Goal: Task Accomplishment & Management: Manage account settings

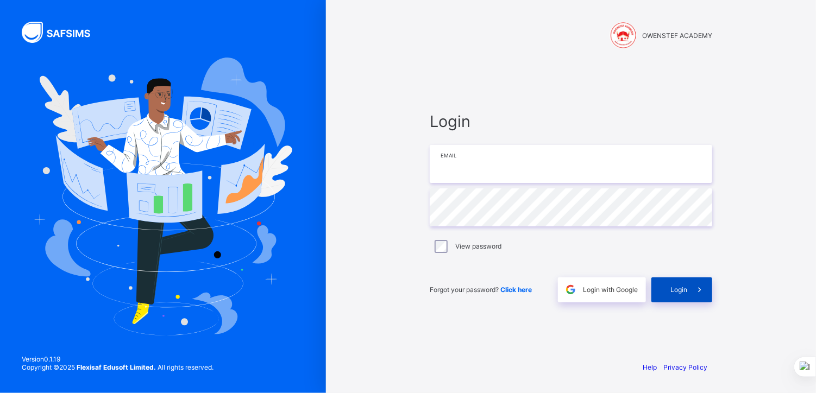
type input "**********"
click at [678, 293] on span "Login" at bounding box center [678, 290] width 17 height 8
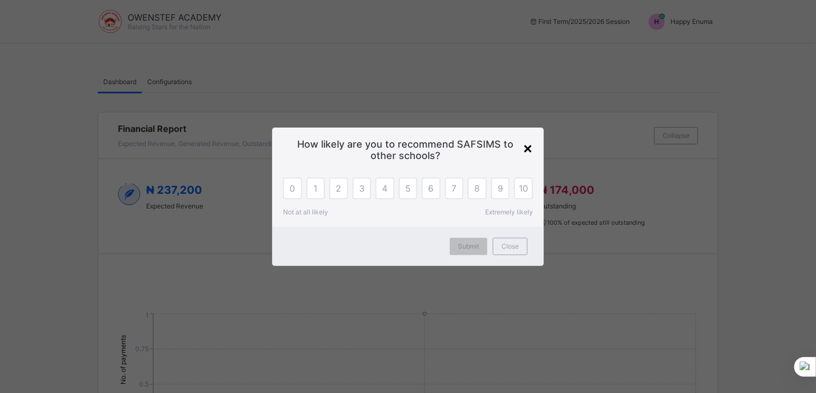
click at [530, 149] on div "×" at bounding box center [527, 147] width 10 height 18
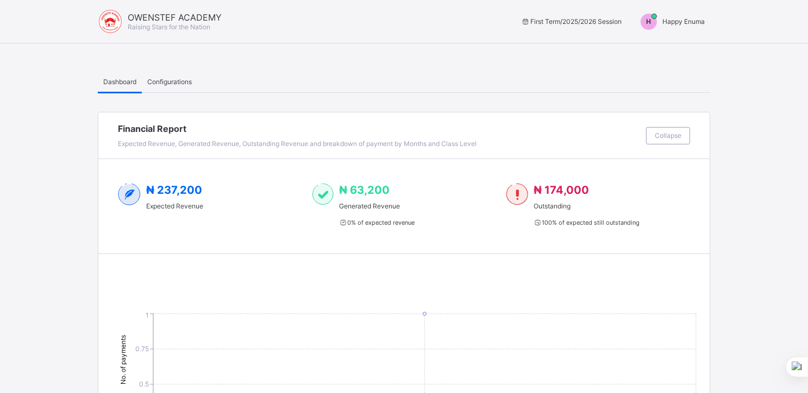
click at [679, 26] on span "Happy Enuma" at bounding box center [683, 21] width 42 height 8
click at [665, 49] on span "Switch to Admin View" at bounding box center [663, 46] width 83 height 12
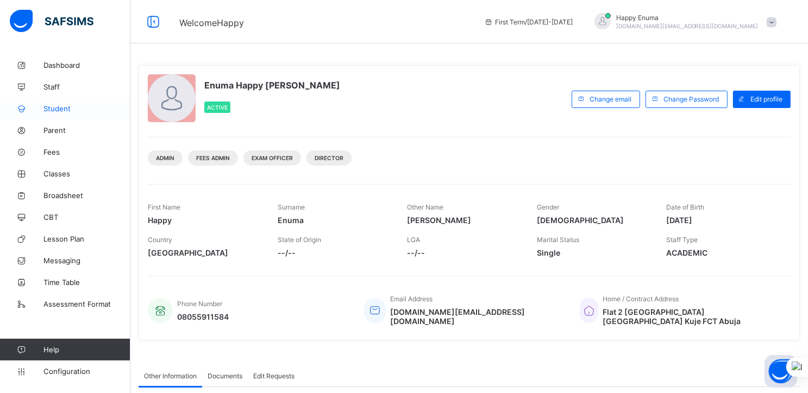
click at [59, 110] on span "Student" at bounding box center [86, 108] width 87 height 9
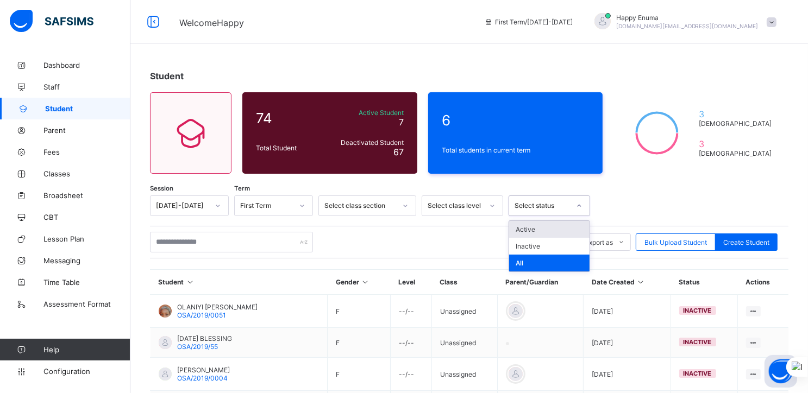
click at [570, 204] on div at bounding box center [579, 205] width 18 height 17
click at [519, 229] on div "Active" at bounding box center [549, 229] width 80 height 17
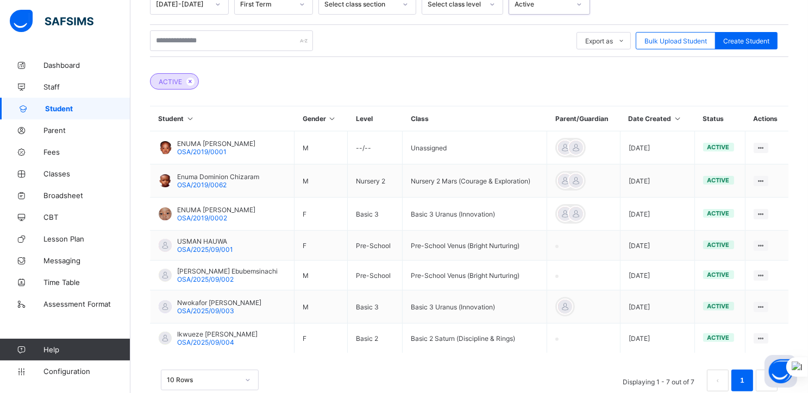
scroll to position [226, 0]
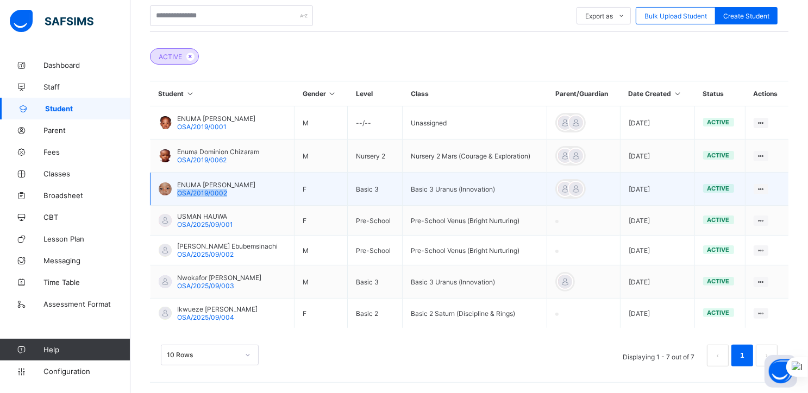
drag, startPoint x: 238, startPoint y: 193, endPoint x: 176, endPoint y: 192, distance: 62.5
click at [176, 192] on div "ENUMA STEPHANIE AMARACHI OSA/2019/0002" at bounding box center [207, 189] width 97 height 16
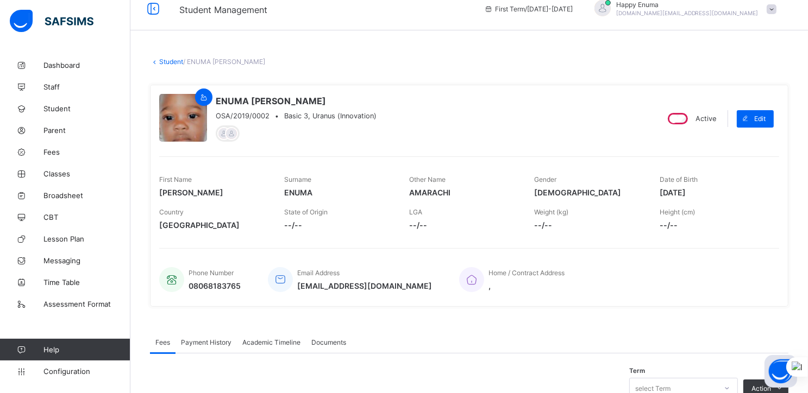
scroll to position [11, 0]
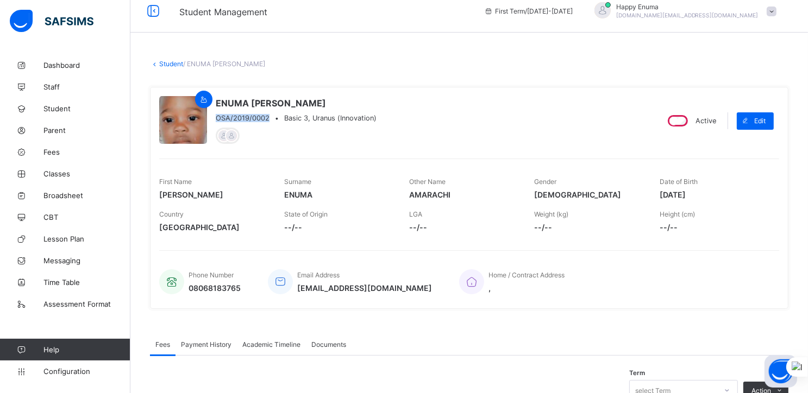
drag, startPoint x: 268, startPoint y: 117, endPoint x: 213, endPoint y: 121, distance: 55.0
click at [213, 121] on div "ENUMA STEPHANIE AMARACHI OSA/2019/0002 • Basic 3, Uranus (Innovation)" at bounding box center [403, 120] width 489 height 49
copy span "OSA/2019/0002"
click at [754, 121] on span at bounding box center [744, 120] width 17 height 17
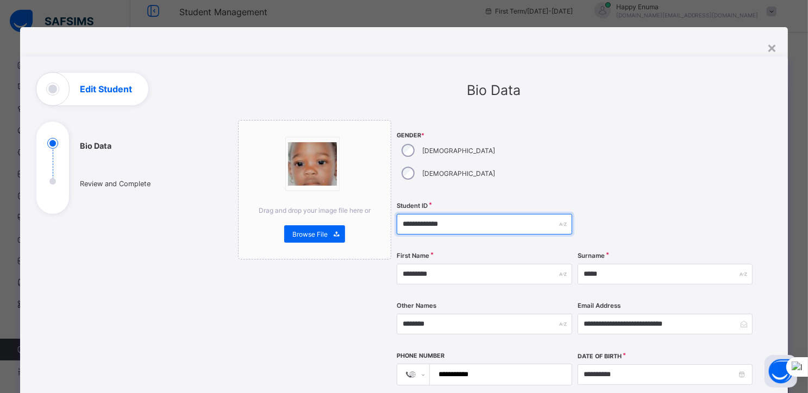
click at [448, 214] on input "**********" at bounding box center [483, 224] width 175 height 21
drag, startPoint x: 459, startPoint y: 203, endPoint x: 391, endPoint y: 201, distance: 67.9
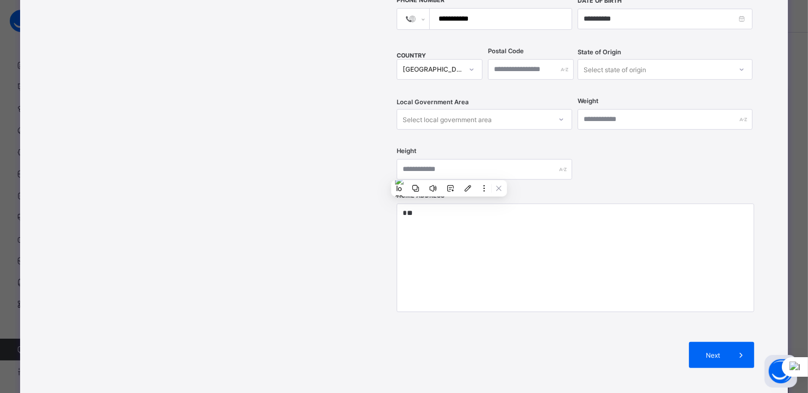
scroll to position [358, 0]
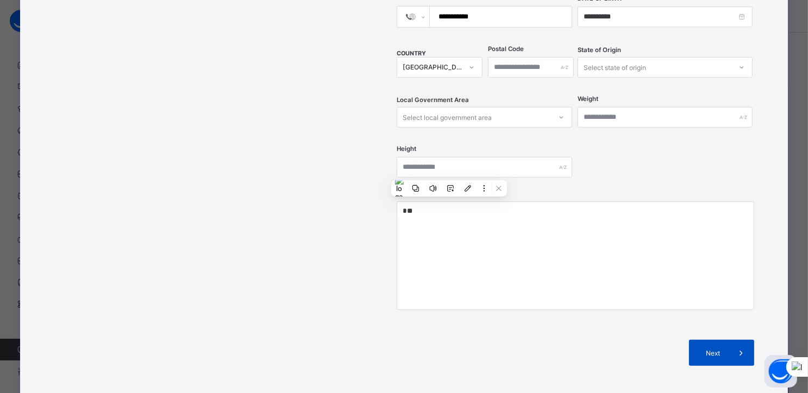
type input "**********"
click at [705, 340] on div "Next" at bounding box center [721, 353] width 65 height 26
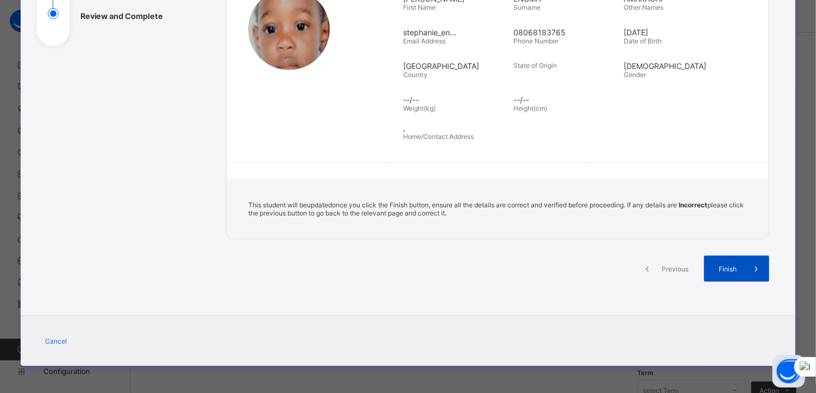
click at [727, 269] on span "Finish" at bounding box center [727, 269] width 31 height 8
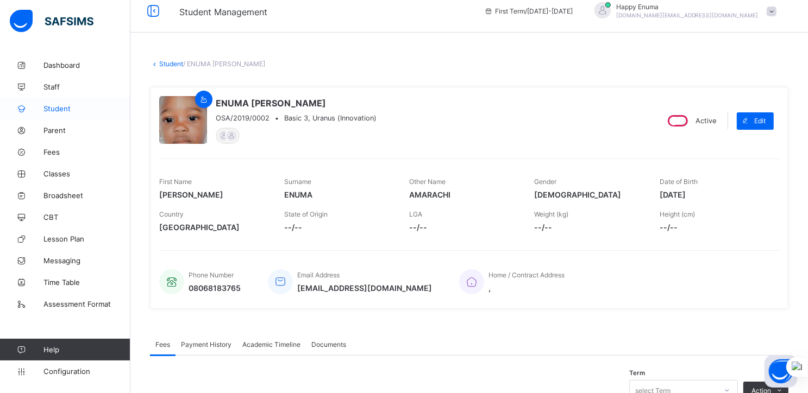
click at [52, 109] on span "Student" at bounding box center [86, 108] width 87 height 9
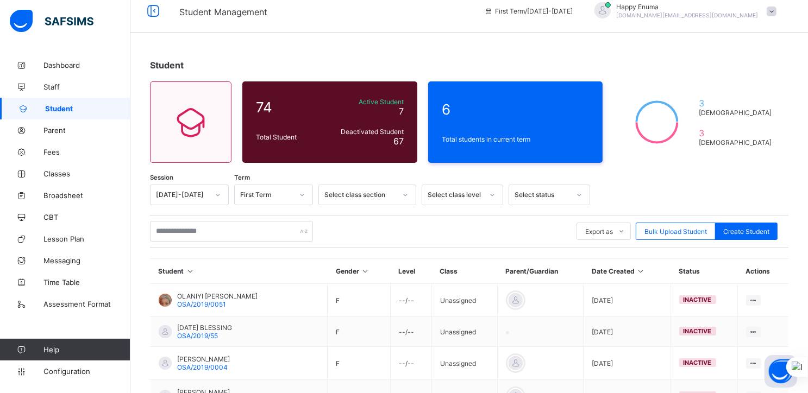
click at [569, 195] on div at bounding box center [579, 195] width 21 height 20
click at [525, 215] on div "Active" at bounding box center [549, 218] width 80 height 17
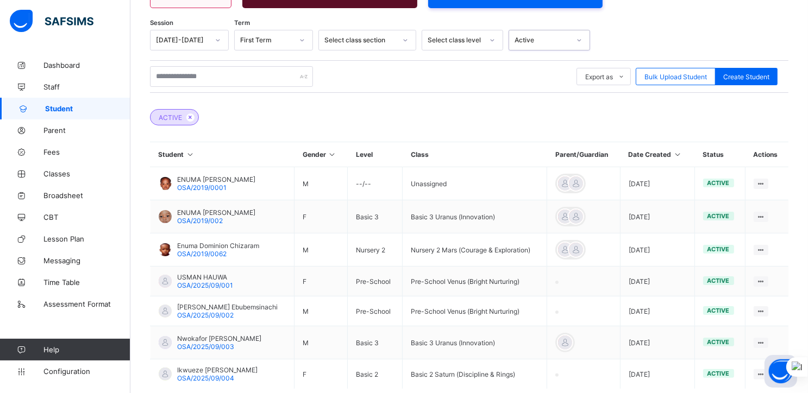
scroll to position [226, 0]
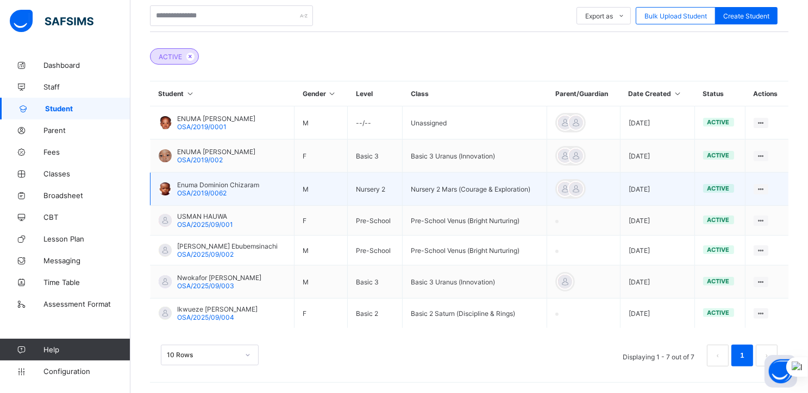
click at [188, 185] on span "Enuma Dominion Chizaram" at bounding box center [218, 185] width 82 height 8
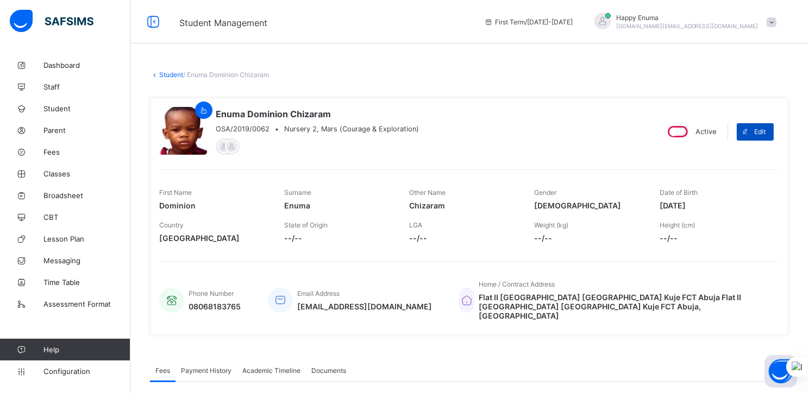
click at [754, 129] on span at bounding box center [744, 131] width 17 height 17
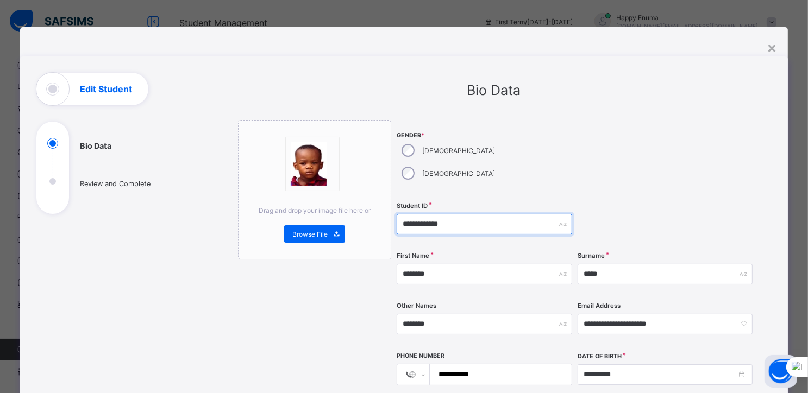
click at [441, 214] on input "**********" at bounding box center [483, 224] width 175 height 21
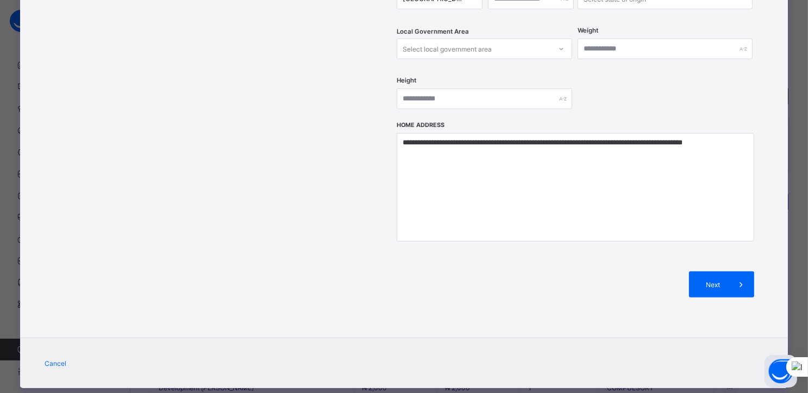
scroll to position [323, 0]
type input "**********"
click at [708, 281] on span "Next" at bounding box center [712, 285] width 31 height 8
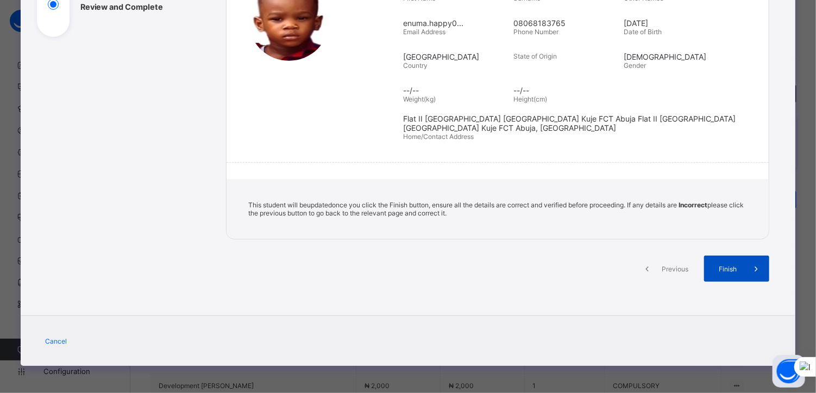
click at [722, 269] on span "Finish" at bounding box center [727, 269] width 31 height 8
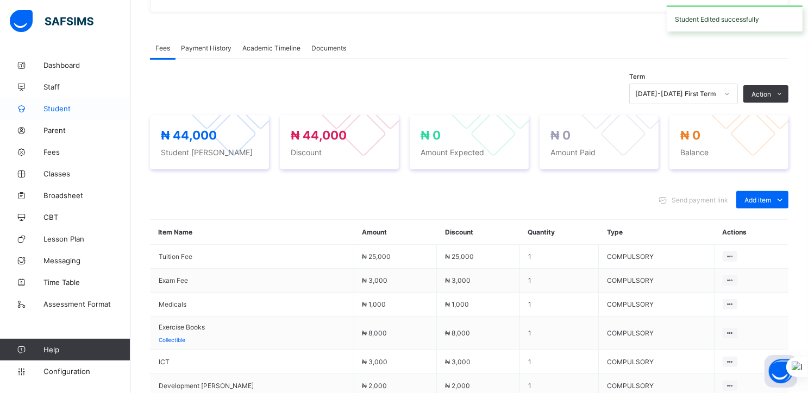
click at [61, 109] on span "Student" at bounding box center [86, 108] width 87 height 9
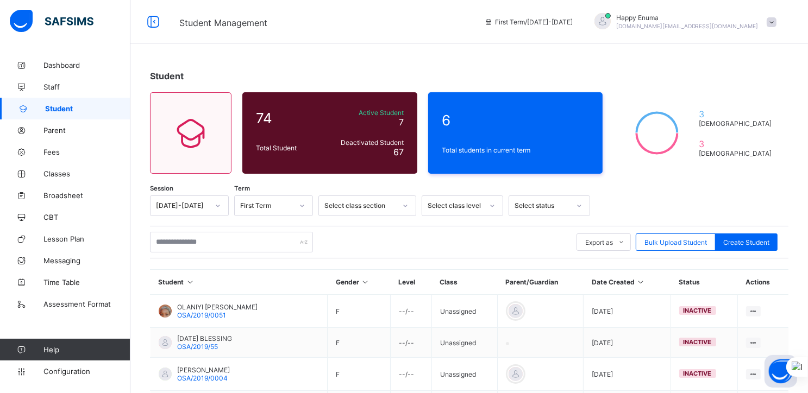
click at [569, 207] on div at bounding box center [579, 206] width 21 height 20
click at [526, 230] on div "Active" at bounding box center [549, 229] width 80 height 17
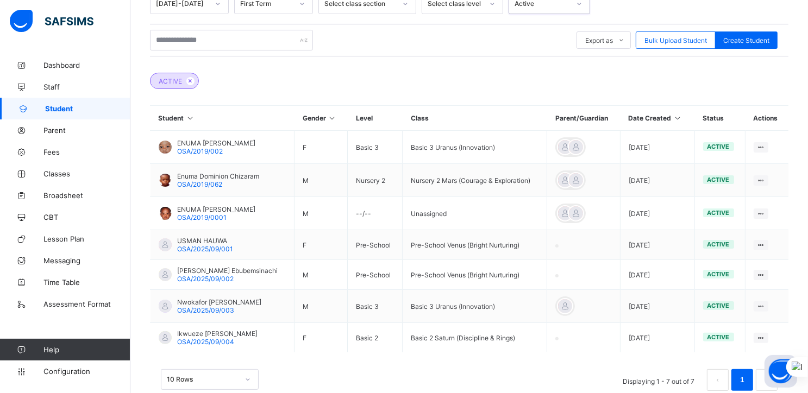
scroll to position [204, 0]
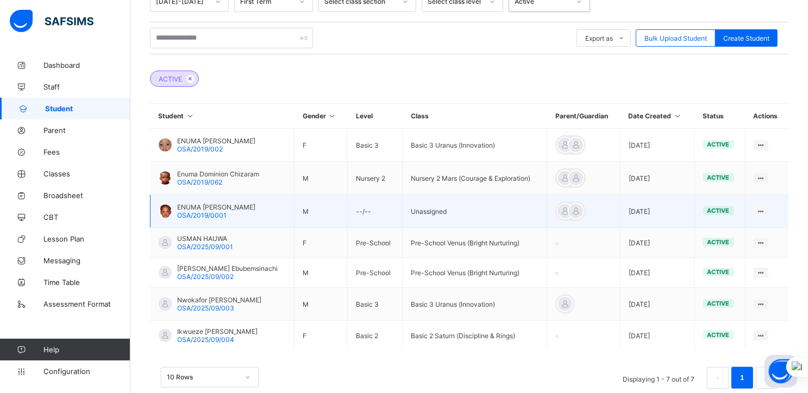
click at [215, 209] on span "ENUMA OWEN CHUKWUKA" at bounding box center [216, 207] width 78 height 8
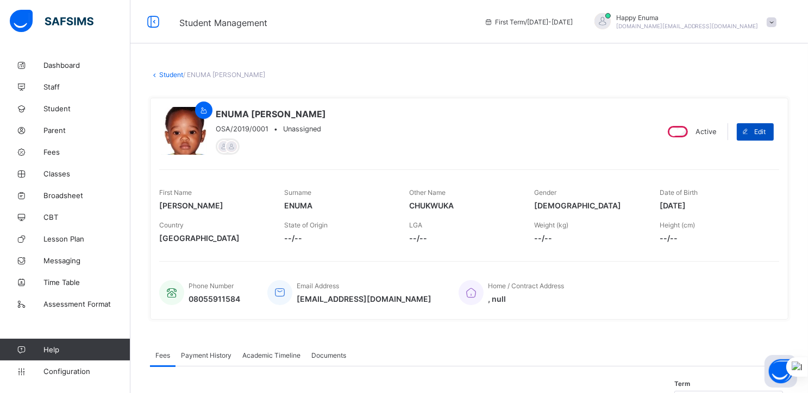
click at [754, 130] on span at bounding box center [744, 131] width 17 height 17
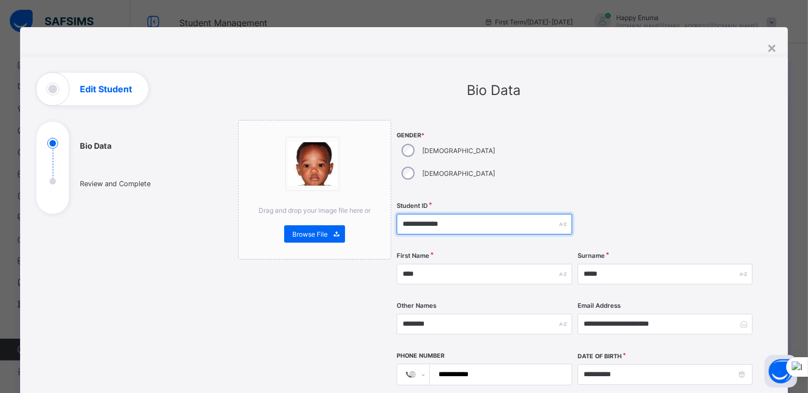
click at [442, 214] on input "**********" at bounding box center [483, 224] width 175 height 21
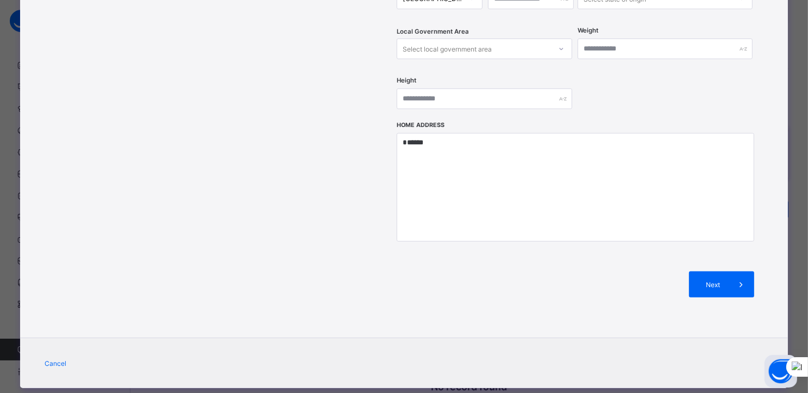
scroll to position [348, 0]
type input "**********"
click at [710, 281] on span "Next" at bounding box center [712, 285] width 31 height 8
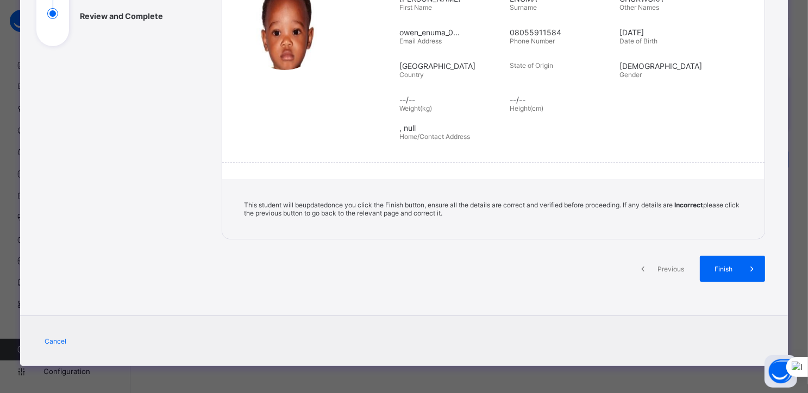
scroll to position [168, 0]
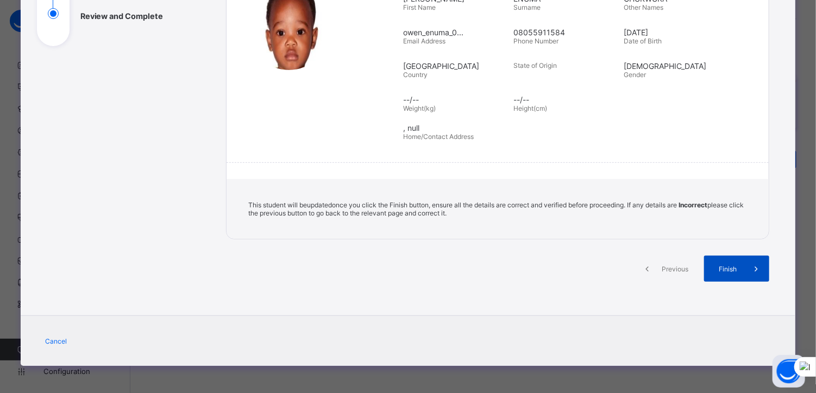
click at [721, 267] on span "Finish" at bounding box center [727, 269] width 31 height 8
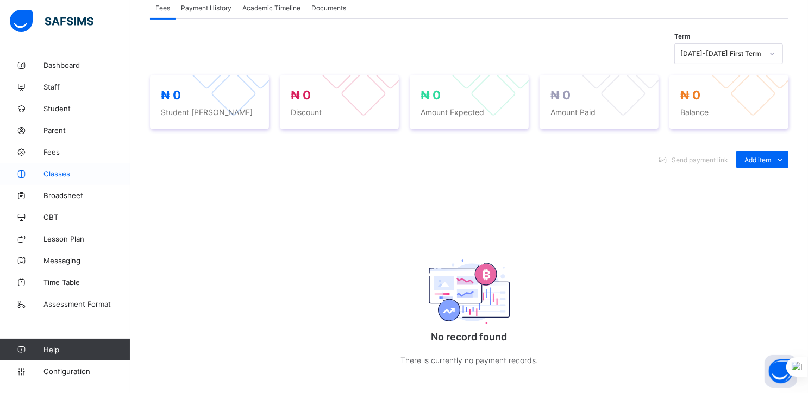
click at [53, 173] on span "Classes" at bounding box center [86, 173] width 87 height 9
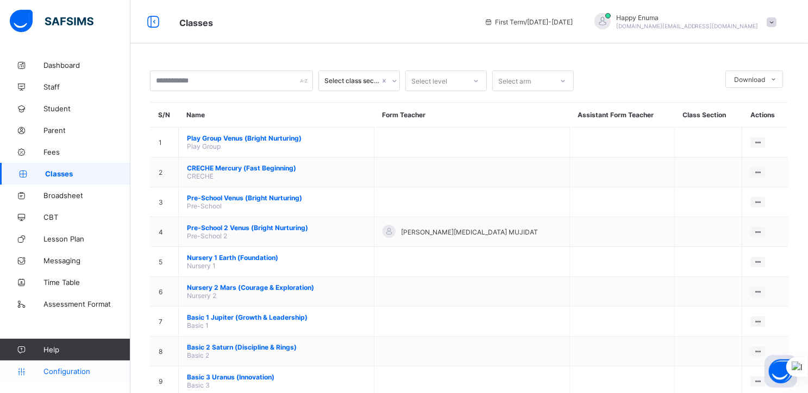
click at [73, 371] on span "Configuration" at bounding box center [86, 371] width 86 height 9
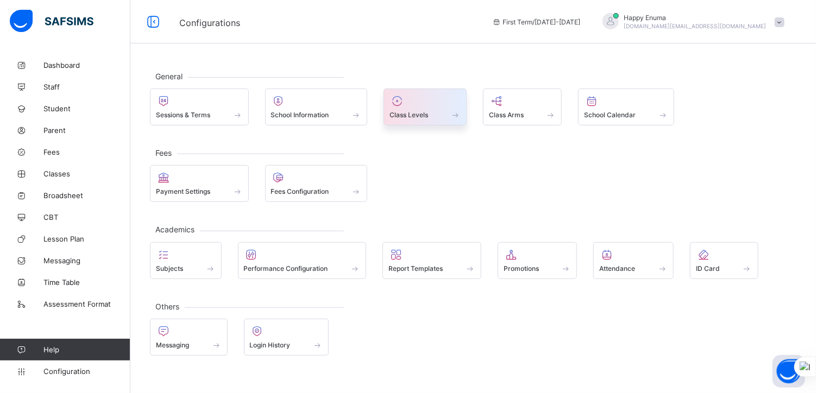
click at [421, 112] on span "Class Levels" at bounding box center [408, 115] width 39 height 8
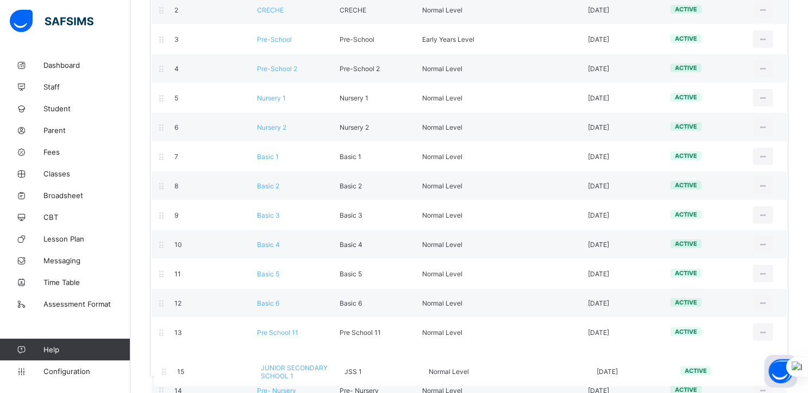
scroll to position [198, 0]
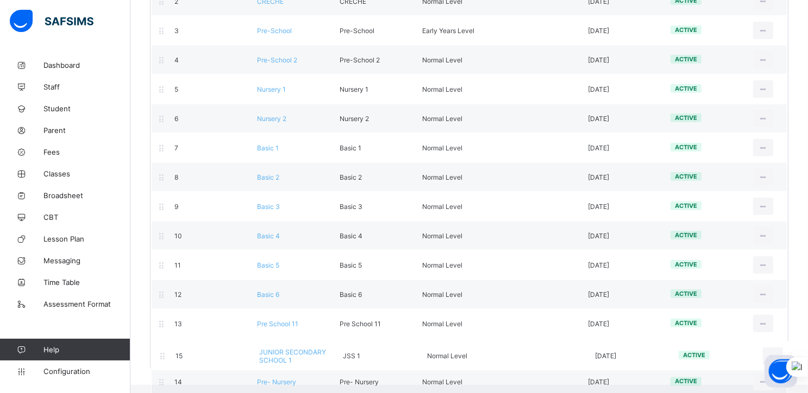
drag, startPoint x: 300, startPoint y: 371, endPoint x: 298, endPoint y: 364, distance: 6.9
click at [298, 364] on div "Promotion Order Level Name Level Short Name Level Type No. of arms Date Created…" at bounding box center [469, 152] width 638 height 432
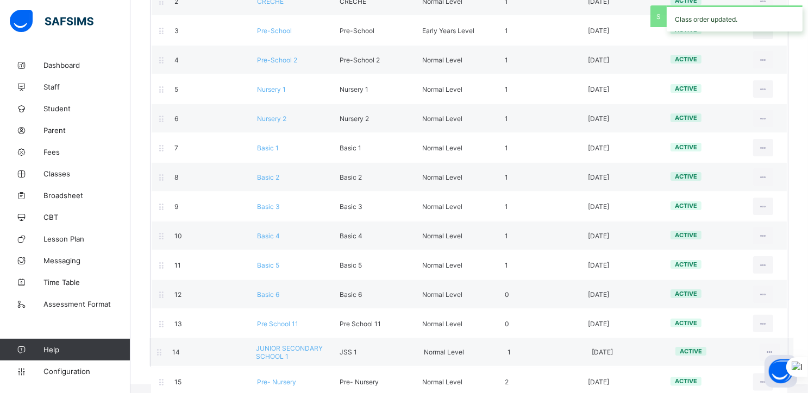
drag, startPoint x: 280, startPoint y: 331, endPoint x: 278, endPoint y: 356, distance: 24.5
click at [278, 356] on div "Promotion Order Level Name Level Short Name Level Type No. of arms Date Created…" at bounding box center [469, 152] width 638 height 432
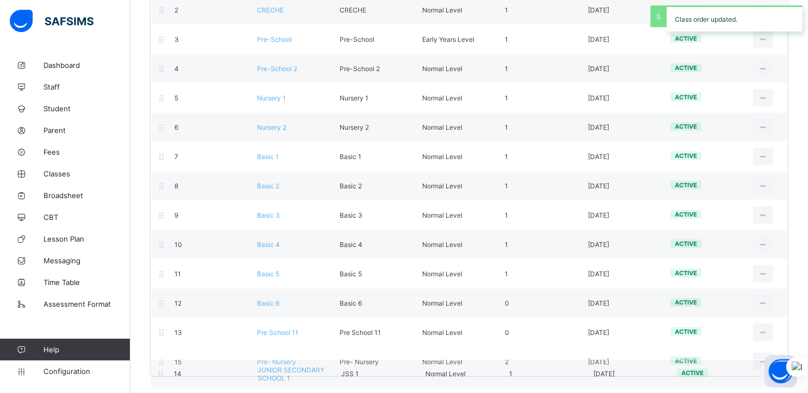
scroll to position [186, 0]
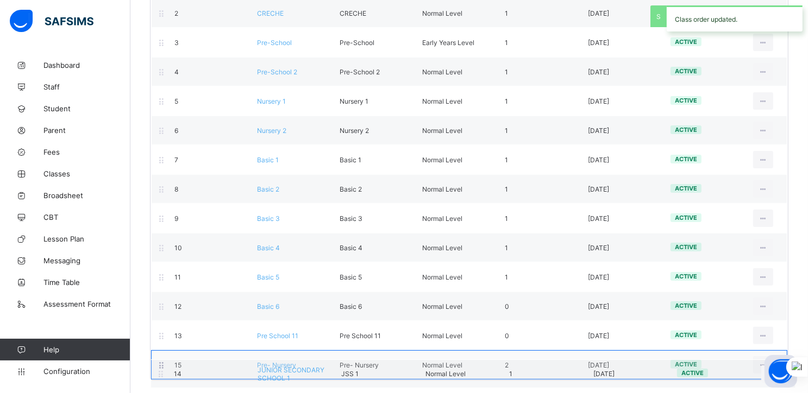
drag, startPoint x: 278, startPoint y: 356, endPoint x: 277, endPoint y: 385, distance: 28.8
click at [277, 385] on div "Configurations / Class Level Create Level Section Create Level with Template Se…" at bounding box center [468, 133] width 677 height 528
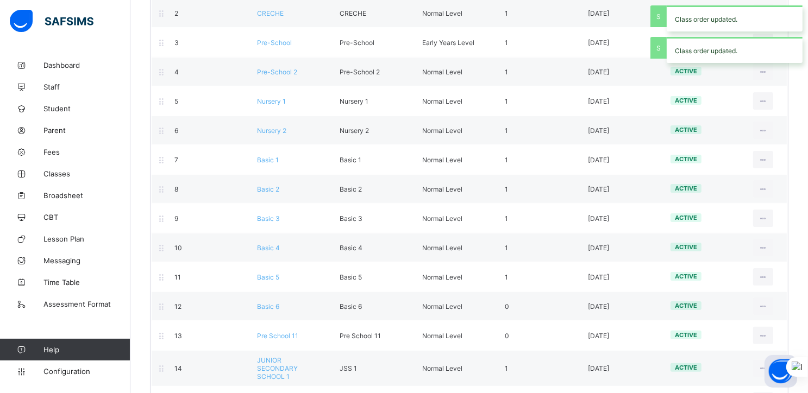
scroll to position [186, 0]
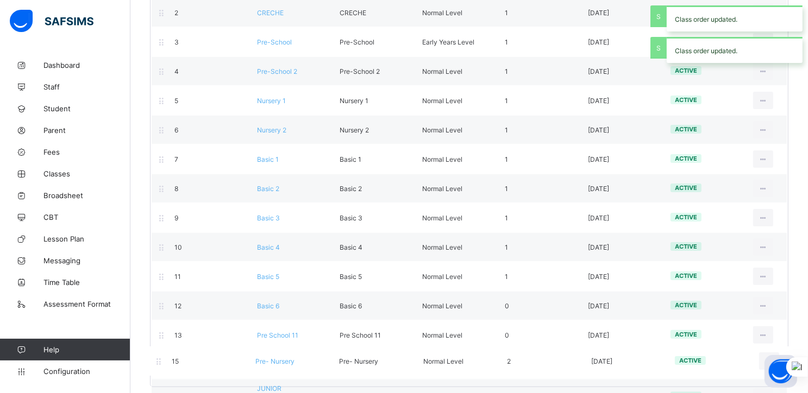
drag, startPoint x: 277, startPoint y: 385, endPoint x: 274, endPoint y: 351, distance: 33.8
click at [274, 351] on div "Promotion Order Level Name Level Short Name Level Type No. of arms Date Created…" at bounding box center [469, 167] width 638 height 439
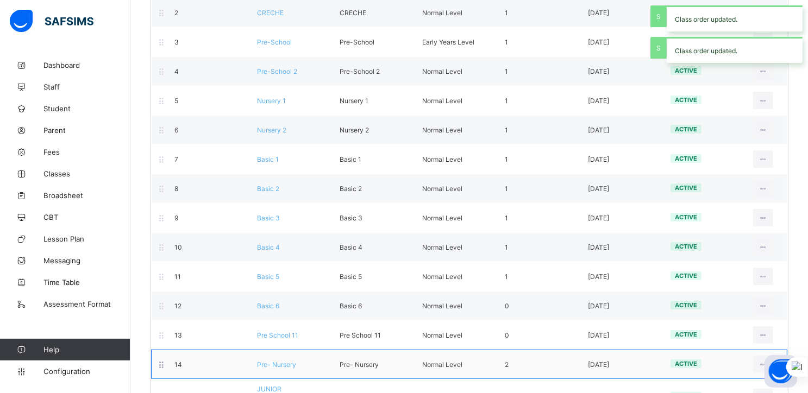
scroll to position [215, 0]
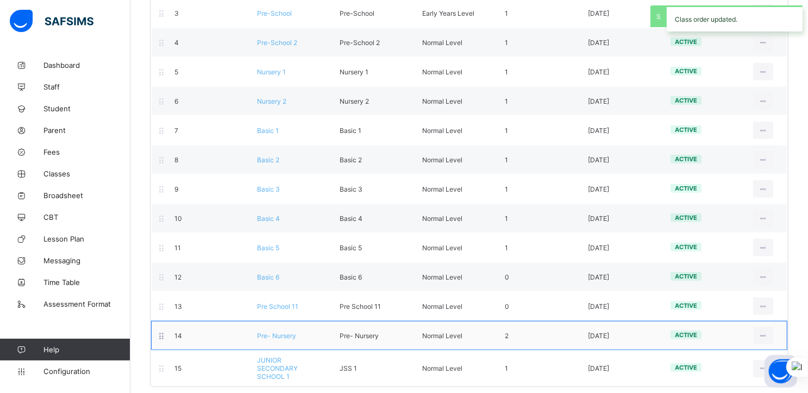
click at [414, 364] on div "JSS 1" at bounding box center [372, 368] width 83 height 8
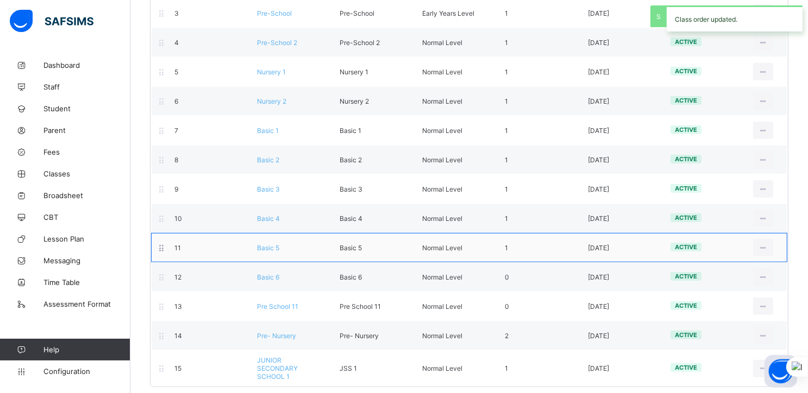
scroll to position [0, 0]
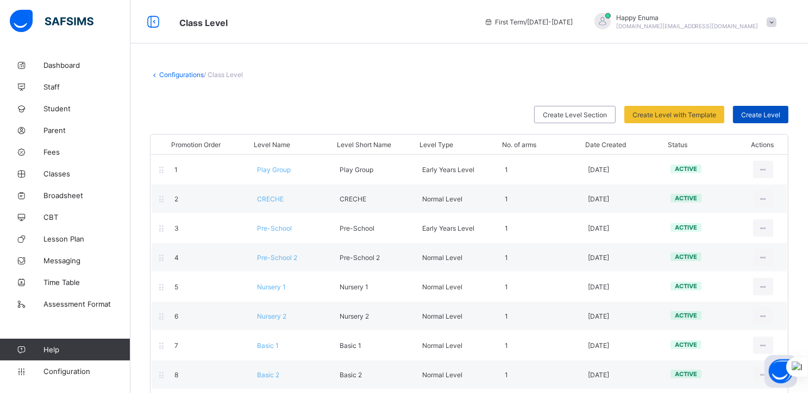
click at [763, 114] on span "Create Level" at bounding box center [760, 115] width 39 height 8
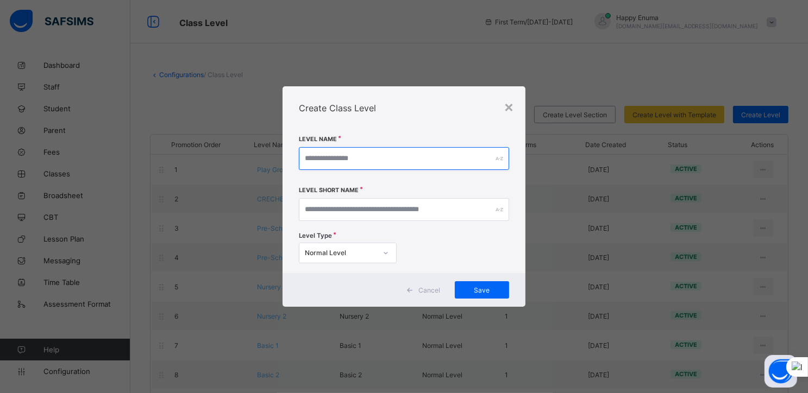
click at [476, 160] on input "text" at bounding box center [404, 158] width 210 height 23
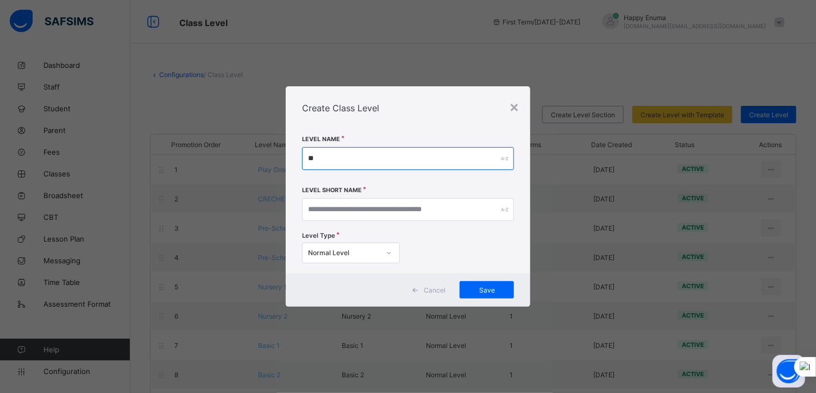
type input "*"
type input "**********"
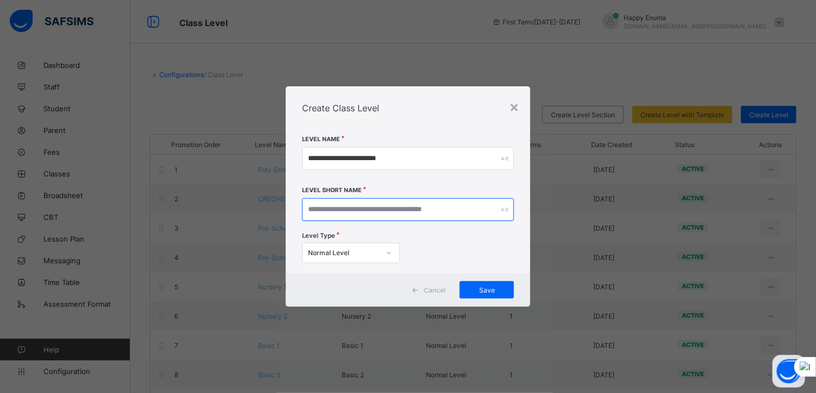
click at [375, 212] on input "text" at bounding box center [408, 209] width 212 height 23
type input "*****"
click at [370, 256] on div "Normal Level" at bounding box center [344, 253] width 72 height 8
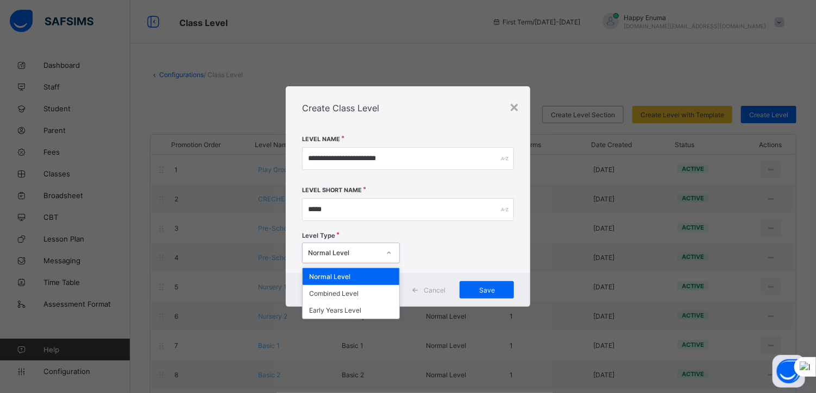
click at [338, 274] on div "Normal Level" at bounding box center [351, 276] width 97 height 17
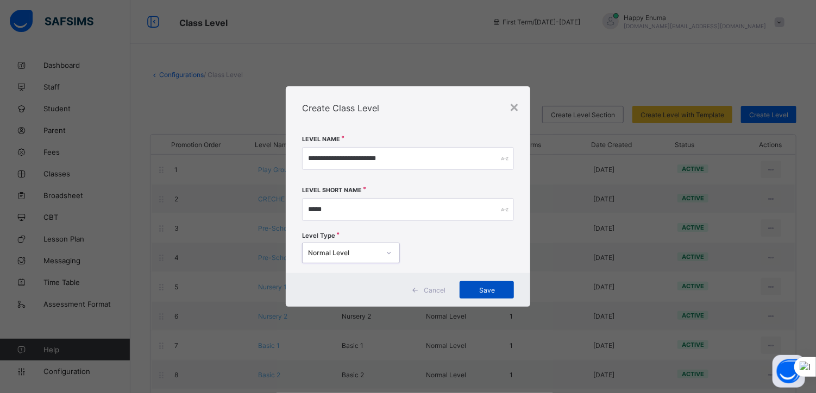
click at [480, 292] on span "Save" at bounding box center [487, 290] width 38 height 8
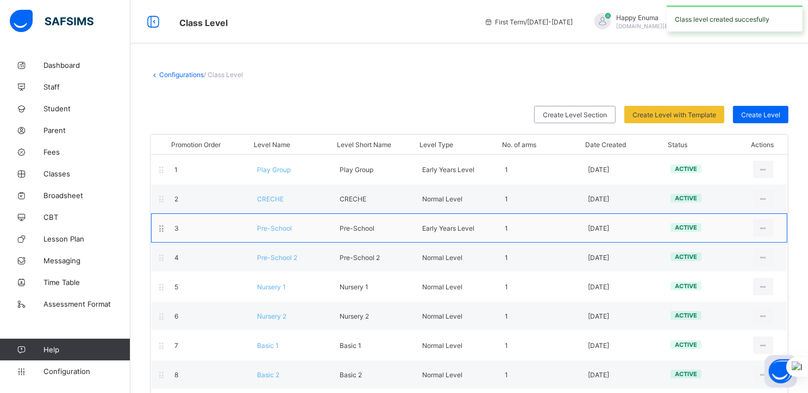
scroll to position [244, 0]
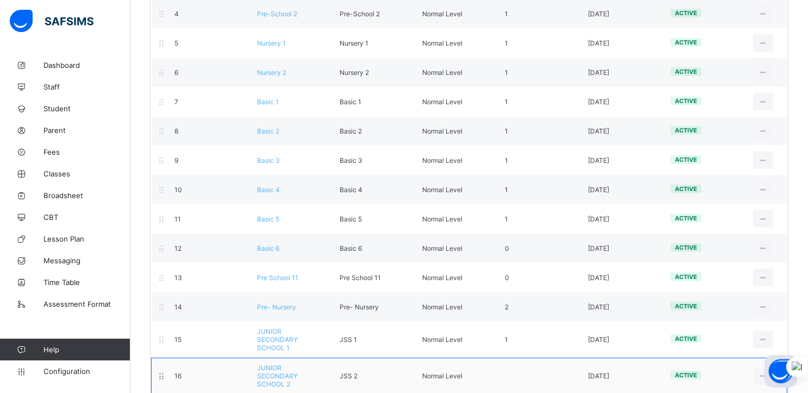
click at [284, 364] on span "JUNIOR SECONDARY SCHOOL 2" at bounding box center [277, 376] width 41 height 24
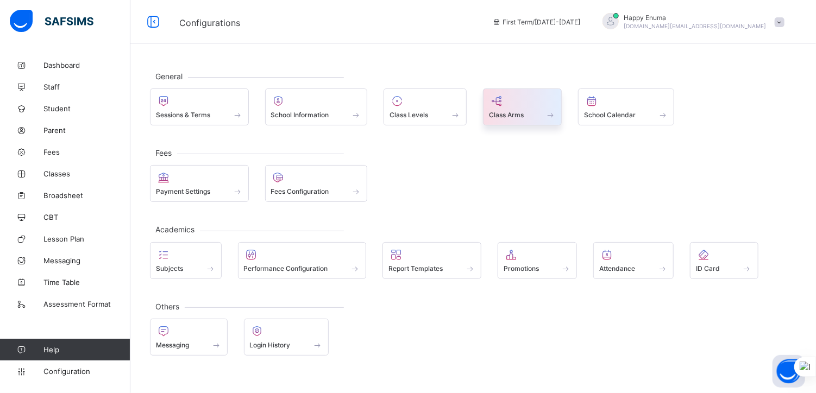
click at [528, 99] on div at bounding box center [522, 101] width 67 height 13
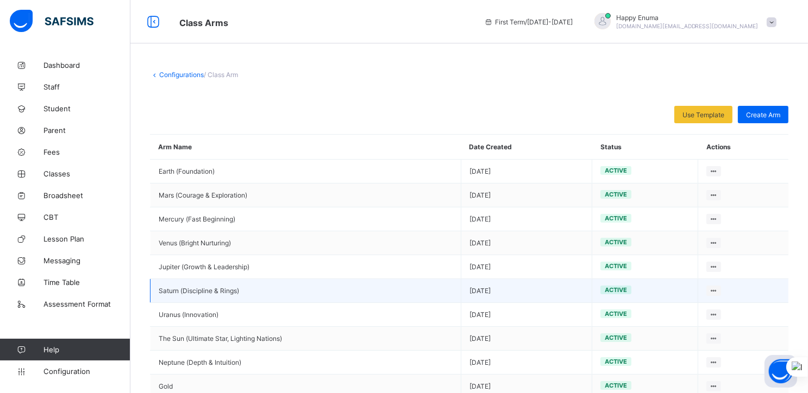
scroll to position [53, 0]
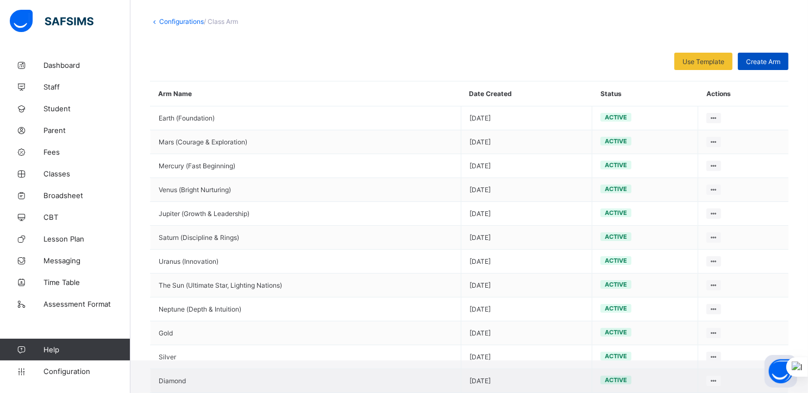
click at [766, 60] on span "Create Arm" at bounding box center [763, 62] width 34 height 8
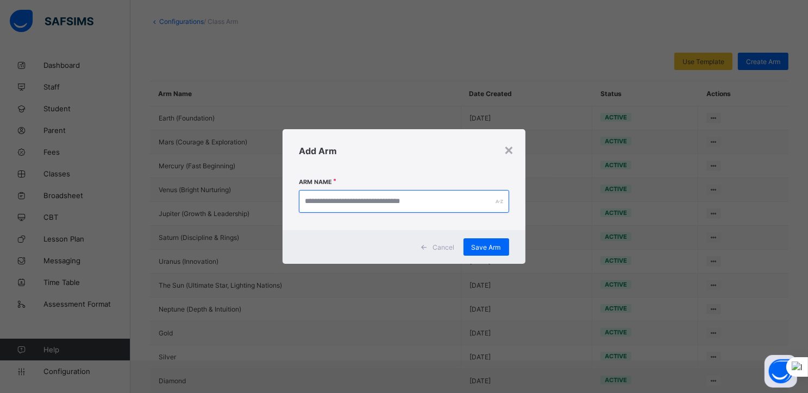
click at [478, 196] on input "text" at bounding box center [404, 201] width 210 height 23
click at [510, 153] on div "×" at bounding box center [509, 149] width 10 height 18
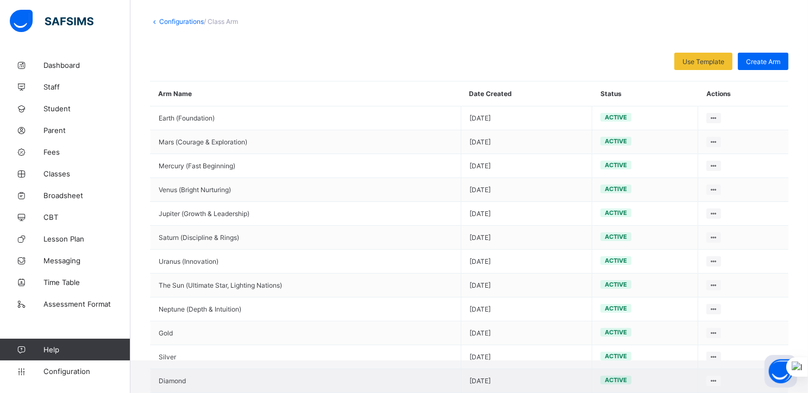
click at [167, 21] on link "Configurations" at bounding box center [181, 21] width 45 height 8
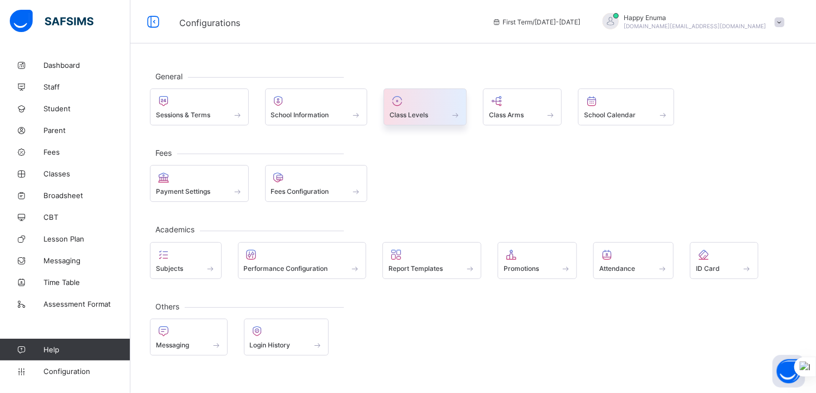
click at [418, 116] on span "Class Levels" at bounding box center [408, 115] width 39 height 8
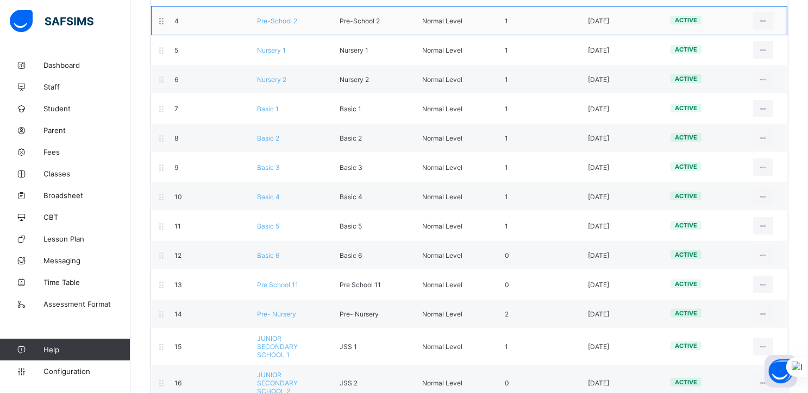
scroll to position [244, 0]
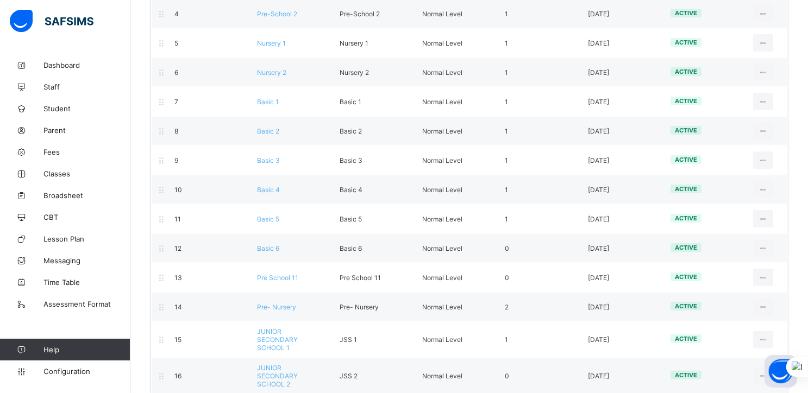
drag, startPoint x: 780, startPoint y: 372, endPoint x: 809, endPoint y: 252, distance: 123.4
click at [808, 252] on html "Class Level First Term / 2025-2026 Happy Enuma owenstef.academy@gmail.com Dashb…" at bounding box center [404, 83] width 808 height 655
click at [777, 377] on button "Open asap" at bounding box center [780, 371] width 33 height 33
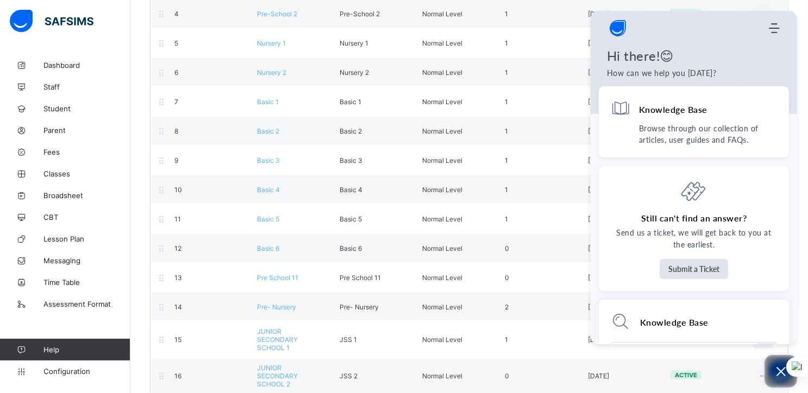
click at [783, 371] on icon "Open asap" at bounding box center [781, 372] width 14 height 14
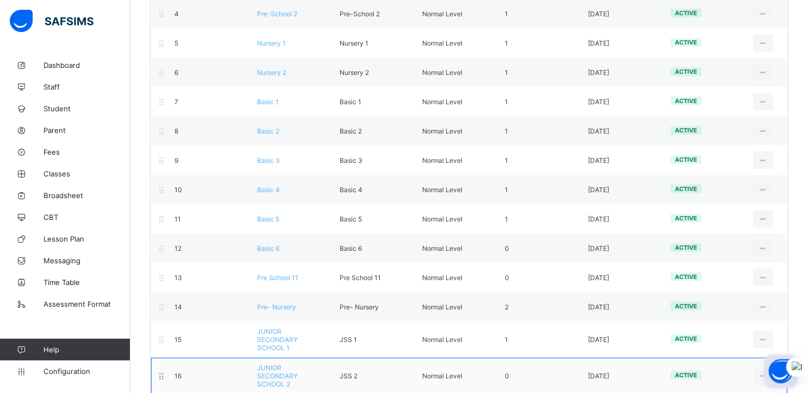
click at [746, 368] on div "16 JUNIOR SECONDARY SCHOOL 2 JSS 2 Normal Level 0 2025-09-24 active View Class …" at bounding box center [469, 376] width 636 height 36
click at [753, 368] on div "View Class Level Edit Class Level Move to section Deactivate Class Level" at bounding box center [763, 376] width 36 height 17
click at [757, 371] on div "16 JUNIOR SECONDARY SCHOOL 2 JSS 2 Normal Level 0 2025-09-24 active View Class …" at bounding box center [469, 376] width 636 height 36
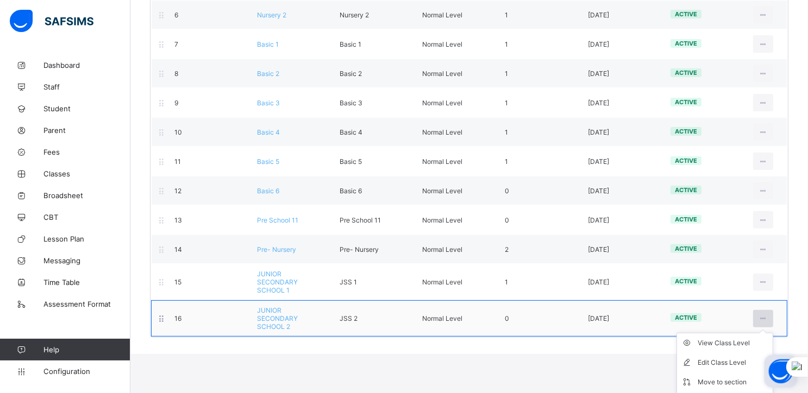
scroll to position [300, 0]
click at [721, 339] on div "View Class Level" at bounding box center [732, 344] width 71 height 11
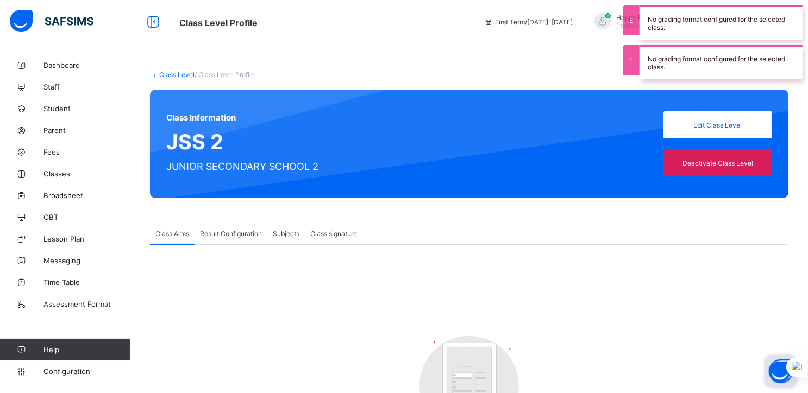
click at [222, 236] on span "Result Configuration" at bounding box center [231, 234] width 62 height 8
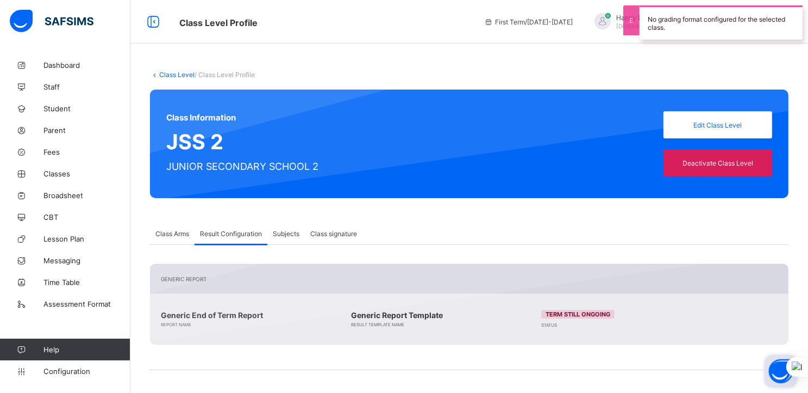
click at [295, 238] on div "Subjects" at bounding box center [285, 234] width 37 height 22
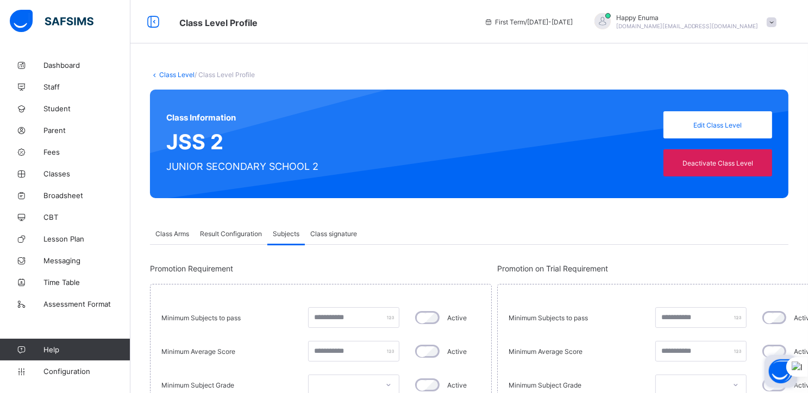
click at [338, 235] on span "Class signature" at bounding box center [333, 234] width 47 height 8
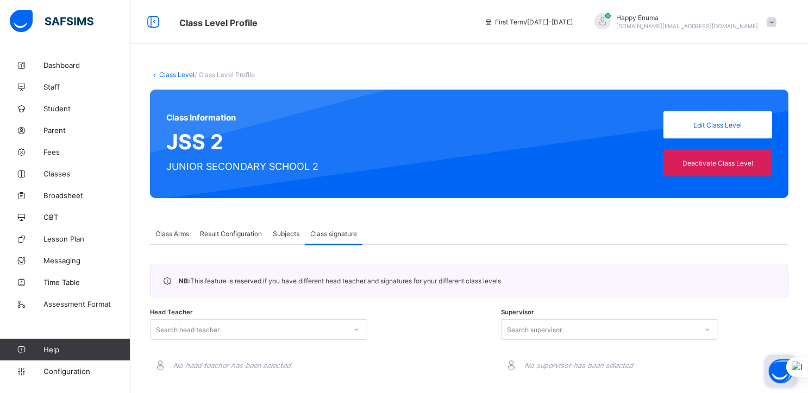
click at [286, 235] on span "Subjects" at bounding box center [286, 234] width 27 height 8
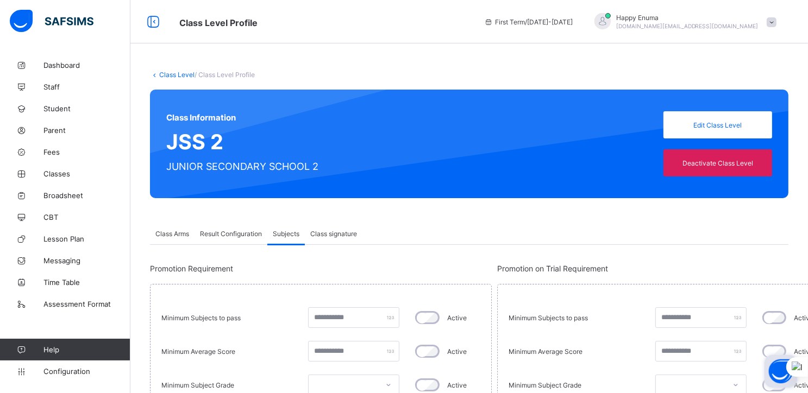
click at [239, 231] on span "Result Configuration" at bounding box center [231, 234] width 62 height 8
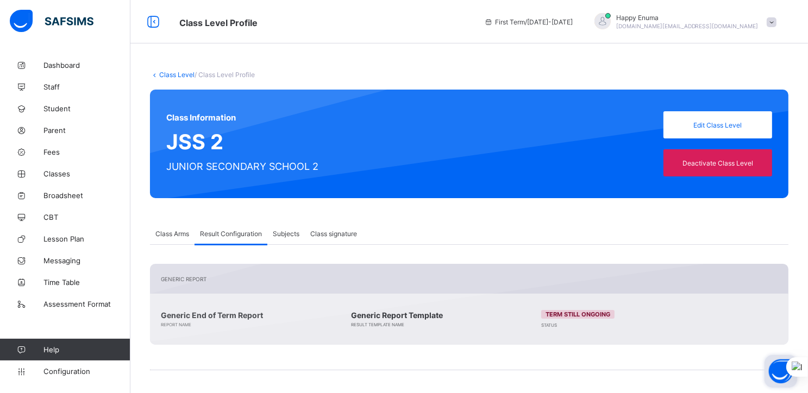
click at [177, 231] on span "Class Arms" at bounding box center [172, 234] width 34 height 8
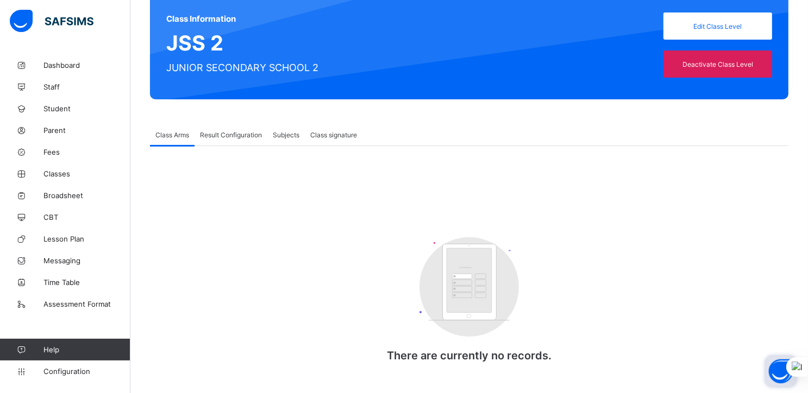
scroll to position [99, 0]
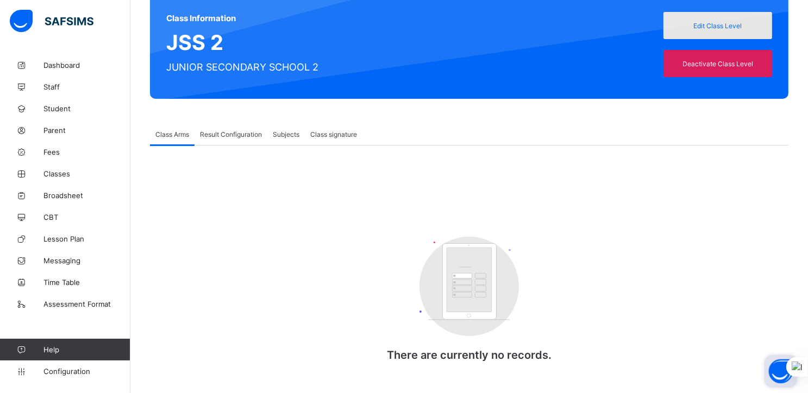
click at [696, 23] on span "Edit Class Level" at bounding box center [717, 26] width 92 height 8
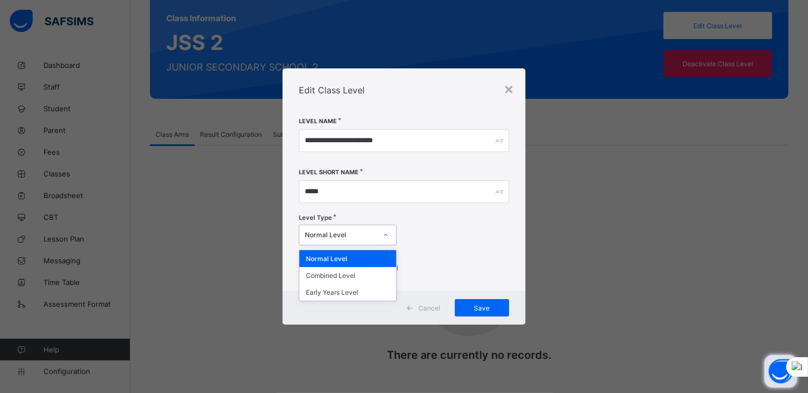
click at [384, 235] on icon at bounding box center [386, 235] width 4 height 2
click at [355, 261] on div "Normal Level" at bounding box center [347, 258] width 97 height 17
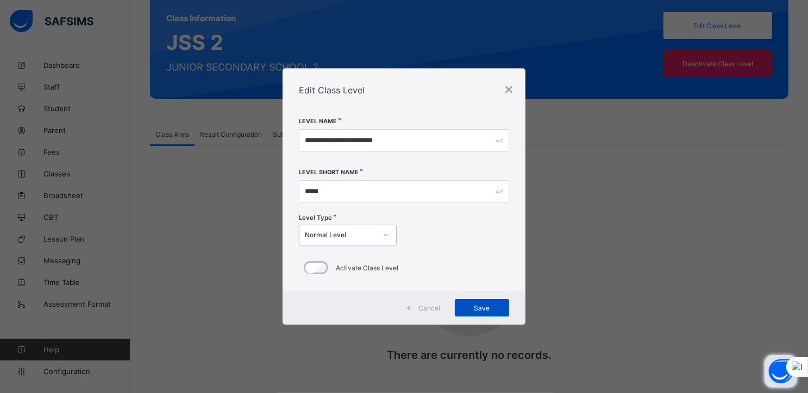
click at [483, 305] on span "Save" at bounding box center [482, 308] width 38 height 8
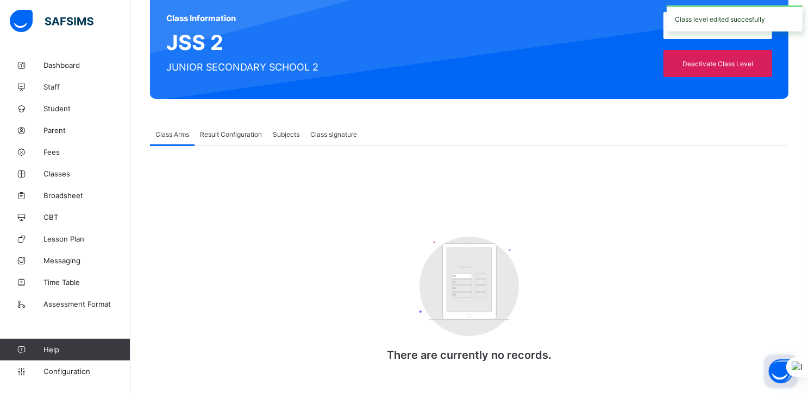
scroll to position [0, 0]
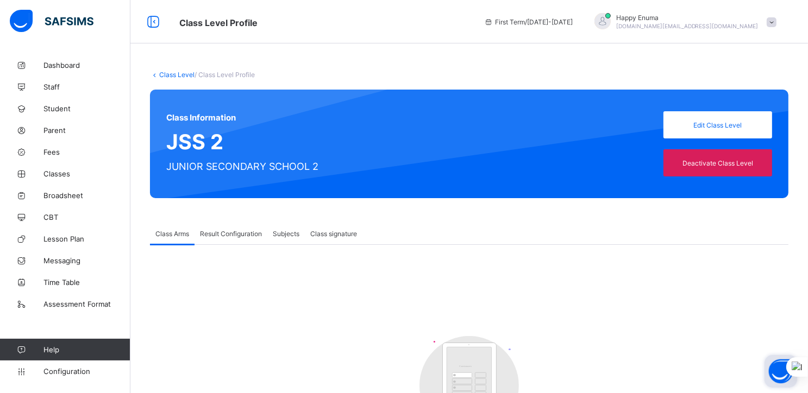
click at [167, 74] on link "Class Level" at bounding box center [176, 75] width 35 height 8
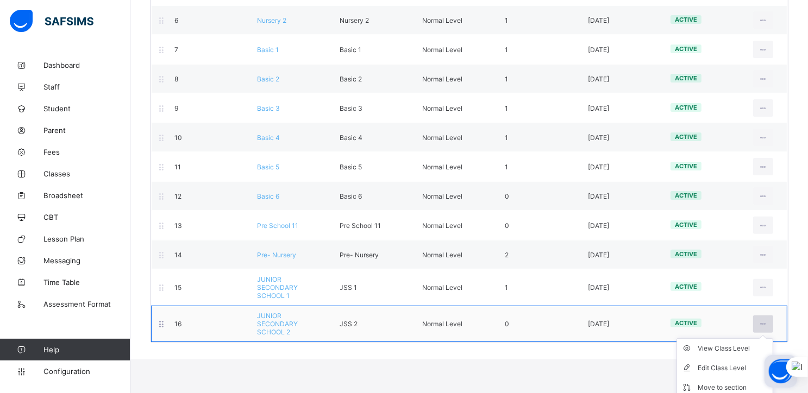
scroll to position [306, 0]
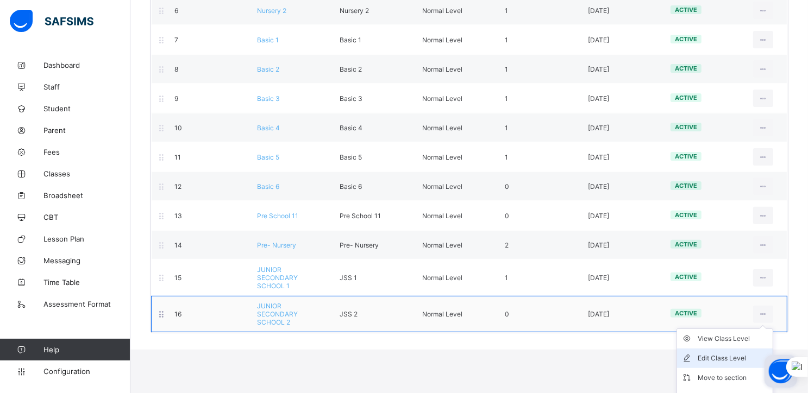
click at [714, 353] on div "Edit Class Level" at bounding box center [732, 358] width 71 height 11
type input "**********"
type input "*****"
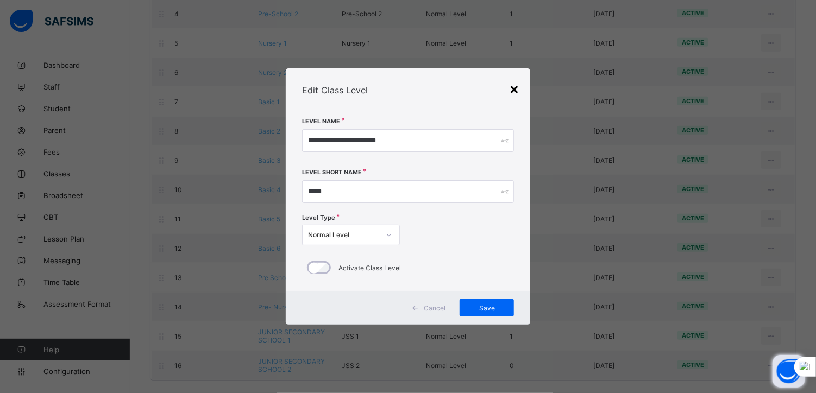
click at [517, 90] on div "×" at bounding box center [514, 88] width 10 height 18
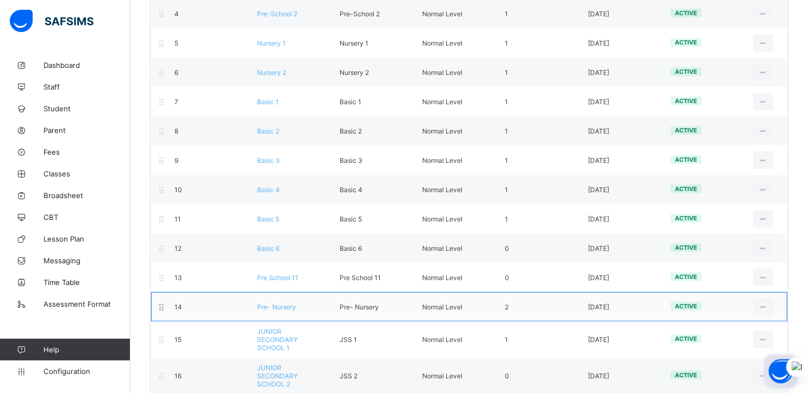
click at [510, 310] on div "14 Pre- Nursery Pre- Nursery Normal Level 2 2023-09-12 active View Class Level …" at bounding box center [469, 306] width 636 height 29
click at [279, 307] on span "Pre- Nursery" at bounding box center [276, 307] width 39 height 8
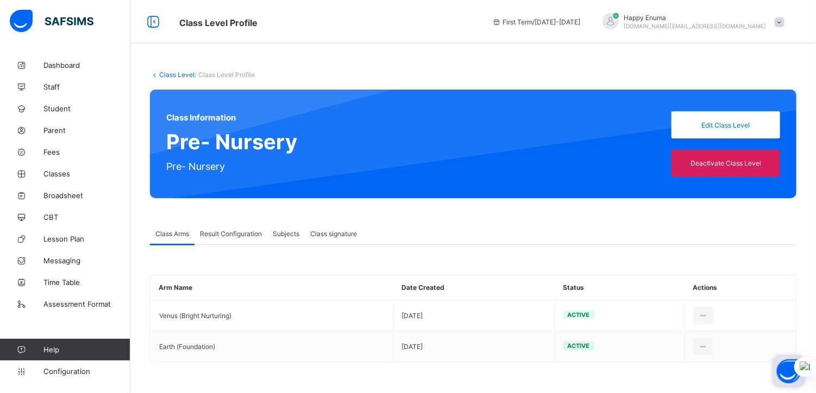
click at [159, 75] on link "Class Level" at bounding box center [176, 75] width 35 height 8
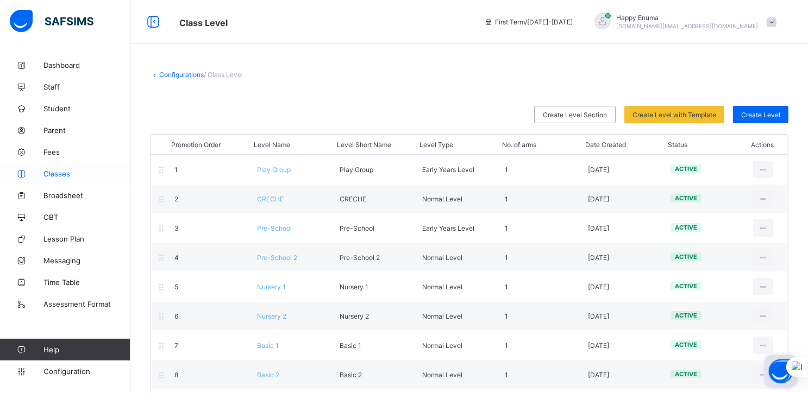
click at [56, 172] on span "Classes" at bounding box center [86, 173] width 87 height 9
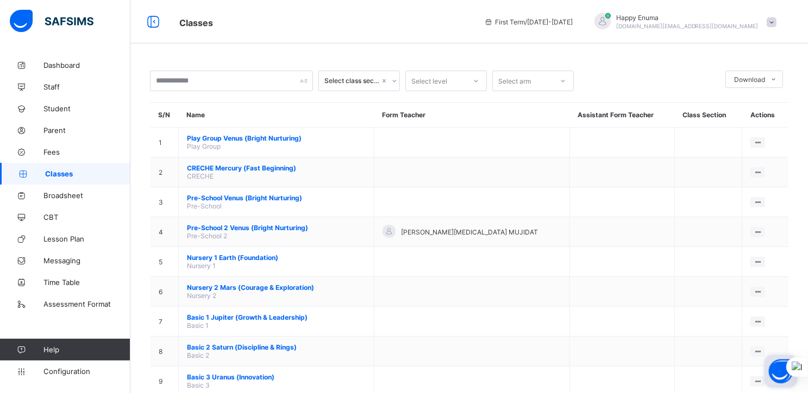
click at [558, 79] on div at bounding box center [562, 80] width 18 height 17
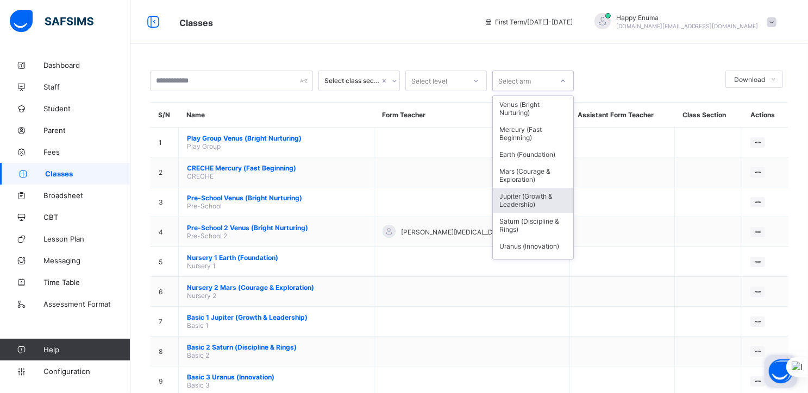
scroll to position [80, 0]
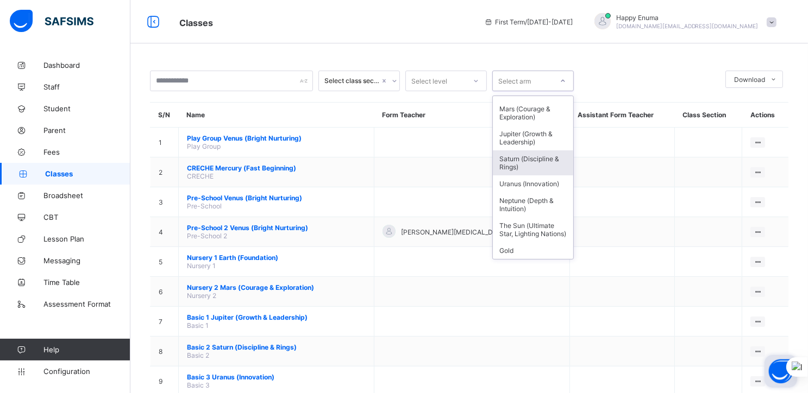
click at [639, 73] on div at bounding box center [649, 81] width 141 height 21
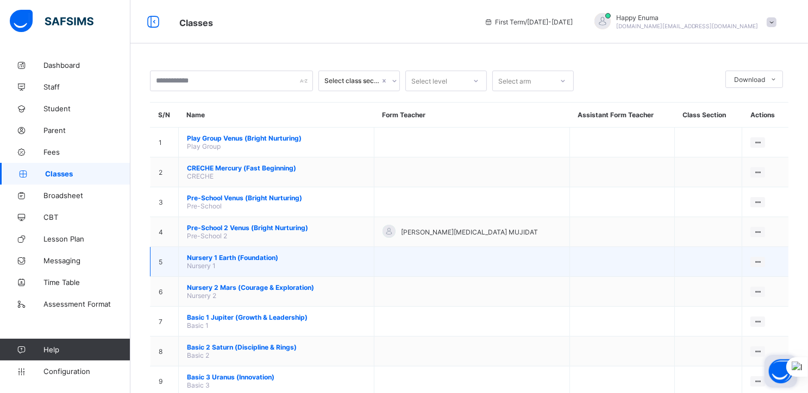
scroll to position [181, 0]
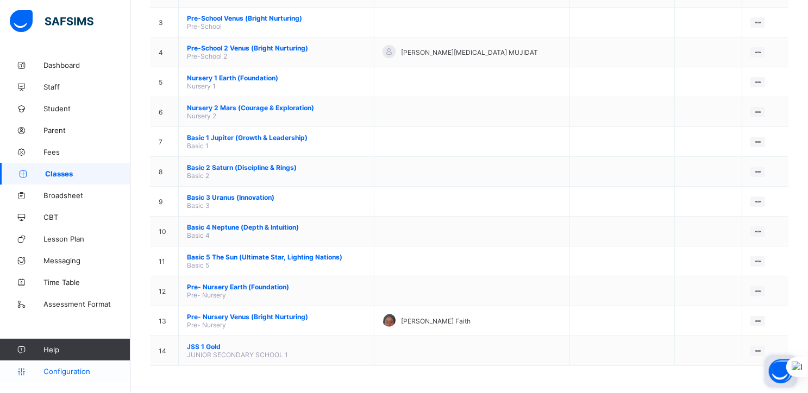
click at [62, 375] on span "Configuration" at bounding box center [86, 371] width 86 height 9
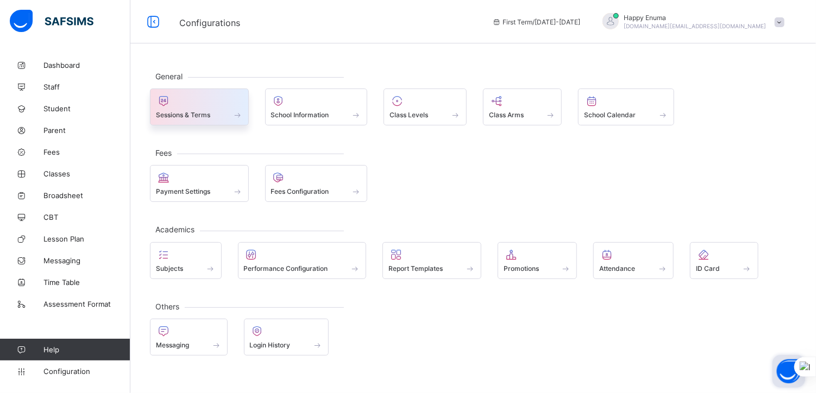
click at [222, 113] on div "Sessions & Terms" at bounding box center [199, 114] width 87 height 9
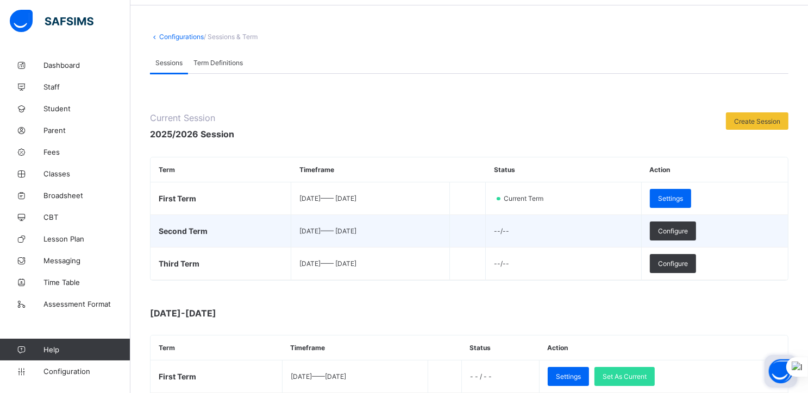
scroll to position [37, 0]
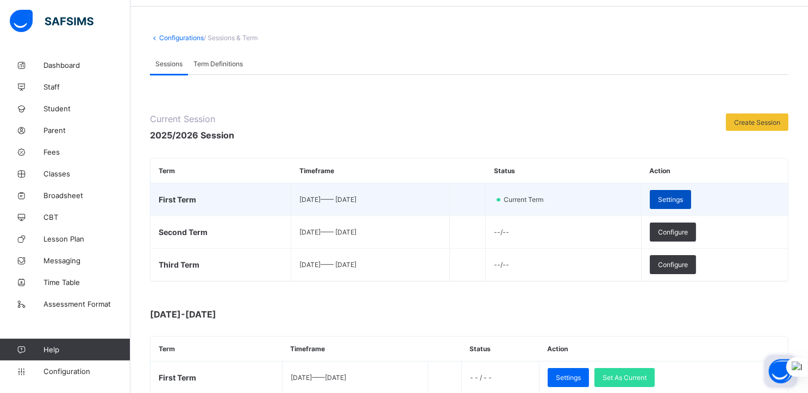
click at [683, 199] on span "Settings" at bounding box center [670, 200] width 25 height 8
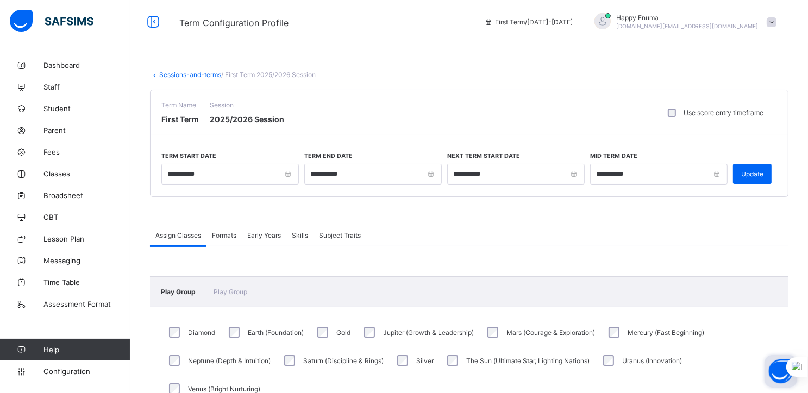
click at [232, 238] on span "Formats" at bounding box center [224, 235] width 24 height 8
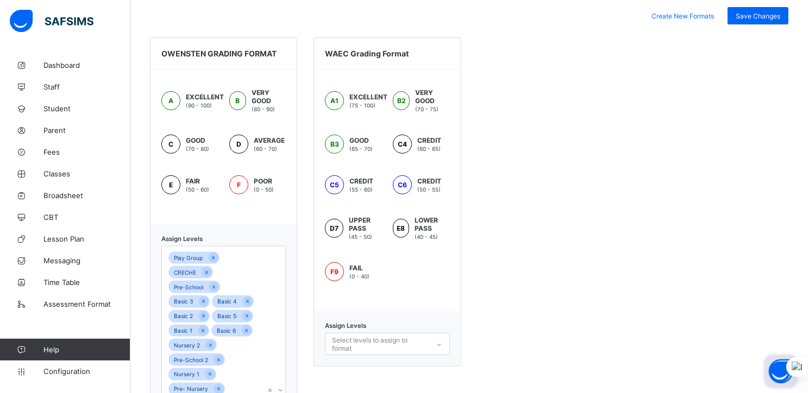
scroll to position [337, 0]
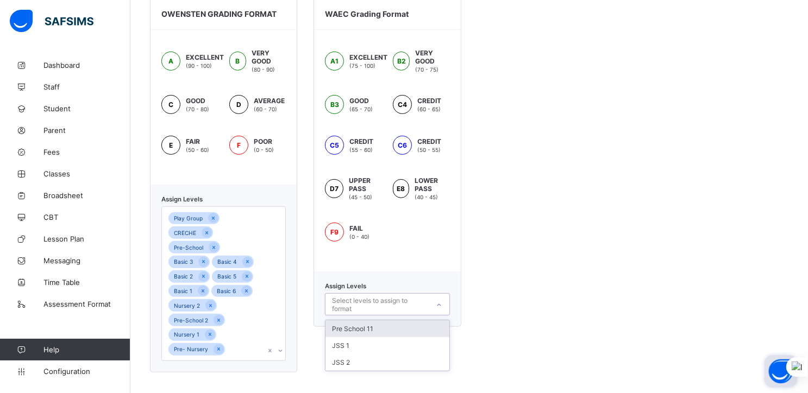
click at [392, 304] on div "Select levels to assign to format" at bounding box center [379, 304] width 95 height 21
click at [356, 343] on div "JSS 1" at bounding box center [386, 345] width 123 height 17
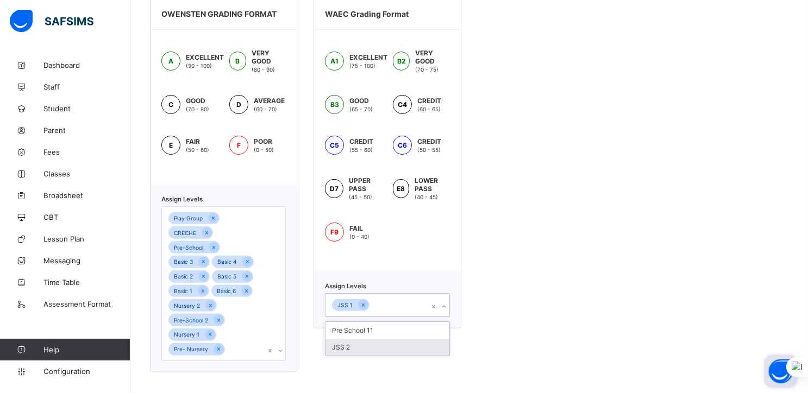
click at [354, 348] on div "JSS 2" at bounding box center [386, 347] width 123 height 17
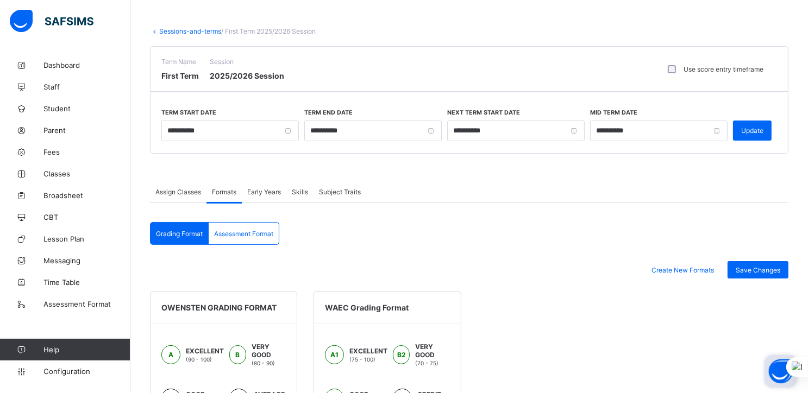
scroll to position [42, 0]
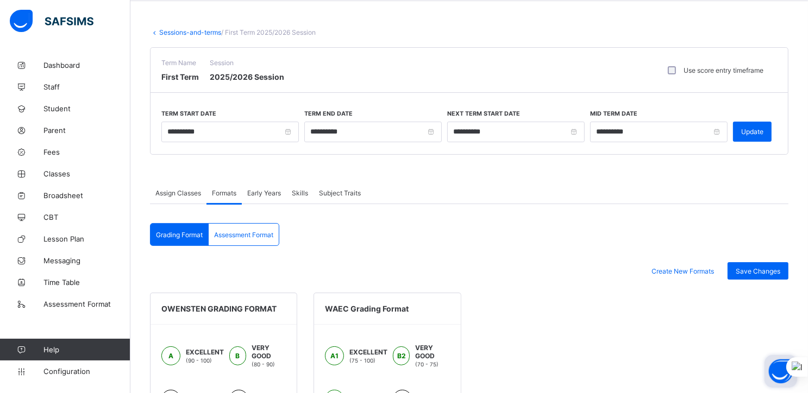
click at [250, 231] on span "Assessment Format" at bounding box center [243, 235] width 59 height 8
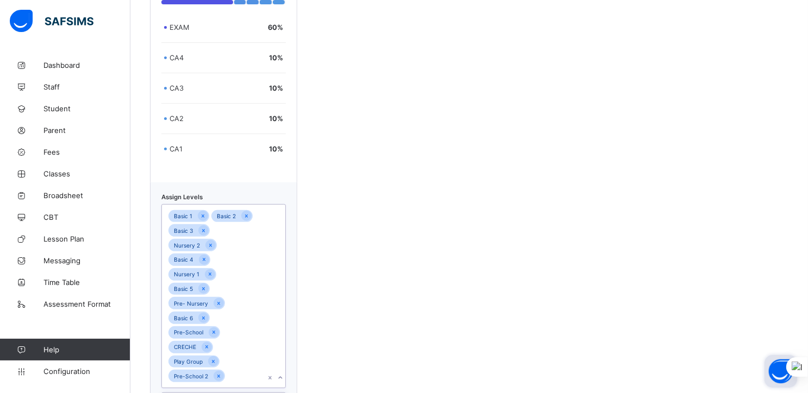
scroll to position [406, 0]
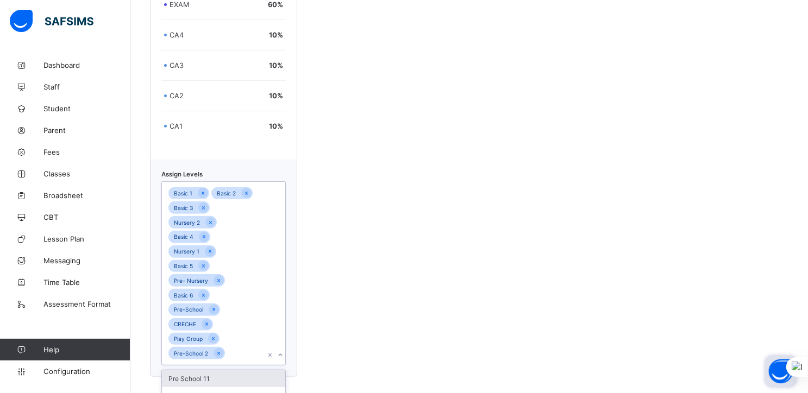
click at [247, 279] on div "Basic 1 Basic 2 Basic 3 Nursery 2 Basic 4 Nursery 1 Basic 5 Pre- Nursery Basic …" at bounding box center [213, 273] width 103 height 183
click at [191, 387] on div "JSS 1" at bounding box center [223, 395] width 123 height 17
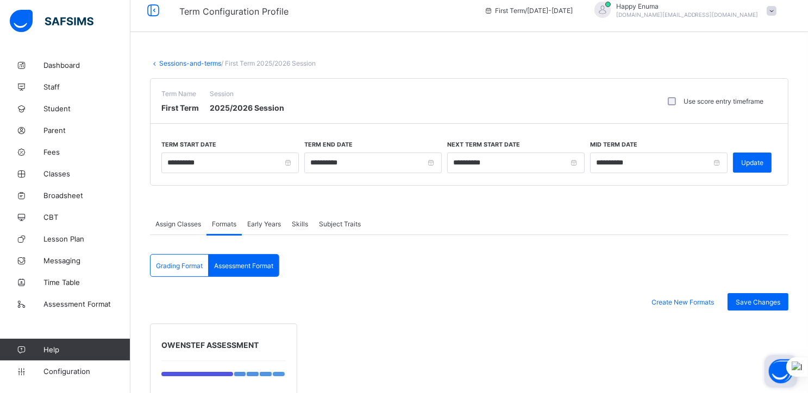
scroll to position [0, 0]
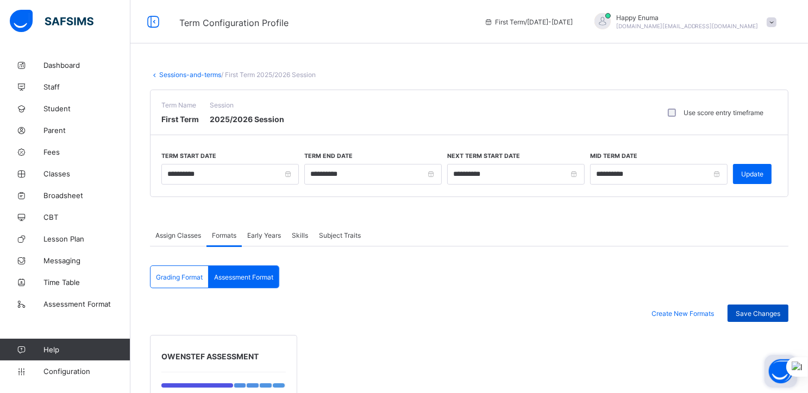
click at [761, 312] on span "Save Changes" at bounding box center [757, 314] width 45 height 8
click at [261, 236] on span "Early Years" at bounding box center [264, 235] width 34 height 8
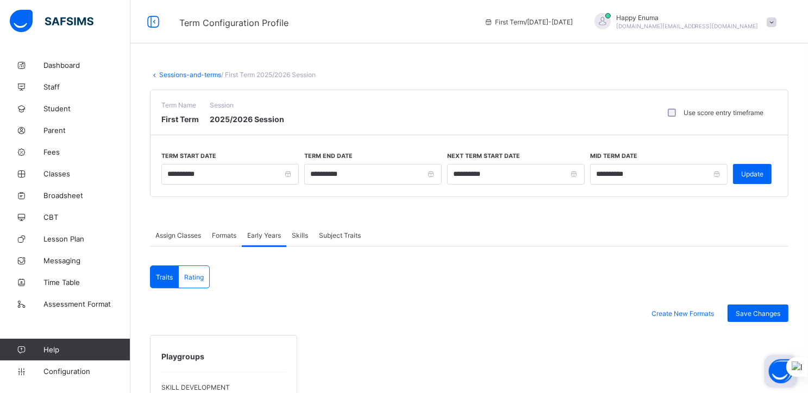
click at [306, 236] on span "Skills" at bounding box center [300, 235] width 16 height 8
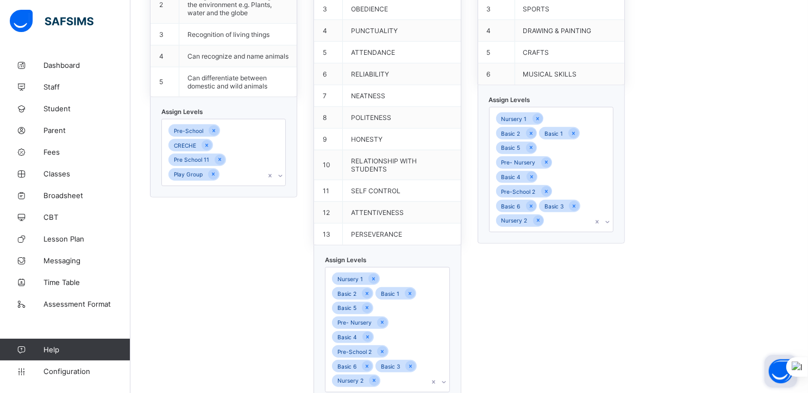
scroll to position [1075, 0]
click at [417, 300] on div "Nursery 1 Basic 2 Basic 1 Basic 5 Pre- Nursery Basic 4 Pre-School 2 Basic 6 Bas…" at bounding box center [387, 329] width 124 height 126
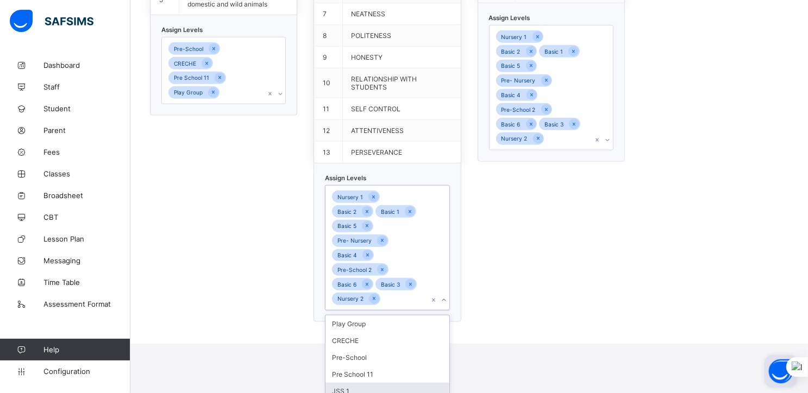
click at [374, 383] on div "JSS 1" at bounding box center [386, 391] width 123 height 17
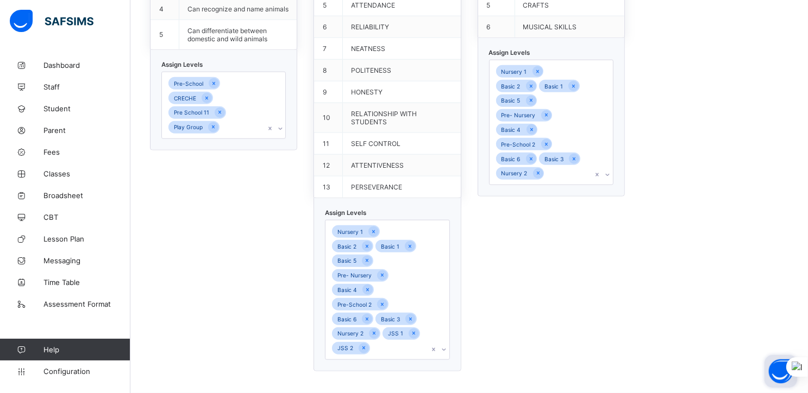
click at [523, 272] on div "Default Psychomotor S/N Skill 1 HANDWRITING 2 GAMES 3 SPORTS 4 DRAWING & PAINTI…" at bounding box center [550, 116] width 147 height 511
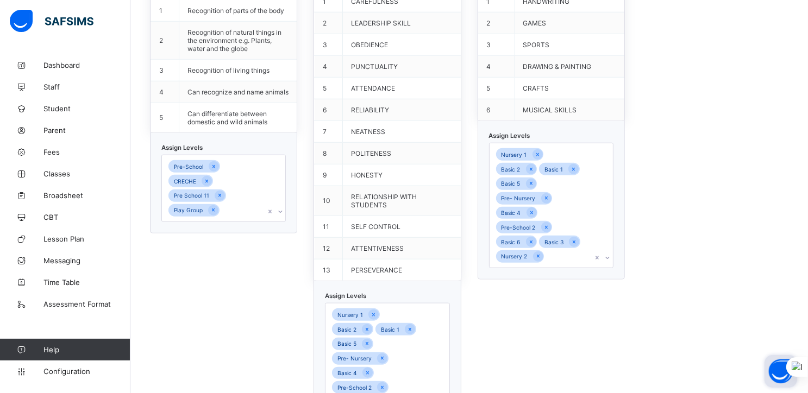
scroll to position [1041, 0]
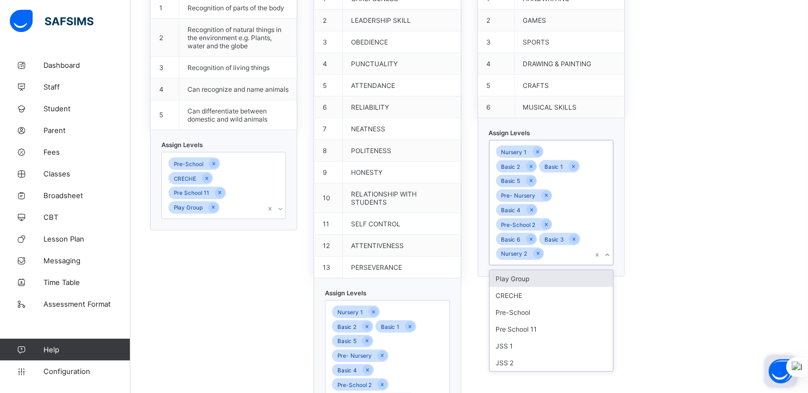
click at [581, 187] on div "Nursery 1 Basic 2 Basic 1 Basic 5 Pre- Nursery Basic 4 Pre-School 2 Basic 6 Bas…" at bounding box center [540, 203] width 103 height 125
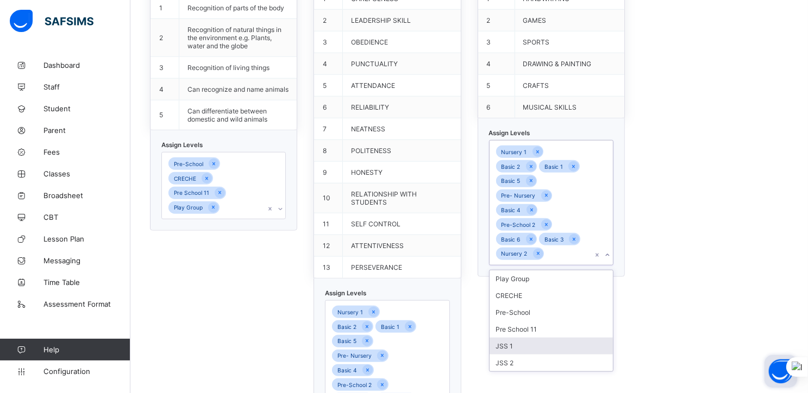
click at [520, 338] on div "JSS 1" at bounding box center [550, 346] width 123 height 17
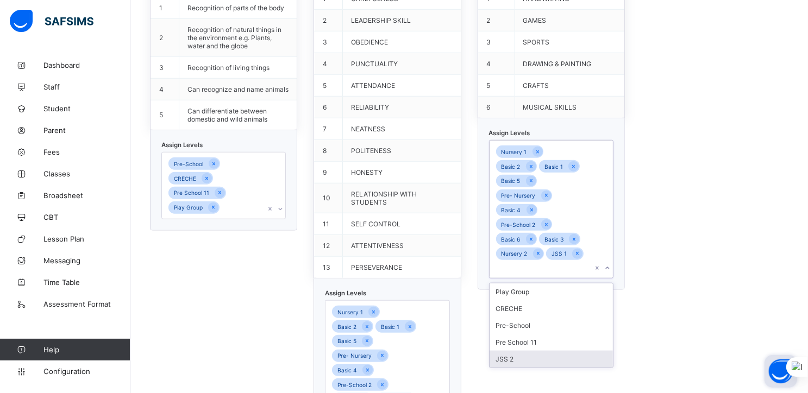
click at [514, 351] on div "JSS 2" at bounding box center [550, 359] width 123 height 17
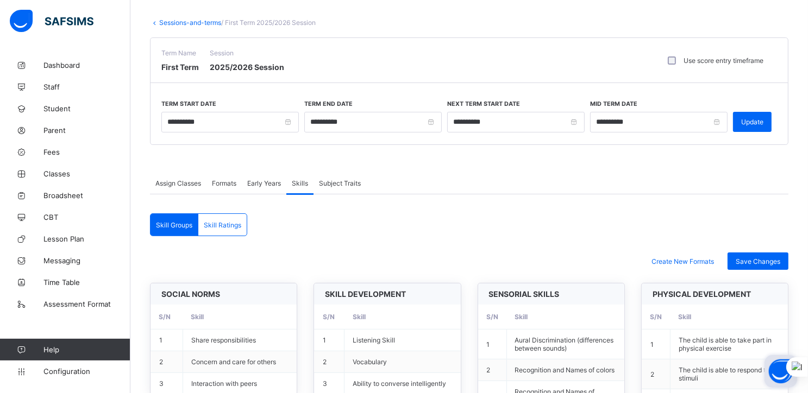
scroll to position [0, 0]
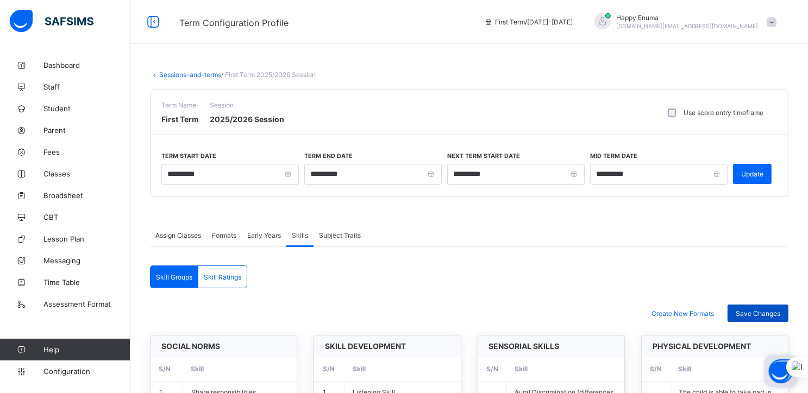
click at [765, 308] on div "Save Changes" at bounding box center [757, 313] width 61 height 17
click at [52, 109] on span "Student" at bounding box center [86, 108] width 87 height 9
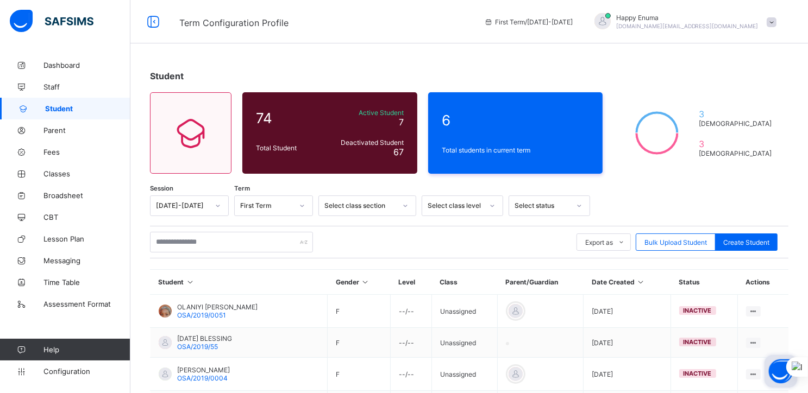
click at [579, 203] on icon at bounding box center [579, 205] width 7 height 11
click at [521, 228] on div "Active" at bounding box center [549, 229] width 80 height 17
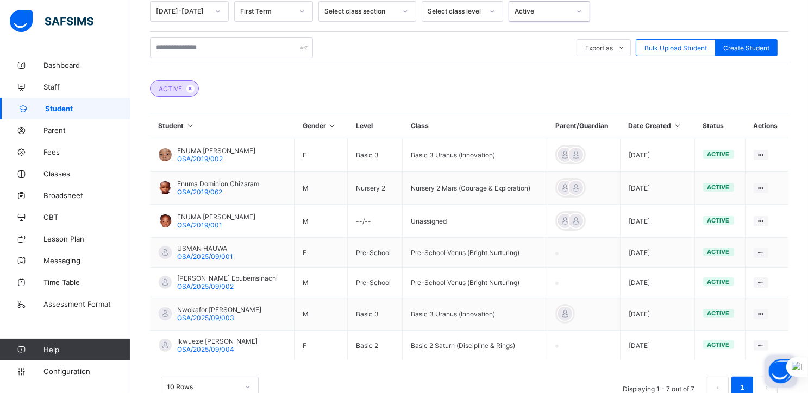
scroll to position [226, 0]
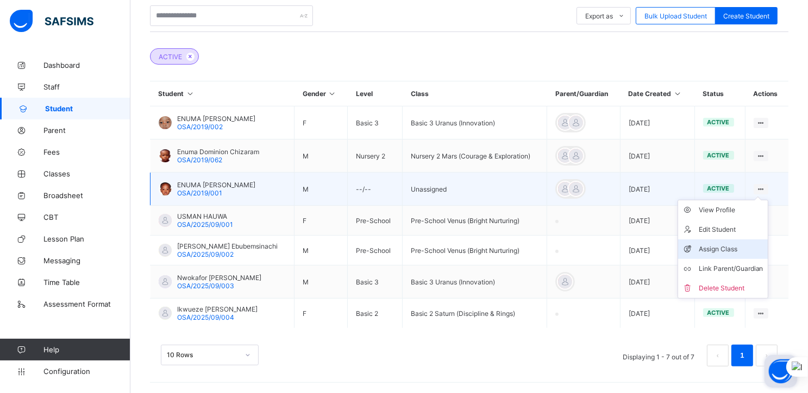
click at [736, 249] on div "Assign Class" at bounding box center [730, 249] width 65 height 11
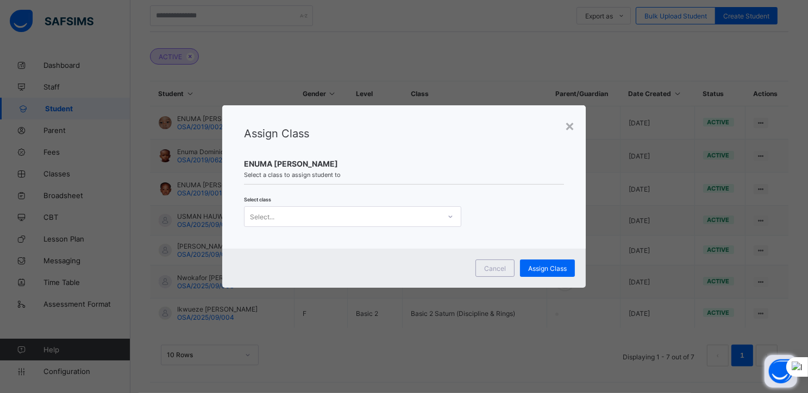
click at [443, 215] on div at bounding box center [450, 216] width 18 height 17
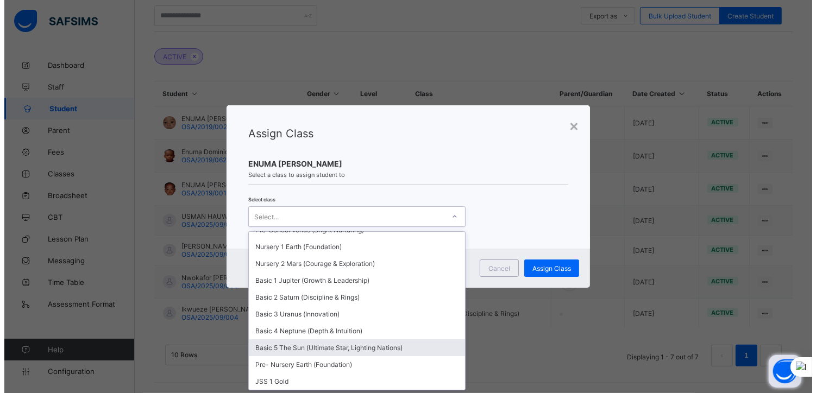
scroll to position [0, 0]
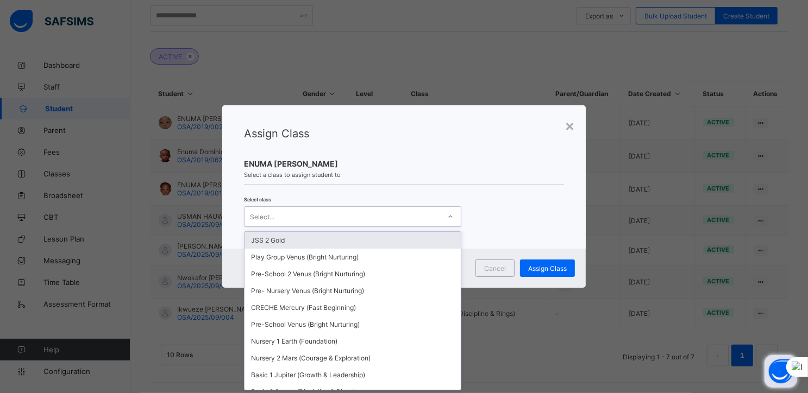
click at [276, 241] on div "JSS 2 Gold" at bounding box center [352, 240] width 216 height 17
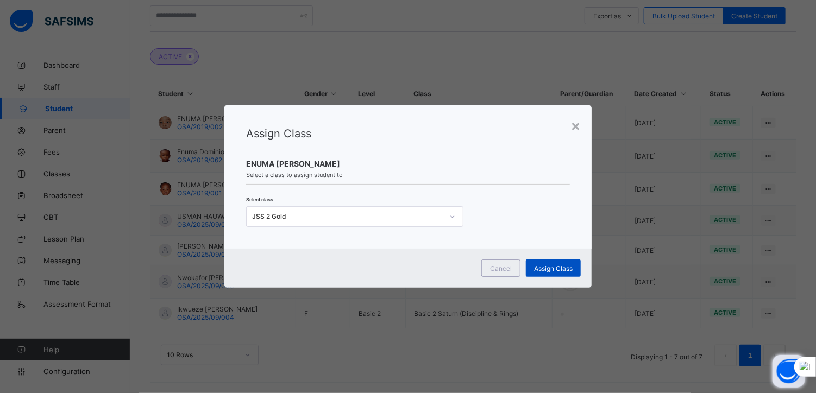
click at [546, 270] on span "Assign Class" at bounding box center [553, 268] width 39 height 8
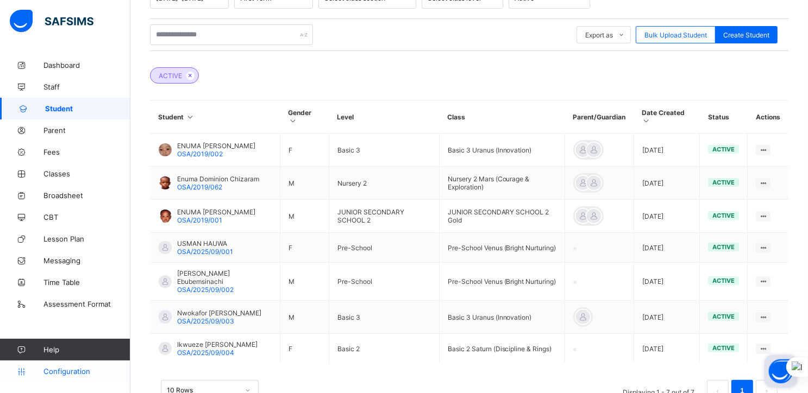
scroll to position [208, 0]
click at [63, 372] on span "Configuration" at bounding box center [86, 371] width 86 height 9
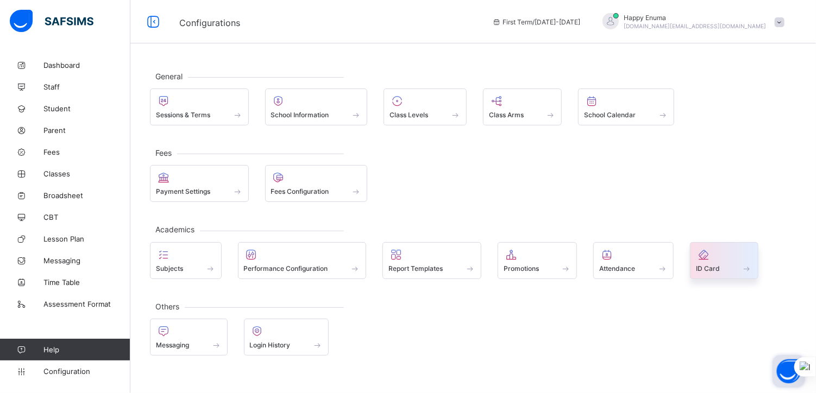
click at [713, 261] on span at bounding box center [724, 262] width 56 height 3
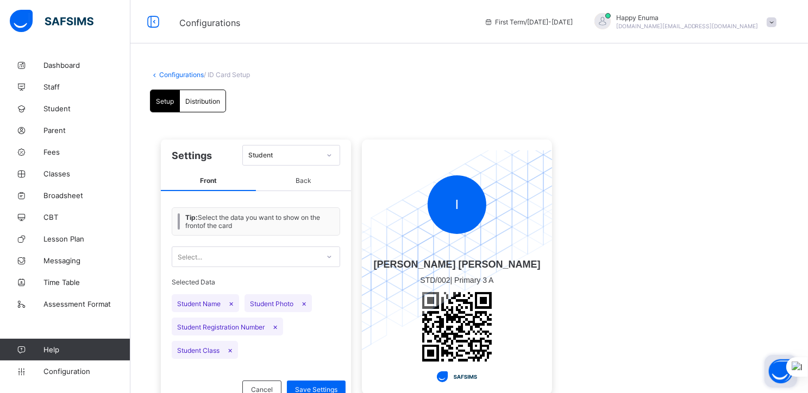
click at [327, 255] on icon at bounding box center [329, 256] width 7 height 11
click at [317, 255] on div "Select..." at bounding box center [245, 256] width 147 height 15
click at [316, 156] on div "Student" at bounding box center [284, 156] width 72 height 8
click at [287, 175] on div "Student" at bounding box center [291, 179] width 97 height 17
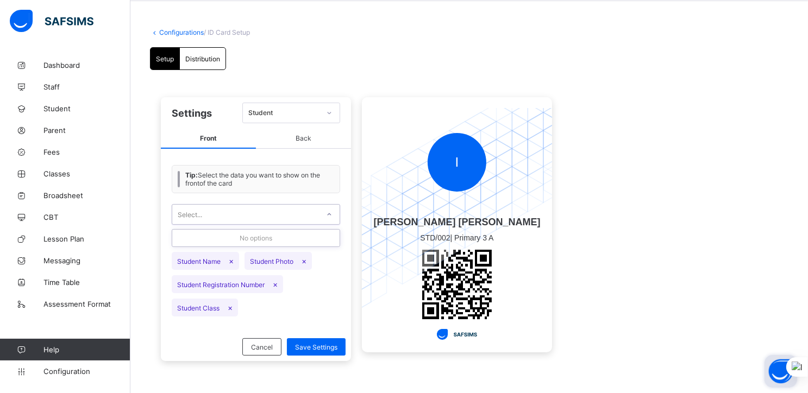
click at [327, 215] on icon at bounding box center [329, 214] width 7 height 11
click at [304, 138] on span "Back" at bounding box center [303, 139] width 95 height 20
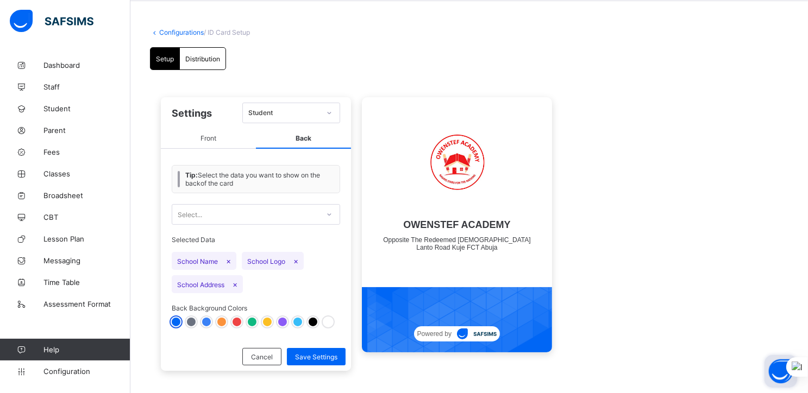
click at [235, 321] on div at bounding box center [236, 322] width 9 height 9
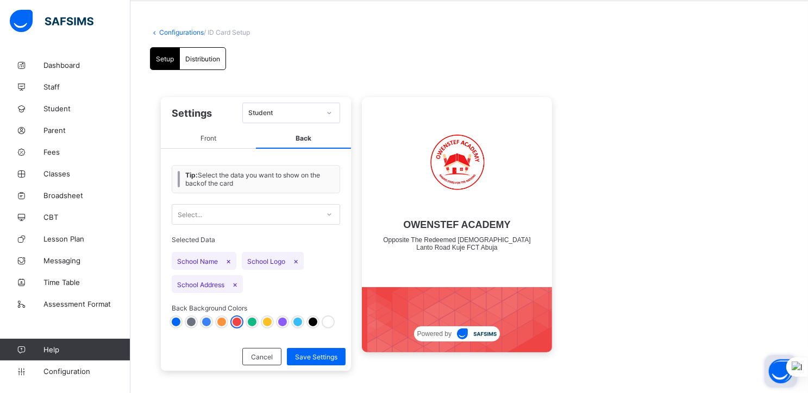
click at [206, 322] on div at bounding box center [206, 322] width 9 height 9
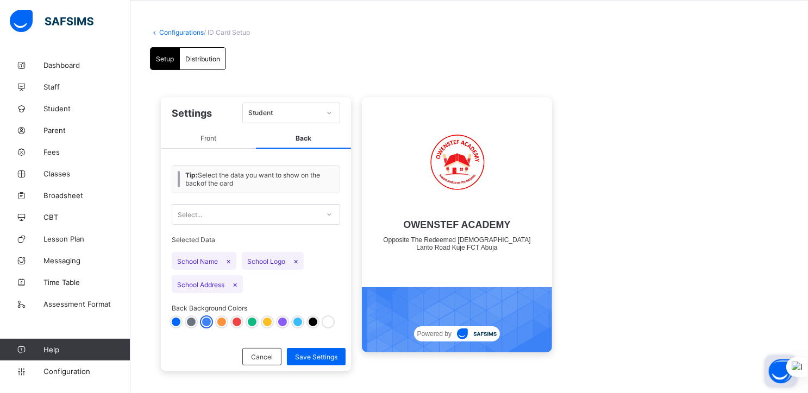
click at [187, 324] on div at bounding box center [191, 322] width 9 height 9
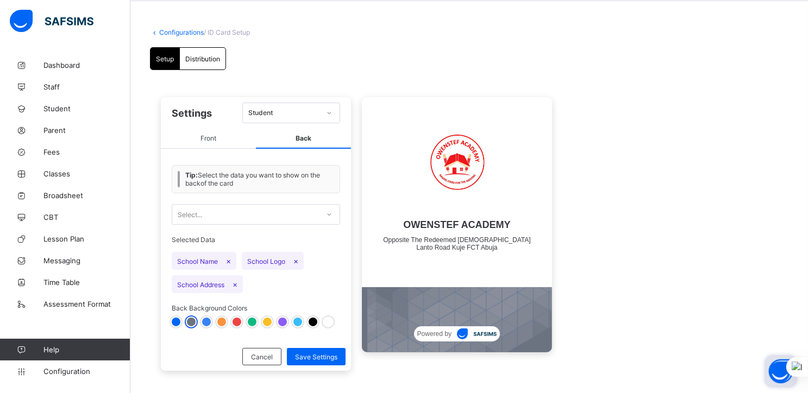
click at [178, 323] on div at bounding box center [176, 322] width 9 height 9
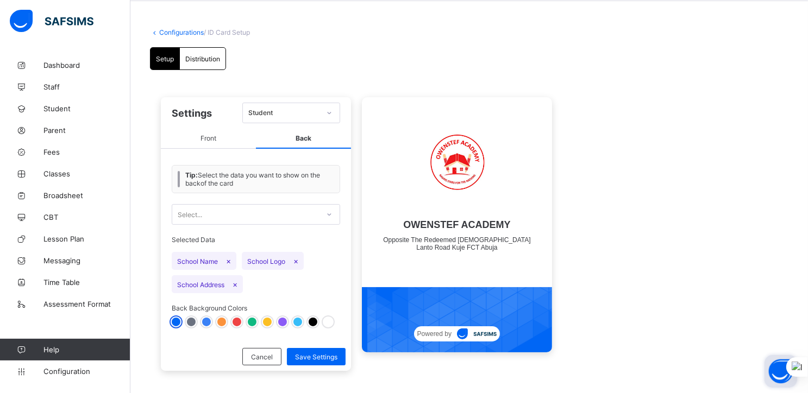
click at [222, 322] on div at bounding box center [221, 322] width 9 height 9
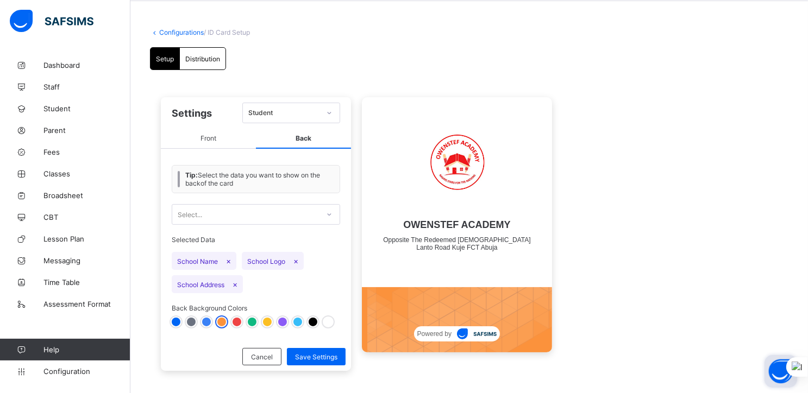
click at [173, 323] on div at bounding box center [176, 322] width 9 height 9
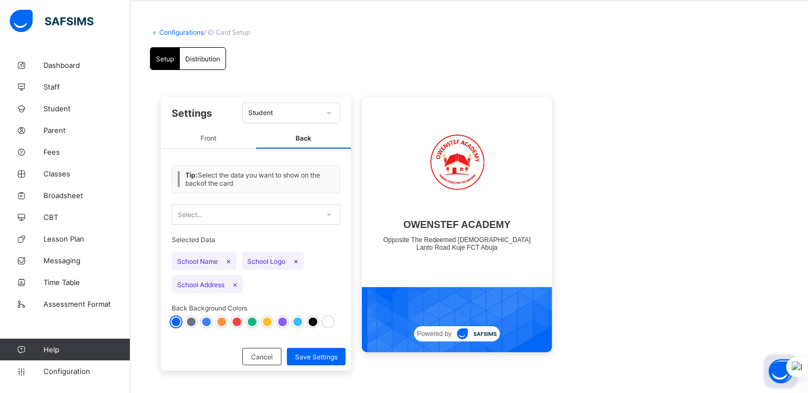
click at [203, 136] on span "Front" at bounding box center [208, 139] width 95 height 20
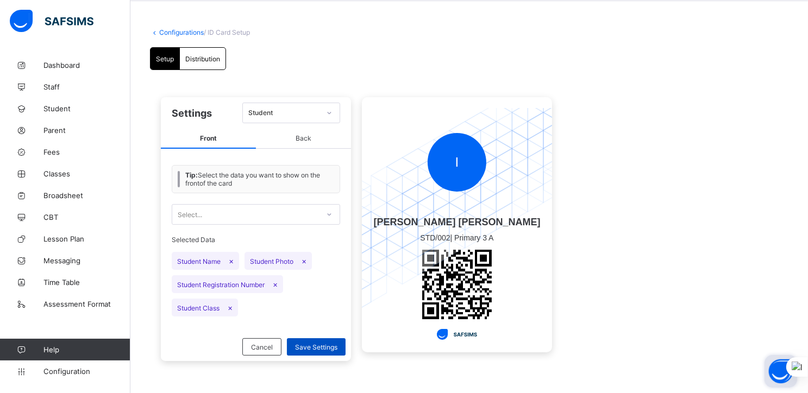
click at [318, 345] on span "Save Settings" at bounding box center [316, 347] width 42 height 8
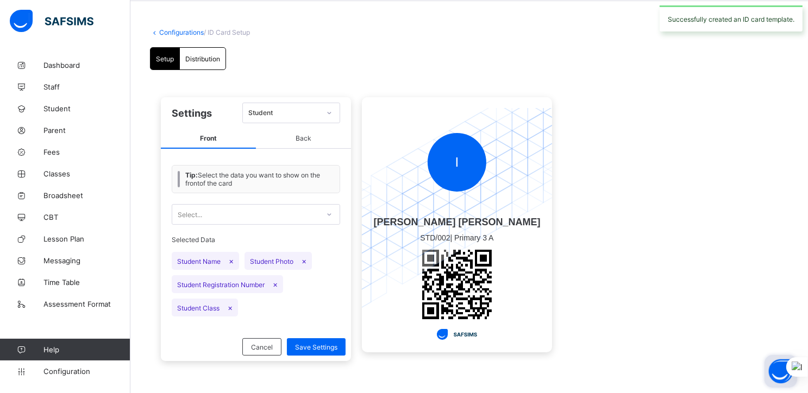
click at [200, 60] on span "Distribution" at bounding box center [202, 59] width 35 height 8
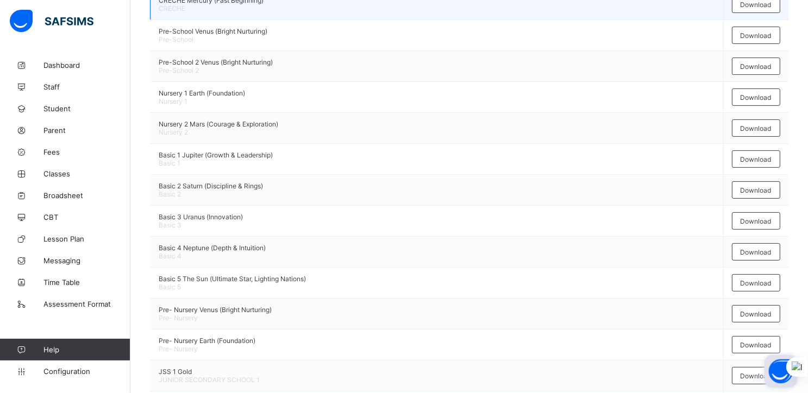
scroll to position [231, 0]
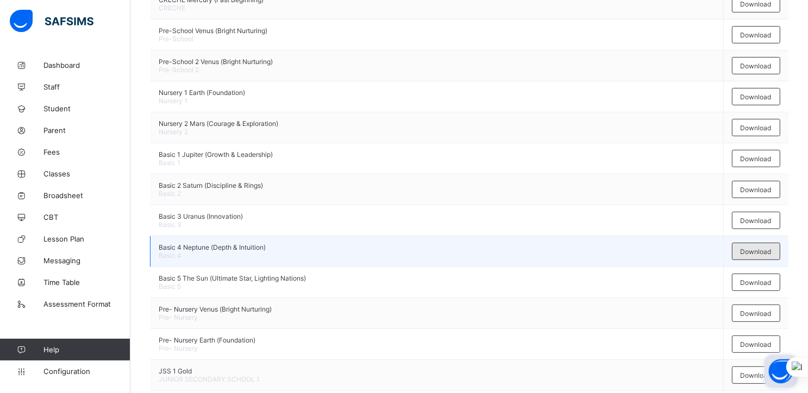
click at [759, 251] on span "Download" at bounding box center [755, 252] width 31 height 8
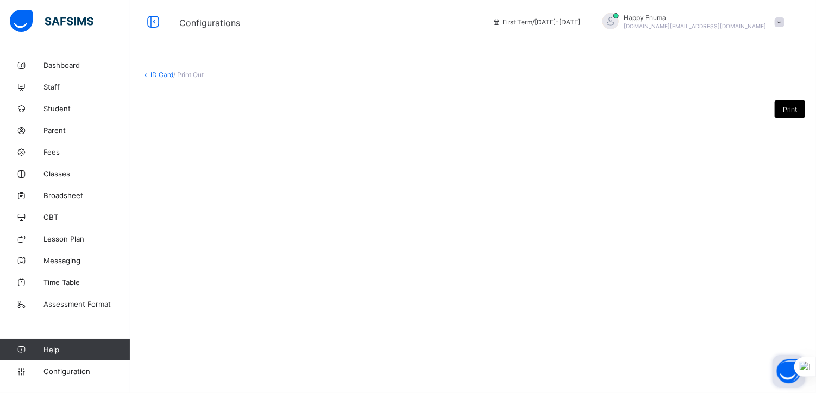
click at [786, 107] on span "Print" at bounding box center [790, 109] width 14 height 8
click at [152, 75] on link "ID Card" at bounding box center [161, 75] width 23 height 8
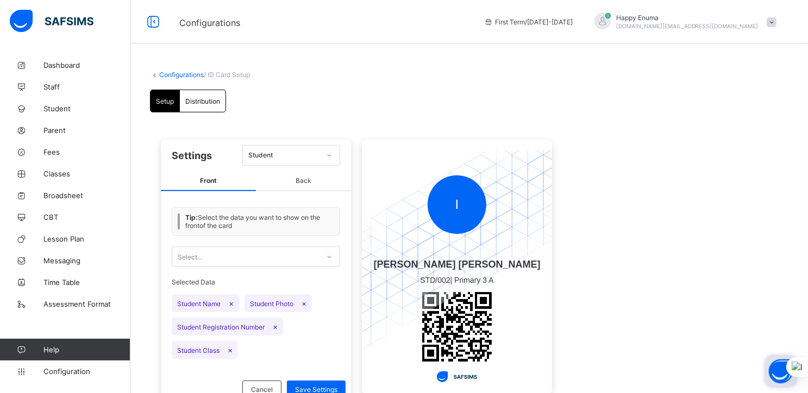
scroll to position [42, 0]
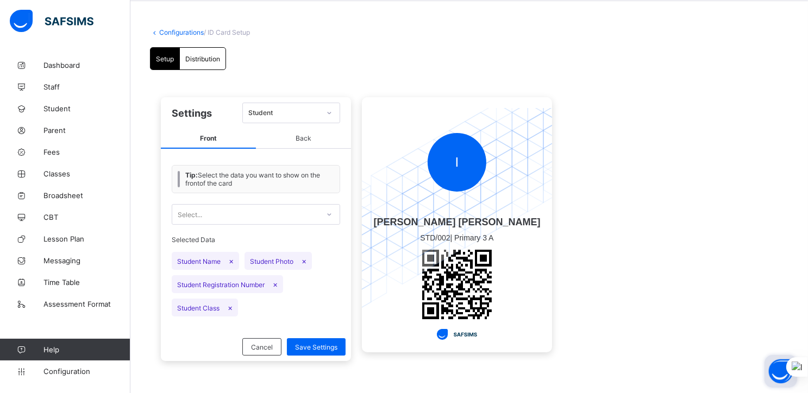
click at [202, 54] on div "Distribution" at bounding box center [203, 59] width 46 height 22
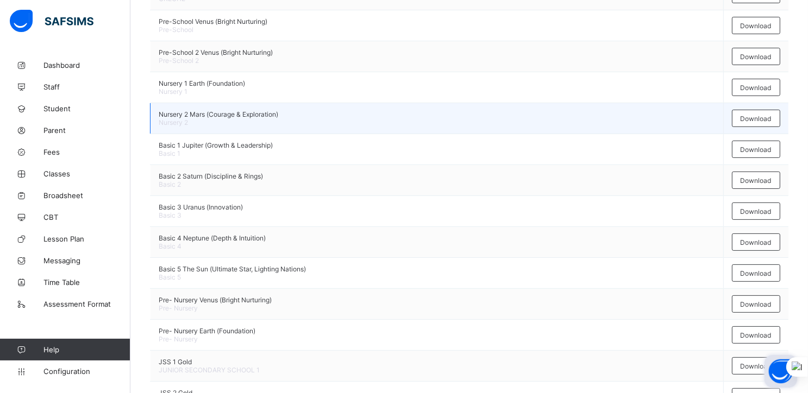
scroll to position [241, 0]
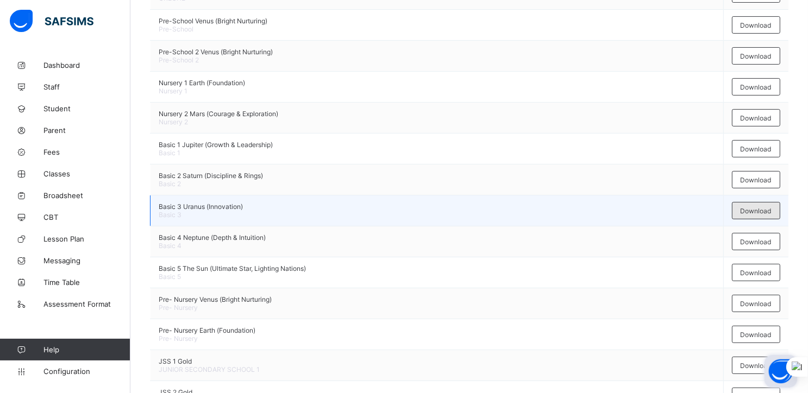
click at [756, 208] on span "Download" at bounding box center [755, 211] width 31 height 8
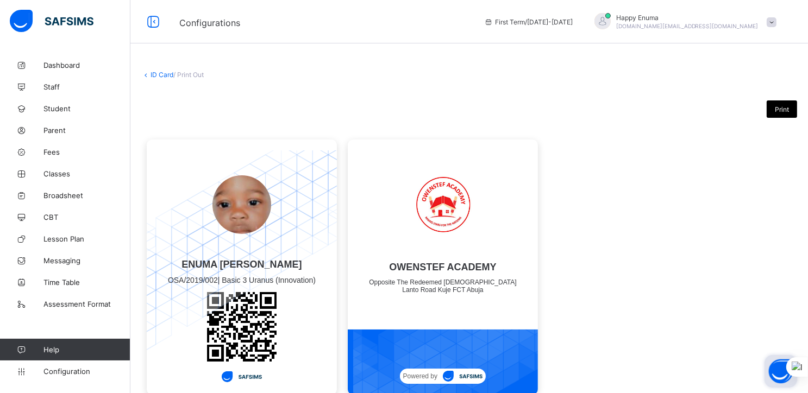
click at [788, 107] on span "Print" at bounding box center [781, 109] width 14 height 8
click at [55, 151] on span "Fees" at bounding box center [86, 152] width 87 height 9
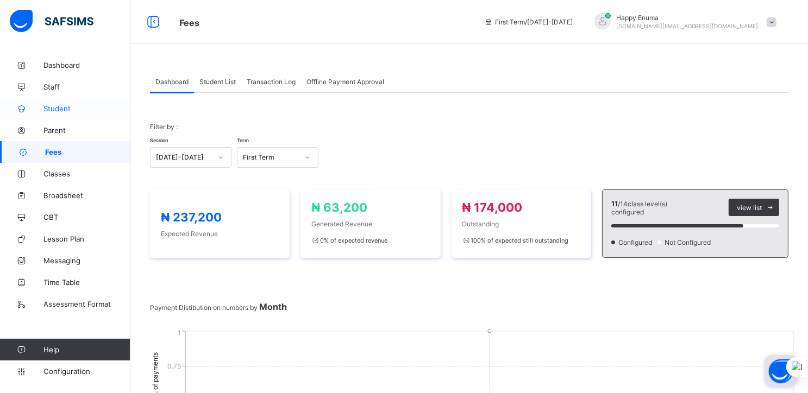
click at [59, 106] on span "Student" at bounding box center [86, 108] width 87 height 9
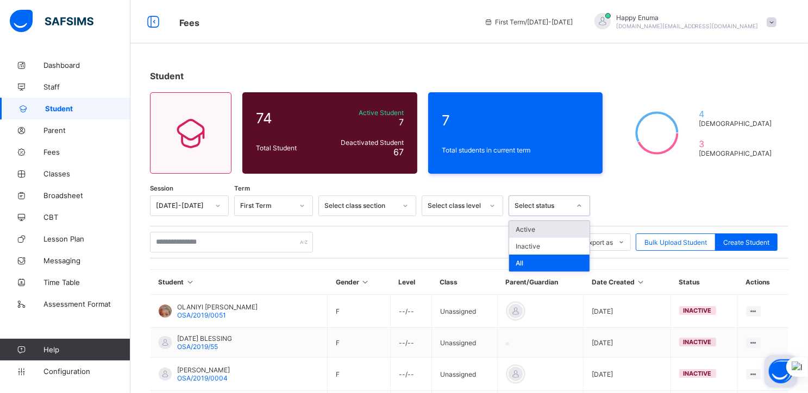
click at [569, 206] on div at bounding box center [579, 206] width 21 height 20
click at [528, 228] on div "Active" at bounding box center [549, 229] width 80 height 17
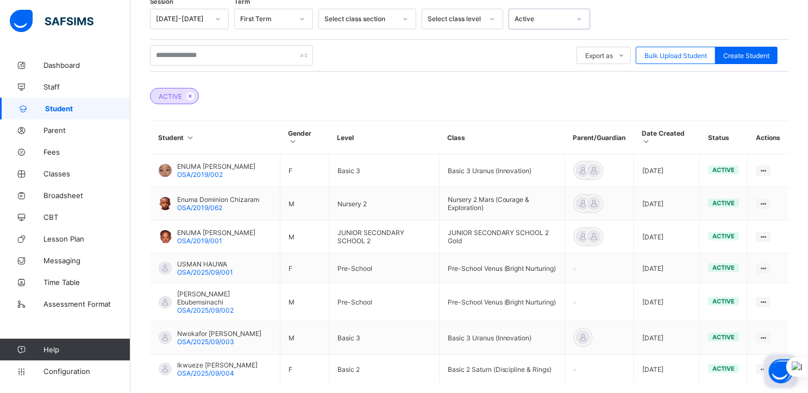
scroll to position [240, 0]
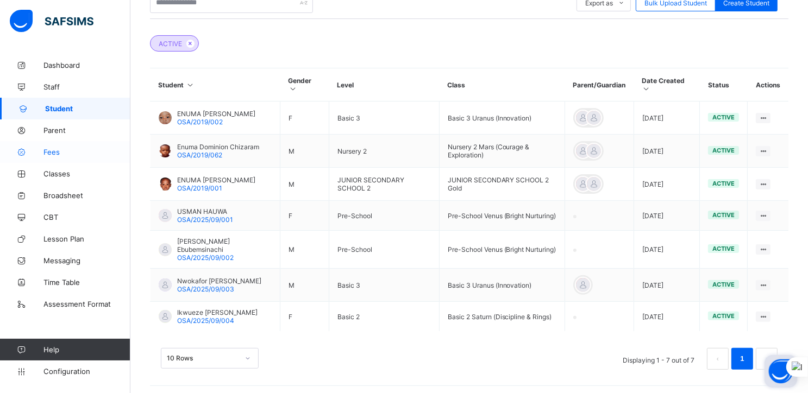
click at [49, 152] on span "Fees" at bounding box center [86, 152] width 87 height 9
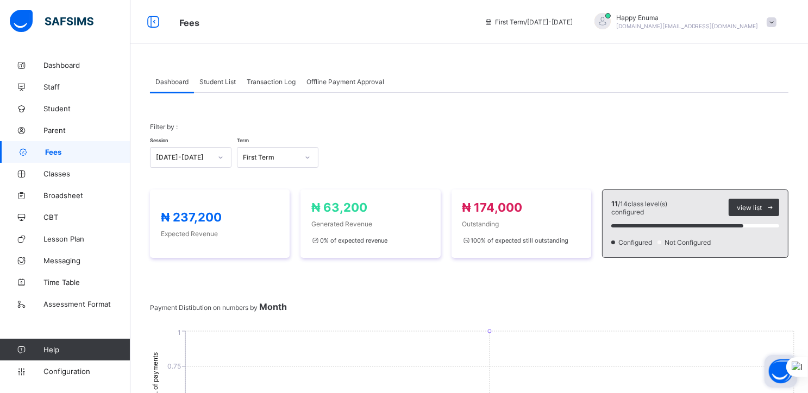
click at [210, 82] on span "Student List" at bounding box center [217, 82] width 36 height 8
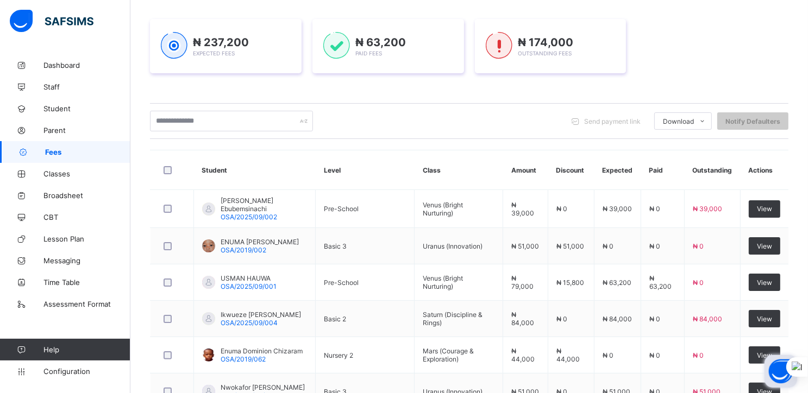
scroll to position [147, 0]
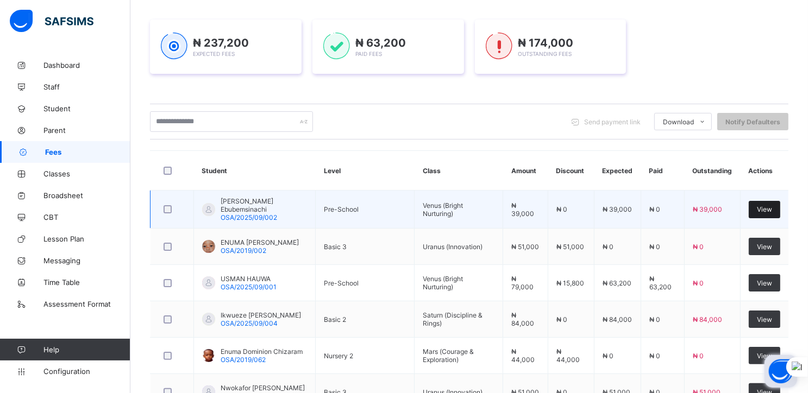
click at [772, 207] on span "View" at bounding box center [764, 209] width 15 height 8
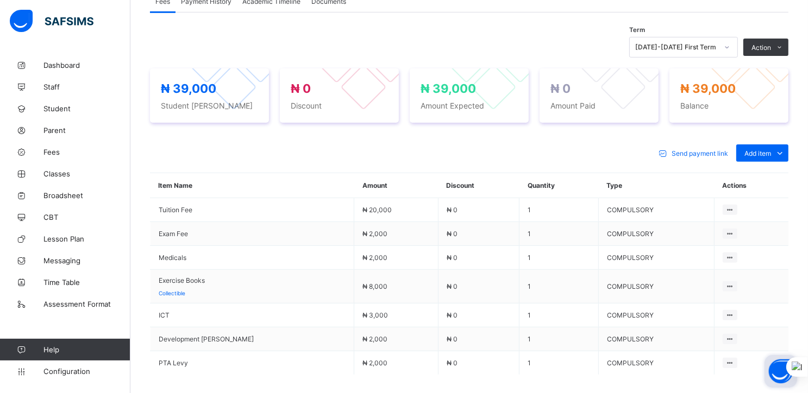
scroll to position [354, 0]
click at [759, 178] on div "Optional items" at bounding box center [761, 178] width 43 height 11
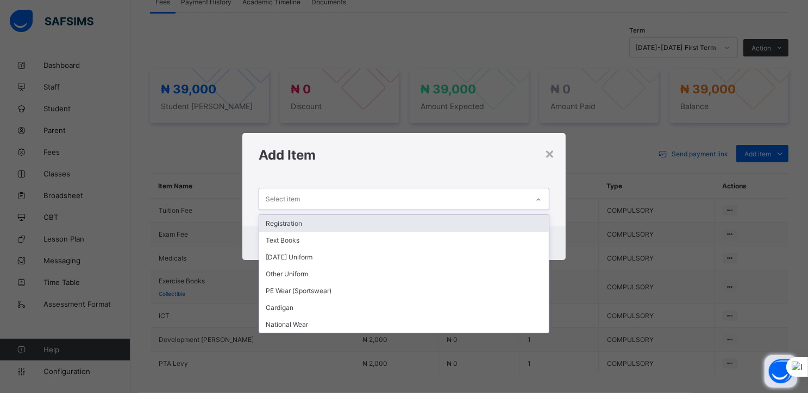
click at [525, 200] on div "Select item" at bounding box center [393, 198] width 269 height 21
click at [287, 224] on div "Registration" at bounding box center [403, 223] width 289 height 17
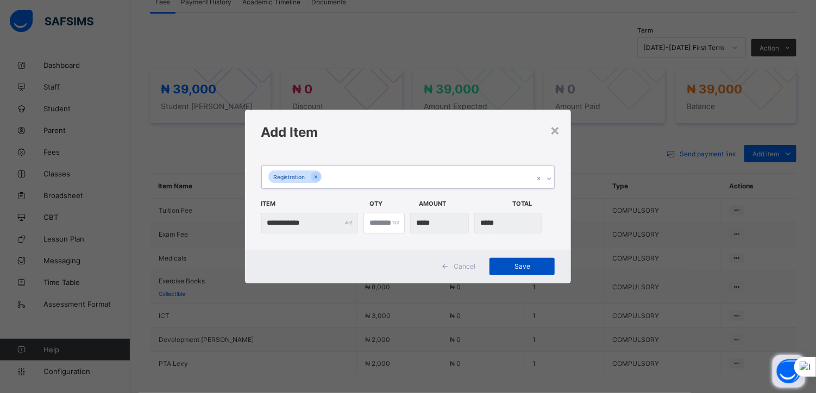
click at [519, 263] on span "Save" at bounding box center [521, 266] width 49 height 8
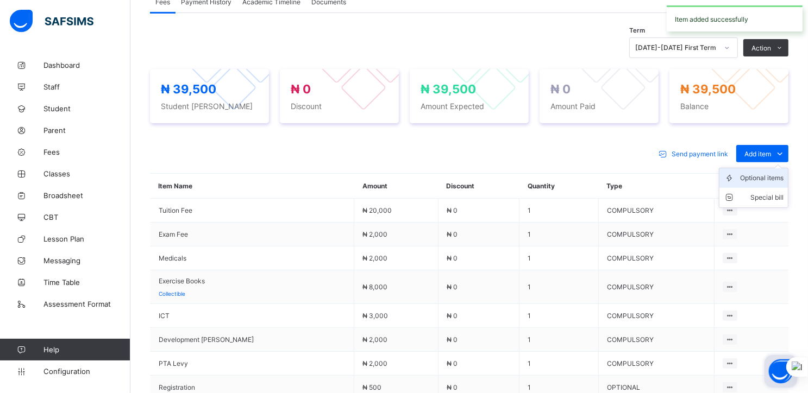
click at [767, 179] on div "Optional items" at bounding box center [761, 178] width 43 height 11
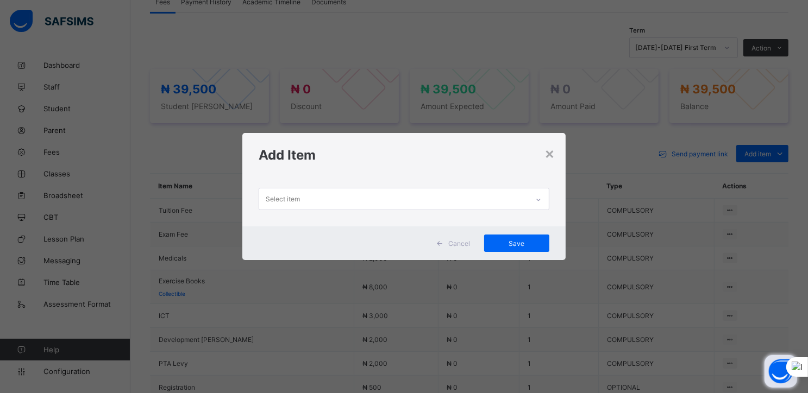
click at [527, 201] on div "Select item" at bounding box center [393, 198] width 269 height 21
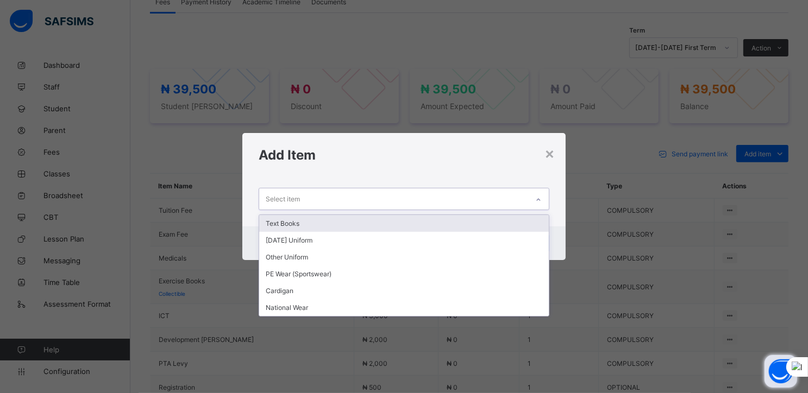
click at [311, 225] on div "Text Books" at bounding box center [403, 223] width 289 height 17
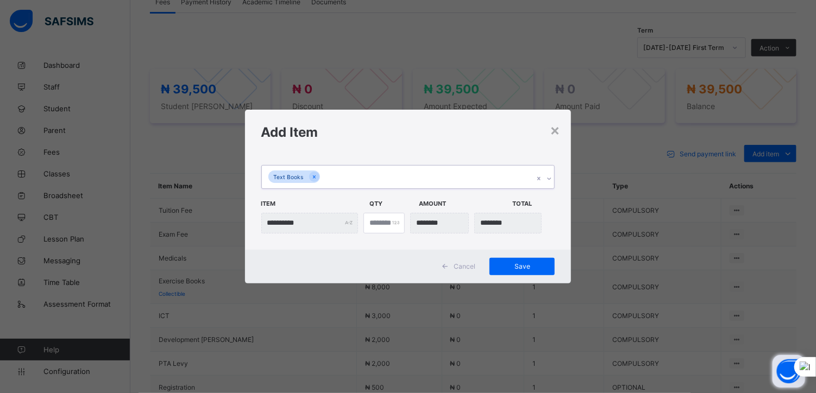
click at [550, 180] on icon at bounding box center [549, 178] width 7 height 11
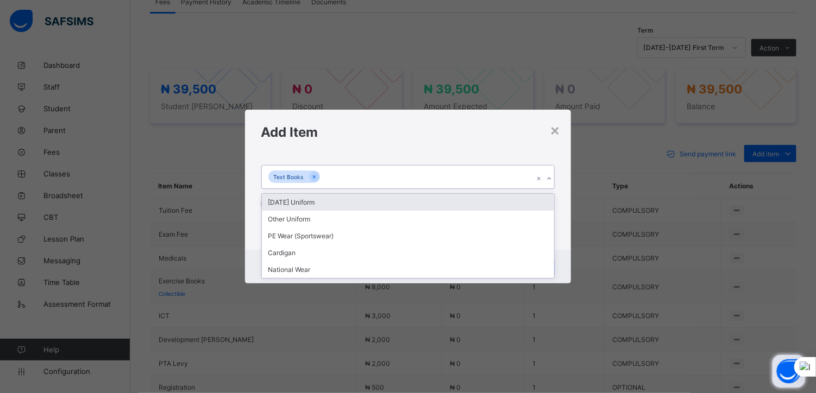
click at [293, 201] on div "Monday Uniform" at bounding box center [408, 202] width 293 height 17
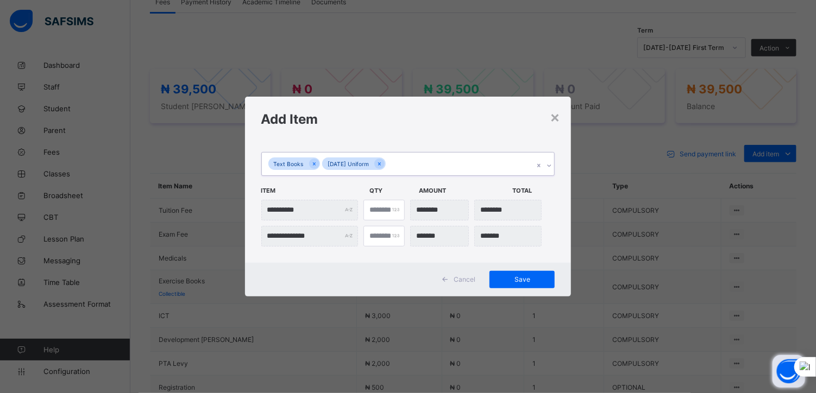
click at [550, 166] on icon at bounding box center [549, 165] width 7 height 11
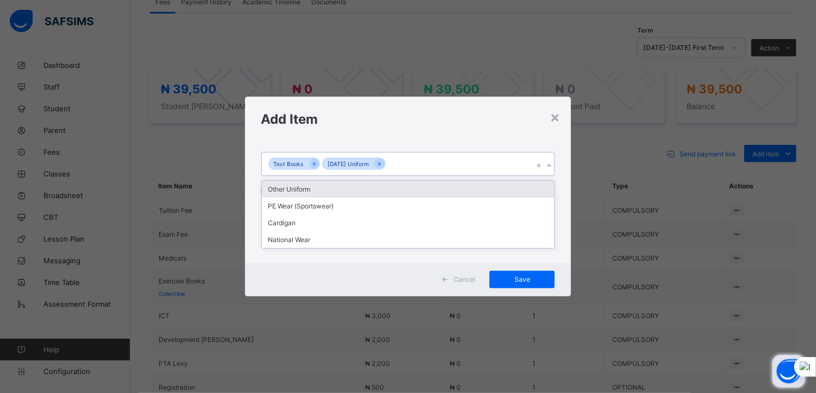
click at [303, 191] on div "Other Uniform" at bounding box center [408, 189] width 293 height 17
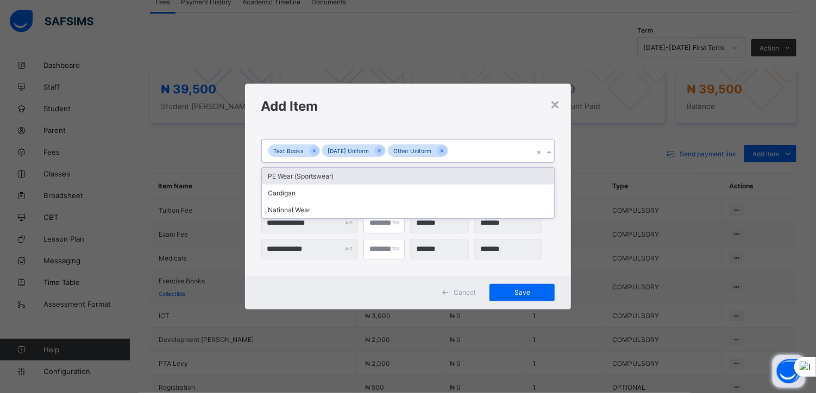
click at [549, 150] on icon at bounding box center [549, 152] width 7 height 11
click at [298, 177] on div "PE Wear (Sportswear)" at bounding box center [408, 176] width 293 height 17
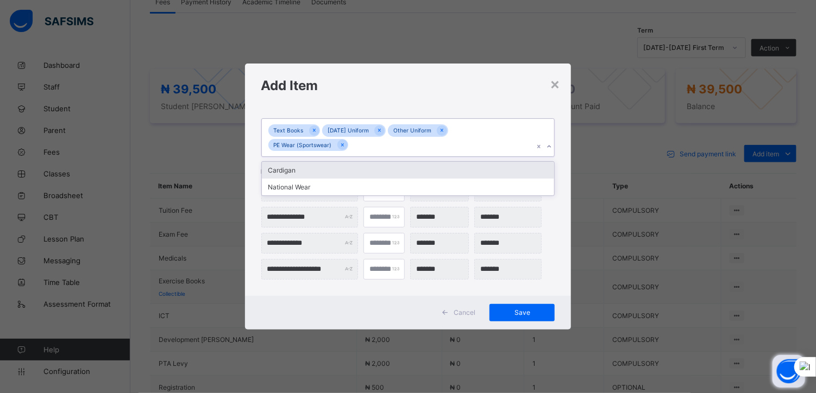
click at [552, 147] on icon at bounding box center [549, 146] width 7 height 11
click at [297, 171] on div "Cardigan" at bounding box center [408, 170] width 293 height 17
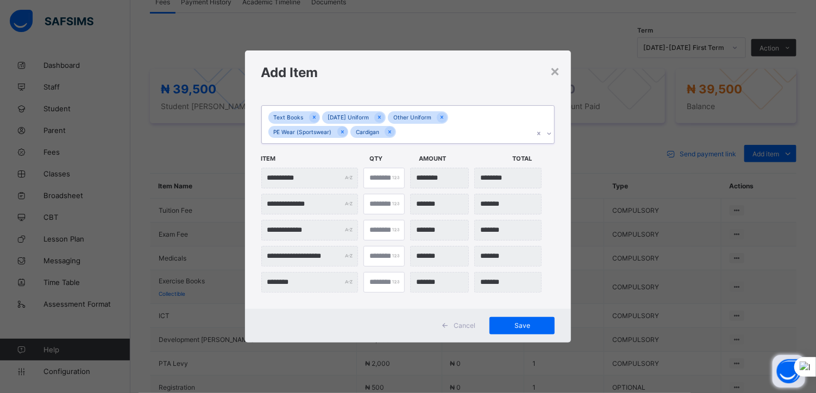
click at [549, 133] on icon at bounding box center [549, 133] width 7 height 11
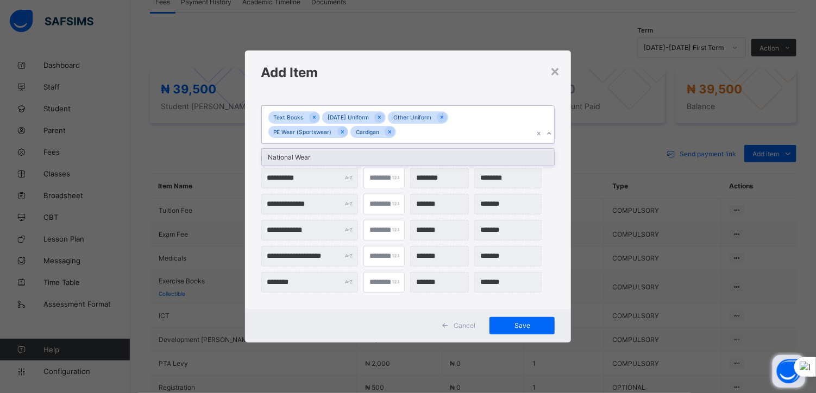
click at [289, 156] on div "National Wear" at bounding box center [408, 157] width 293 height 17
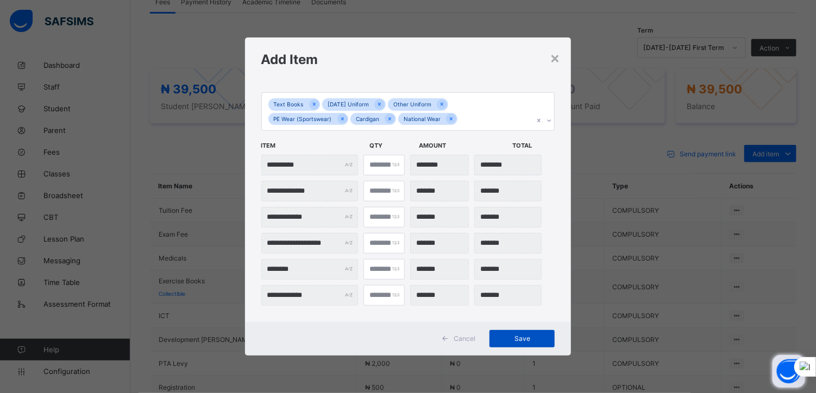
click at [517, 338] on span "Save" at bounding box center [521, 339] width 49 height 8
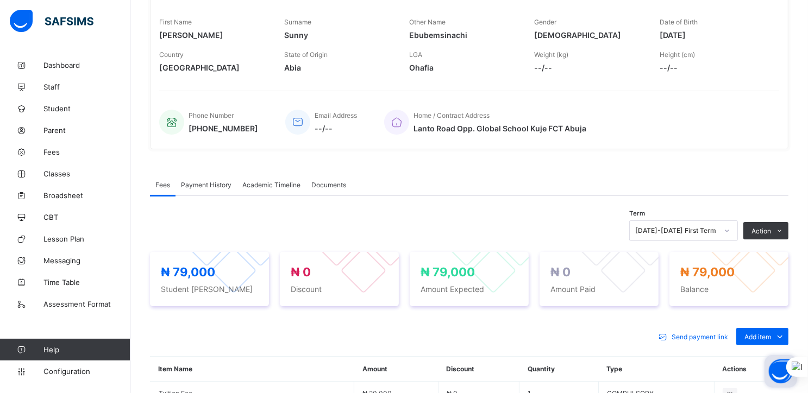
scroll to position [0, 0]
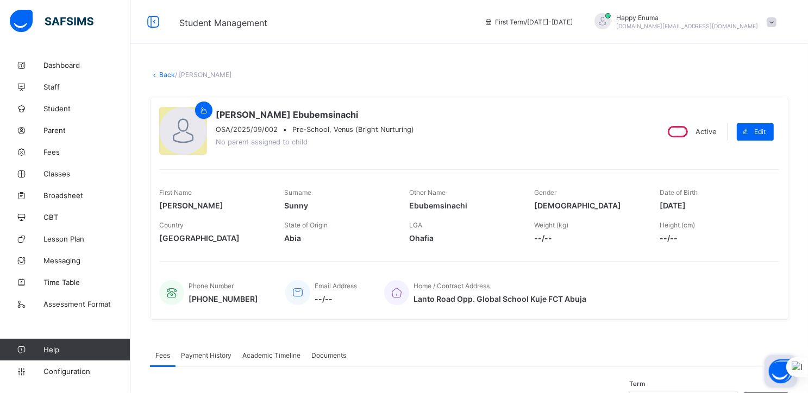
click at [168, 74] on link "Back" at bounding box center [167, 75] width 16 height 8
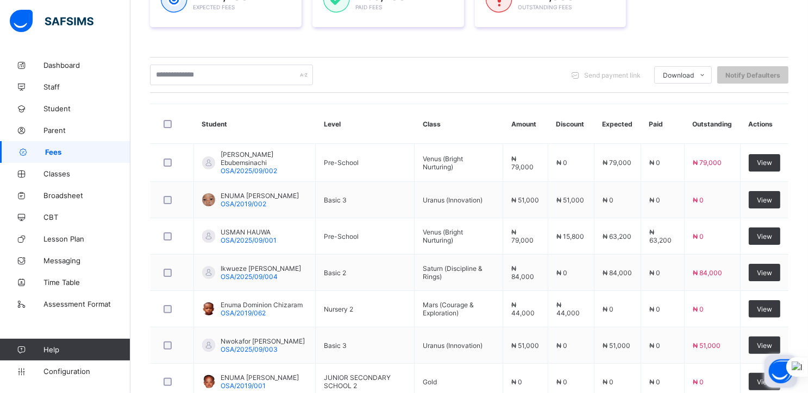
scroll to position [196, 0]
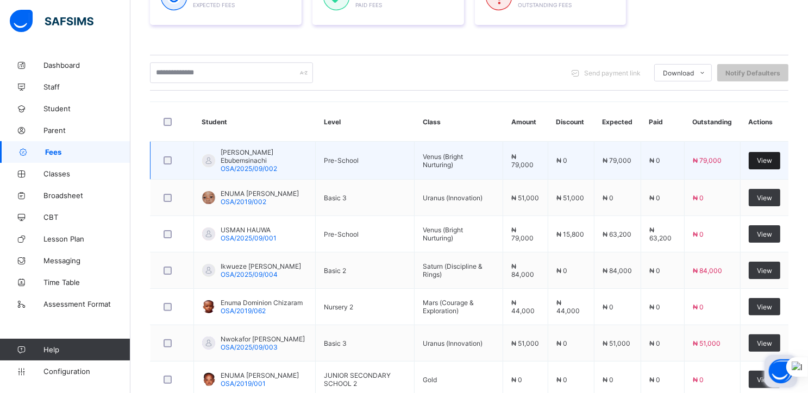
click at [771, 156] on span "View" at bounding box center [764, 160] width 15 height 8
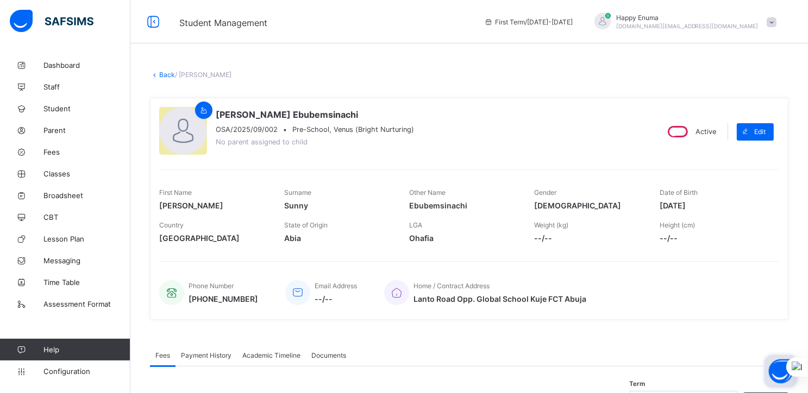
click at [161, 75] on link "Back" at bounding box center [167, 75] width 16 height 8
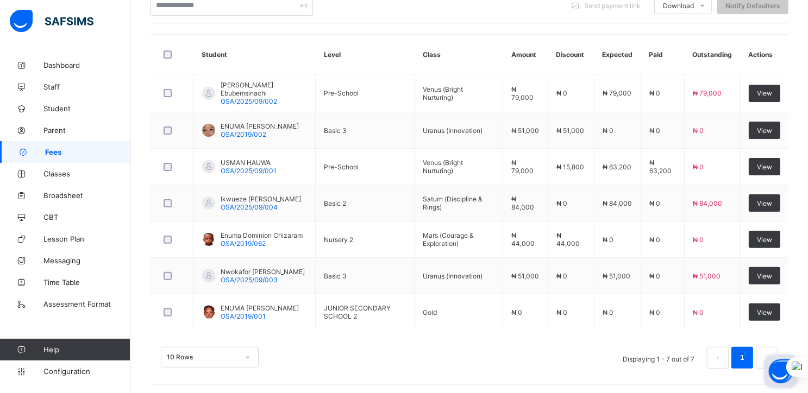
scroll to position [267, 0]
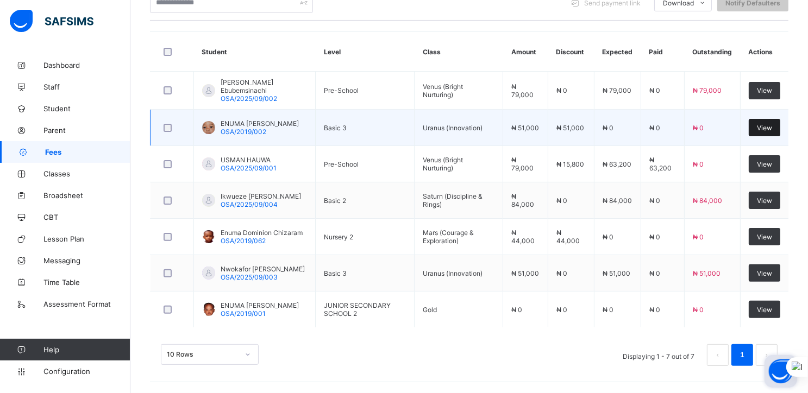
click at [771, 125] on span "View" at bounding box center [764, 128] width 15 height 8
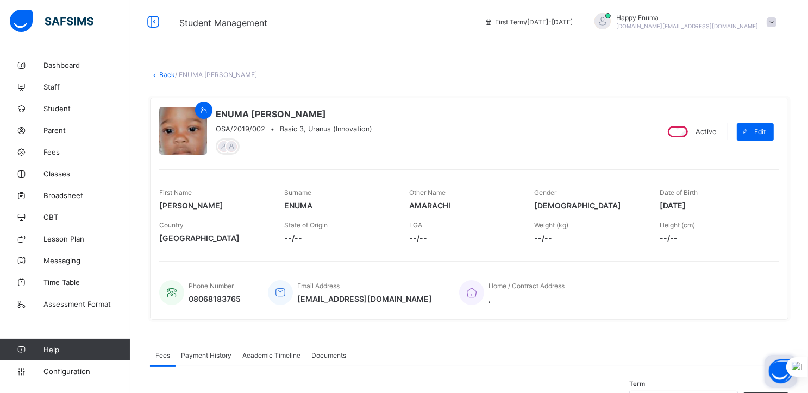
click at [166, 76] on link "Back" at bounding box center [167, 75] width 16 height 8
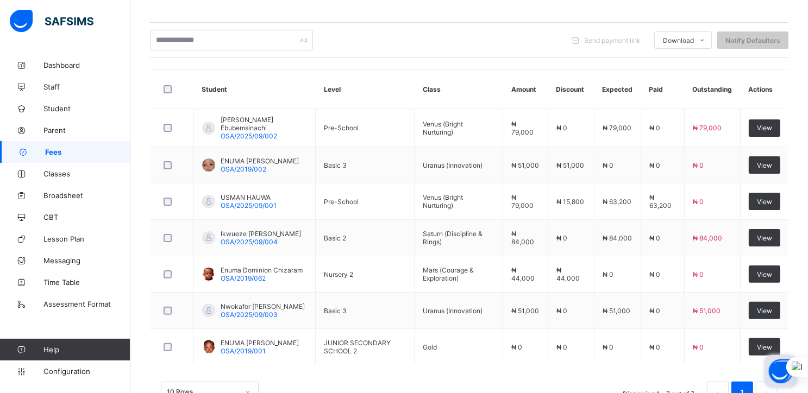
scroll to position [229, 0]
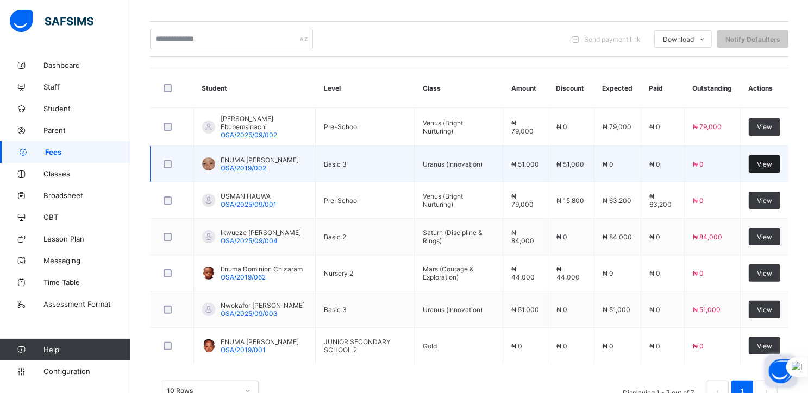
click at [772, 160] on span "View" at bounding box center [764, 164] width 15 height 8
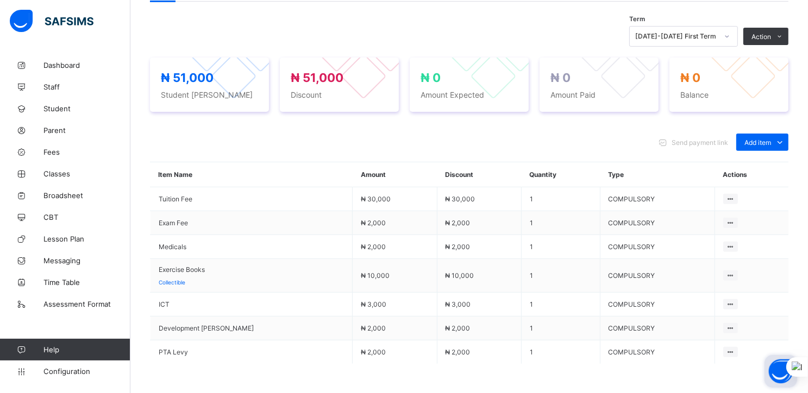
scroll to position [367, 0]
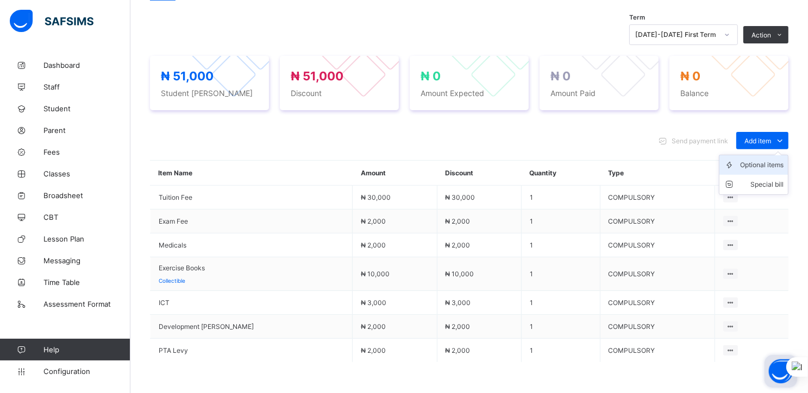
click at [768, 165] on div "Optional items" at bounding box center [761, 165] width 43 height 11
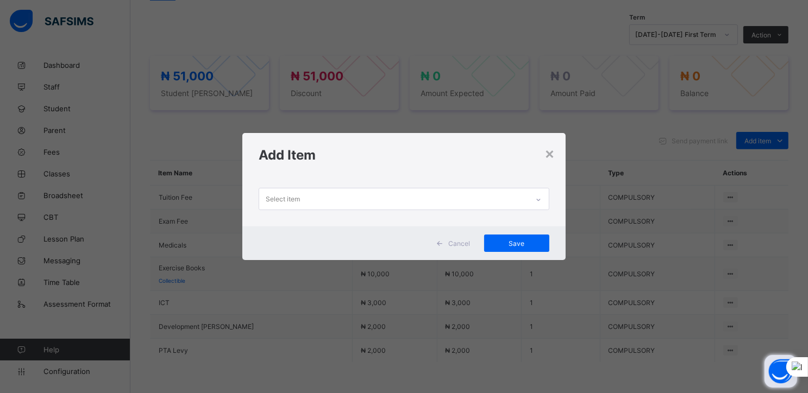
click at [518, 197] on div "Select item" at bounding box center [393, 198] width 269 height 21
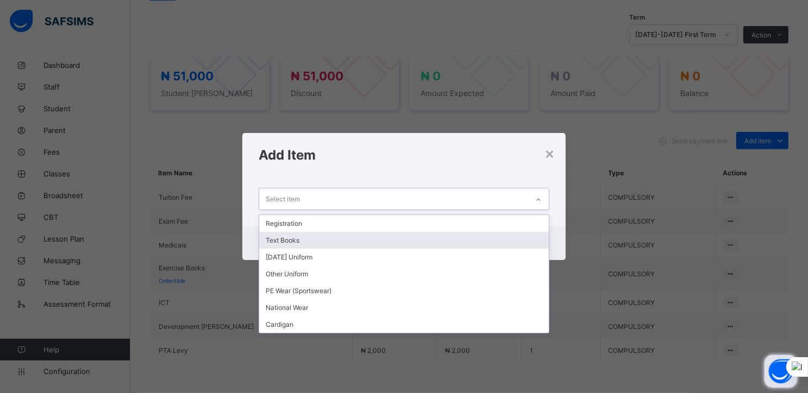
click at [304, 238] on div "Text Books" at bounding box center [403, 240] width 289 height 17
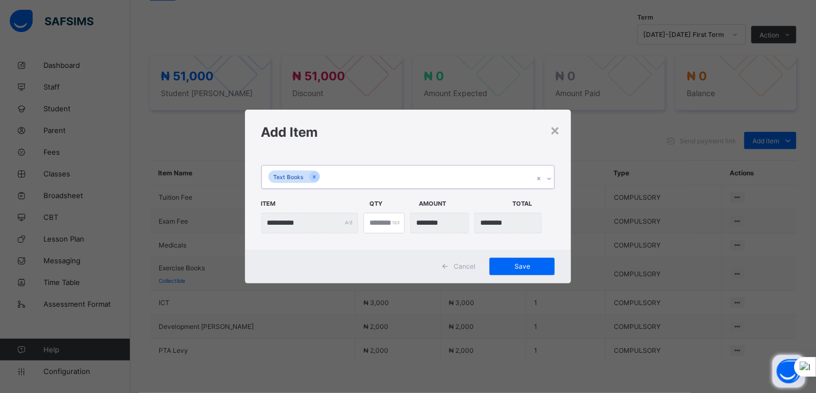
click at [547, 177] on icon at bounding box center [549, 178] width 7 height 11
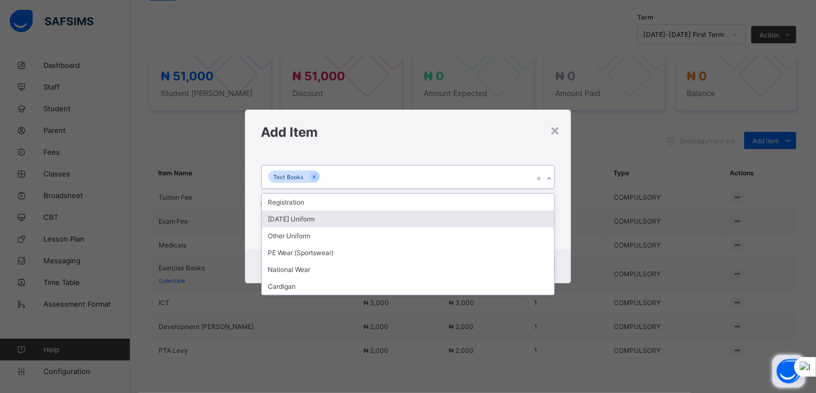
click at [328, 221] on div "Monday Uniform" at bounding box center [408, 219] width 293 height 17
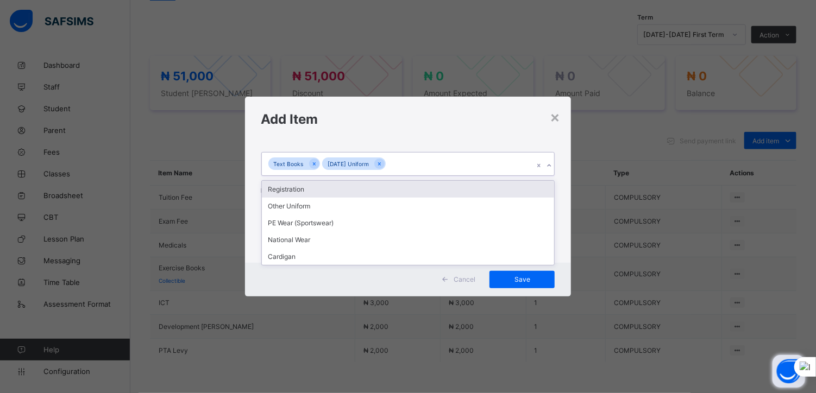
click at [550, 167] on icon at bounding box center [549, 165] width 7 height 11
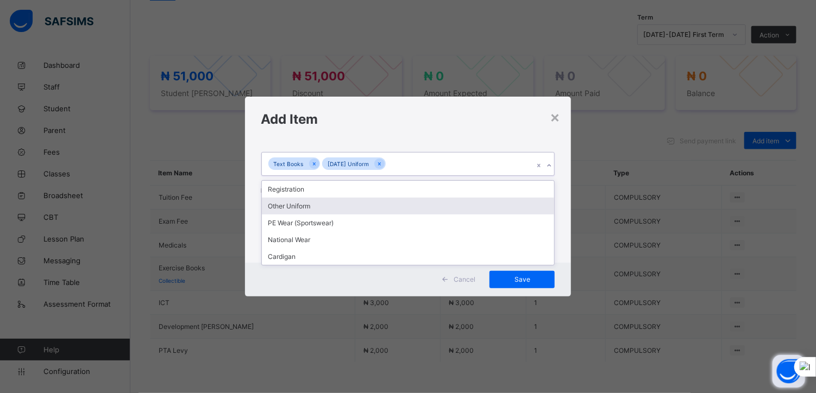
click at [319, 213] on div "Other Uniform" at bounding box center [408, 206] width 293 height 17
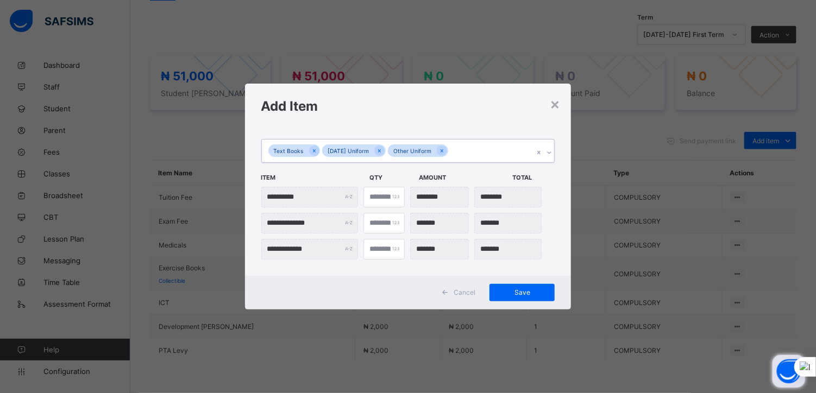
click at [547, 155] on icon at bounding box center [549, 152] width 7 height 11
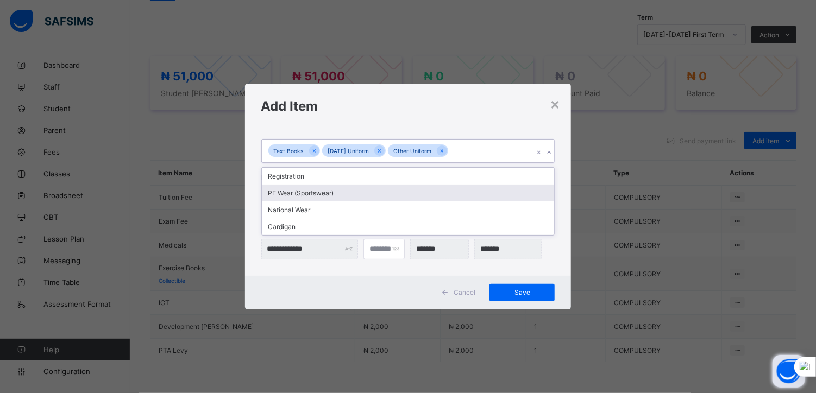
click at [307, 192] on div "PE Wear (Sportswear)" at bounding box center [408, 193] width 293 height 17
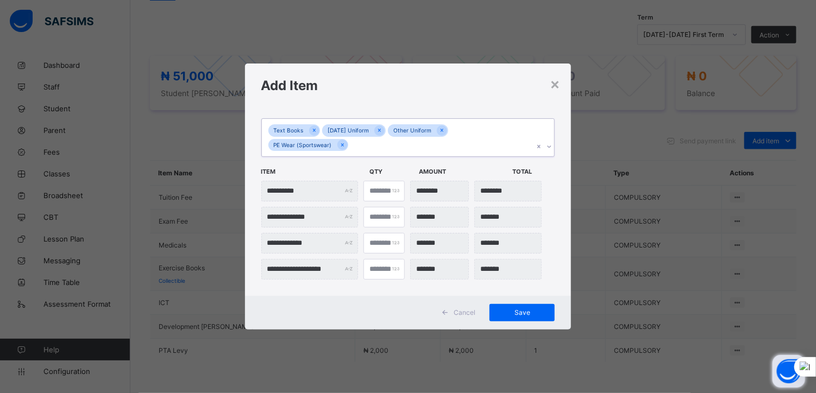
click at [546, 148] on icon at bounding box center [549, 146] width 7 height 11
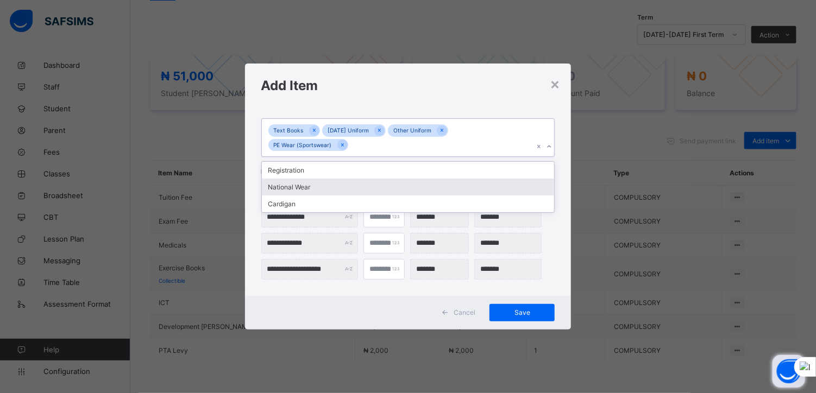
click at [337, 188] on div "National Wear" at bounding box center [408, 187] width 293 height 17
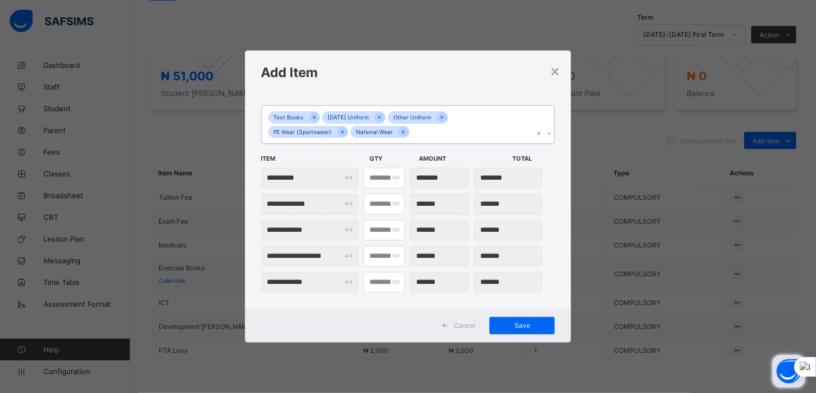
click at [550, 134] on icon at bounding box center [549, 133] width 7 height 11
click at [316, 175] on div "Cardigan" at bounding box center [408, 174] width 293 height 17
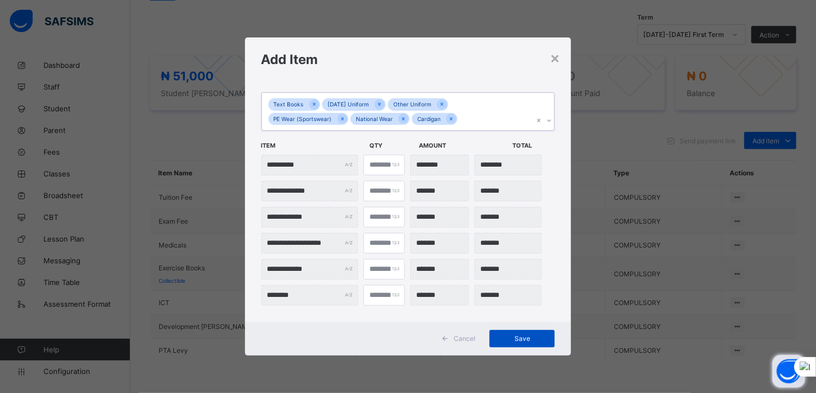
click at [527, 339] on span "Save" at bounding box center [521, 339] width 49 height 8
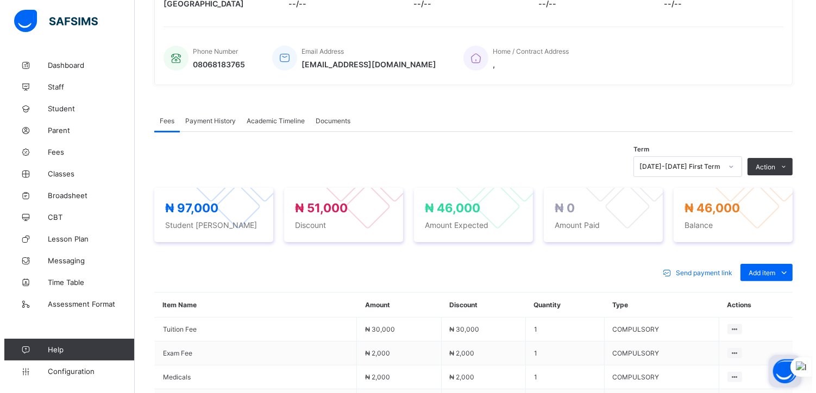
scroll to position [237, 0]
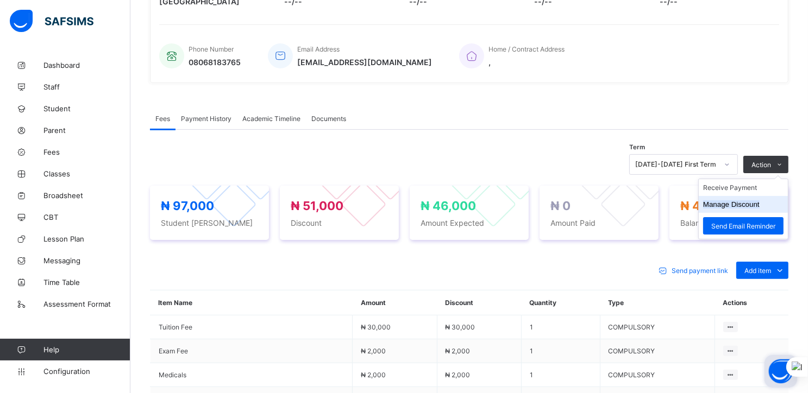
click at [731, 202] on button "Manage Discount" at bounding box center [731, 204] width 56 height 8
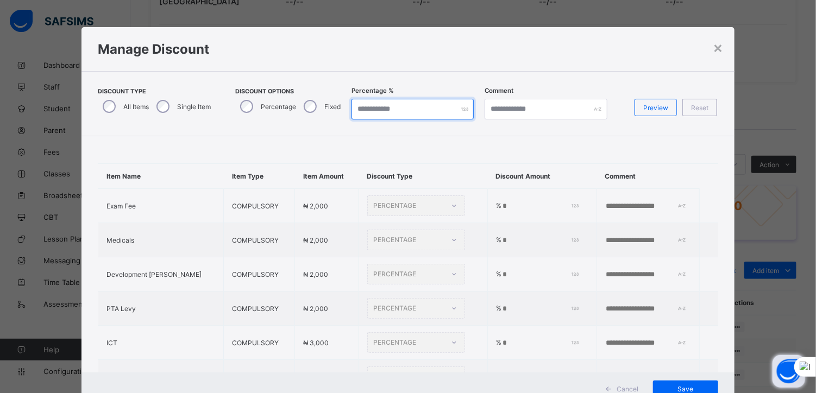
click at [370, 107] on input "*" at bounding box center [412, 109] width 122 height 21
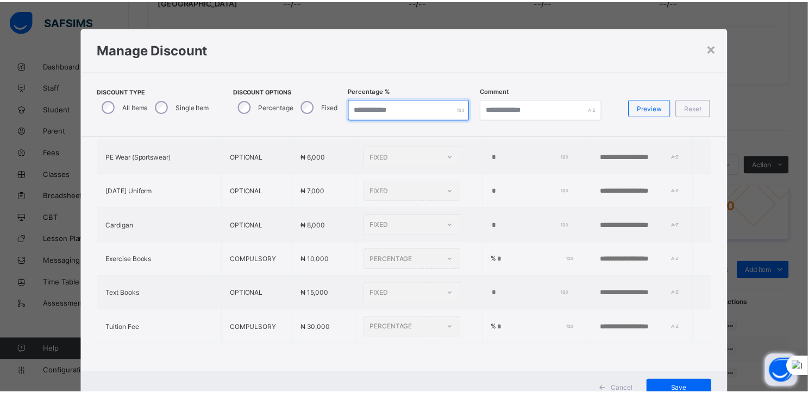
scroll to position [39, 0]
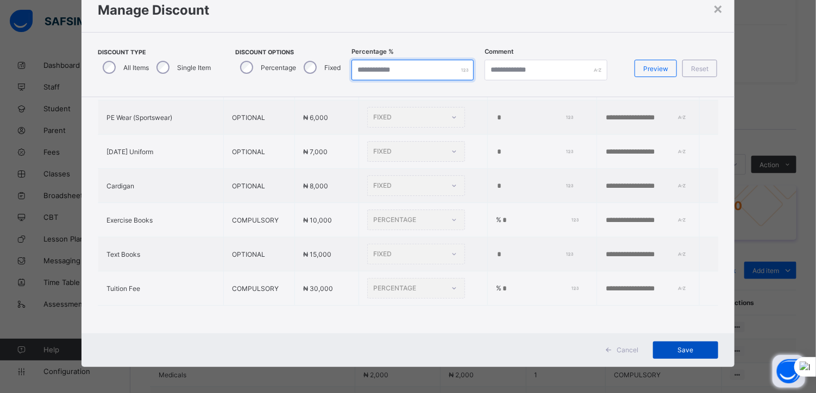
type input "***"
click at [674, 349] on span "Save" at bounding box center [685, 350] width 49 height 8
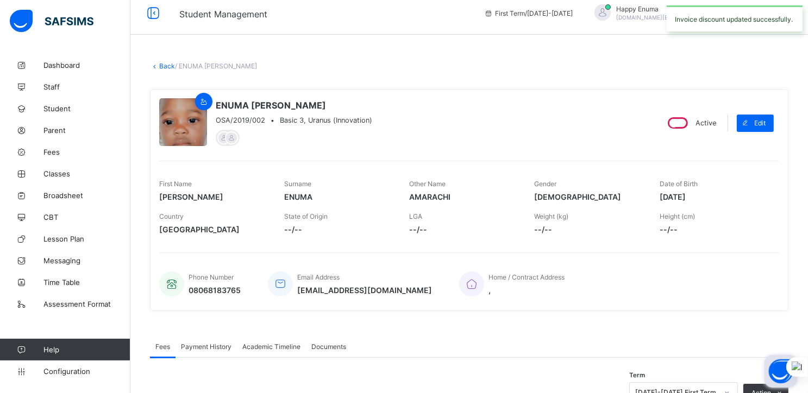
scroll to position [0, 0]
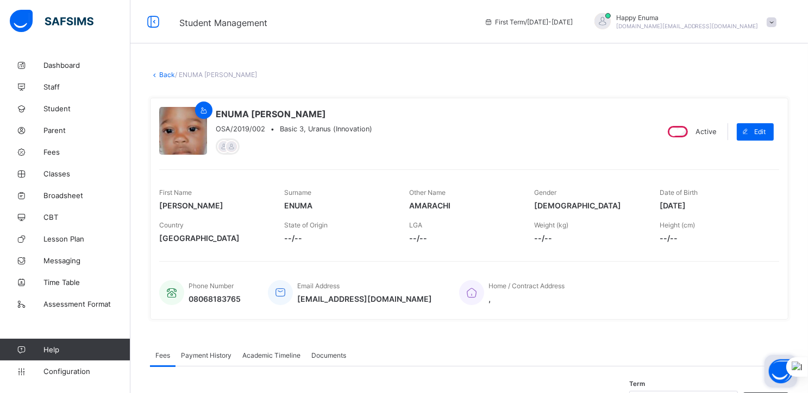
click at [165, 74] on link "Back" at bounding box center [167, 75] width 16 height 8
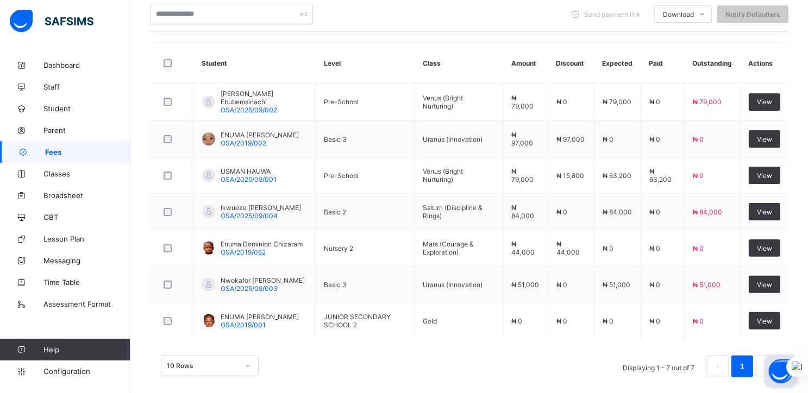
scroll to position [267, 0]
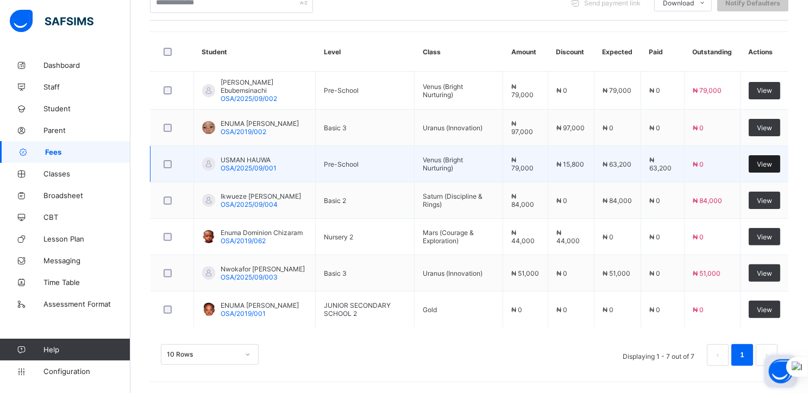
click at [769, 162] on span "View" at bounding box center [764, 164] width 15 height 8
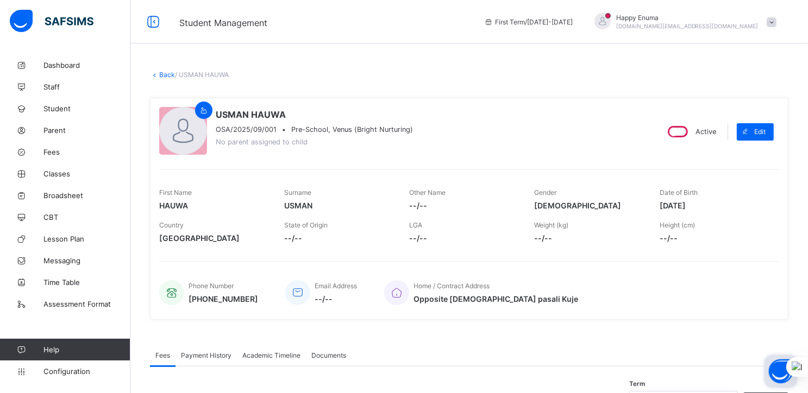
click at [162, 75] on link "Back" at bounding box center [167, 75] width 16 height 8
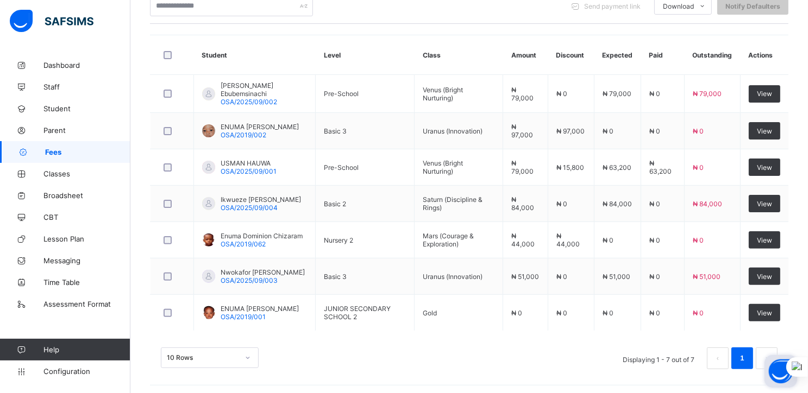
scroll to position [267, 0]
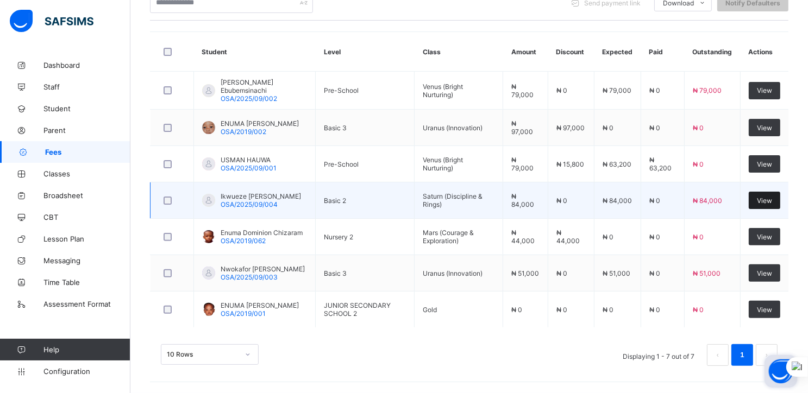
click at [770, 197] on span "View" at bounding box center [764, 201] width 15 height 8
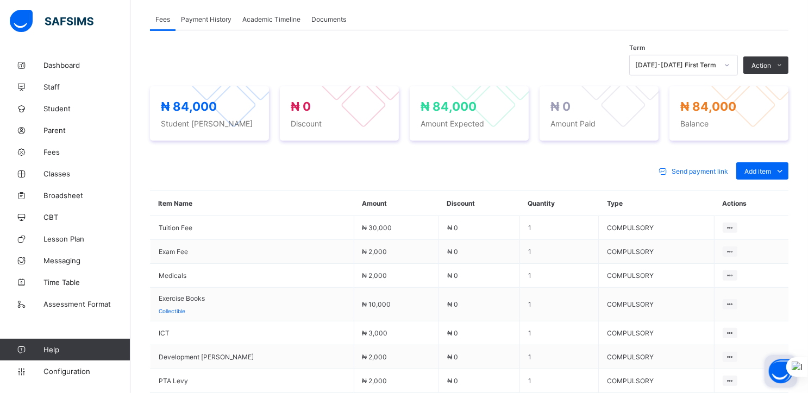
scroll to position [333, 0]
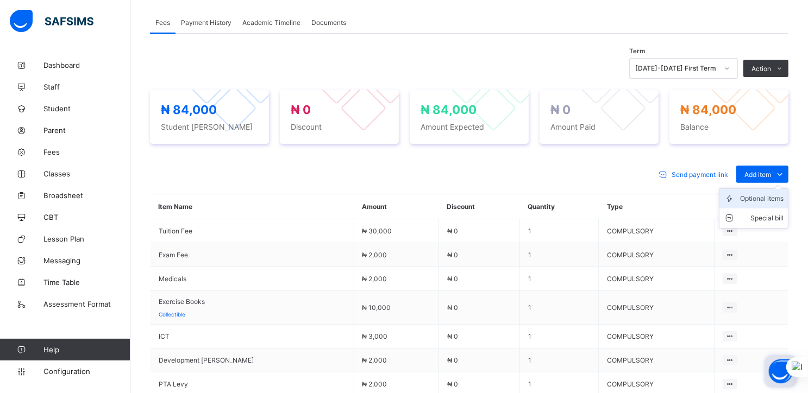
click at [769, 198] on div "Optional items" at bounding box center [761, 198] width 43 height 11
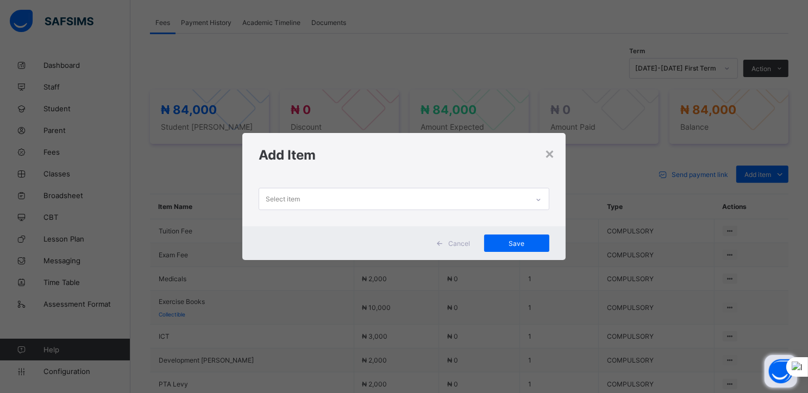
click at [506, 211] on div "Select item" at bounding box center [403, 201] width 323 height 49
click at [539, 201] on icon at bounding box center [538, 199] width 7 height 11
click at [555, 150] on div "×" at bounding box center [549, 153] width 10 height 18
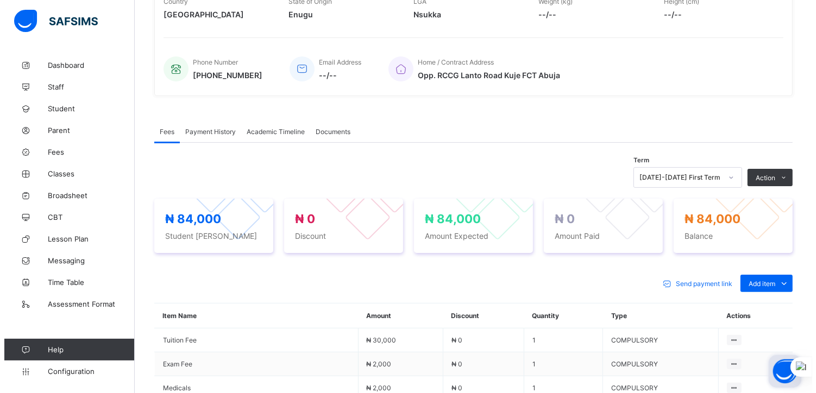
scroll to position [223, 0]
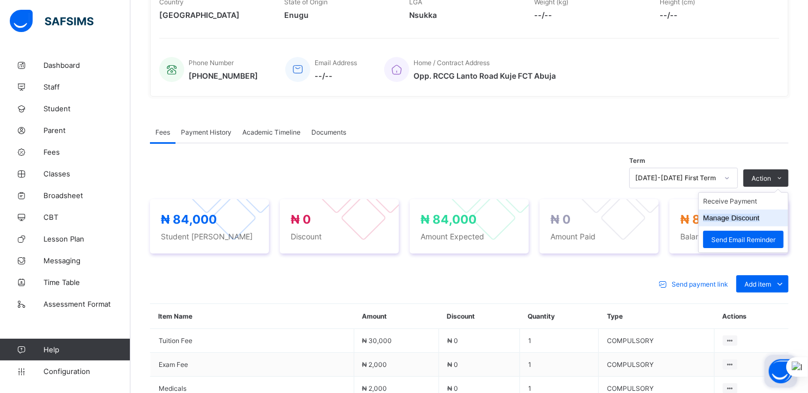
click at [742, 215] on button "Manage Discount" at bounding box center [731, 218] width 56 height 8
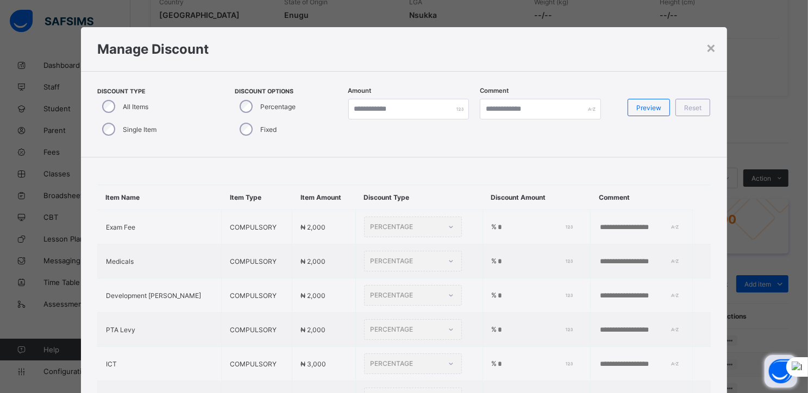
type input "*"
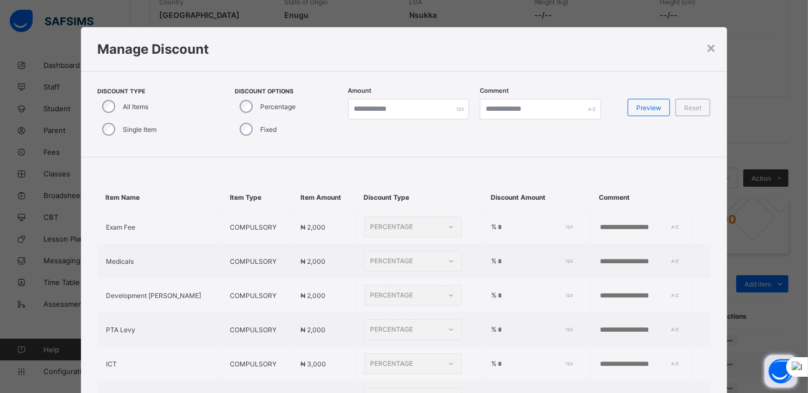
type input "*"
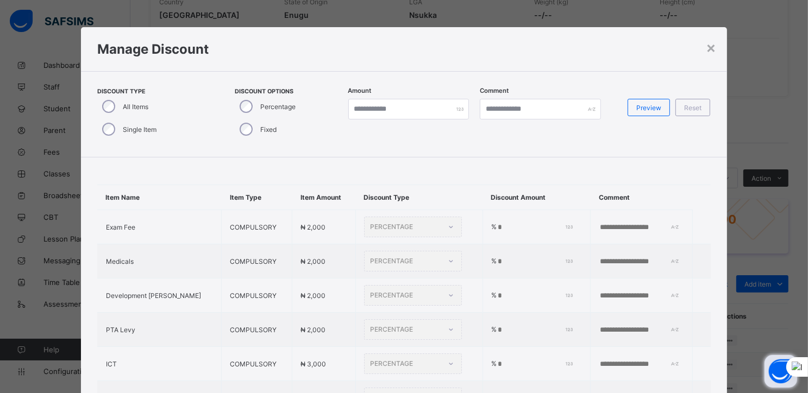
type input "*"
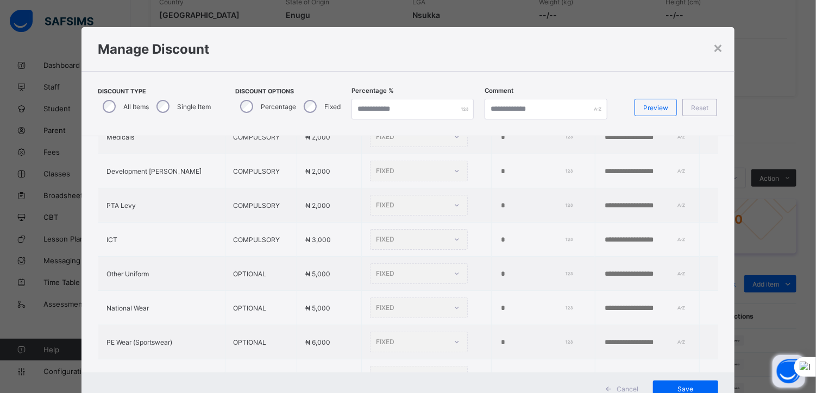
scroll to position [0, 0]
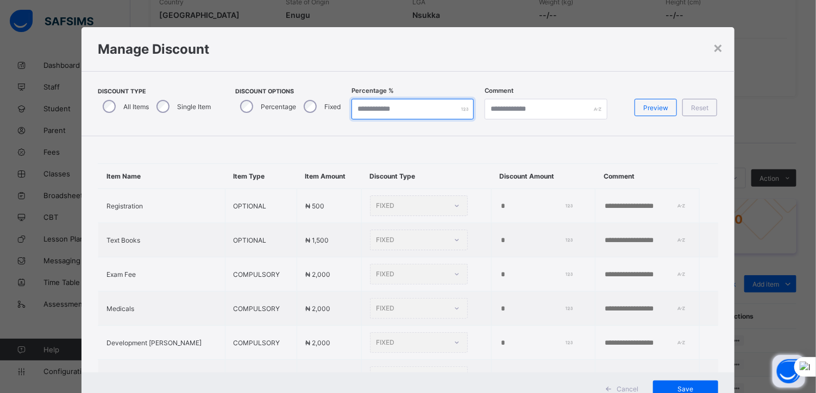
click at [361, 112] on input "*" at bounding box center [412, 109] width 122 height 21
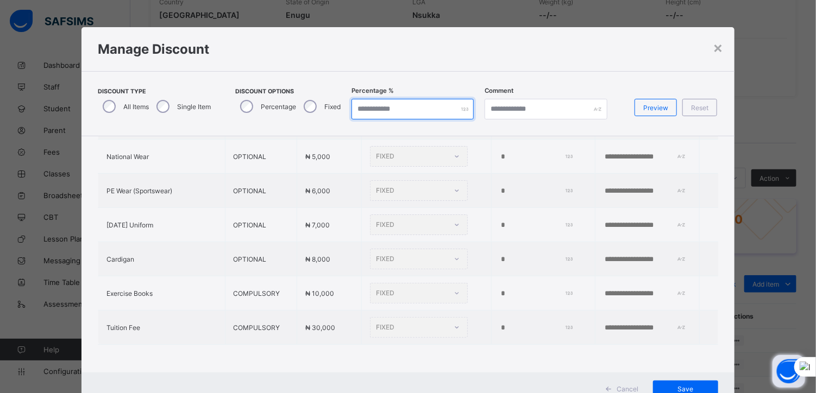
scroll to position [39, 0]
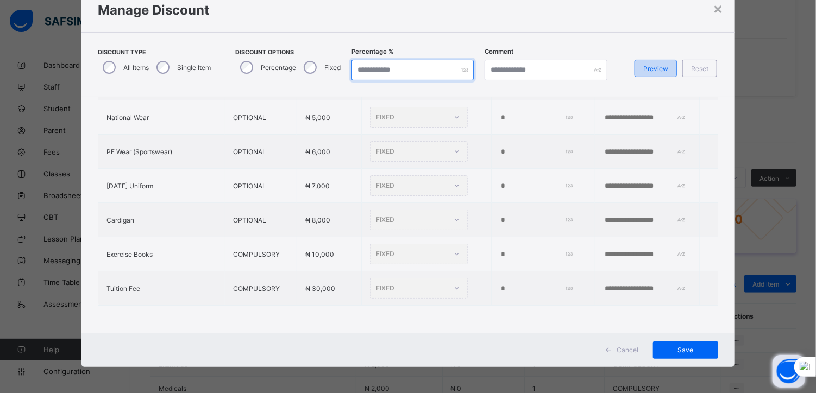
type input "**"
click at [657, 65] on span "Preview" at bounding box center [655, 69] width 25 height 8
type input "**"
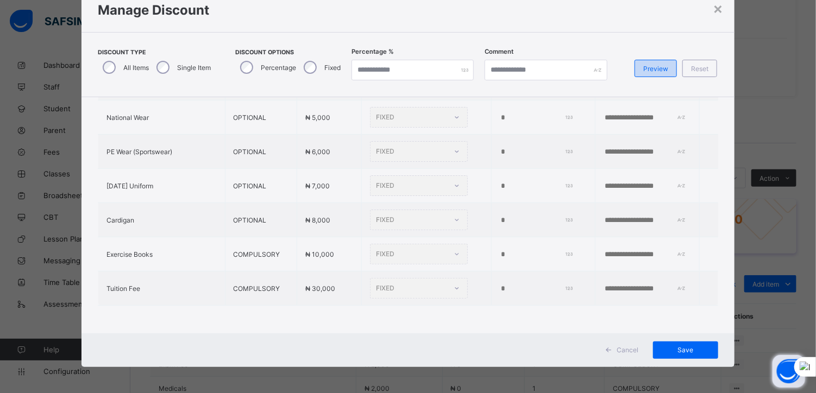
type input "**"
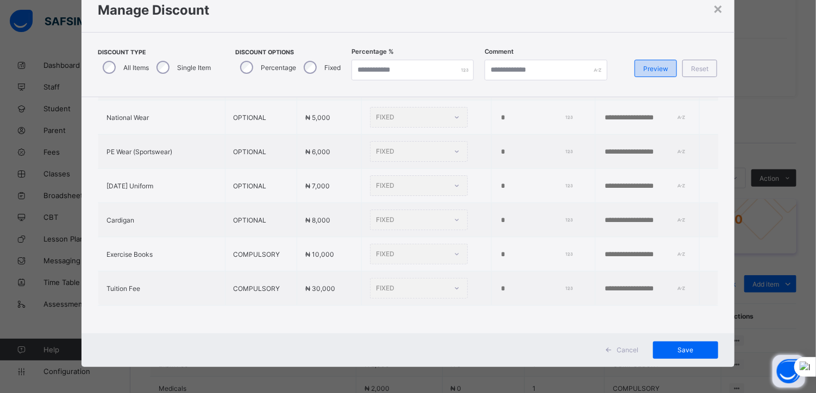
type input "**"
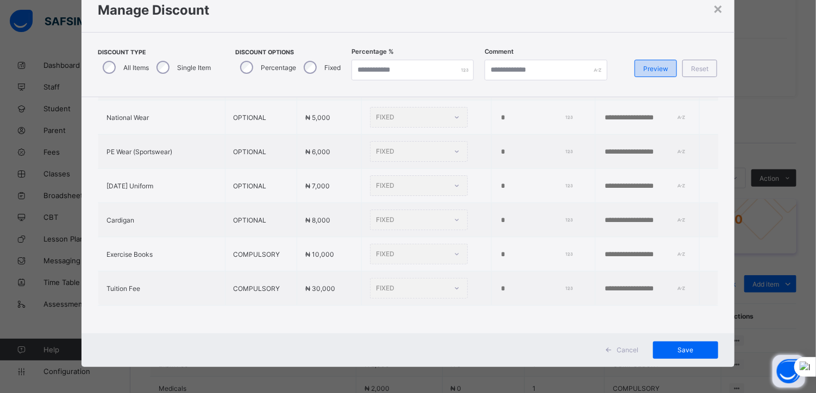
type input "**"
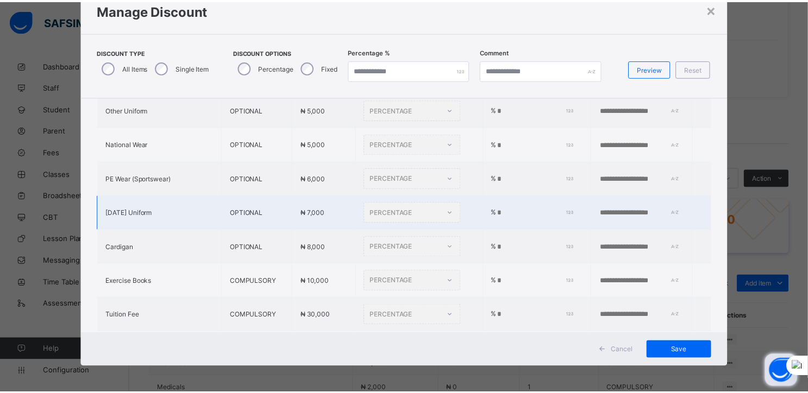
scroll to position [330, 0]
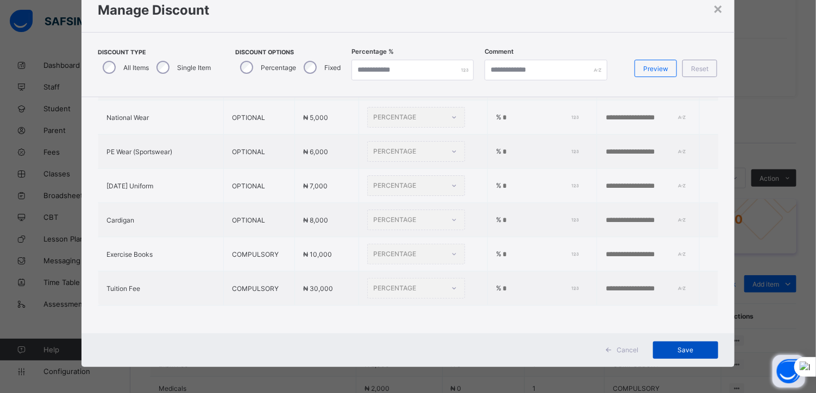
click at [673, 349] on span "Save" at bounding box center [685, 350] width 49 height 8
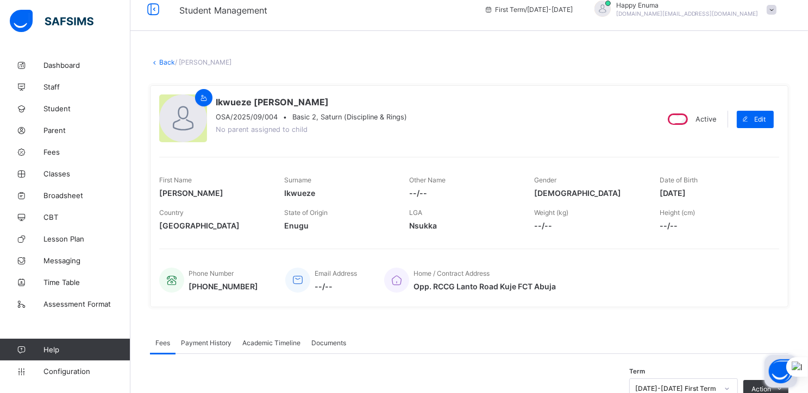
scroll to position [12, 0]
click at [162, 60] on link "Back" at bounding box center [167, 63] width 16 height 8
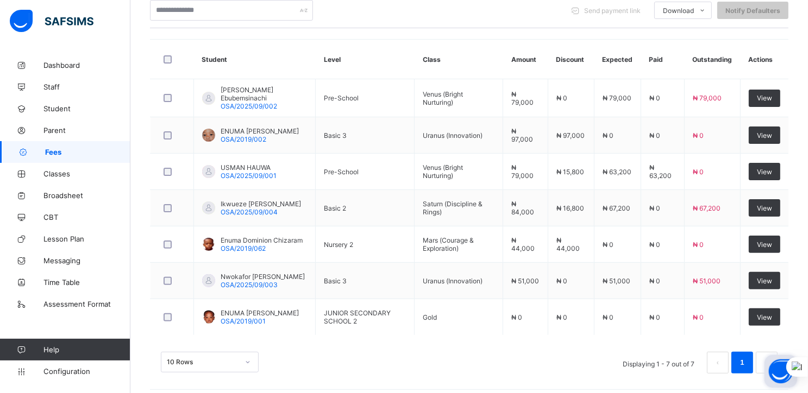
scroll to position [267, 0]
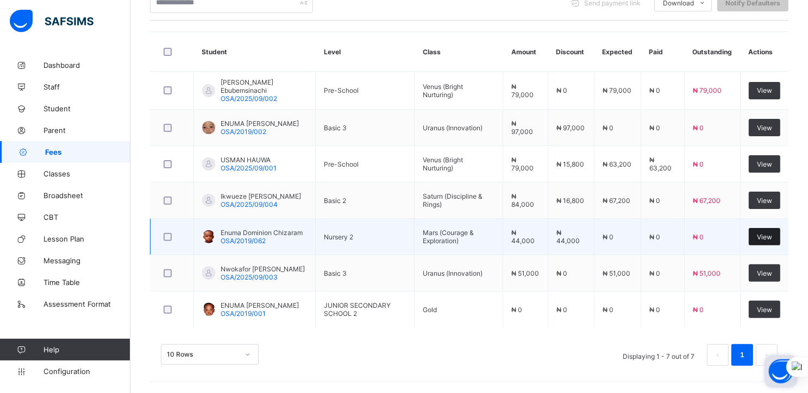
click at [764, 235] on div "View" at bounding box center [764, 236] width 32 height 17
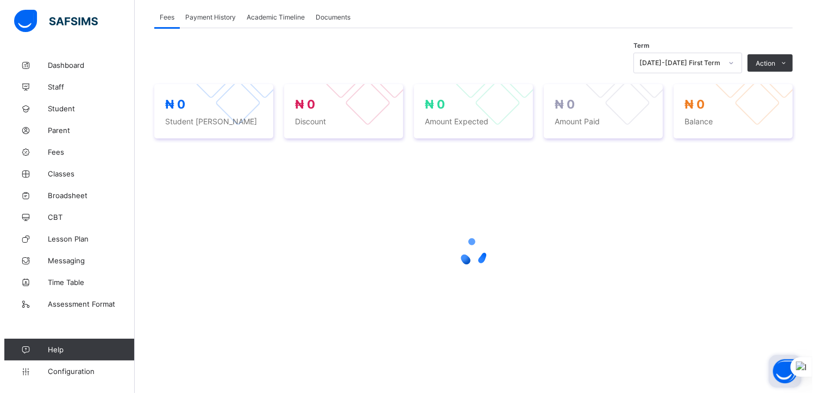
scroll to position [267, 0]
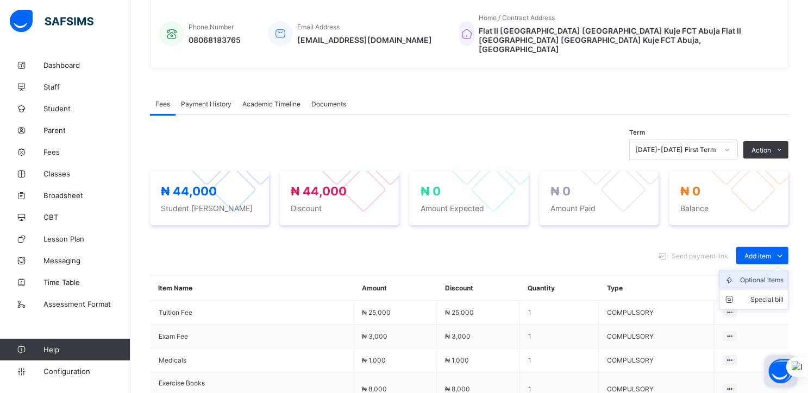
click at [766, 275] on div "Optional items" at bounding box center [761, 280] width 43 height 11
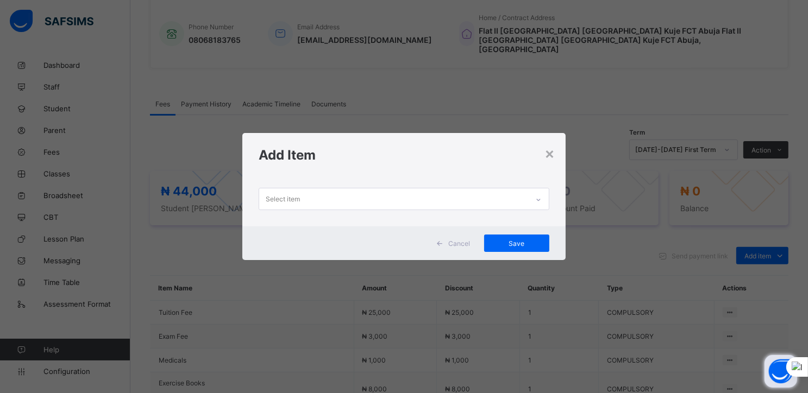
click at [520, 203] on div "Select item" at bounding box center [393, 198] width 269 height 21
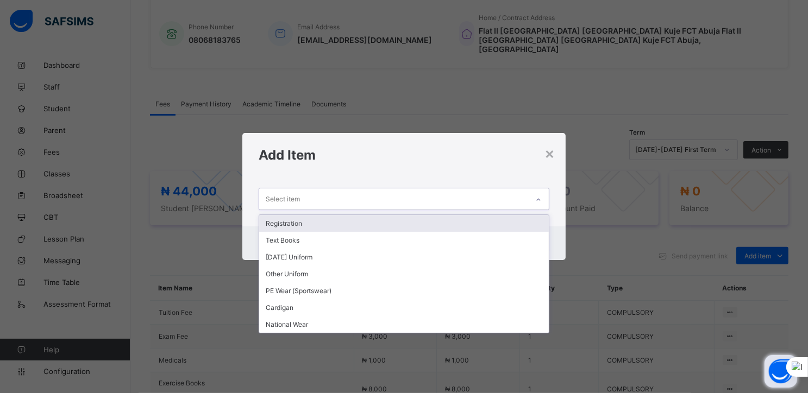
click at [289, 223] on div "Registration" at bounding box center [403, 223] width 289 height 17
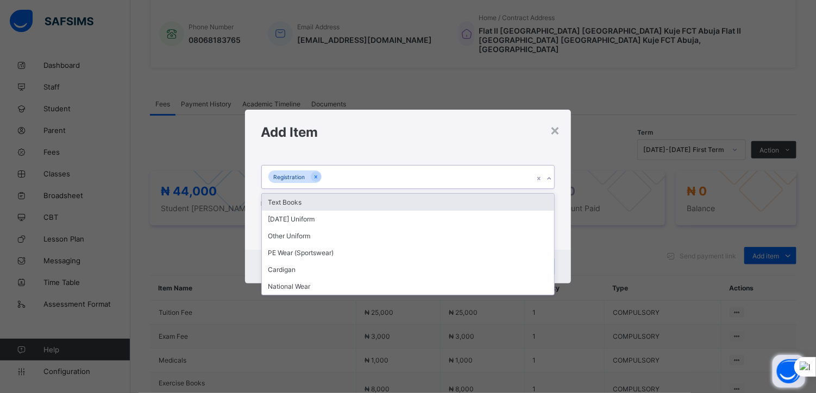
click at [358, 176] on div "Registration" at bounding box center [398, 177] width 272 height 23
click at [303, 207] on div "Text Books" at bounding box center [408, 202] width 293 height 17
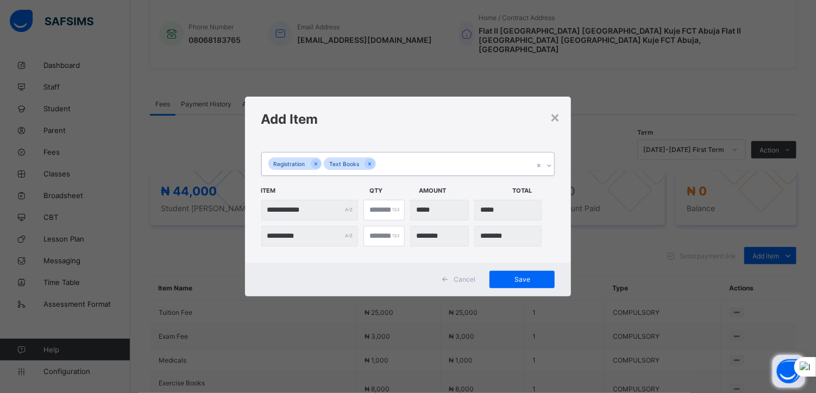
click at [402, 168] on div "Registration Text Books" at bounding box center [398, 164] width 272 height 23
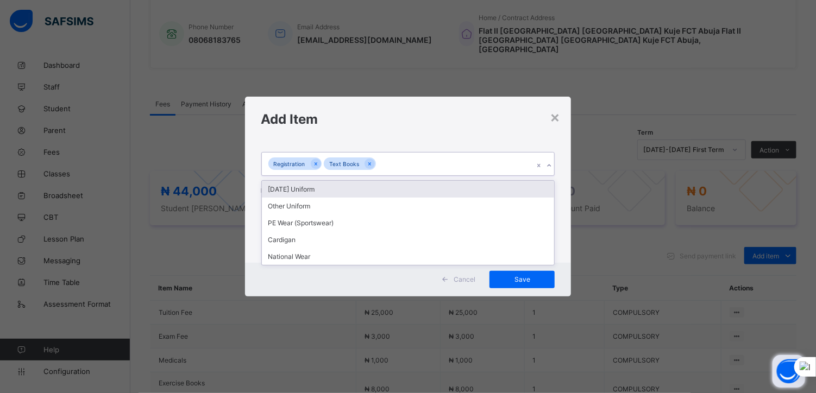
click at [306, 190] on div "Monday Uniform" at bounding box center [408, 189] width 293 height 17
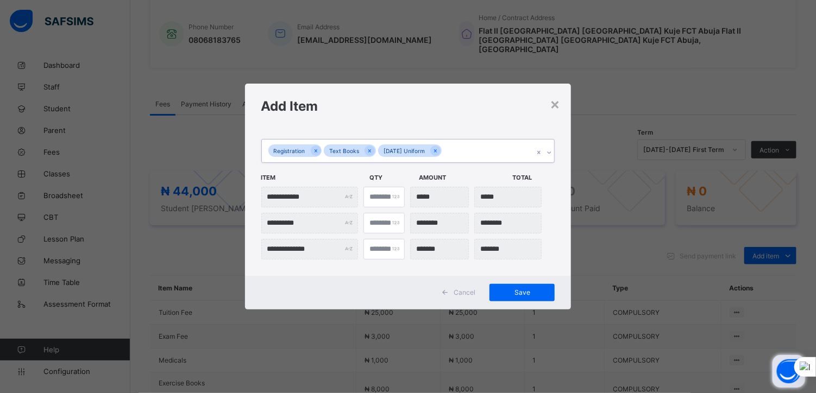
click at [456, 153] on div "Registration Text Books Monday Uniform" at bounding box center [398, 151] width 272 height 23
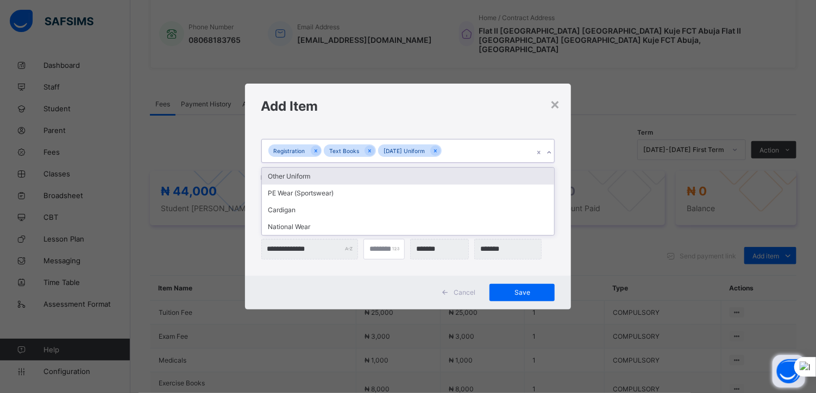
click at [311, 177] on div "Other Uniform" at bounding box center [408, 176] width 293 height 17
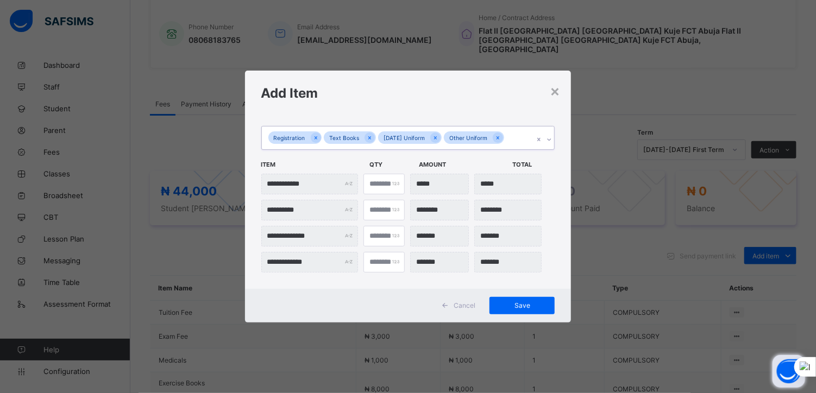
click at [513, 137] on div "Registration Text Books Monday Uniform Other Uniform" at bounding box center [398, 138] width 272 height 23
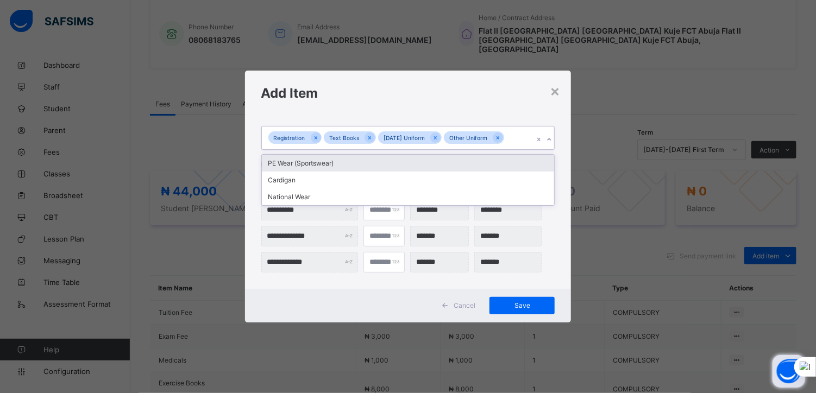
click at [301, 162] on div "PE Wear (Sportswear)" at bounding box center [408, 163] width 293 height 17
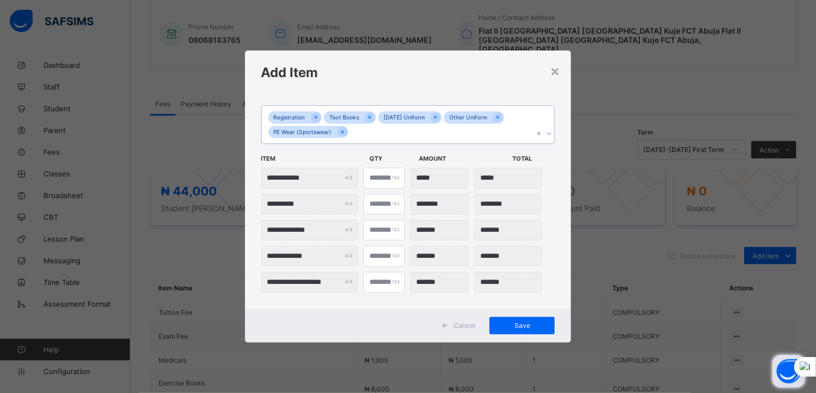
click at [371, 130] on div "Registration Text Books Monday Uniform Other Uniform PE Wear (Sportswear)" at bounding box center [398, 124] width 272 height 37
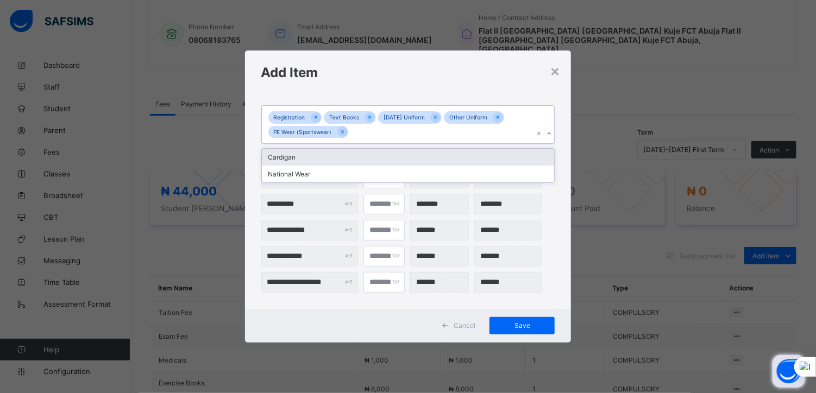
click at [295, 160] on div "Cardigan" at bounding box center [408, 157] width 293 height 17
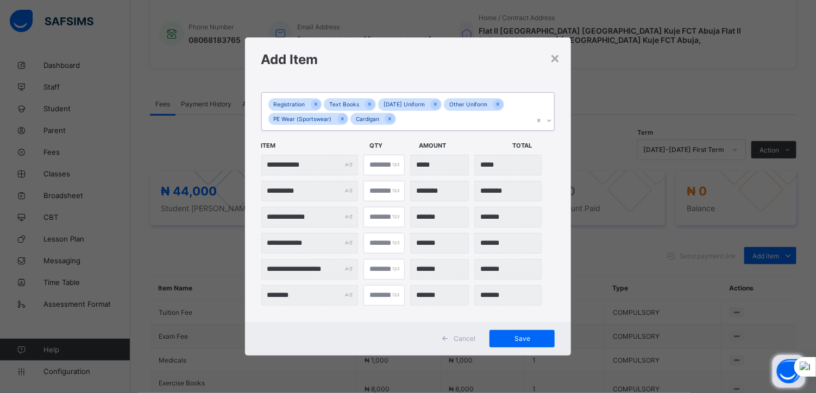
click at [413, 123] on div "Registration Text Books Monday Uniform Other Uniform PE Wear (Sportswear) Cardi…" at bounding box center [398, 111] width 272 height 37
click at [307, 147] on div "National Wear" at bounding box center [408, 144] width 293 height 17
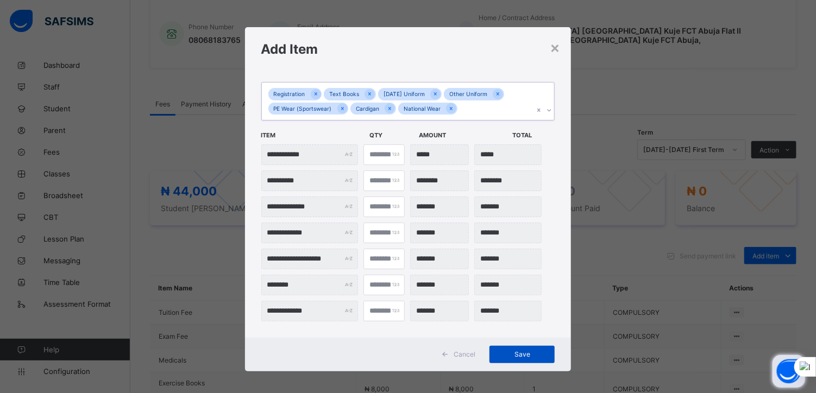
click at [511, 354] on span "Save" at bounding box center [521, 354] width 49 height 8
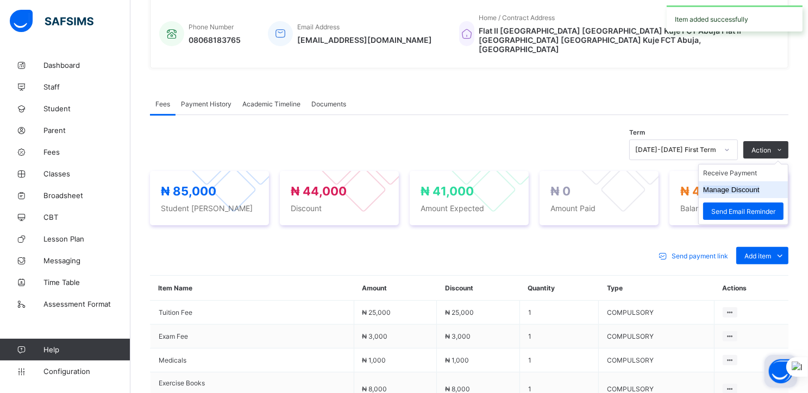
click at [745, 186] on button "Manage Discount" at bounding box center [731, 190] width 56 height 8
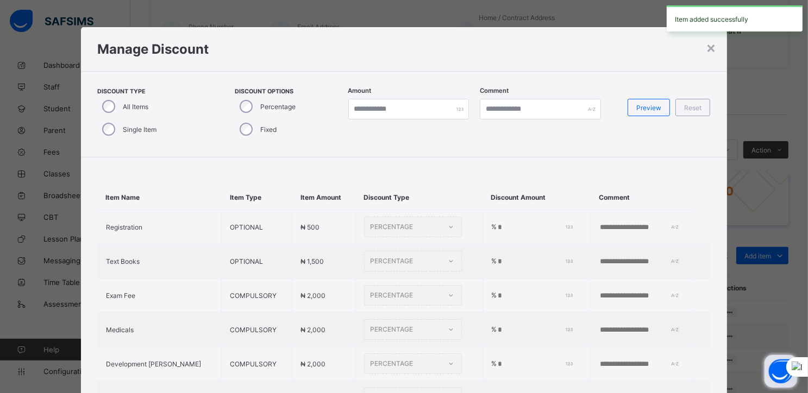
type input "*"
type input "***"
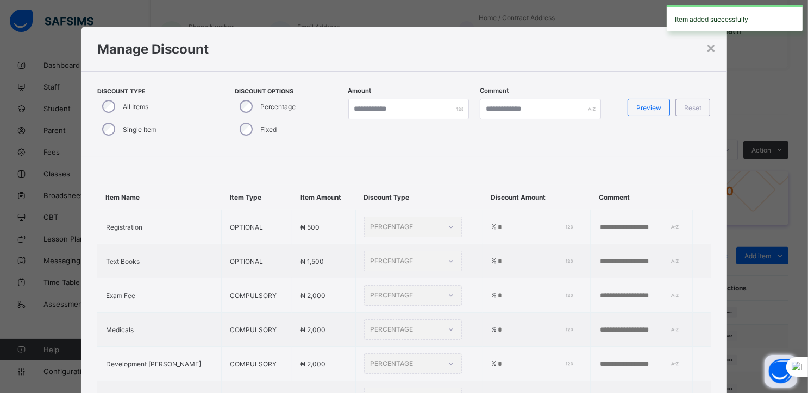
type input "***"
type input "*"
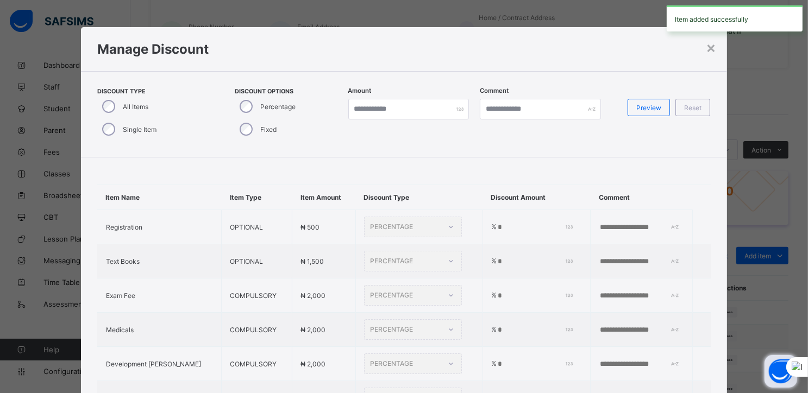
type input "***"
type input "*"
type input "***"
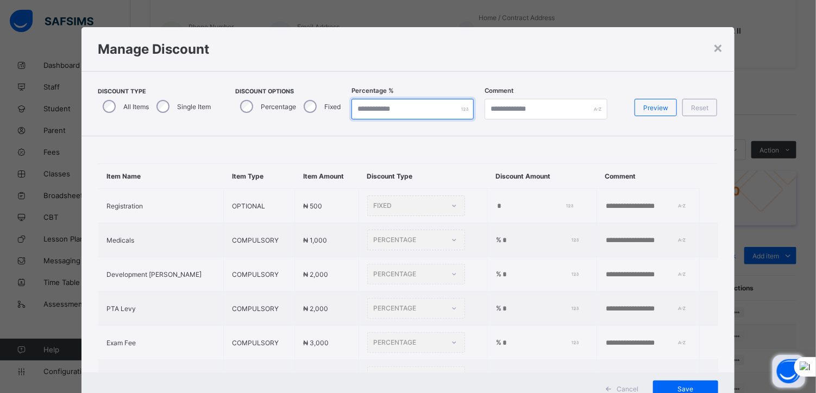
click at [370, 106] on input "*" at bounding box center [412, 109] width 122 height 21
type input "***"
click at [653, 106] on span "Preview" at bounding box center [655, 108] width 25 height 8
type input "***"
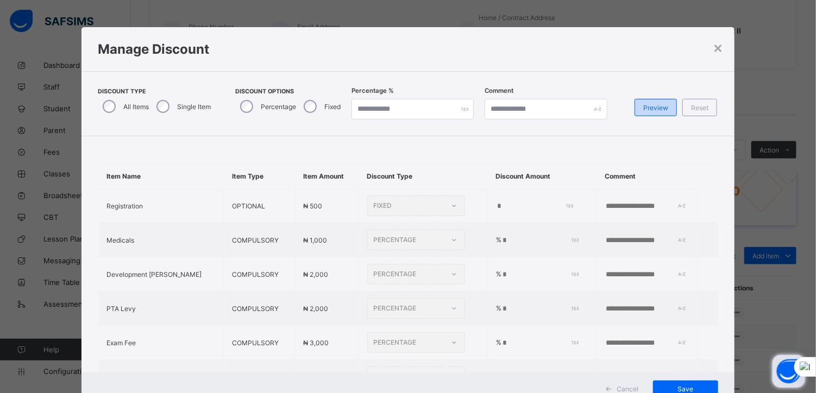
type input "***"
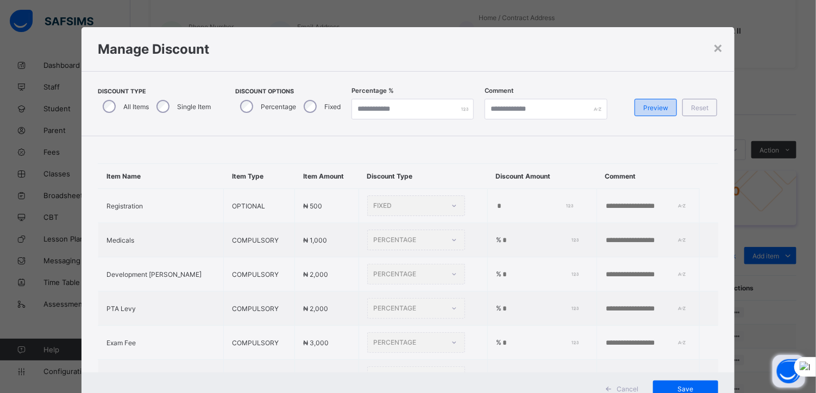
type input "***"
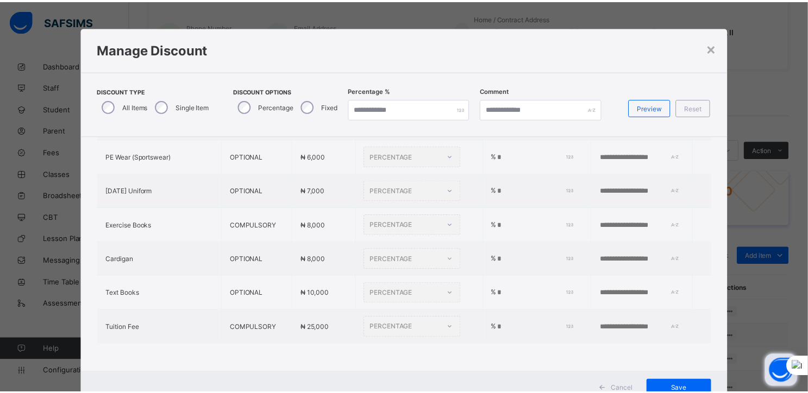
scroll to position [39, 0]
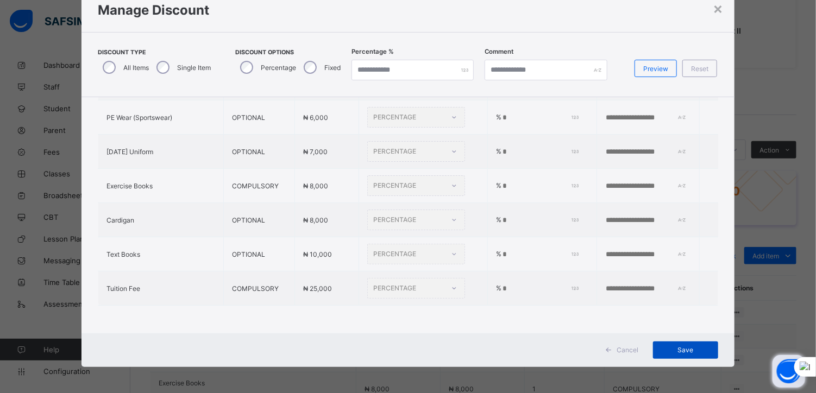
click at [677, 346] on span "Save" at bounding box center [685, 350] width 49 height 8
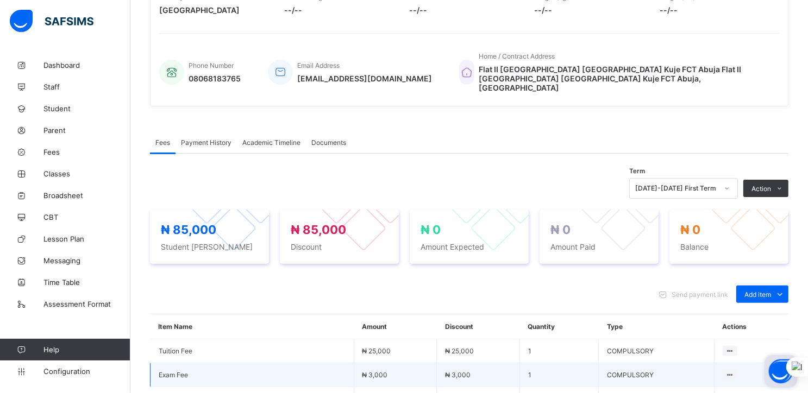
scroll to position [0, 0]
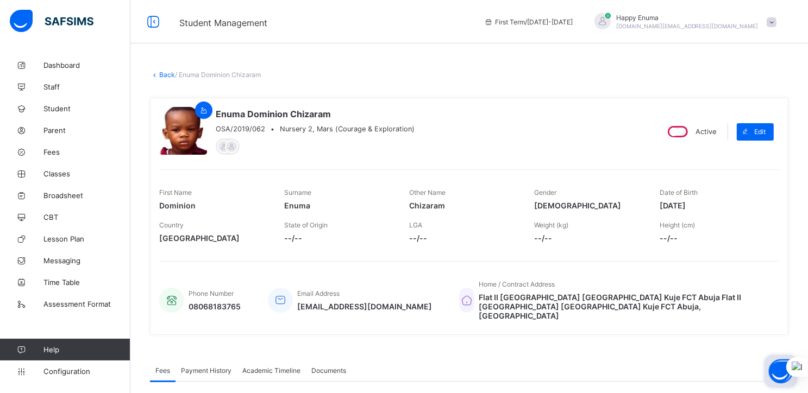
click at [164, 75] on link "Back" at bounding box center [167, 75] width 16 height 8
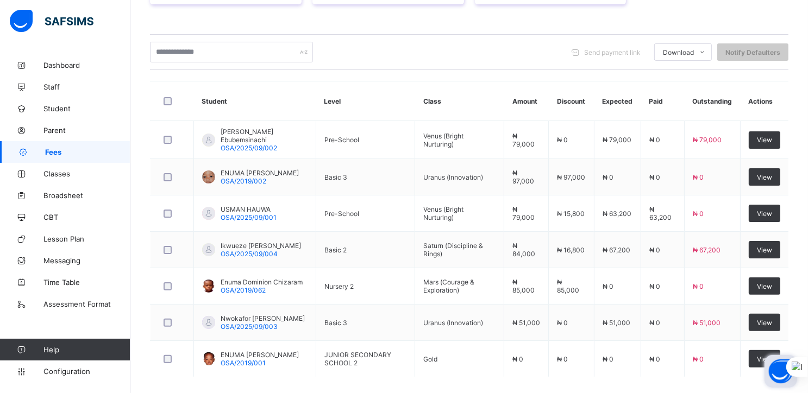
scroll to position [267, 0]
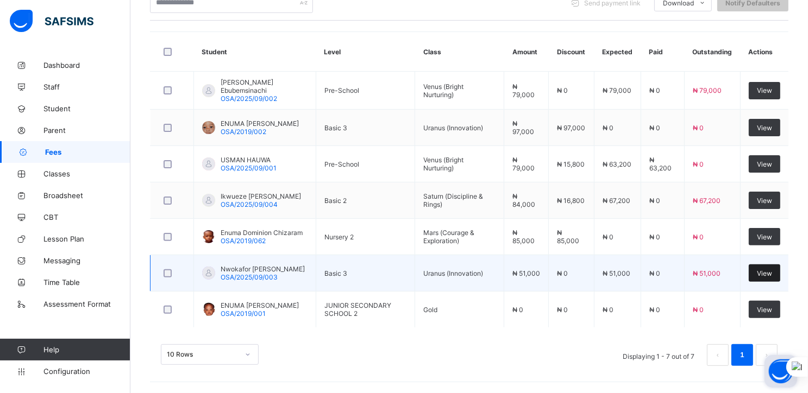
click at [772, 272] on span "View" at bounding box center [764, 273] width 15 height 8
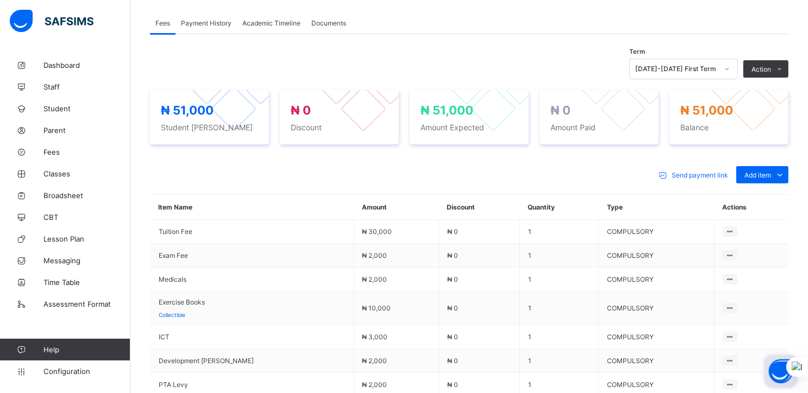
scroll to position [332, 0]
click at [776, 200] on div "Optional items" at bounding box center [761, 199] width 43 height 11
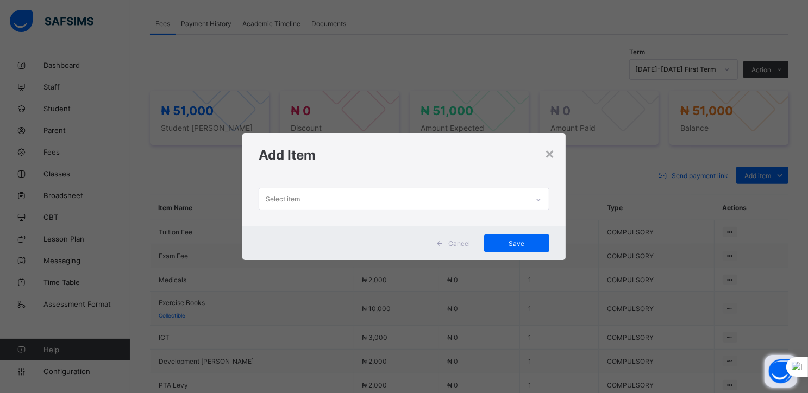
click at [540, 200] on icon at bounding box center [538, 200] width 4 height 2
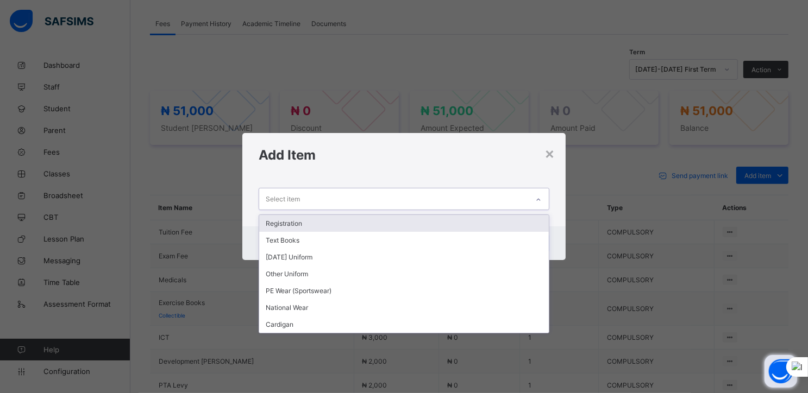
click at [338, 218] on div "Registration" at bounding box center [403, 223] width 289 height 17
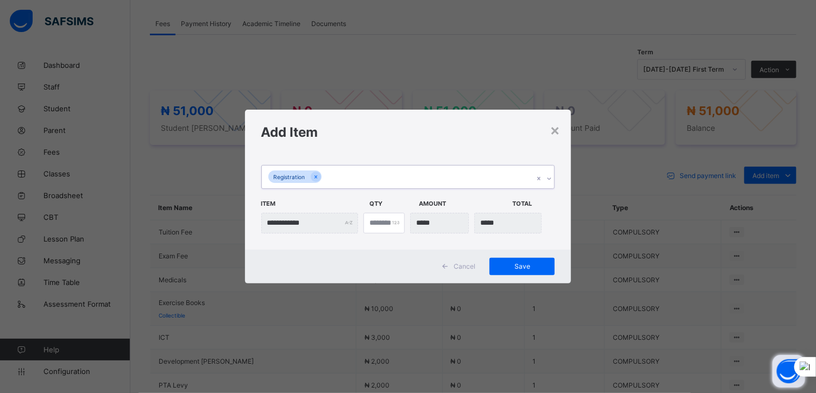
click at [362, 180] on div "Registration" at bounding box center [398, 177] width 272 height 23
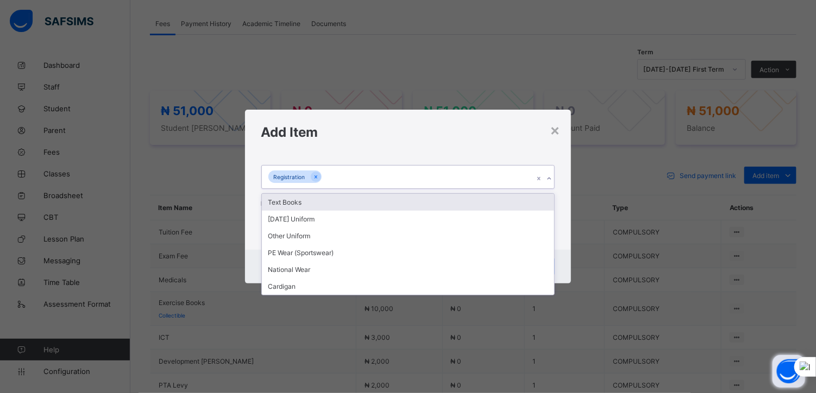
click at [287, 204] on div "Text Books" at bounding box center [408, 202] width 293 height 17
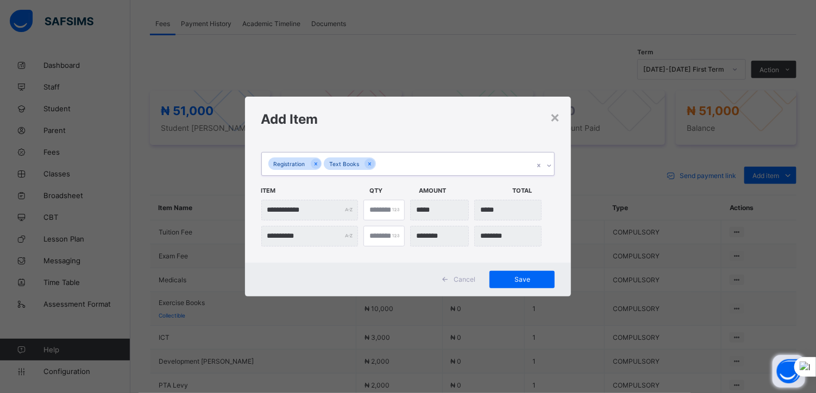
click at [396, 165] on div "Registration Text Books" at bounding box center [398, 164] width 272 height 23
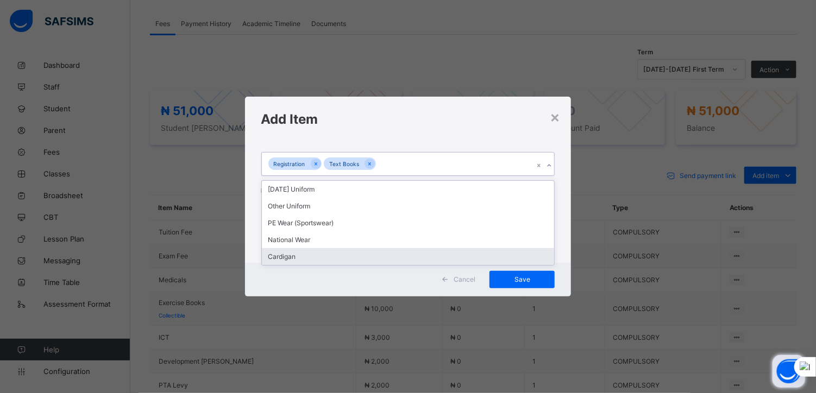
click at [281, 257] on div "Cardigan" at bounding box center [408, 256] width 293 height 17
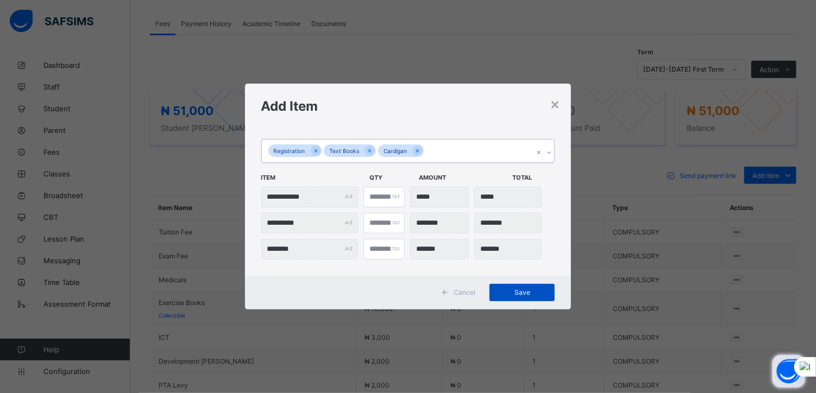
click at [521, 292] on span "Save" at bounding box center [521, 292] width 49 height 8
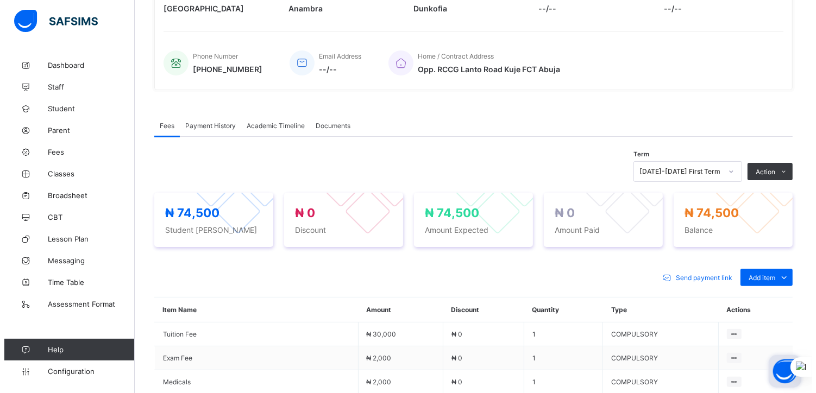
scroll to position [227, 0]
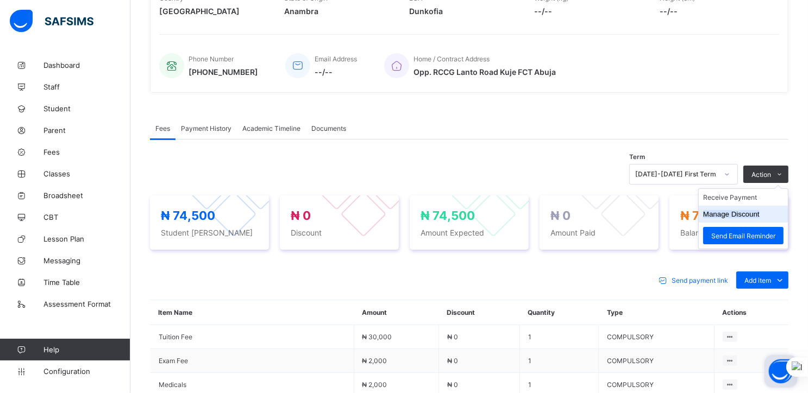
click at [730, 215] on button "Manage Discount" at bounding box center [731, 214] width 56 height 8
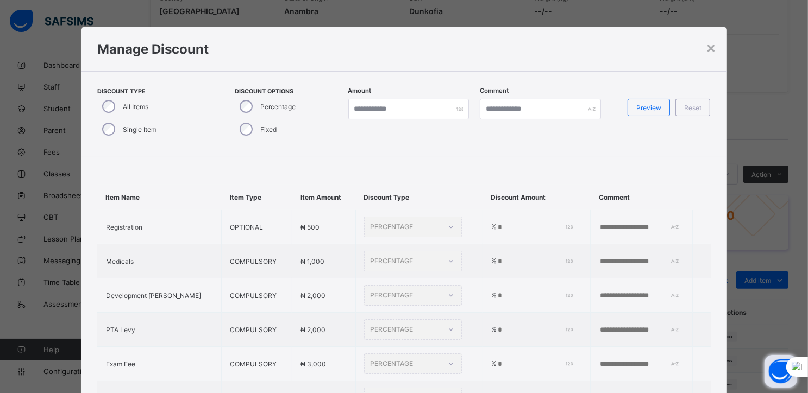
type input "*"
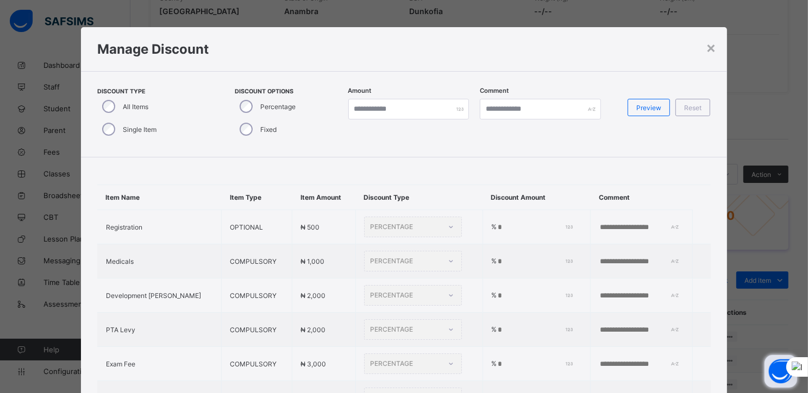
type input "*"
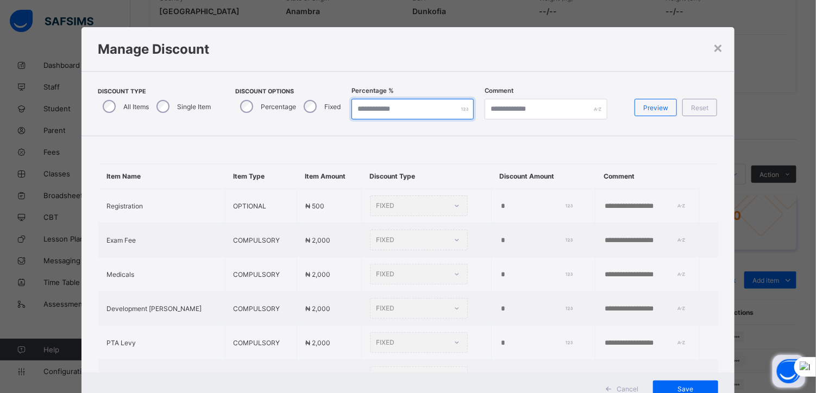
click at [374, 112] on input "*" at bounding box center [412, 109] width 122 height 21
type input "**"
click at [654, 105] on span "Preview" at bounding box center [655, 108] width 25 height 8
type input "**"
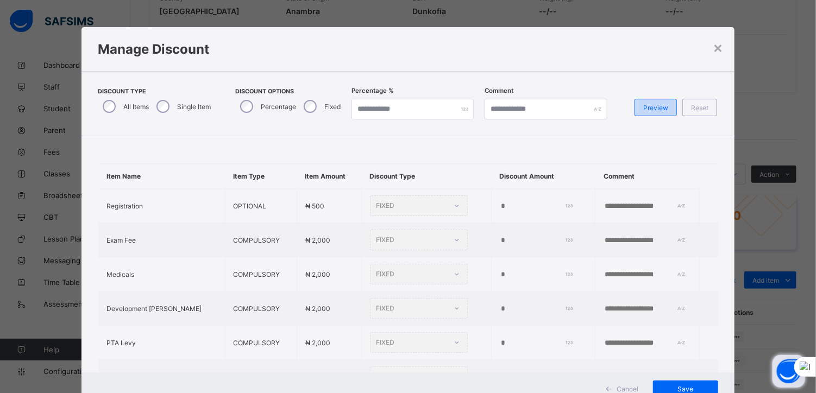
type input "**"
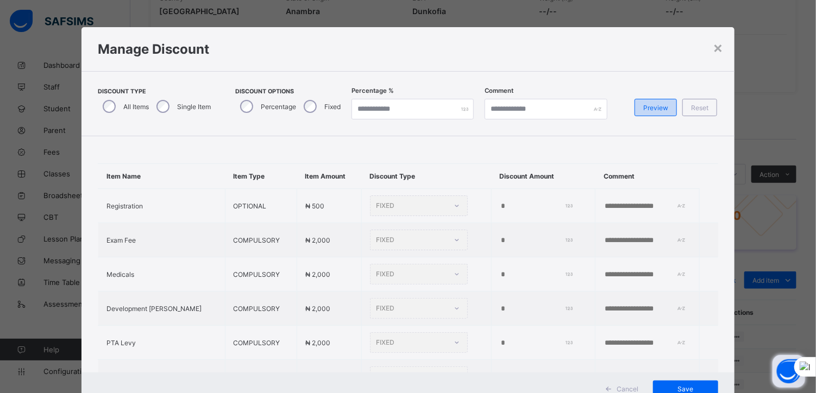
type input "**"
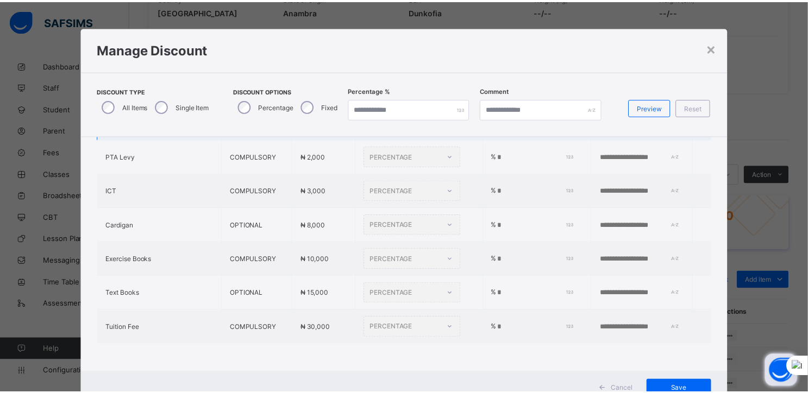
scroll to position [193, 0]
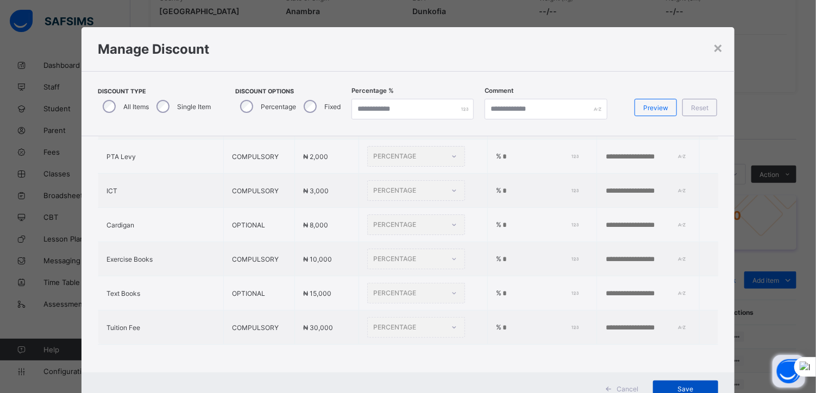
click at [684, 386] on span "Save" at bounding box center [685, 389] width 49 height 8
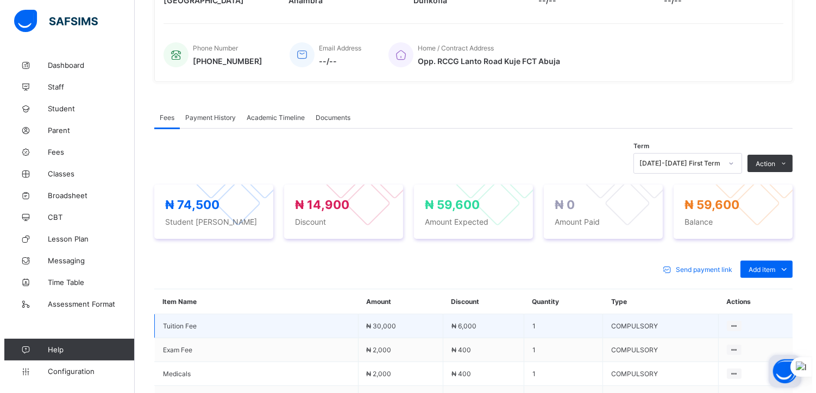
scroll to position [237, 0]
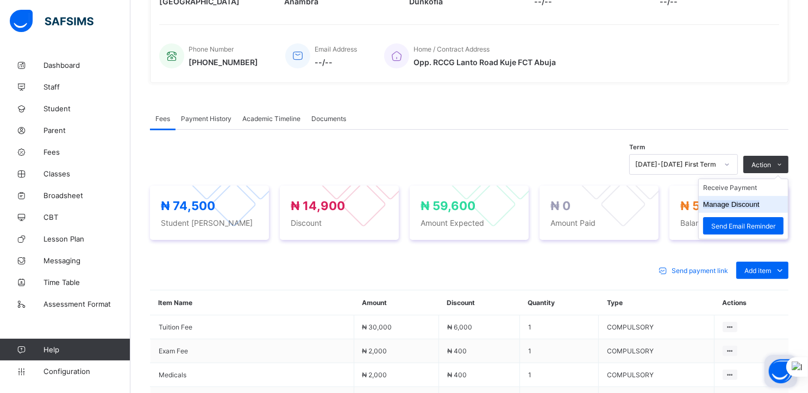
click at [728, 205] on button "Manage Discount" at bounding box center [731, 204] width 56 height 8
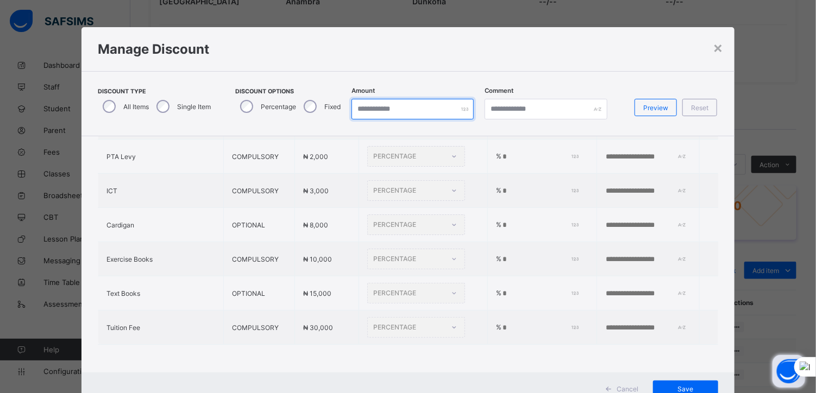
click at [363, 104] on input "*" at bounding box center [412, 109] width 122 height 21
type input "**"
click at [644, 104] on span "Preview" at bounding box center [655, 108] width 25 height 8
type input "**"
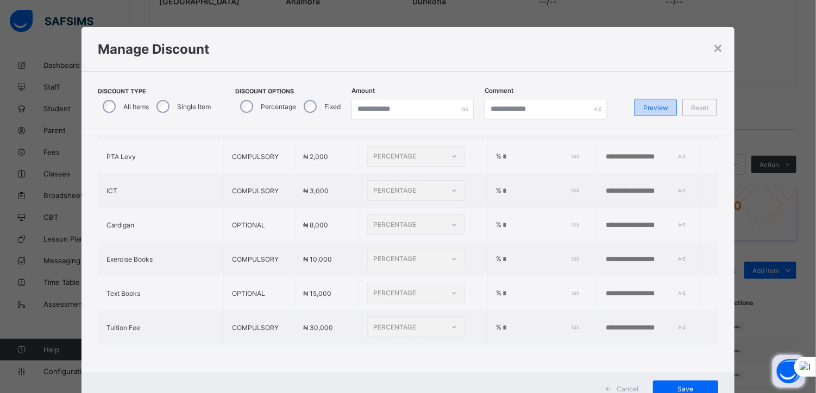
type input "**"
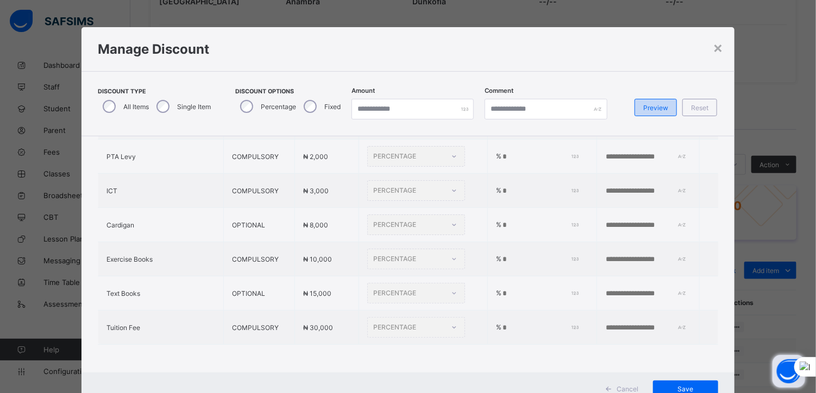
type input "**"
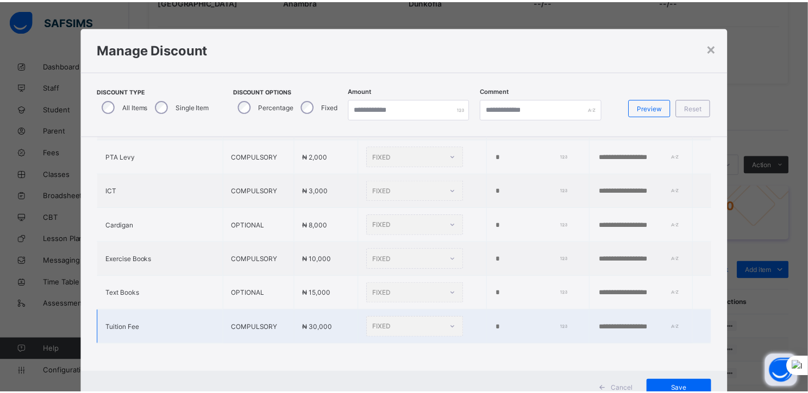
scroll to position [39, 0]
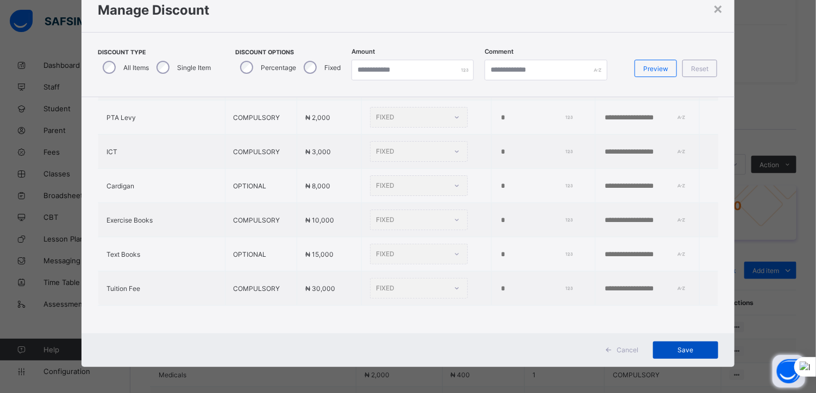
click at [675, 349] on span "Save" at bounding box center [685, 350] width 49 height 8
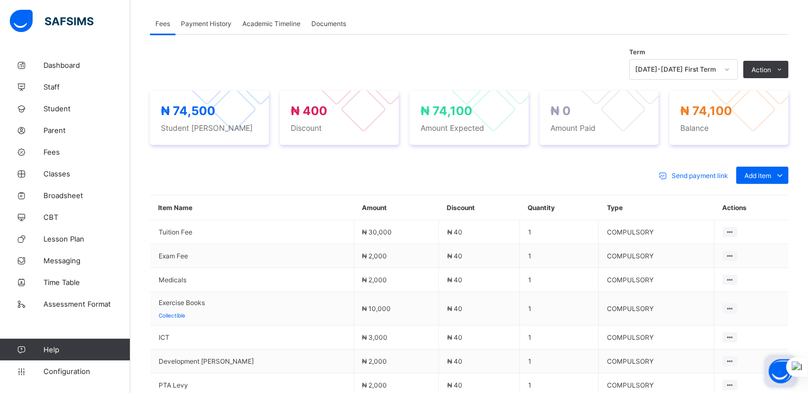
scroll to position [330, 0]
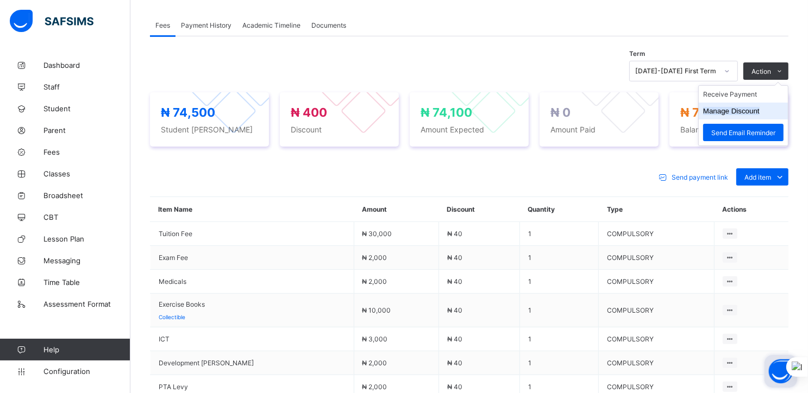
click at [744, 110] on button "Manage Discount" at bounding box center [731, 111] width 56 height 8
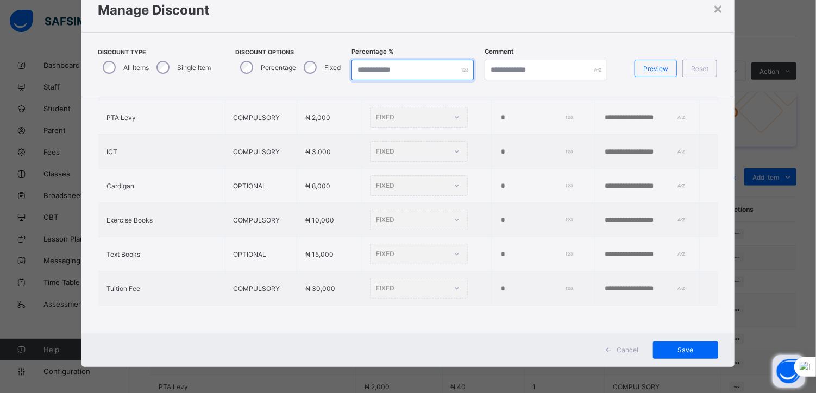
click at [362, 66] on input "*" at bounding box center [412, 70] width 122 height 21
type input "**"
click at [645, 69] on span "Preview" at bounding box center [655, 69] width 25 height 8
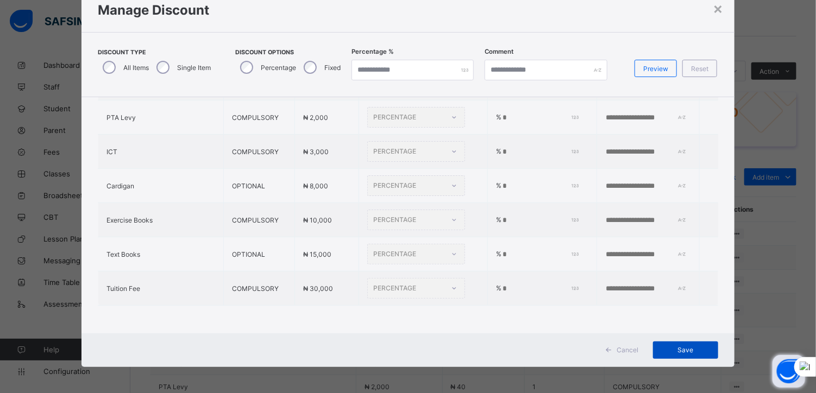
click at [684, 351] on span "Save" at bounding box center [685, 350] width 49 height 8
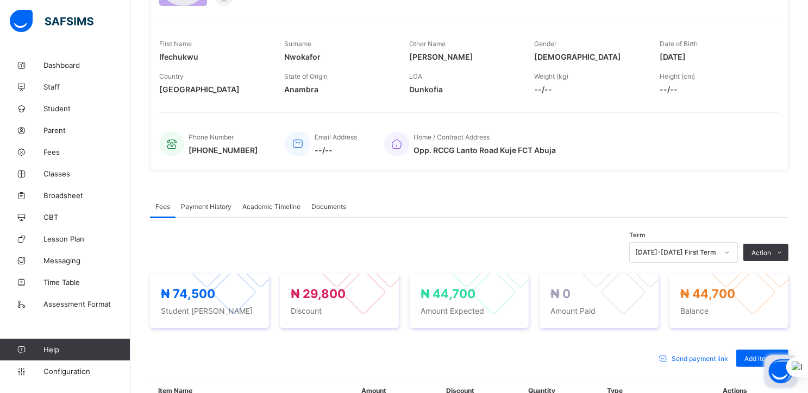
scroll to position [0, 0]
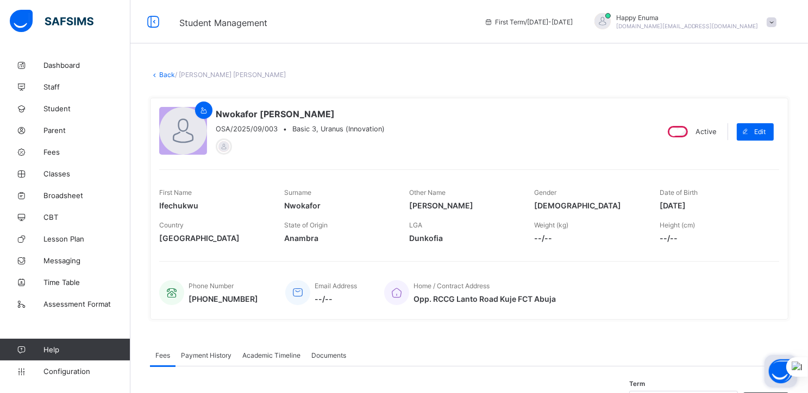
click at [165, 73] on link "Back" at bounding box center [167, 75] width 16 height 8
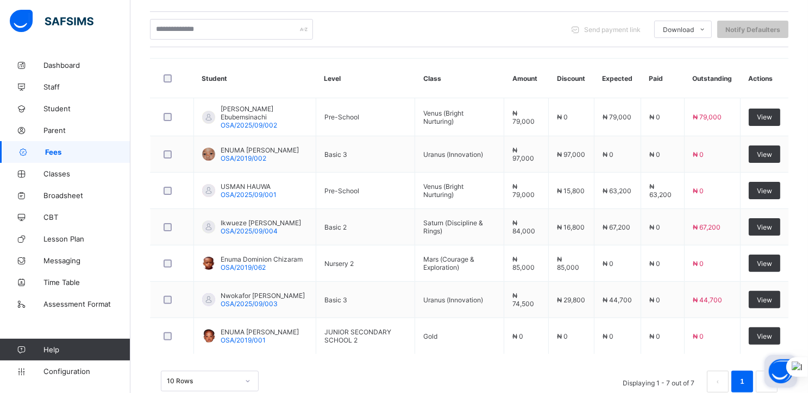
scroll to position [267, 0]
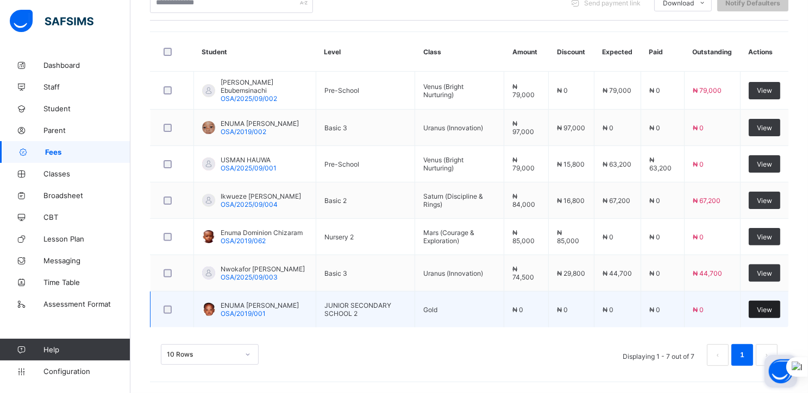
click at [767, 310] on span "View" at bounding box center [764, 310] width 15 height 8
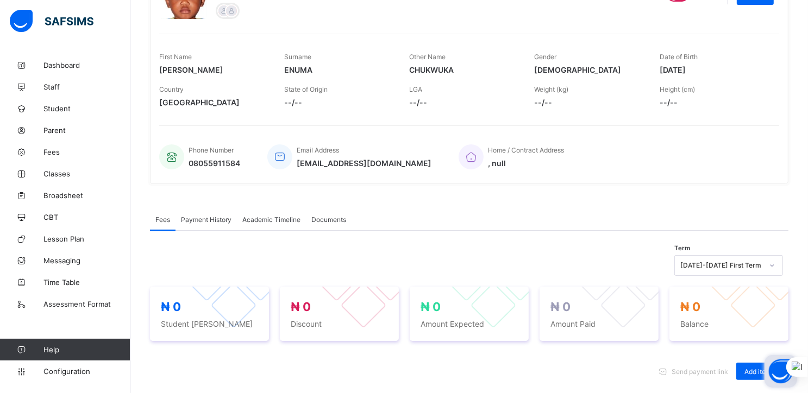
scroll to position [135, 0]
click at [199, 218] on span "Payment History" at bounding box center [206, 221] width 51 height 8
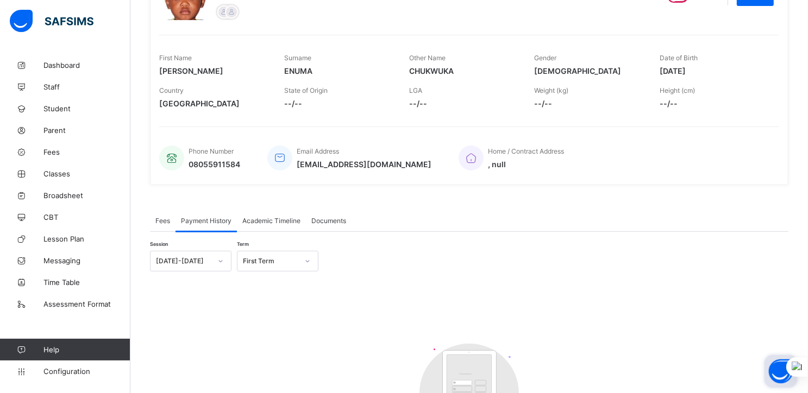
click at [267, 223] on span "Academic Timeline" at bounding box center [271, 221] width 58 height 8
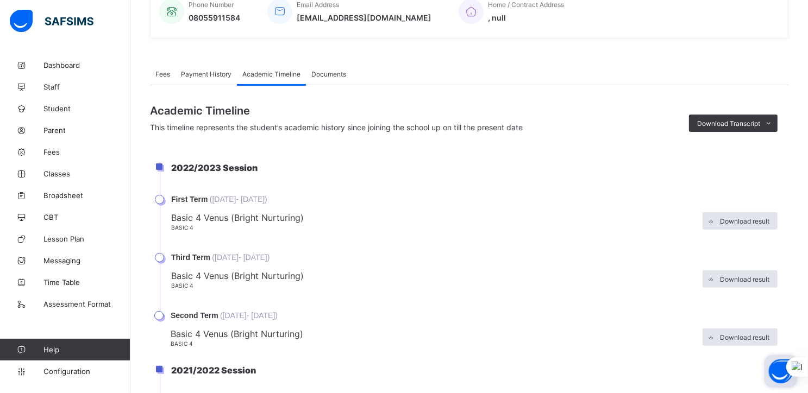
scroll to position [282, 0]
click at [162, 73] on span "Fees" at bounding box center [162, 74] width 15 height 8
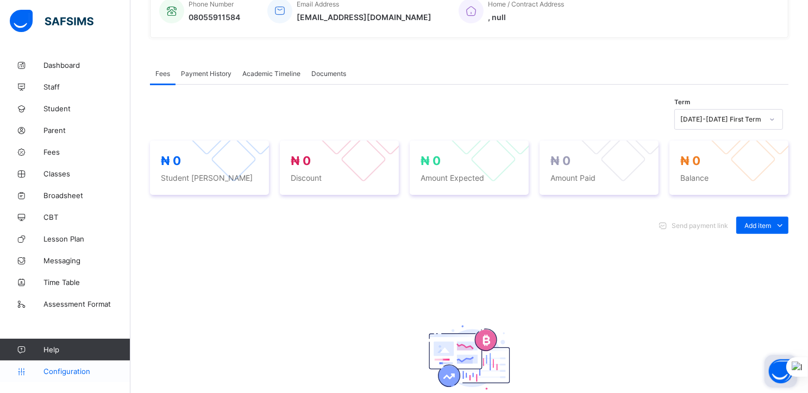
click at [68, 371] on span "Configuration" at bounding box center [86, 371] width 86 height 9
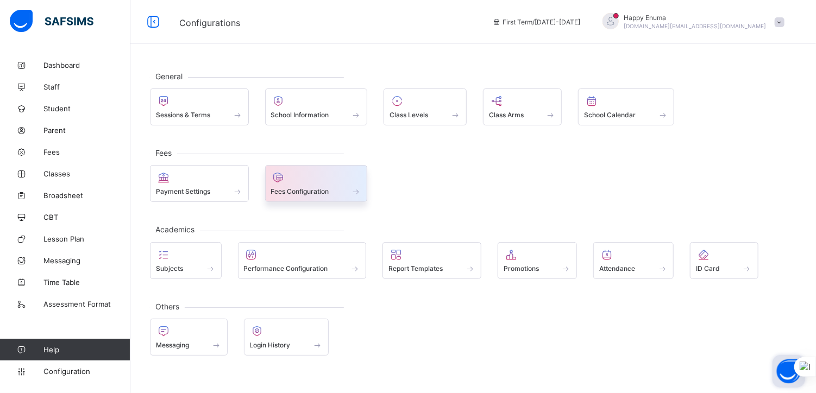
click at [296, 184] on span at bounding box center [316, 185] width 91 height 3
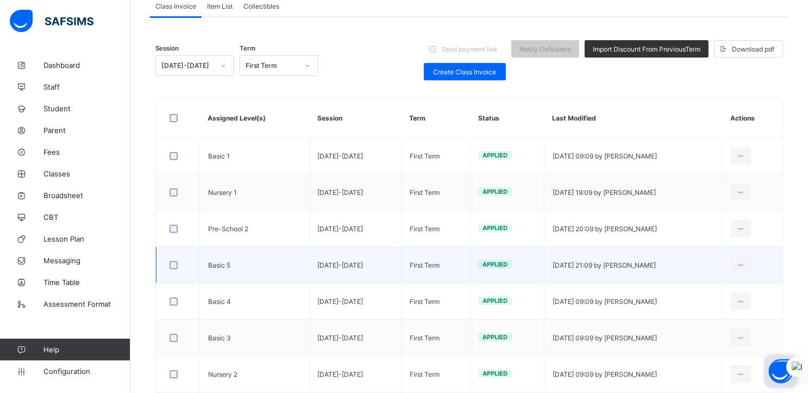
scroll to position [110, 0]
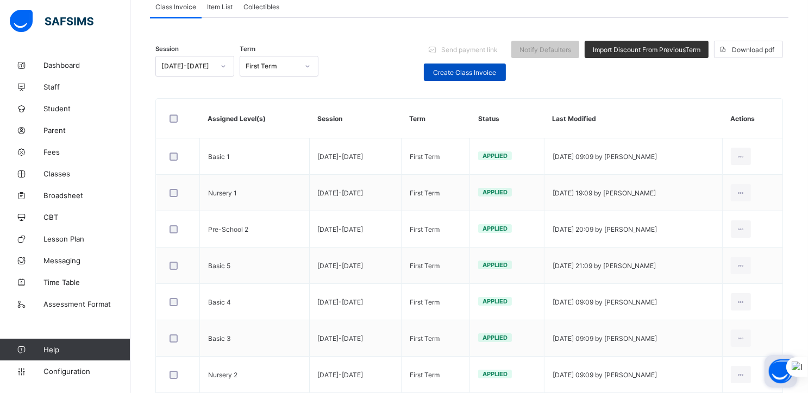
click at [465, 73] on span "Create Class Invoice" at bounding box center [465, 72] width 66 height 8
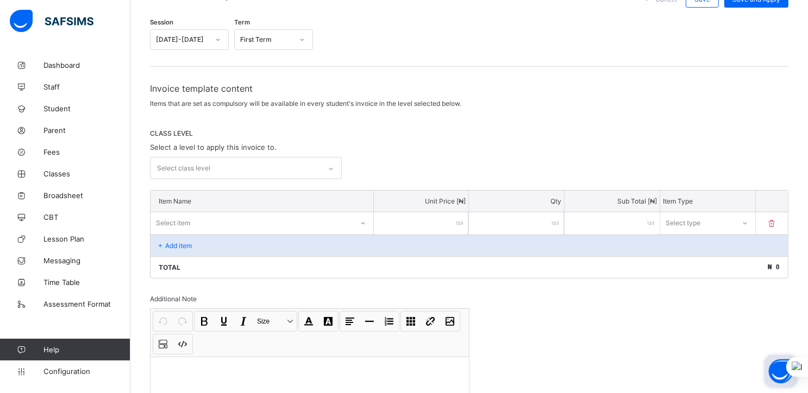
click at [330, 166] on icon at bounding box center [330, 168] width 7 height 11
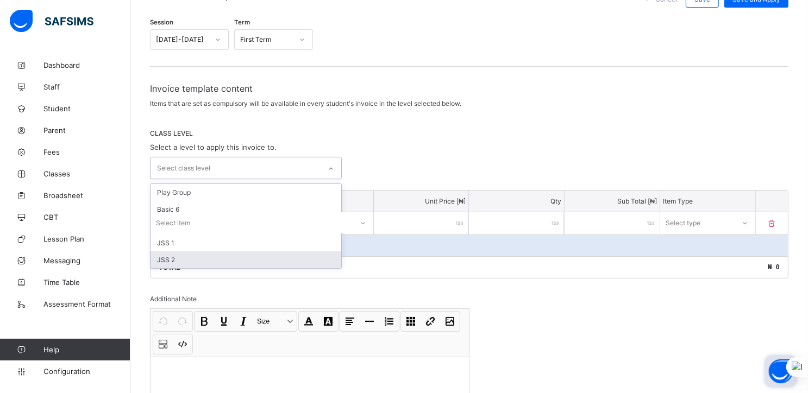
click at [193, 259] on div "JSS 2" at bounding box center [245, 259] width 191 height 17
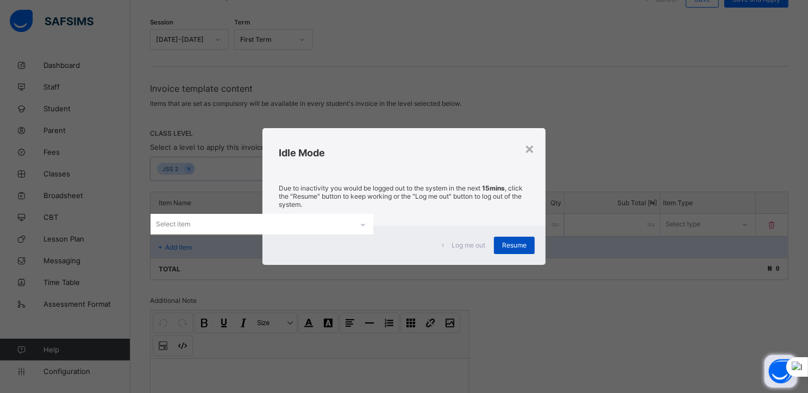
click at [510, 244] on span "Resume" at bounding box center [514, 245] width 24 height 8
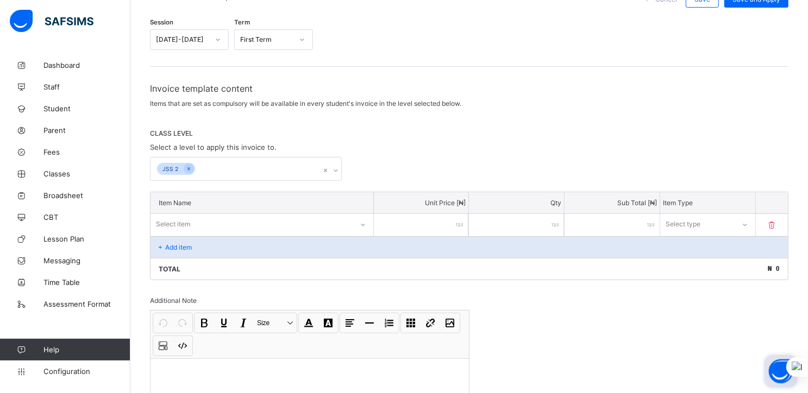
click at [193, 222] on div "Select item" at bounding box center [261, 224] width 223 height 21
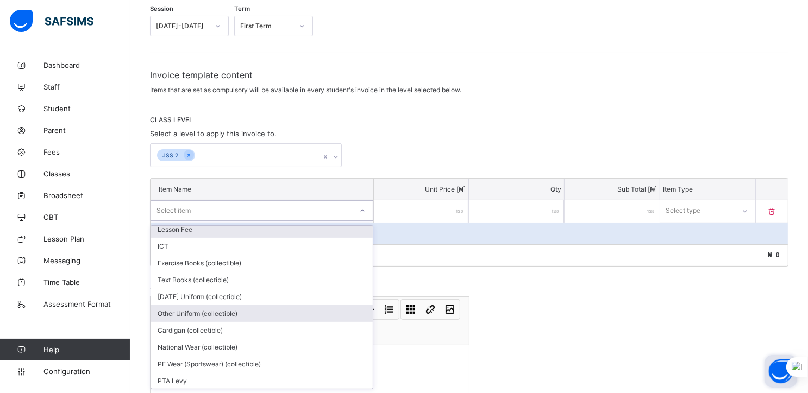
scroll to position [108, 0]
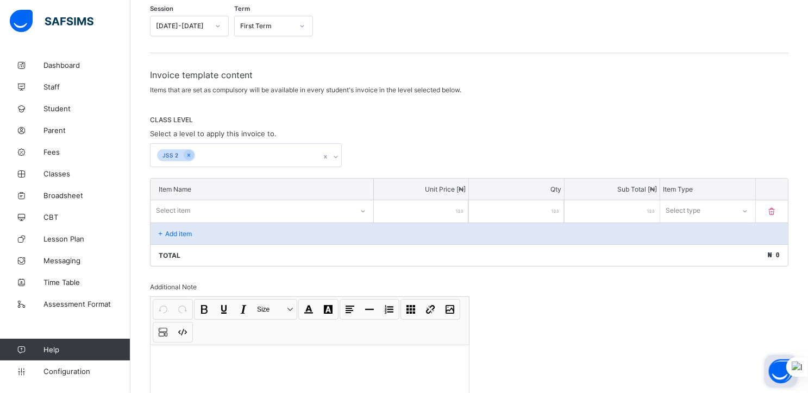
click at [492, 270] on div "Invoice template content Items that are set as compulsory will be available in …" at bounding box center [469, 259] width 638 height 378
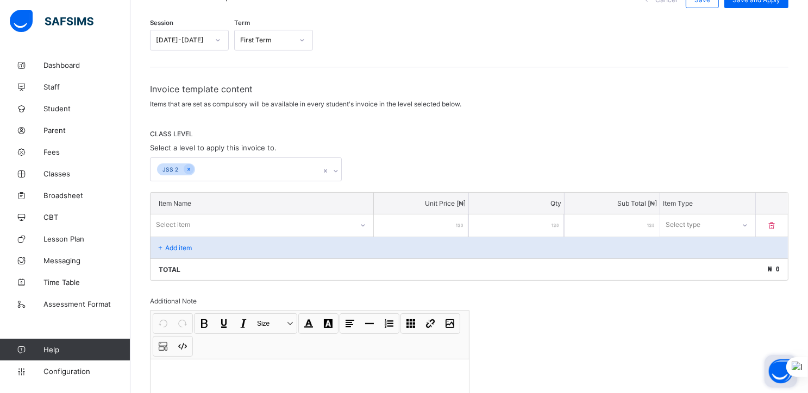
scroll to position [0, 0]
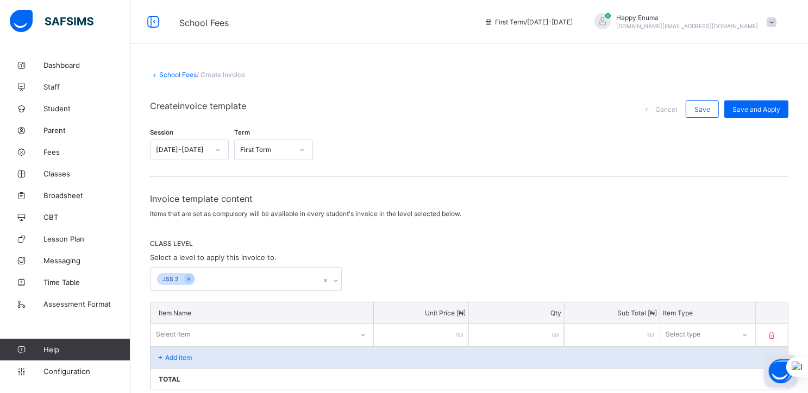
click at [169, 76] on link "School Fees" at bounding box center [177, 75] width 37 height 8
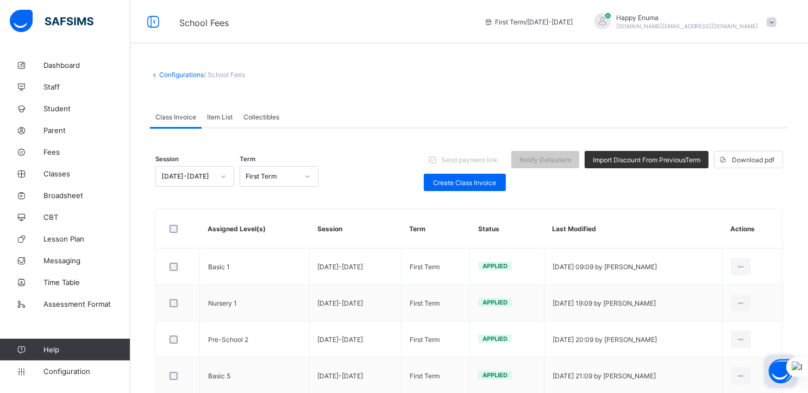
click at [221, 116] on span "Item List" at bounding box center [220, 117] width 26 height 8
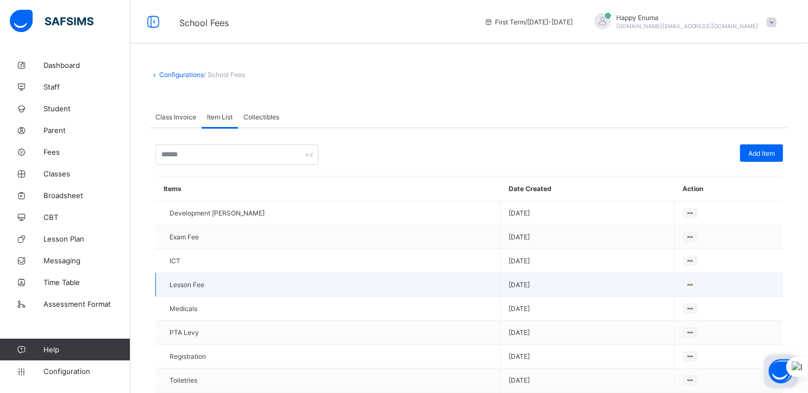
scroll to position [56, 0]
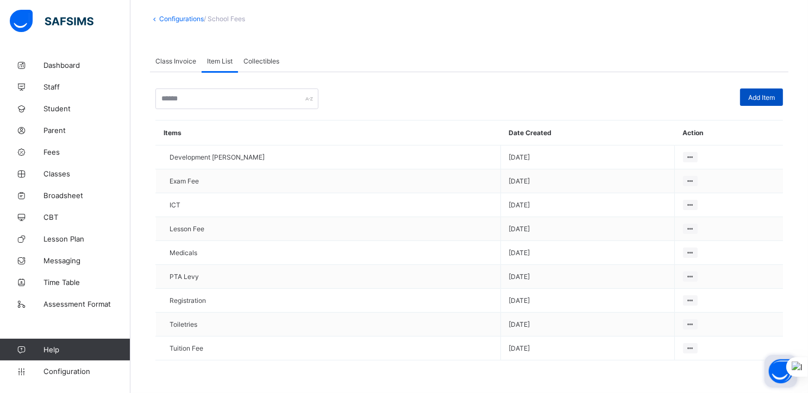
click at [766, 96] on span "Add Item" at bounding box center [761, 97] width 27 height 8
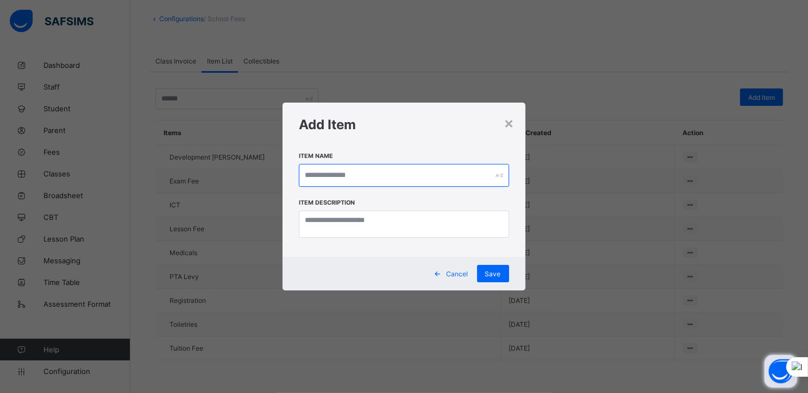
click at [330, 178] on input "text" at bounding box center [404, 175] width 210 height 23
paste input "**********"
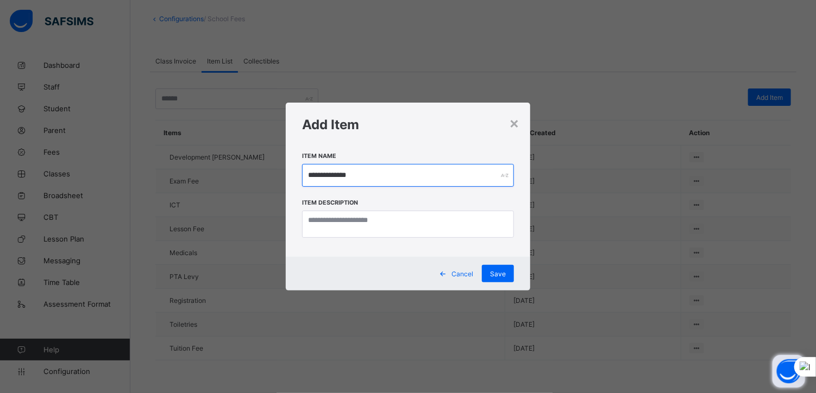
type input "**********"
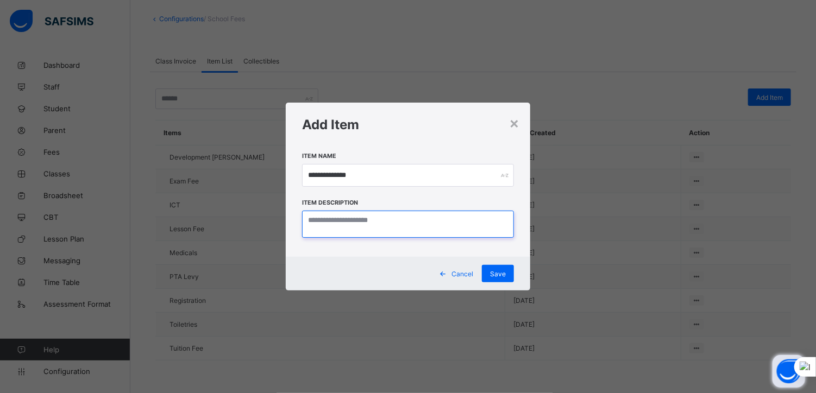
click at [338, 223] on textarea at bounding box center [408, 224] width 212 height 27
paste textarea "**********"
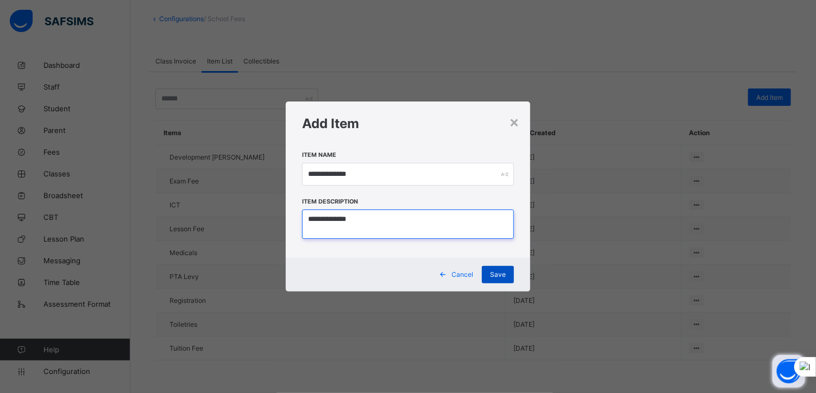
type textarea "**********"
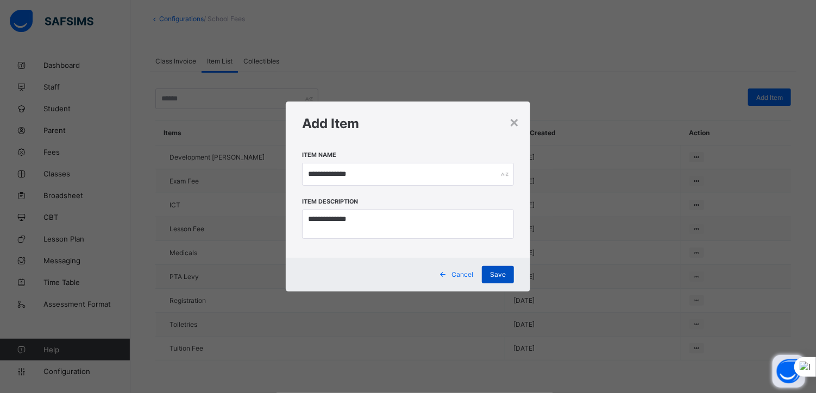
click at [495, 269] on div "Save" at bounding box center [498, 274] width 32 height 17
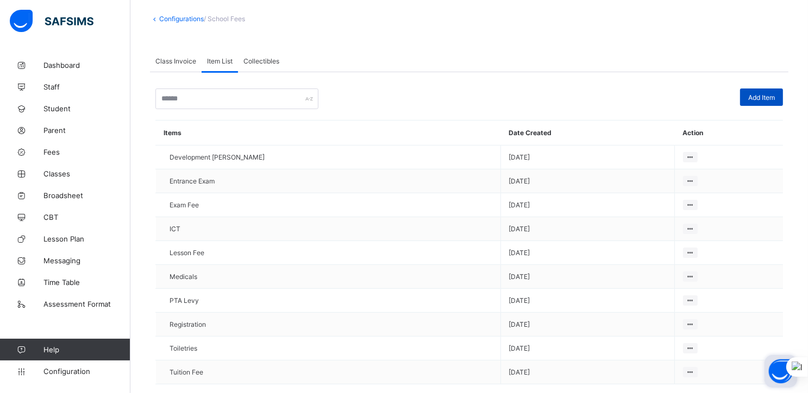
click at [759, 95] on span "Add Item" at bounding box center [761, 97] width 27 height 8
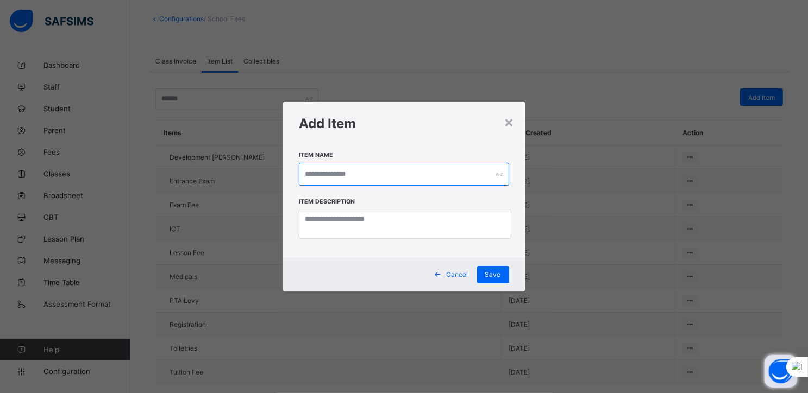
click at [374, 171] on input "text" at bounding box center [404, 174] width 210 height 23
paste input "**********"
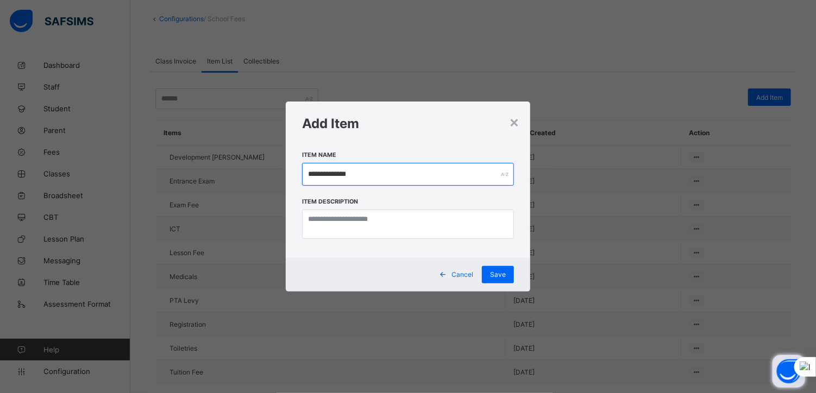
type input "**********"
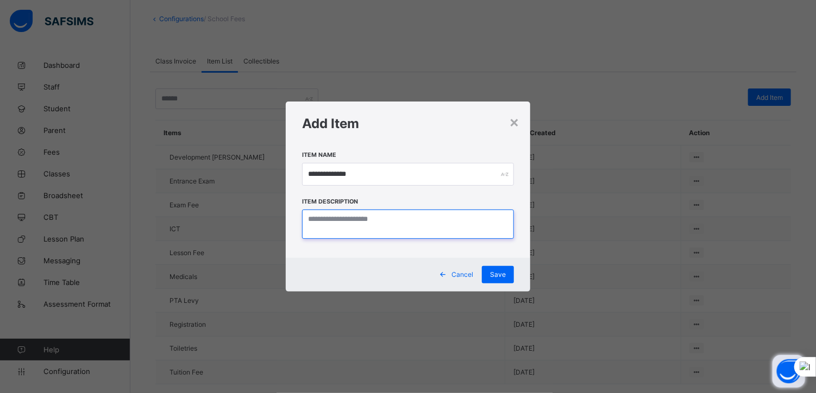
click at [365, 228] on textarea at bounding box center [408, 224] width 212 height 29
paste textarea "**********"
type textarea "**********"
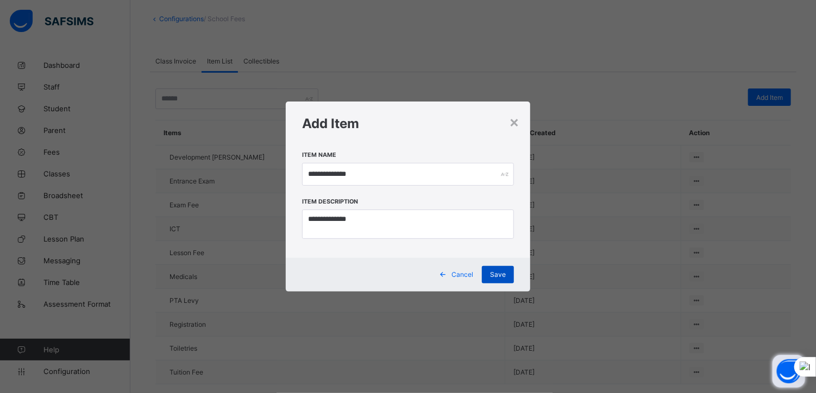
click at [495, 274] on span "Save" at bounding box center [498, 274] width 16 height 8
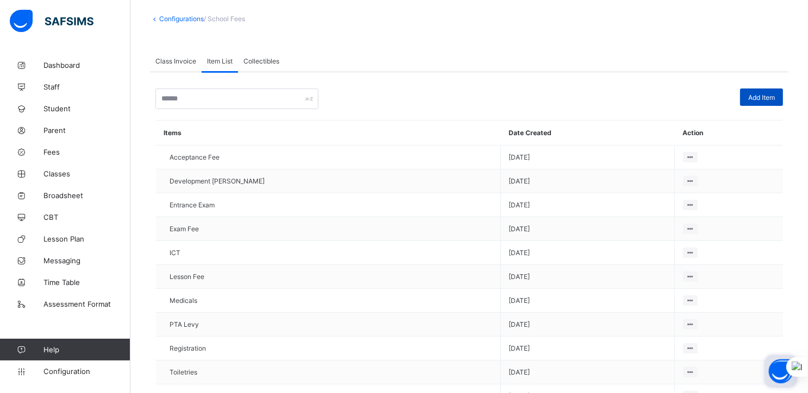
click at [767, 95] on span "Add Item" at bounding box center [761, 97] width 27 height 8
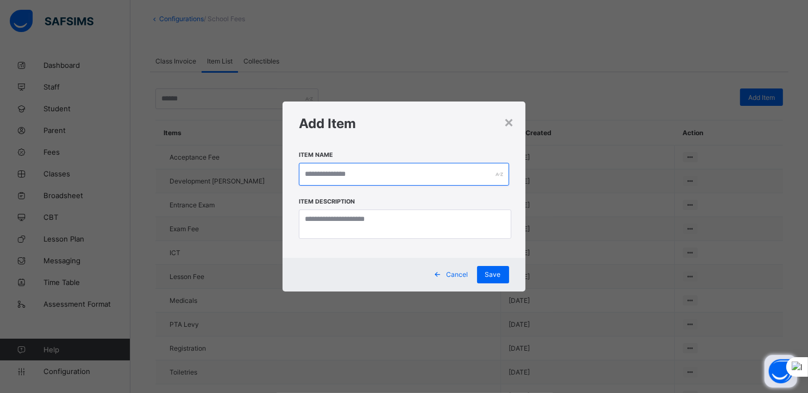
click at [344, 175] on input "text" at bounding box center [404, 174] width 210 height 23
paste input "********"
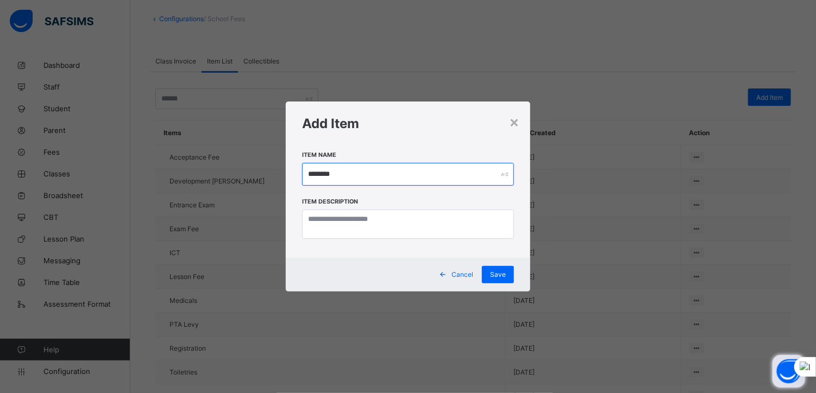
type input "********"
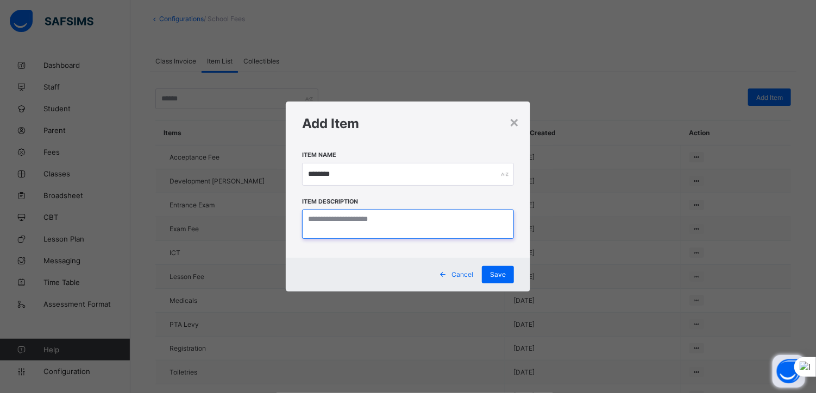
click at [354, 218] on textarea at bounding box center [408, 224] width 212 height 29
paste textarea "********"
type textarea "********"
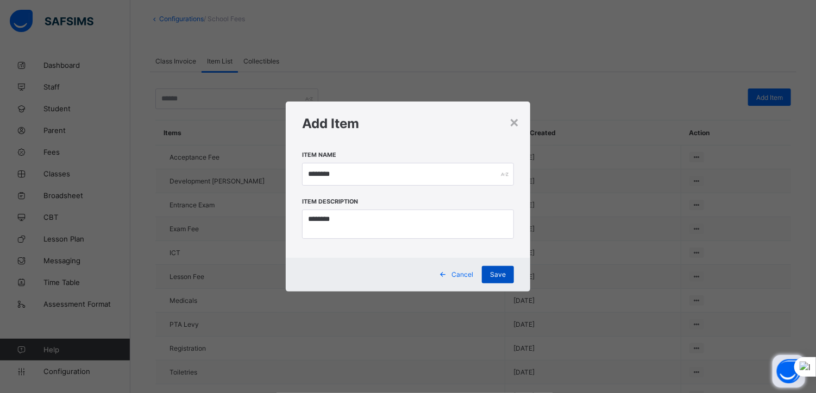
click at [504, 275] on span "Save" at bounding box center [498, 274] width 16 height 8
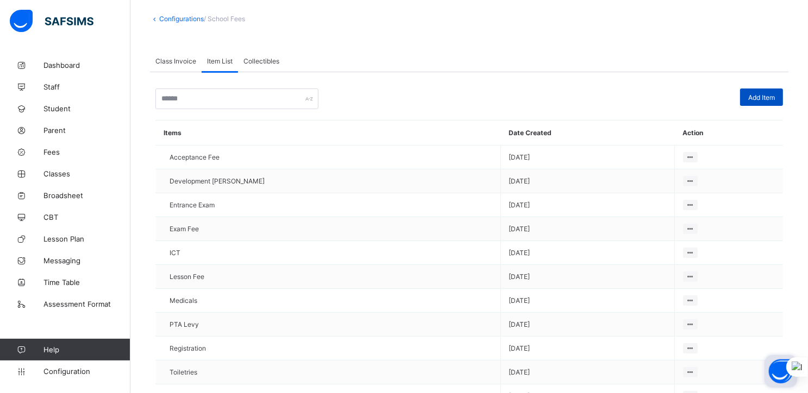
click at [758, 97] on span "Add Item" at bounding box center [761, 97] width 27 height 8
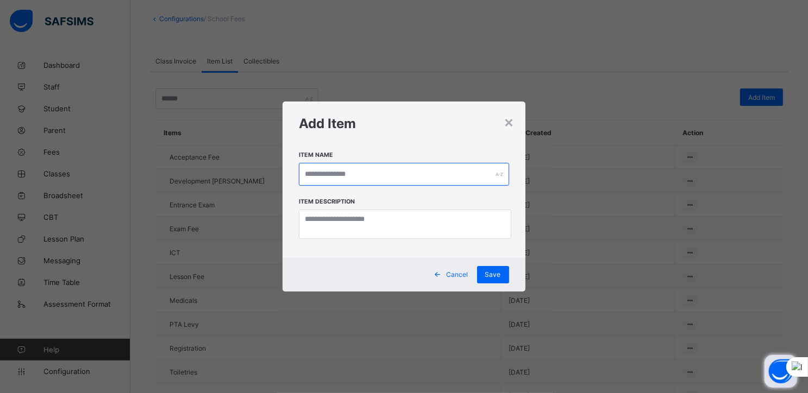
click at [369, 178] on input "text" at bounding box center [404, 174] width 210 height 23
paste input "**********"
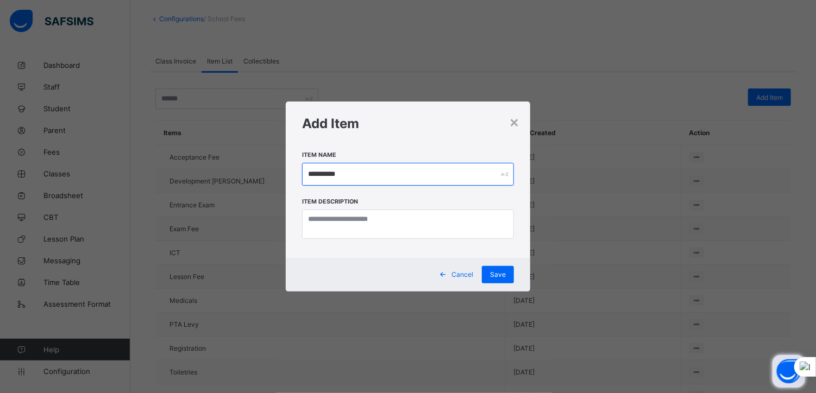
type input "**********"
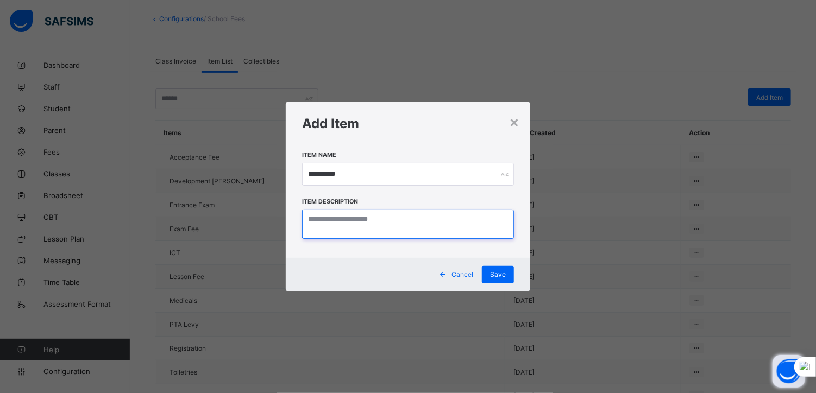
click at [347, 222] on textarea at bounding box center [408, 224] width 212 height 29
paste textarea "**********"
type textarea "**********"
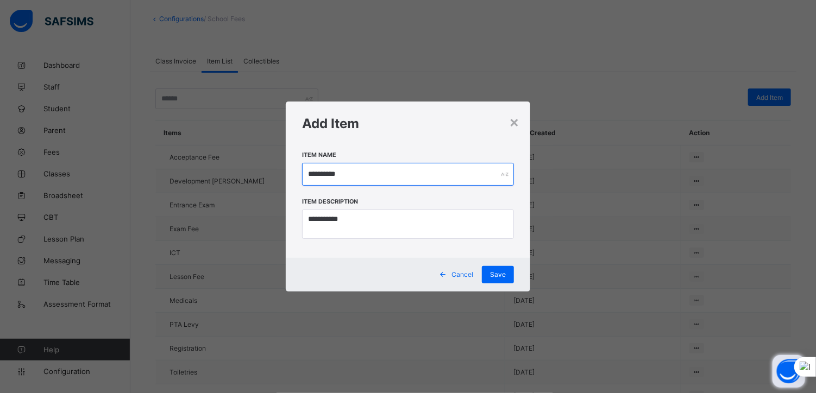
click at [324, 172] on input "**********" at bounding box center [408, 174] width 212 height 23
click at [335, 173] on input "**********" at bounding box center [408, 174] width 212 height 23
type input "**********"
click at [499, 272] on span "Save" at bounding box center [498, 274] width 16 height 8
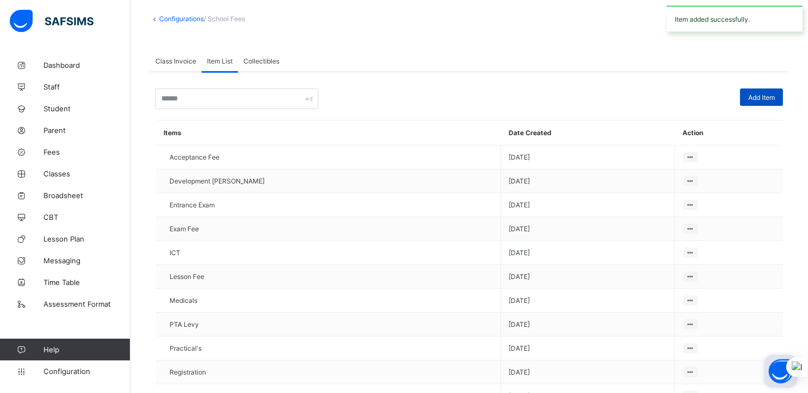
click at [767, 94] on span "Add Item" at bounding box center [761, 97] width 27 height 8
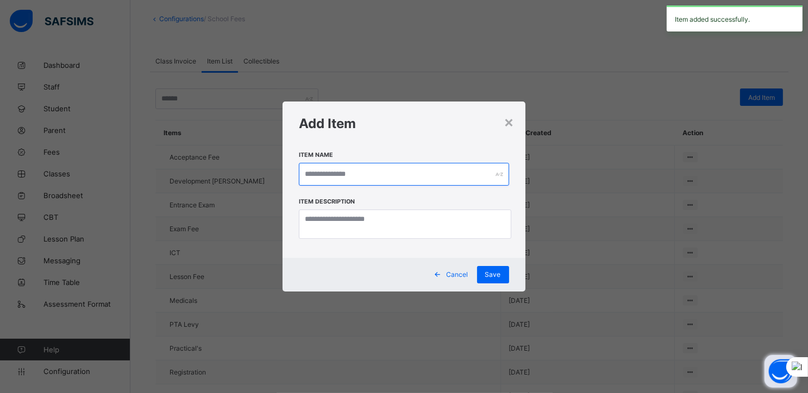
click at [401, 173] on input "text" at bounding box center [404, 174] width 210 height 23
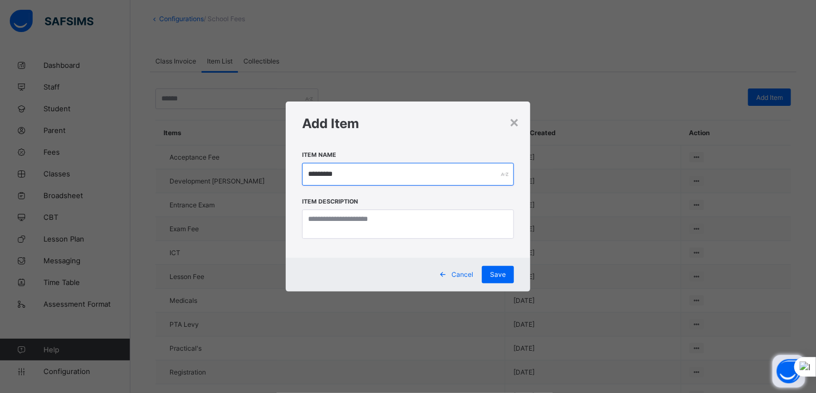
type input "*********"
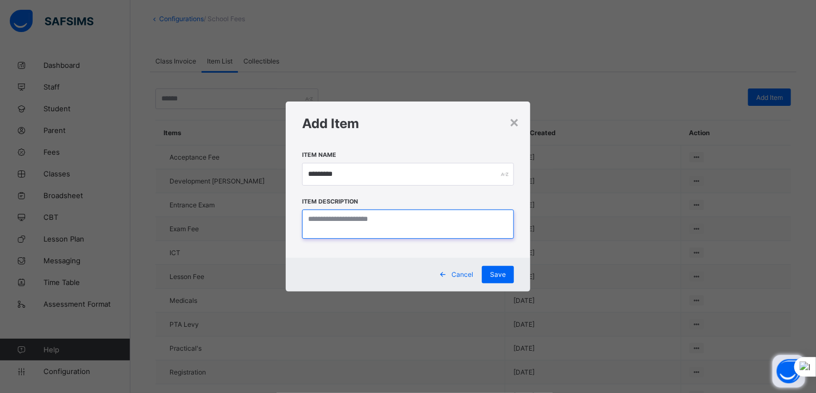
click at [386, 219] on textarea at bounding box center [408, 224] width 212 height 29
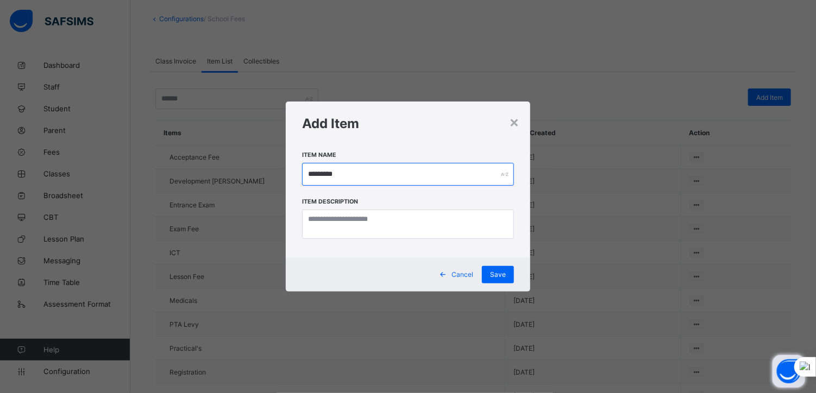
click at [325, 173] on input "*********" at bounding box center [408, 174] width 212 height 23
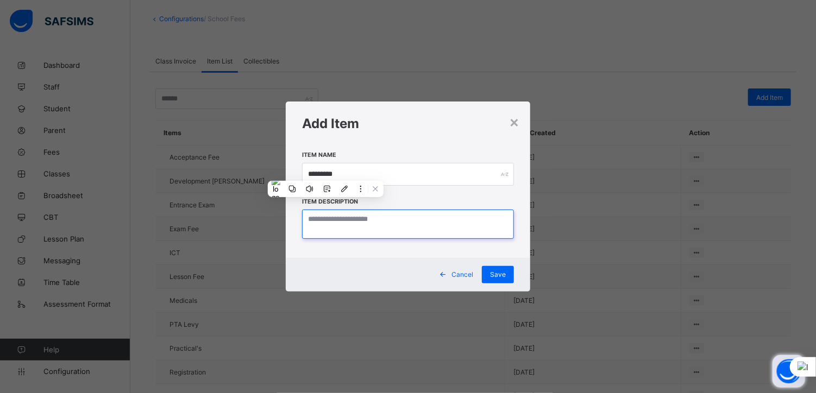
click at [330, 224] on textarea at bounding box center [408, 224] width 212 height 29
paste textarea "*********"
type textarea "*********"
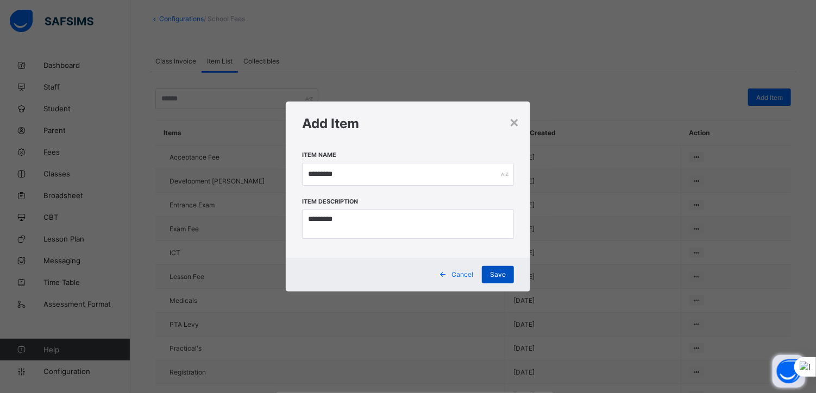
click at [499, 271] on span "Save" at bounding box center [498, 274] width 16 height 8
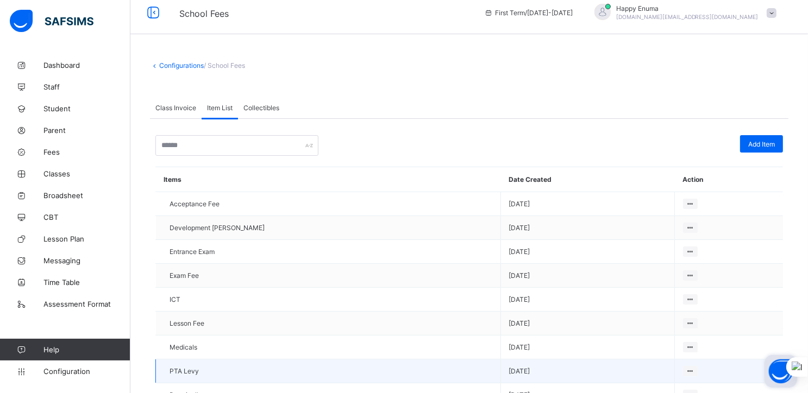
scroll to position [0, 0]
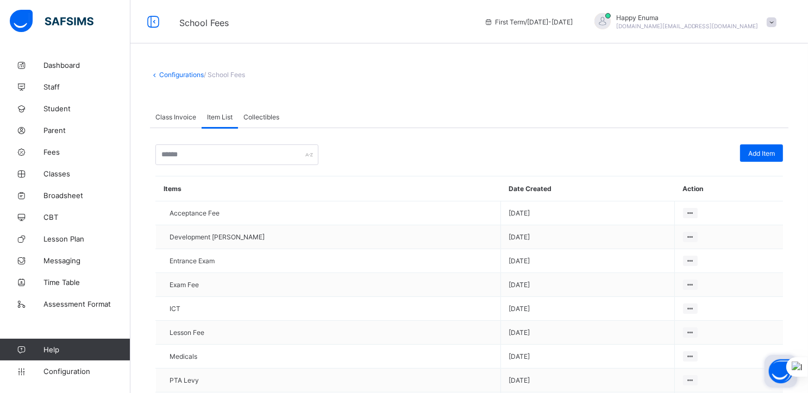
click at [172, 76] on link "Configurations" at bounding box center [181, 75] width 45 height 8
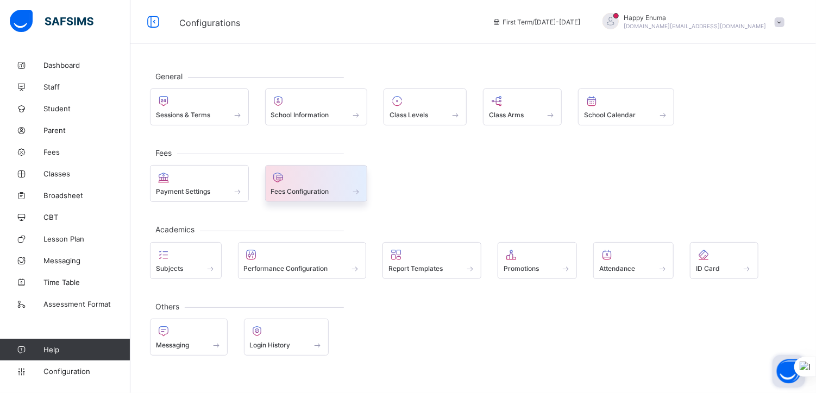
click at [300, 187] on span "Fees Configuration" at bounding box center [300, 191] width 58 height 8
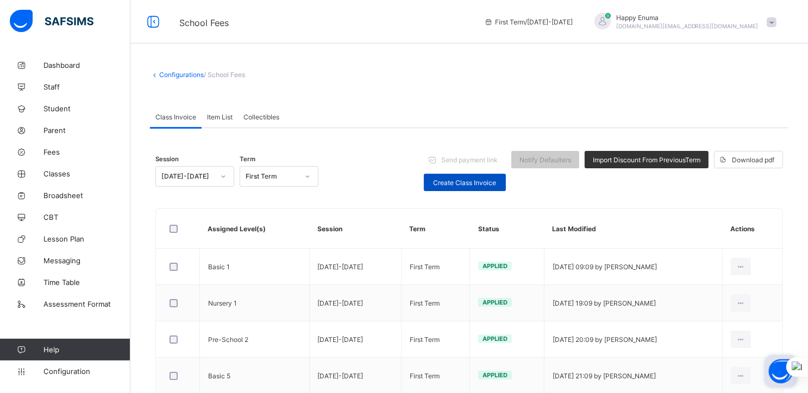
click at [454, 182] on span "Create Class Invoice" at bounding box center [465, 183] width 66 height 8
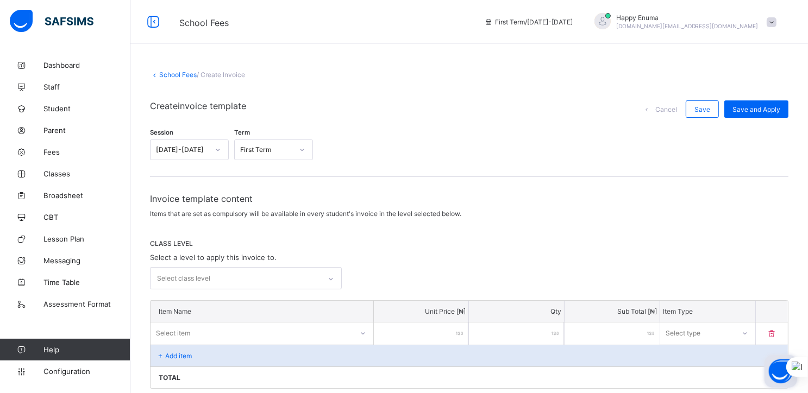
click at [328, 279] on div at bounding box center [331, 278] width 18 height 17
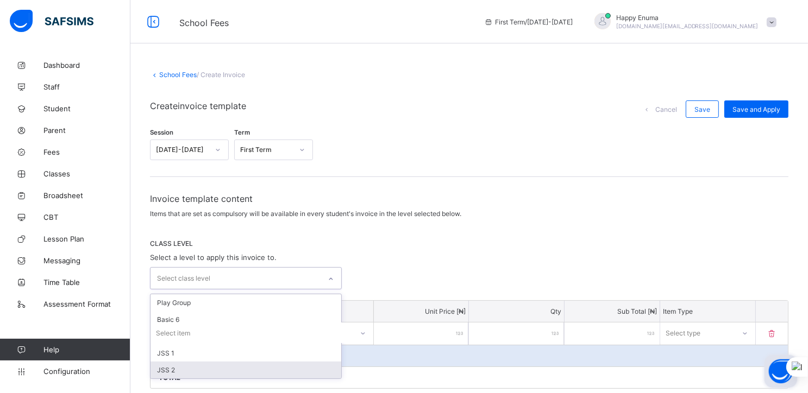
click at [186, 367] on div "JSS 2" at bounding box center [245, 370] width 191 height 17
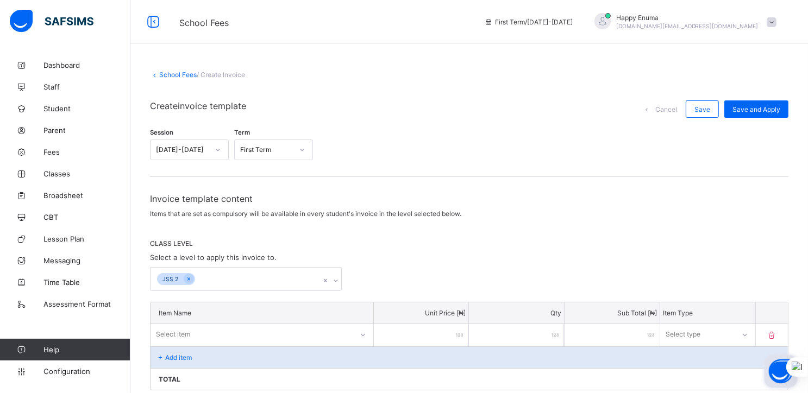
click at [489, 256] on div "CLASS LEVEL Select a level to apply this invoice to. JSS 2" at bounding box center [469, 266] width 638 height 52
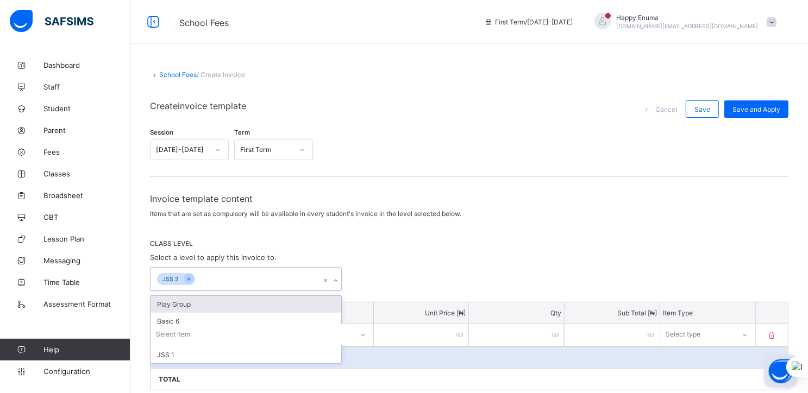
click at [228, 279] on div "JSS 2" at bounding box center [235, 279] width 170 height 23
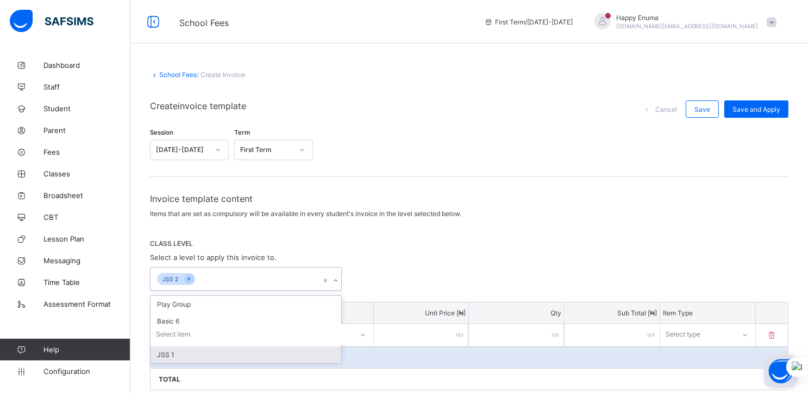
click at [174, 351] on div "JSS 1" at bounding box center [245, 355] width 191 height 17
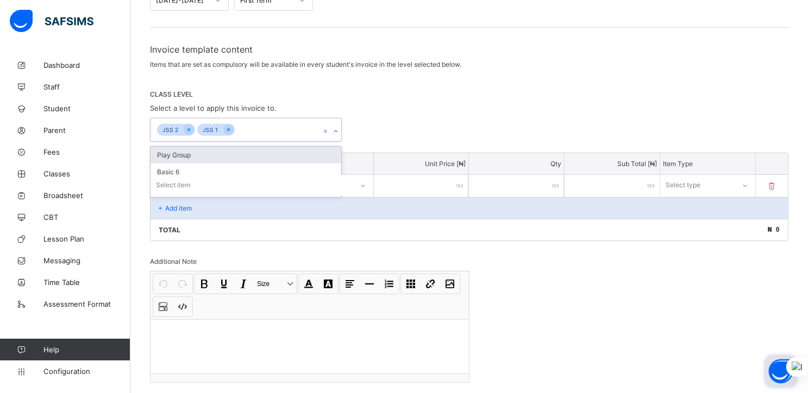
scroll to position [150, 0]
click at [177, 207] on p "Add item" at bounding box center [178, 208] width 27 height 8
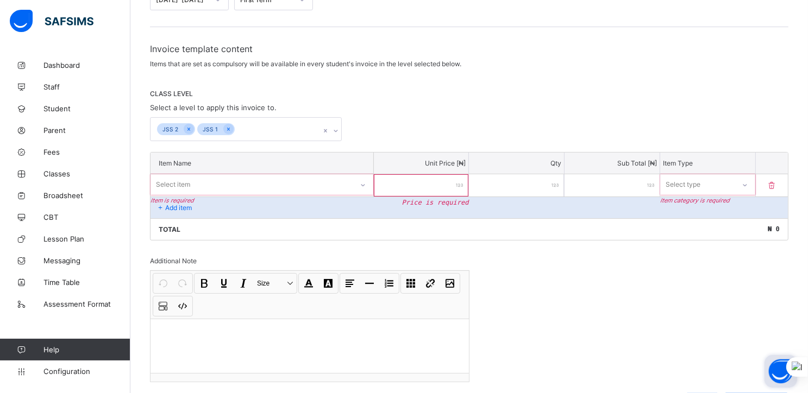
click at [184, 181] on div "Select item" at bounding box center [173, 184] width 34 height 21
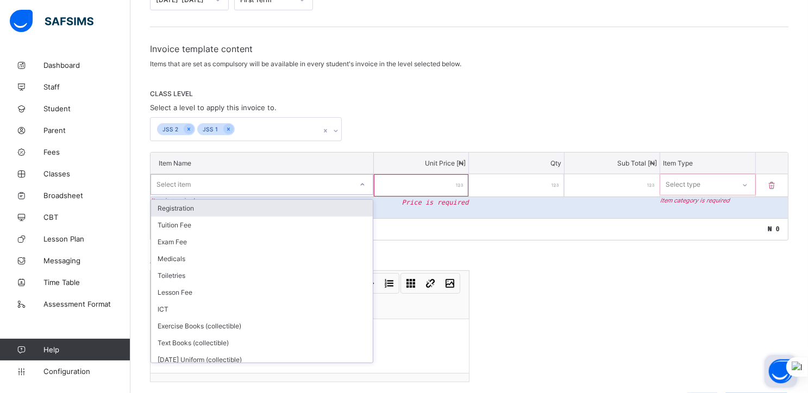
click at [184, 211] on div "Registration" at bounding box center [262, 208] width 222 height 17
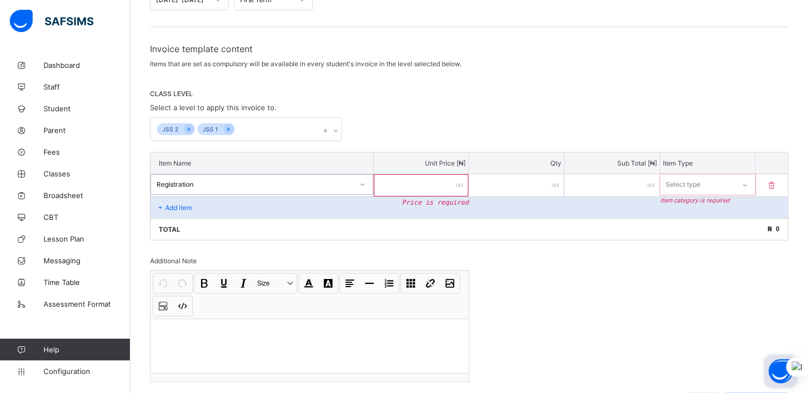
click at [400, 191] on input "number" at bounding box center [421, 185] width 95 height 22
type input "*"
type input "**"
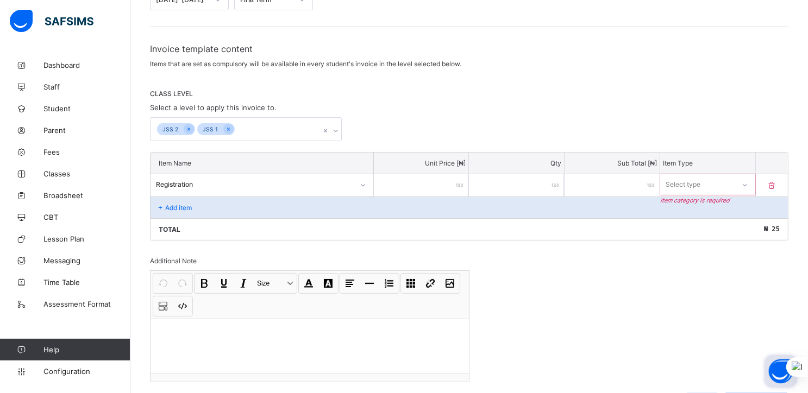
type input "***"
type input "****"
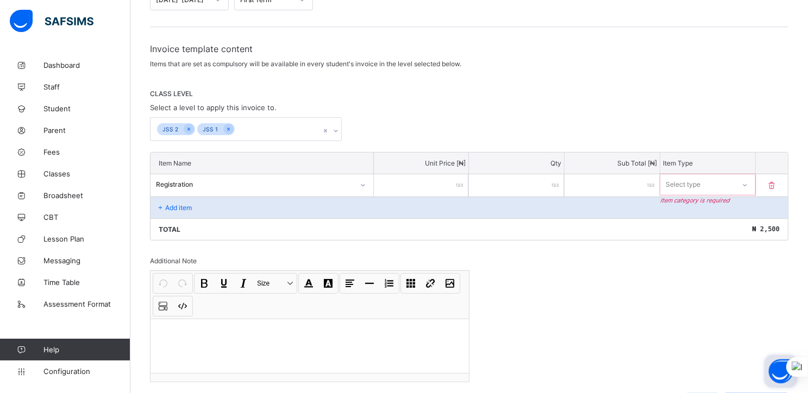
click at [697, 185] on div "Select type" at bounding box center [682, 184] width 35 height 21
click at [676, 210] on div "Compulsory" at bounding box center [707, 208] width 94 height 17
click at [178, 208] on p "Add item" at bounding box center [178, 208] width 27 height 8
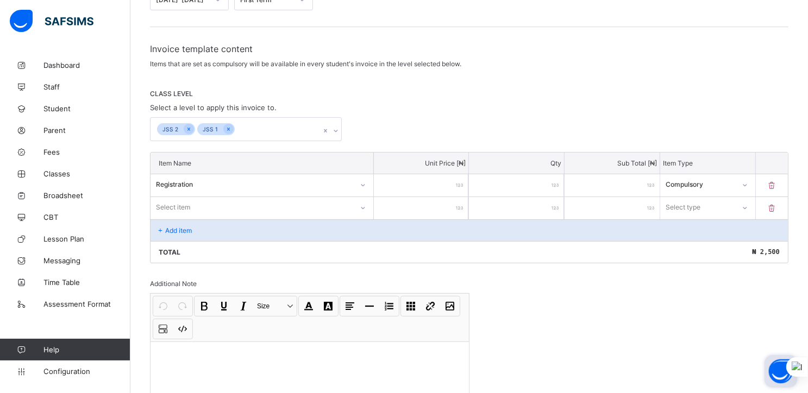
click at [176, 207] on div "Select item" at bounding box center [173, 207] width 34 height 21
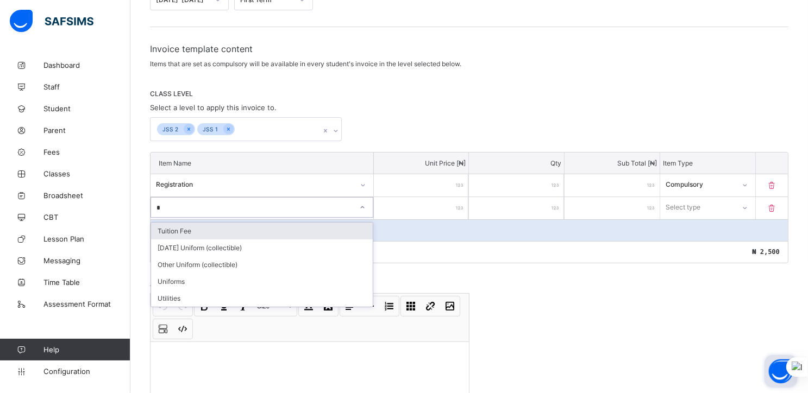
type input "**"
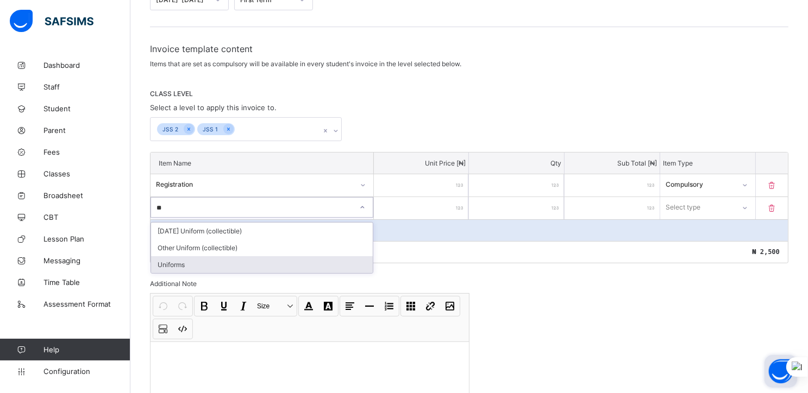
click at [176, 267] on div "Uniforms" at bounding box center [262, 264] width 222 height 17
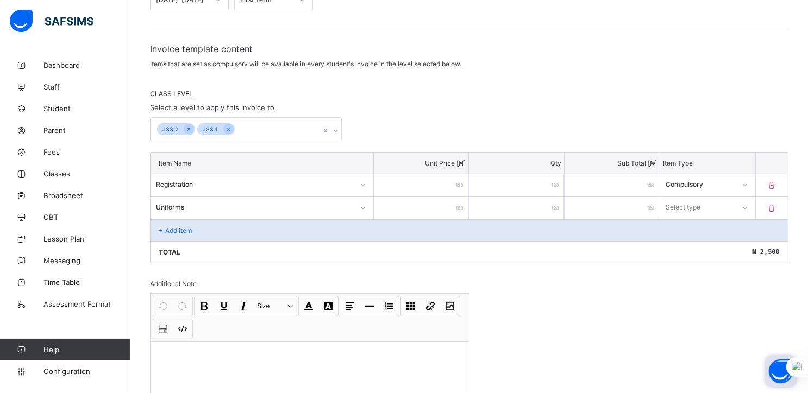
type input "*"
type input "**"
type input "***"
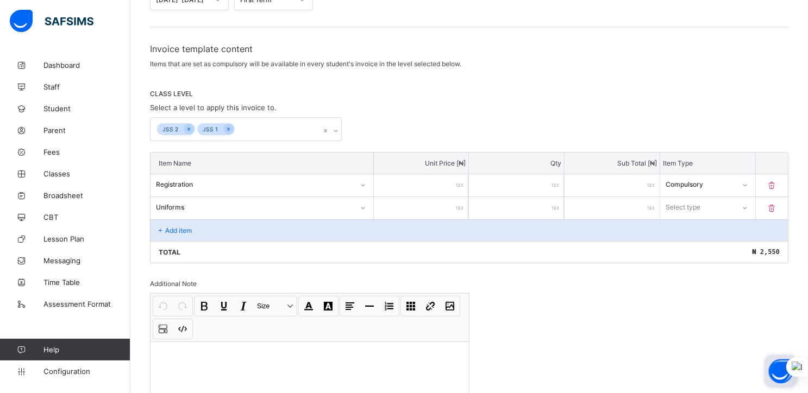
type input "***"
type input "****"
type input "*****"
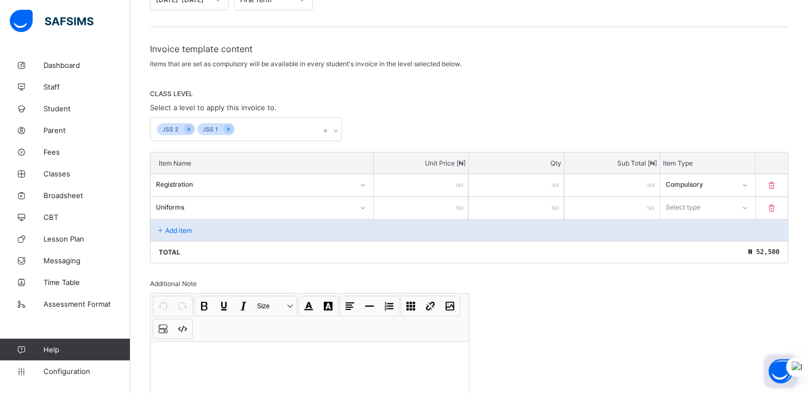
type input "*****"
type input "*"
click at [692, 225] on div "Compulsory" at bounding box center [707, 231] width 94 height 17
click at [165, 230] on p "Add item" at bounding box center [178, 230] width 27 height 8
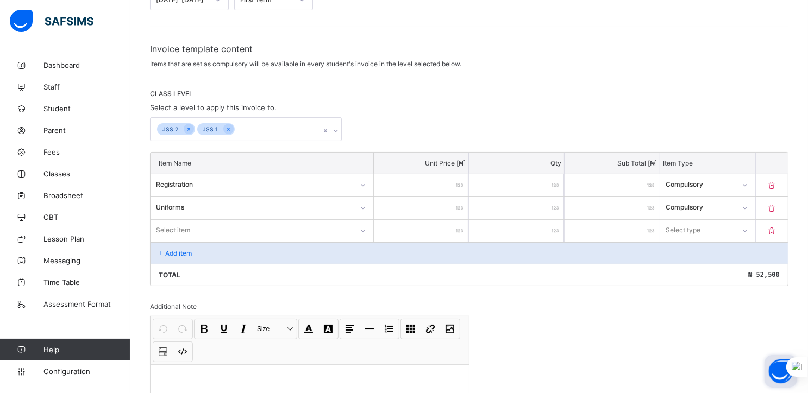
click at [168, 230] on div "Item Name Unit Price [ ₦ ] Qty Sub Total [ ₦ ] Item Type Registration **** * **…" at bounding box center [469, 219] width 638 height 134
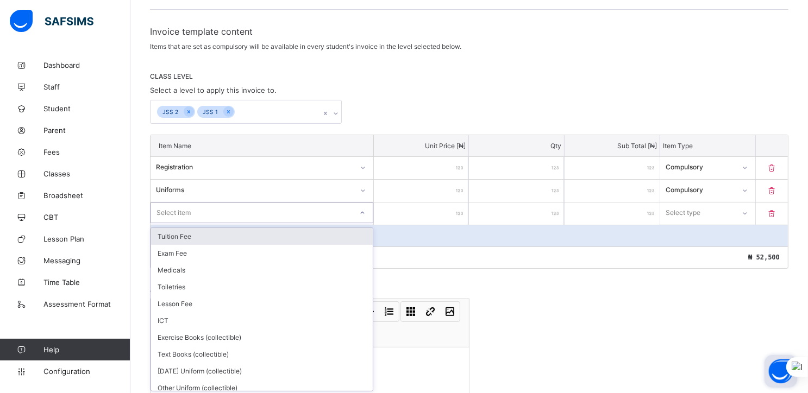
scroll to position [169, 0]
click at [170, 238] on div "Tuition Fee" at bounding box center [262, 234] width 222 height 17
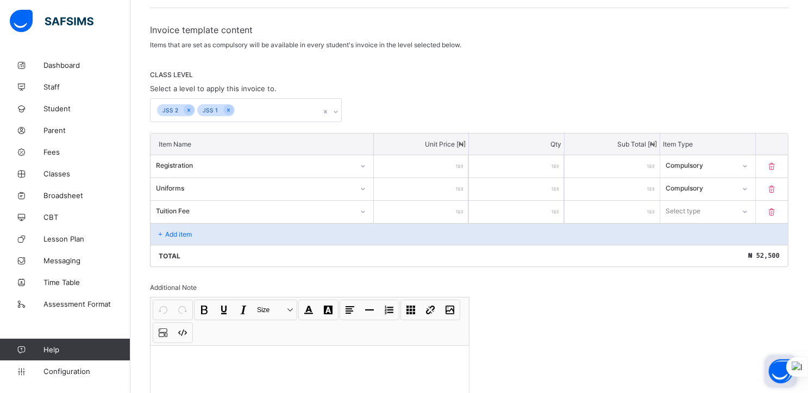
type input "*"
type input "**"
type input "***"
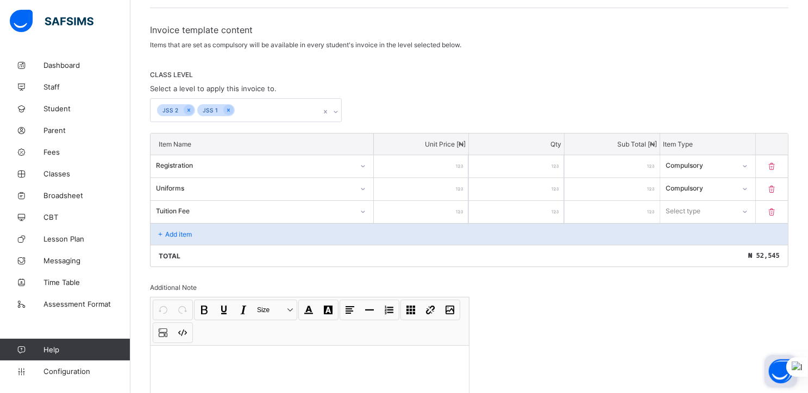
type input "***"
type input "****"
type input "*****"
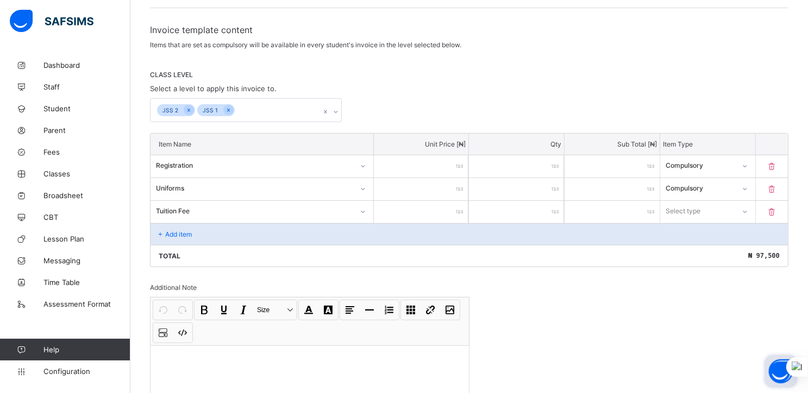
type input "*****"
type input "*"
click at [167, 232] on p "Add item" at bounding box center [178, 234] width 27 height 8
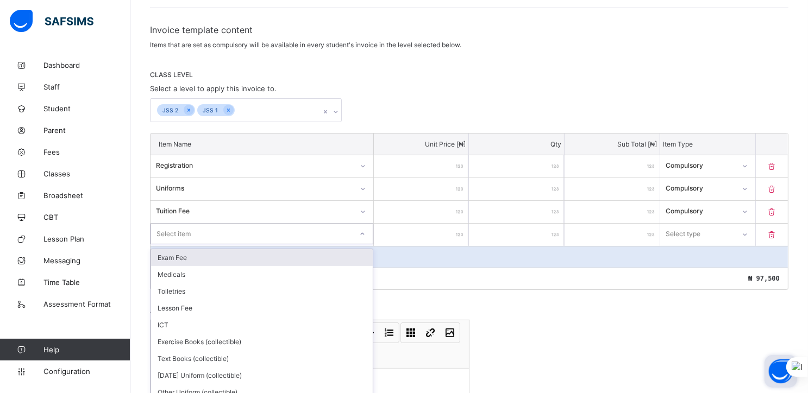
scroll to position [191, 0]
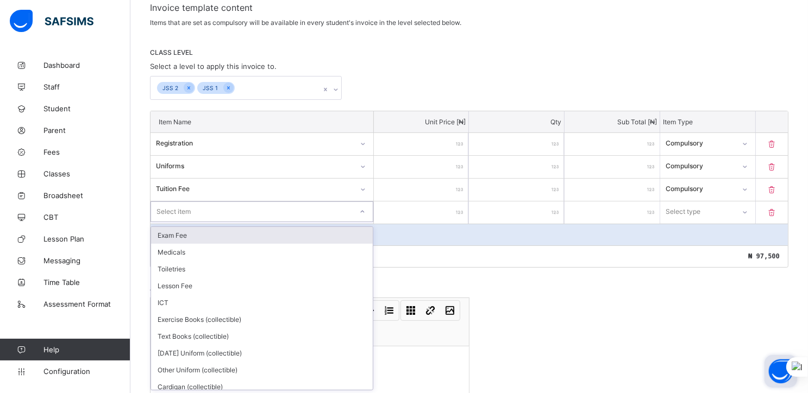
click at [167, 222] on div "option Exam Fee focused, 1 of 18. 18 results available. Use Up and Down to choo…" at bounding box center [261, 211] width 223 height 21
type input "*"
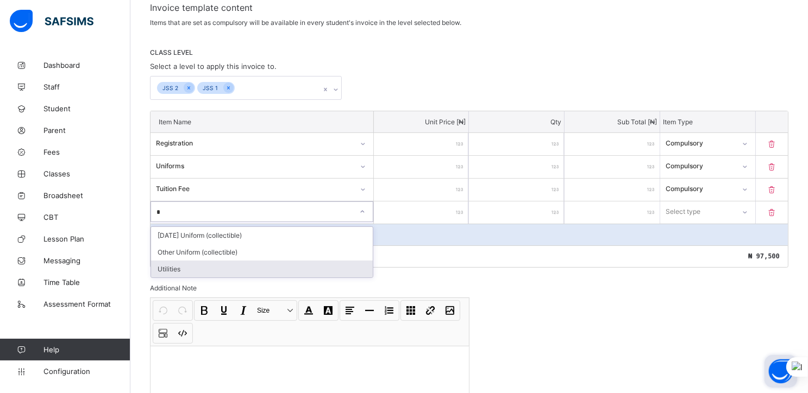
click at [172, 267] on div "Utilities" at bounding box center [262, 269] width 222 height 17
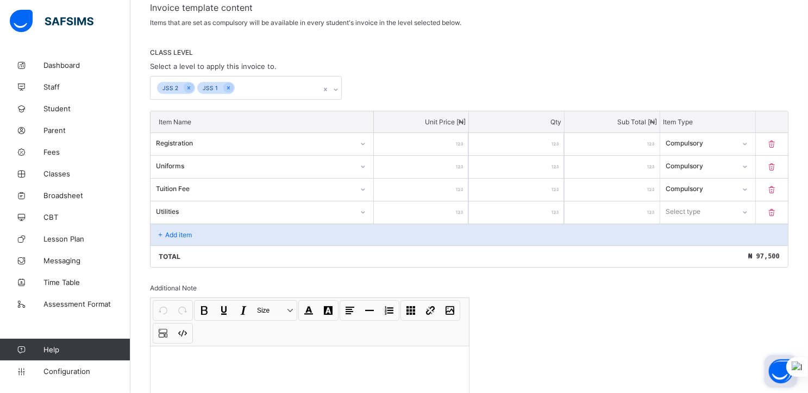
type input "*"
type input "**"
type input "***"
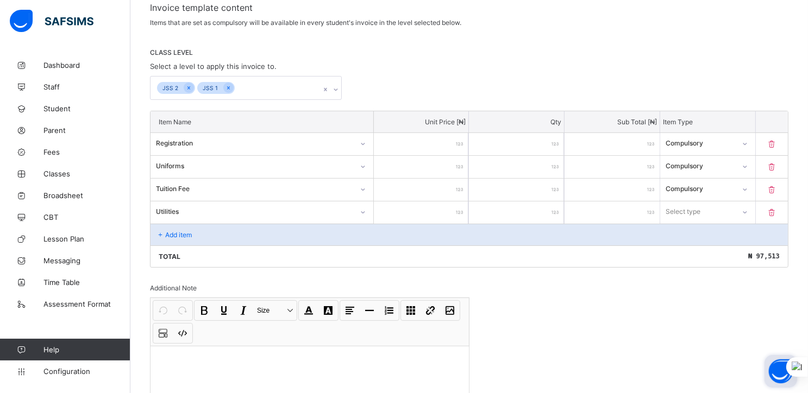
type input "***"
type input "****"
type input "*****"
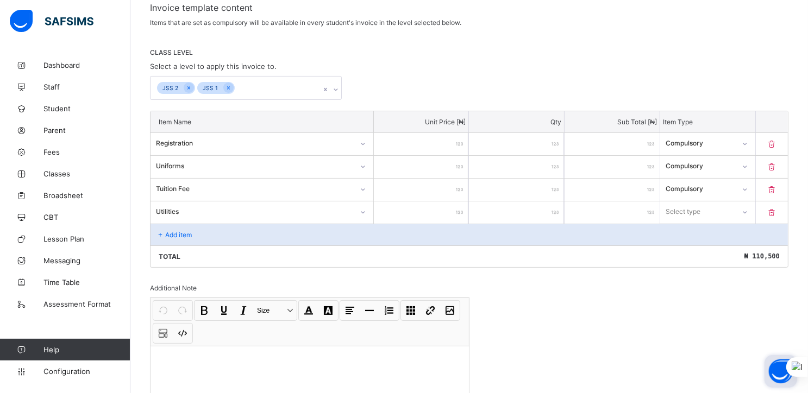
type input "*****"
type input "*"
click at [172, 234] on p "Add item" at bounding box center [178, 235] width 27 height 8
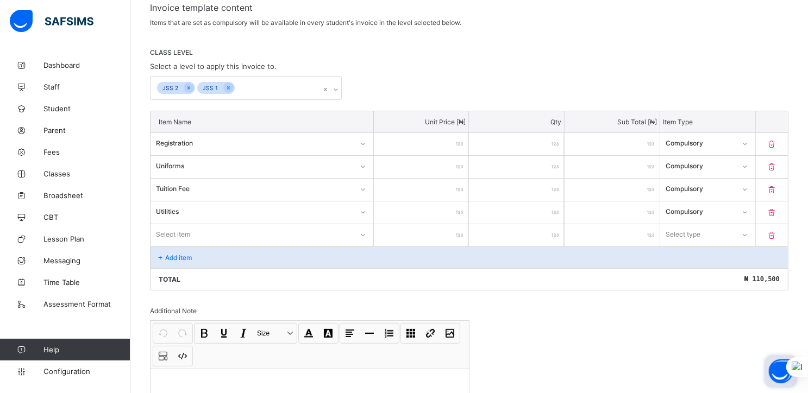
click at [172, 234] on div "Item Name Unit Price [ ₦ ] Qty Sub Total [ ₦ ] Item Type Registration **** * **…" at bounding box center [469, 201] width 638 height 180
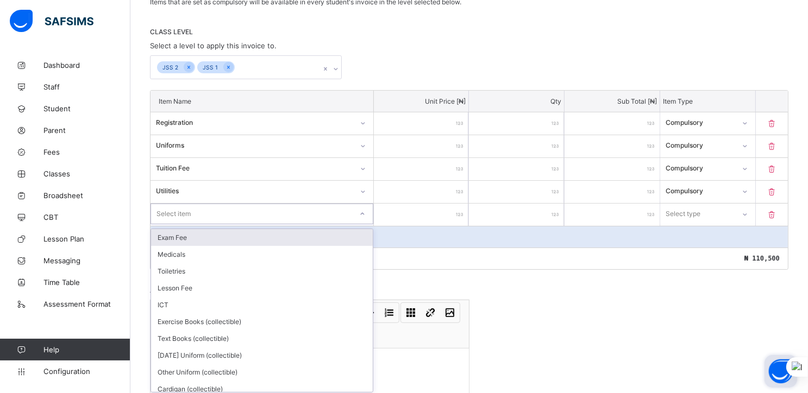
scroll to position [214, 0]
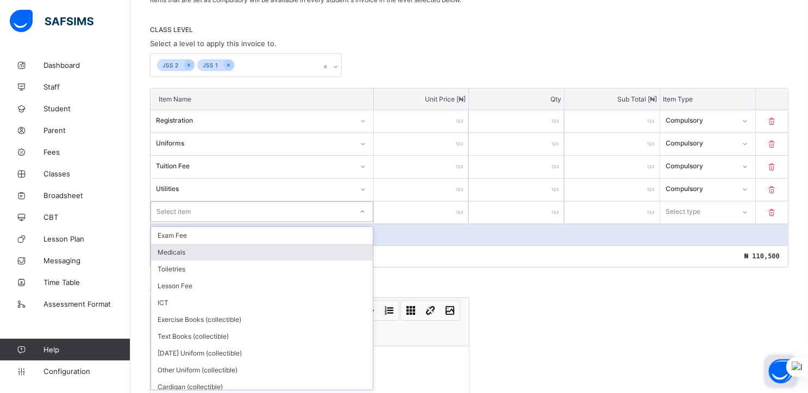
click at [172, 248] on div "Medicals" at bounding box center [262, 252] width 222 height 17
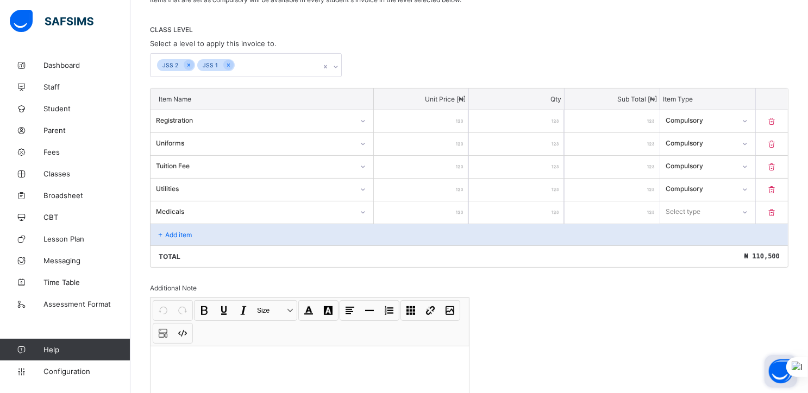
type input "*"
type input "**"
type input "***"
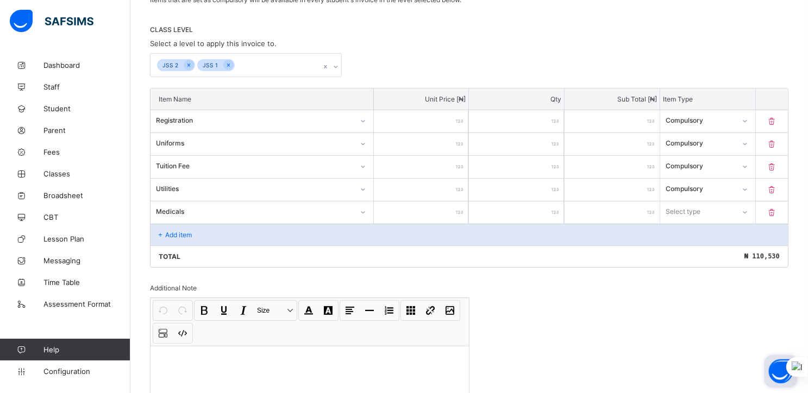
type input "***"
type input "****"
type input "*"
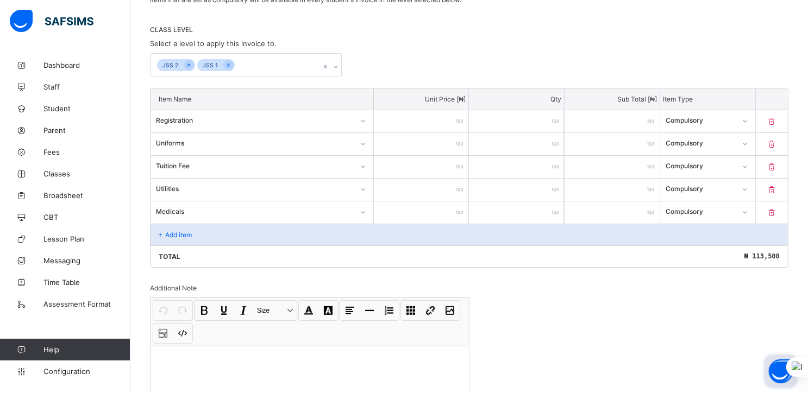
click at [171, 234] on p "Add item" at bounding box center [178, 235] width 27 height 8
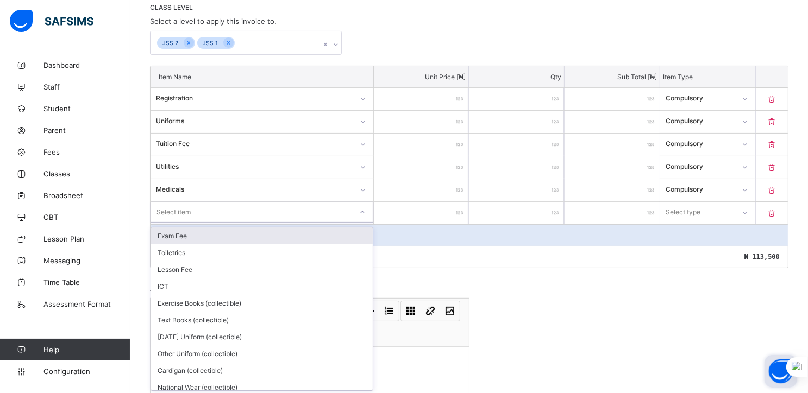
click at [171, 223] on div "option Exam Fee focused, 1 of 16. 16 results available. Use Up and Down to choo…" at bounding box center [261, 212] width 223 height 21
click at [177, 230] on div "Exam Fee" at bounding box center [262, 235] width 222 height 17
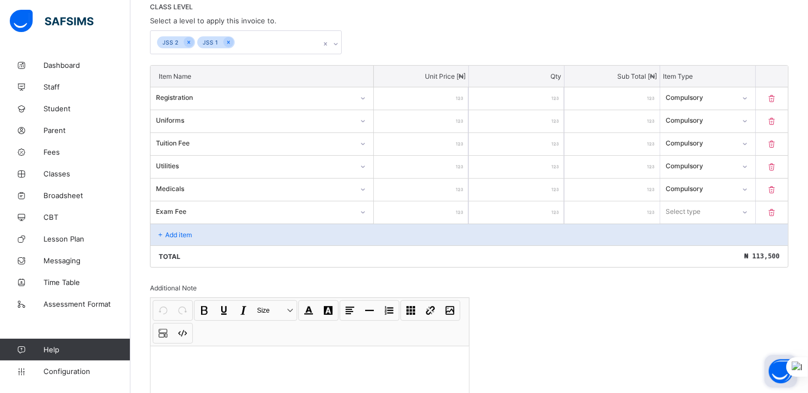
type input "*"
type input "**"
type input "***"
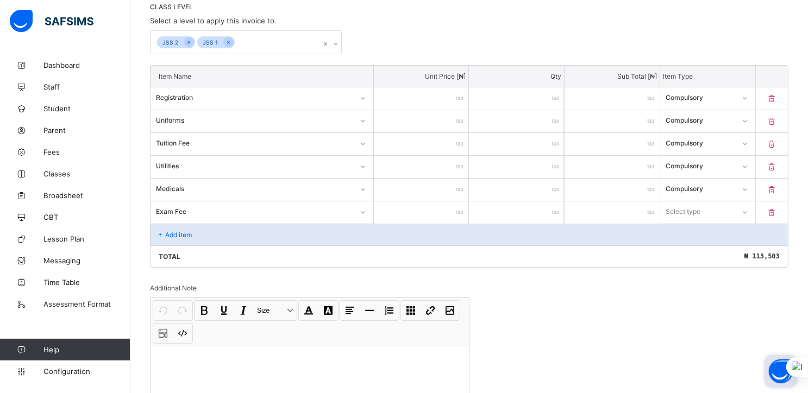
type input "***"
type input "****"
type input "*"
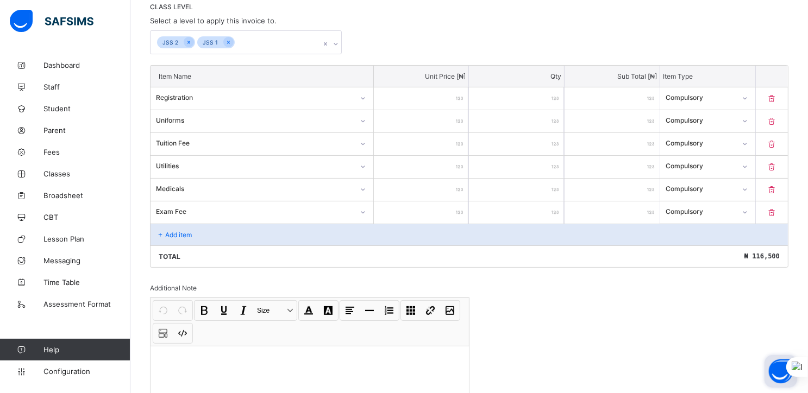
click at [177, 231] on p "Add item" at bounding box center [178, 235] width 27 height 8
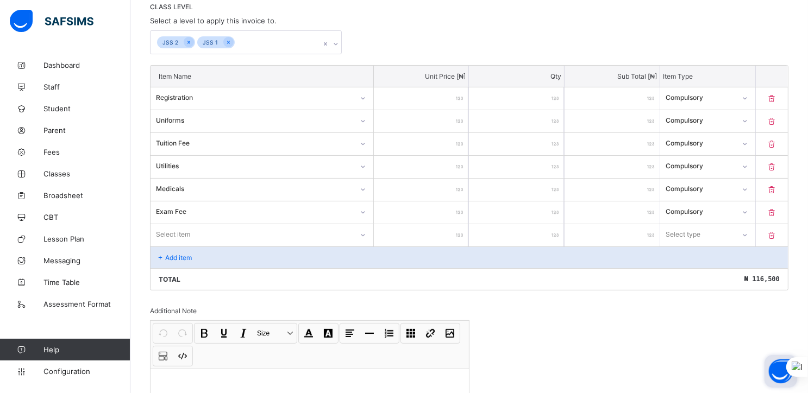
click at [172, 230] on div "Select item" at bounding box center [261, 234] width 223 height 21
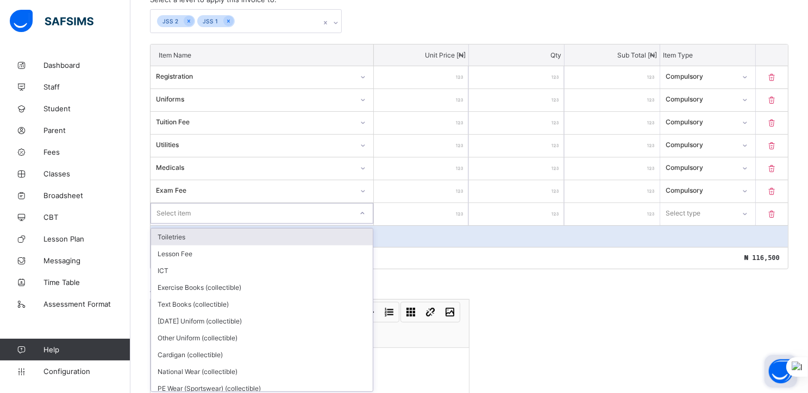
scroll to position [259, 0]
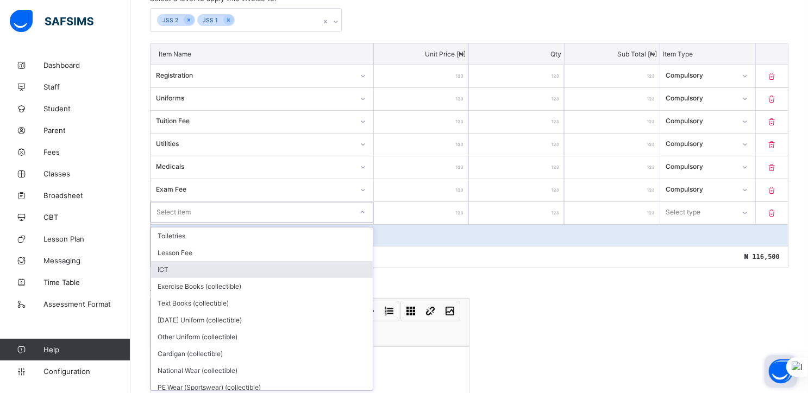
click at [172, 263] on div "ICT" at bounding box center [262, 269] width 222 height 17
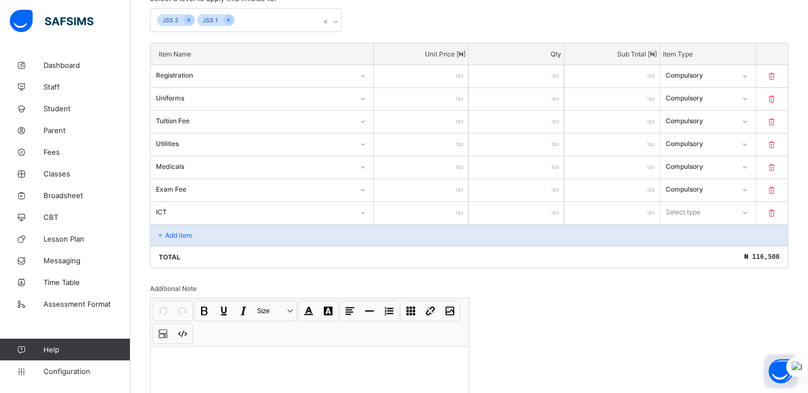
type input "*"
type input "**"
type input "***"
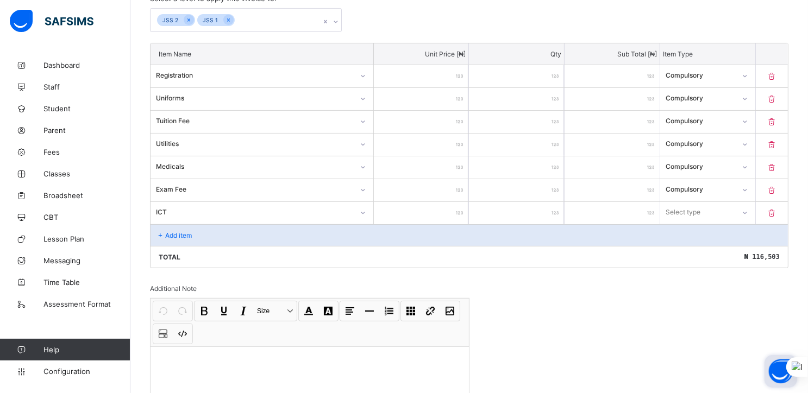
type input "***"
type input "****"
type input "*"
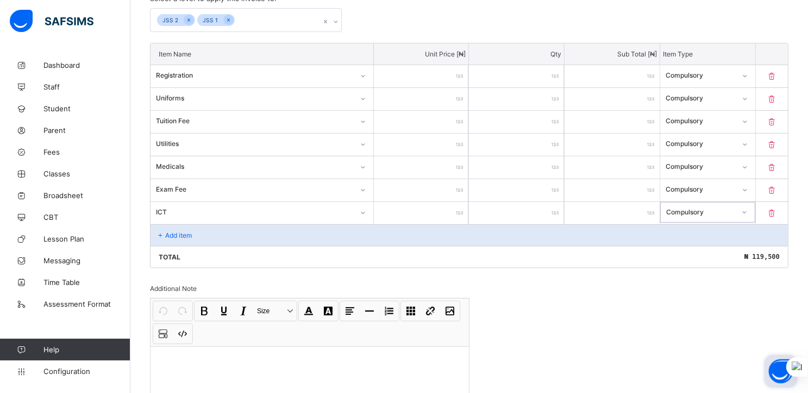
click at [167, 236] on p "Add item" at bounding box center [178, 235] width 27 height 8
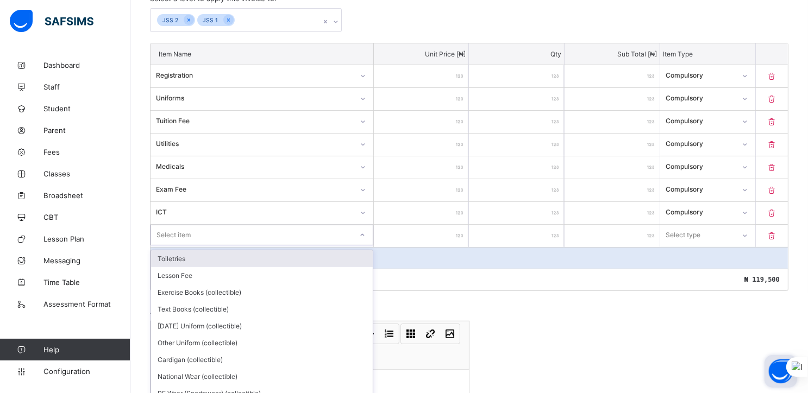
click at [167, 236] on div "option Toiletries focused, 1 of 14. 14 results available. Use Up and Down to ch…" at bounding box center [261, 235] width 223 height 21
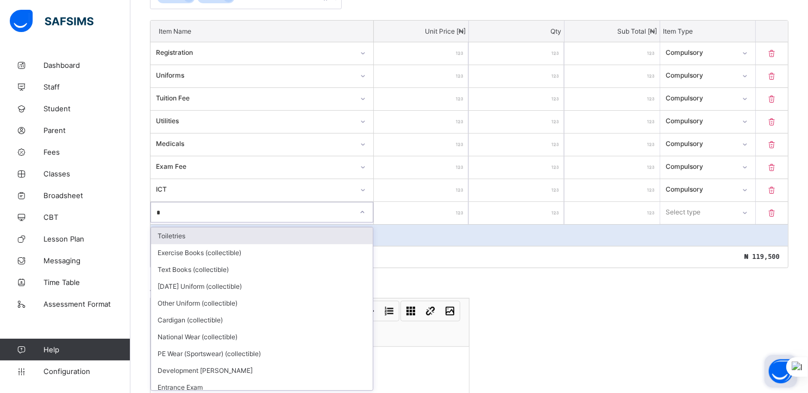
type input "**"
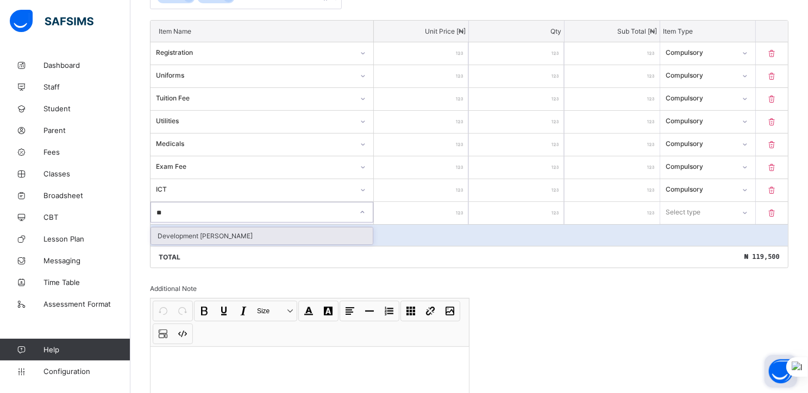
click at [167, 236] on div "Development Levy" at bounding box center [262, 236] width 222 height 17
click at [162, 235] on icon at bounding box center [160, 235] width 9 height 8
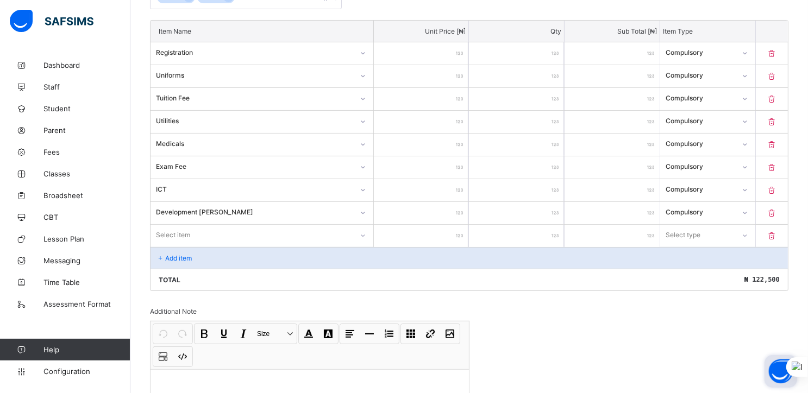
click at [162, 235] on div "Select item" at bounding box center [261, 235] width 223 height 21
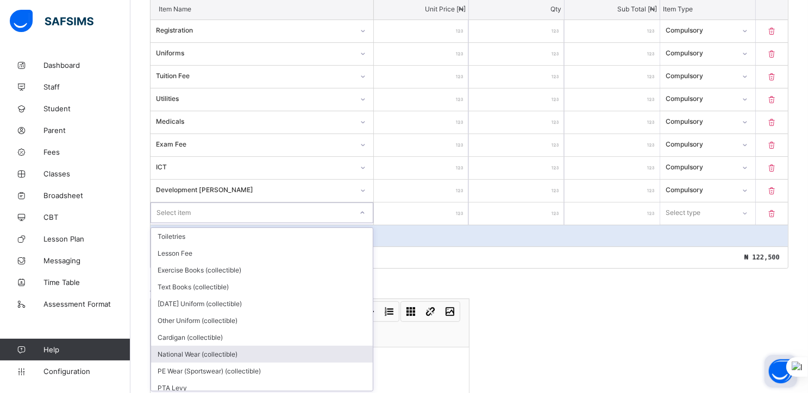
scroll to position [34, 0]
click at [182, 349] on div "PTA Levy" at bounding box center [262, 354] width 222 height 17
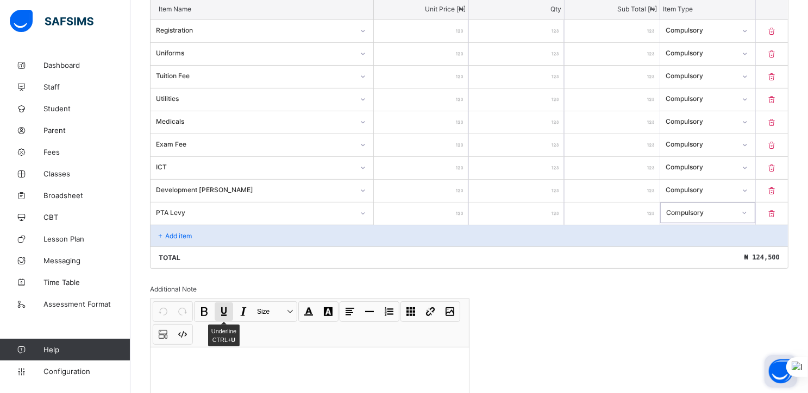
scroll to position [384, 0]
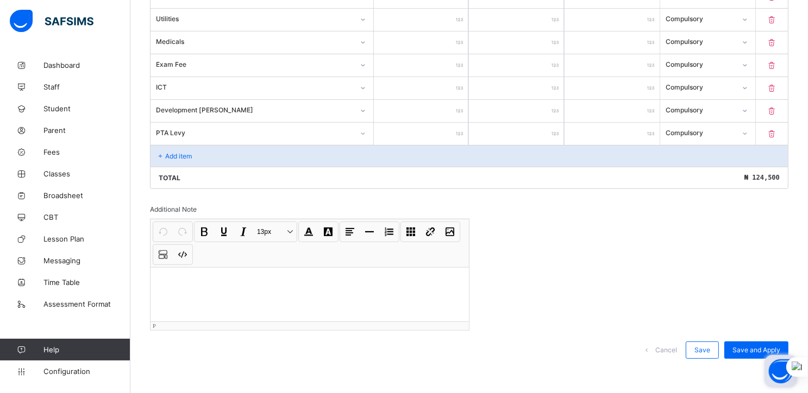
click at [173, 271] on div at bounding box center [309, 294] width 318 height 54
click at [607, 251] on div "**********" at bounding box center [469, 89] width 638 height 560
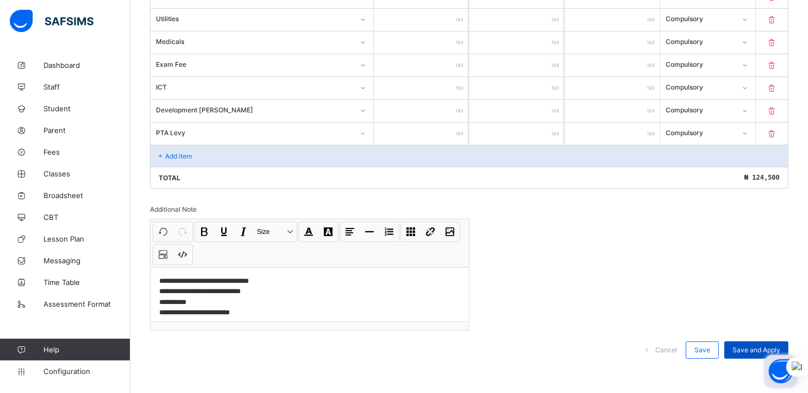
click at [751, 342] on div "Save and Apply" at bounding box center [756, 350] width 64 height 17
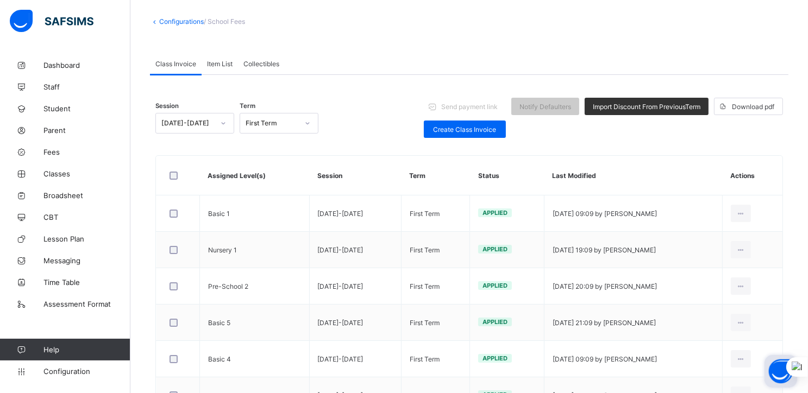
scroll to position [52, 0]
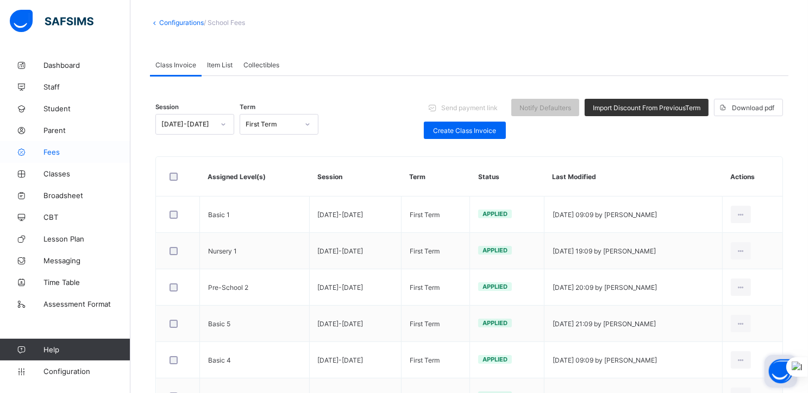
click at [53, 153] on span "Fees" at bounding box center [86, 152] width 87 height 9
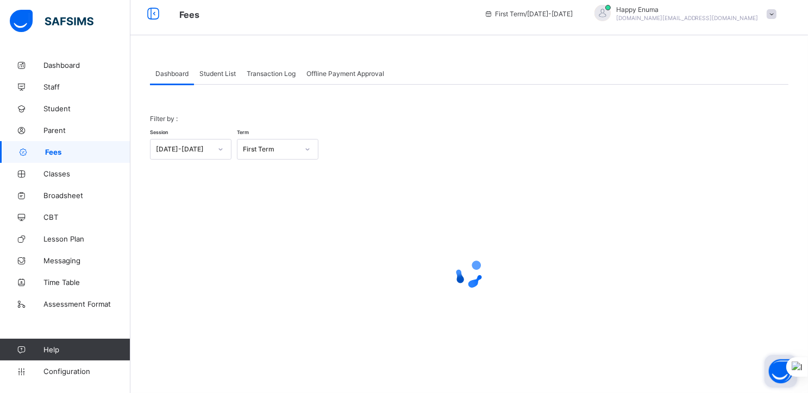
scroll to position [52, 0]
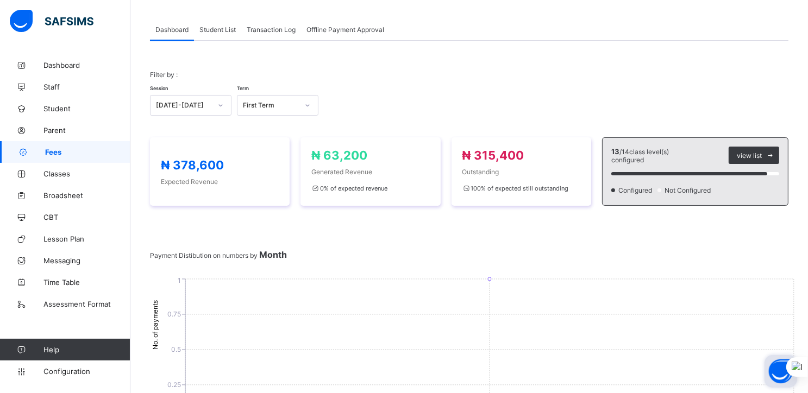
click at [218, 28] on span "Student List" at bounding box center [217, 30] width 36 height 8
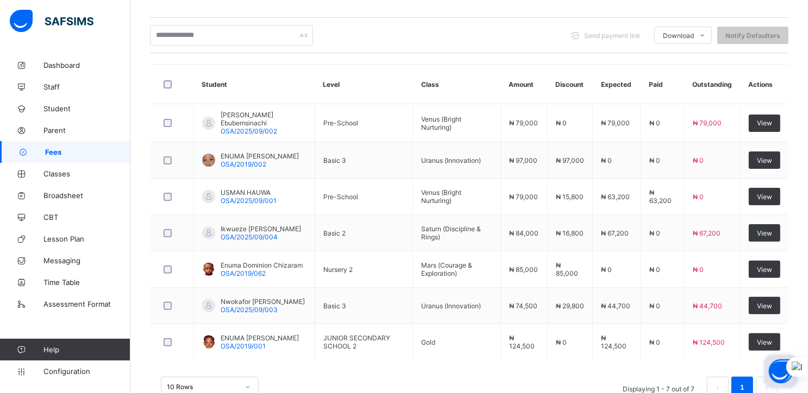
scroll to position [267, 0]
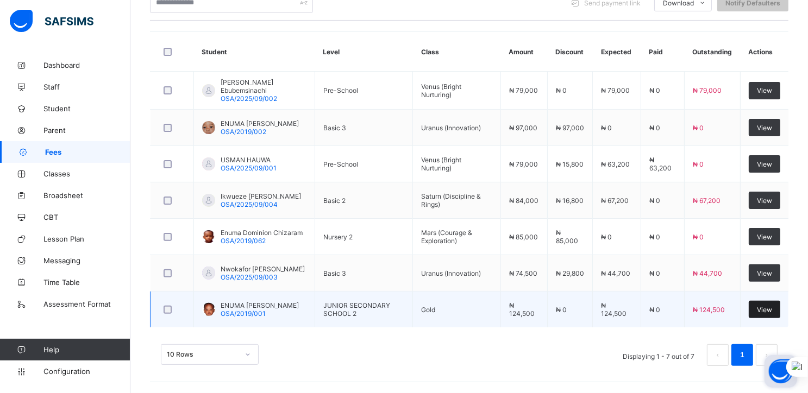
click at [772, 310] on span "View" at bounding box center [764, 310] width 15 height 8
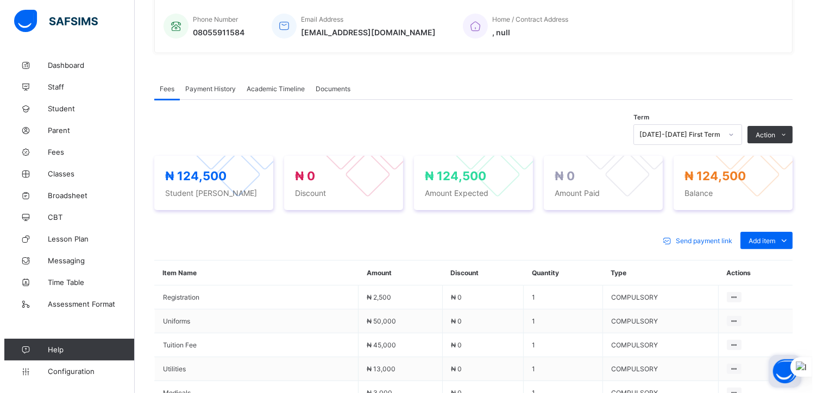
scroll to position [369, 0]
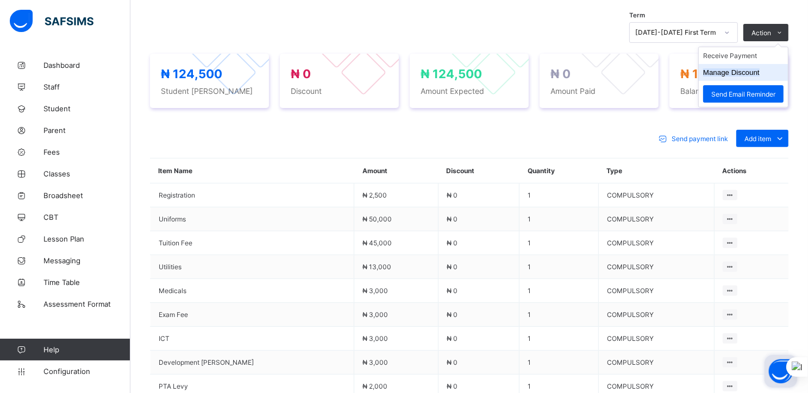
click at [752, 77] on li "Manage Discount" at bounding box center [742, 72] width 89 height 17
click at [745, 73] on button "Manage Discount" at bounding box center [731, 72] width 56 height 8
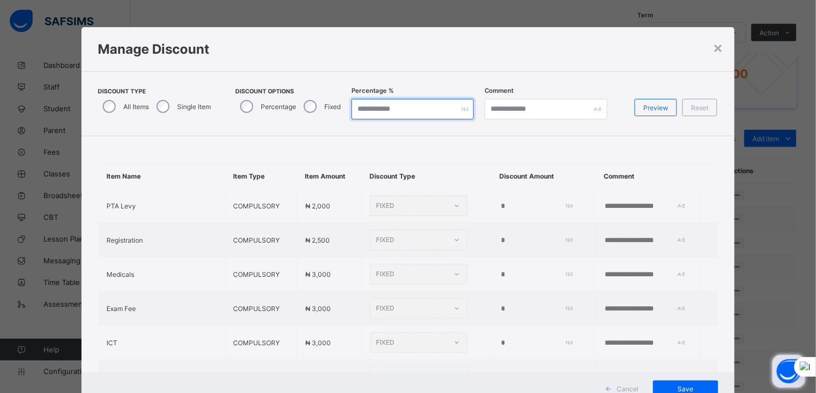
click at [362, 105] on input "*" at bounding box center [412, 109] width 122 height 21
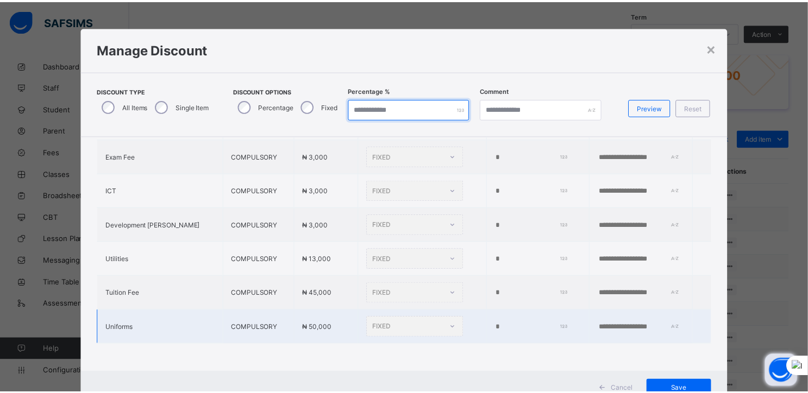
scroll to position [39, 0]
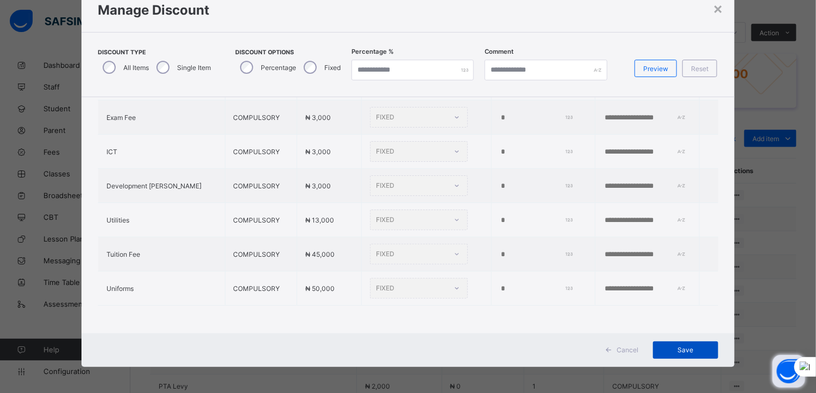
click at [673, 346] on span "Save" at bounding box center [685, 350] width 49 height 8
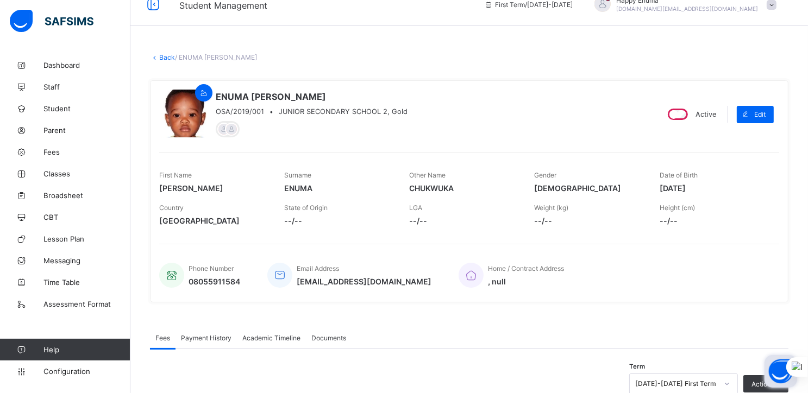
scroll to position [0, 0]
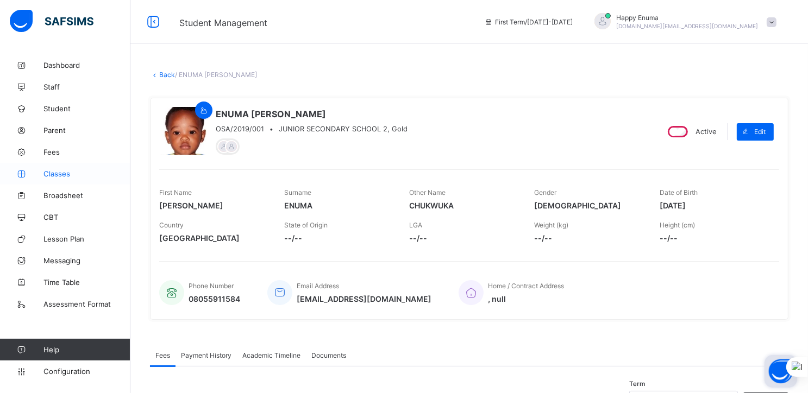
click at [60, 172] on span "Classes" at bounding box center [86, 173] width 87 height 9
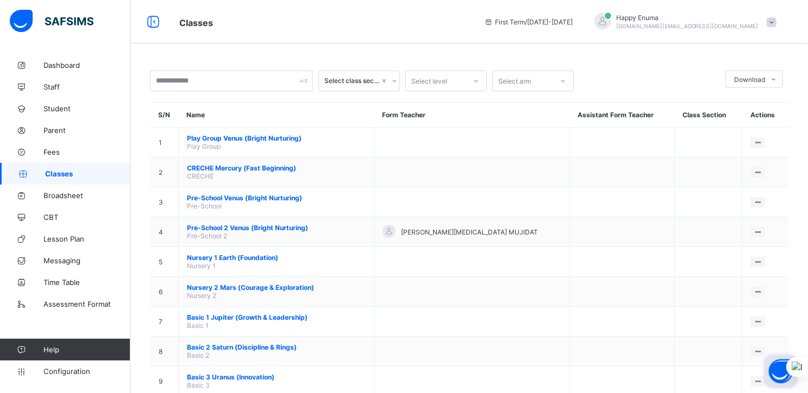
click at [60, 172] on span "Classes" at bounding box center [87, 173] width 85 height 9
click at [713, 21] on div "Happy Enuma owenstef.academy@gmail.com" at bounding box center [687, 22] width 142 height 16
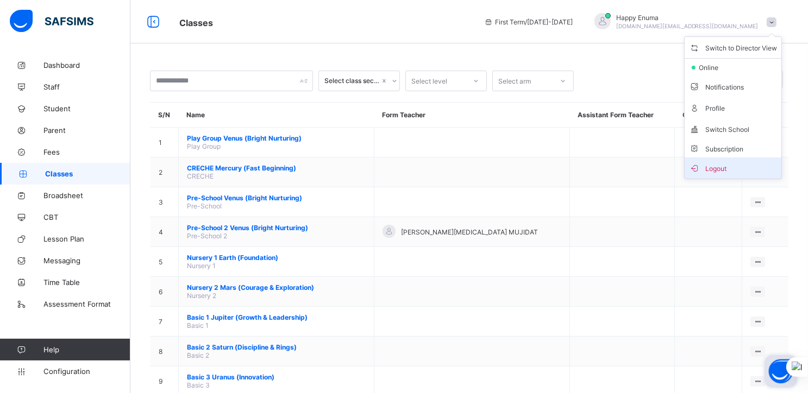
click at [725, 167] on span "Logout" at bounding box center [733, 168] width 88 height 12
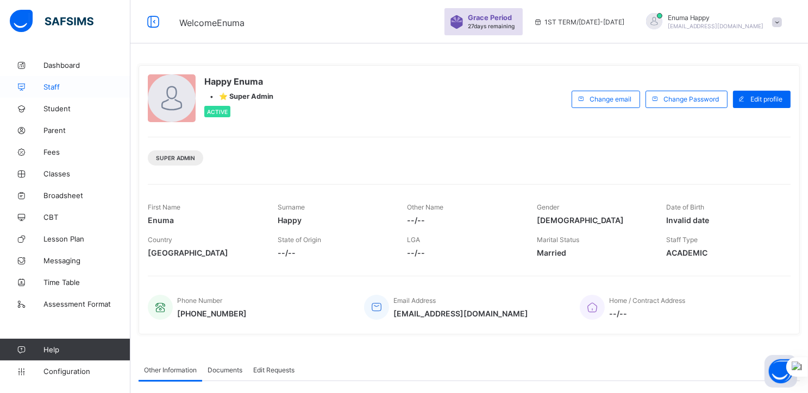
click at [52, 87] on span "Staff" at bounding box center [86, 87] width 87 height 9
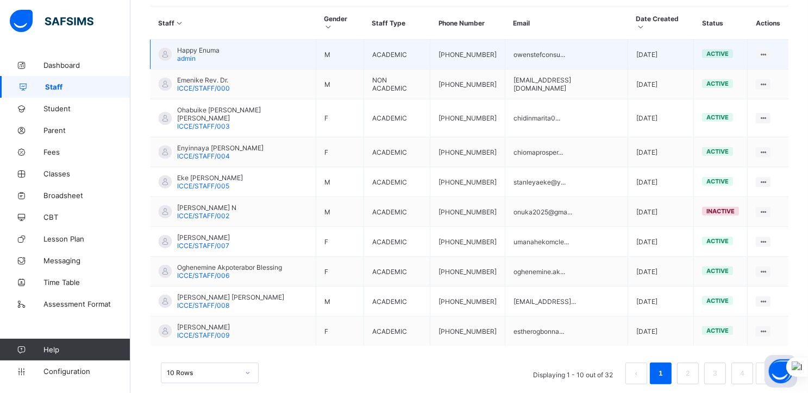
scroll to position [265, 0]
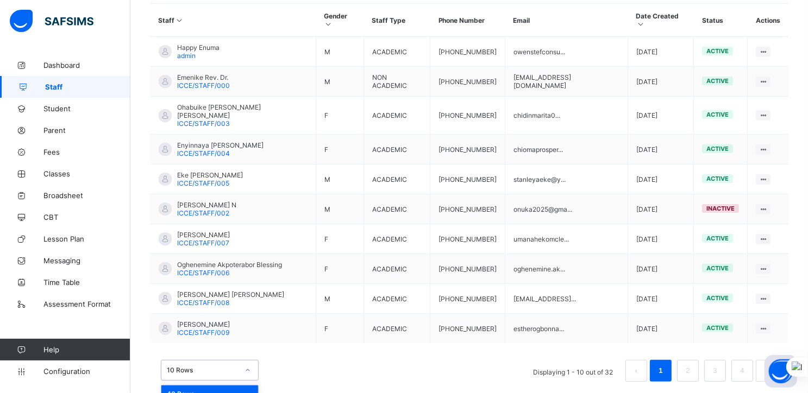
click at [252, 360] on div "option 10 Rows focused, 1 of 3. 3 results available. Use Up and Down to choose …" at bounding box center [210, 370] width 98 height 21
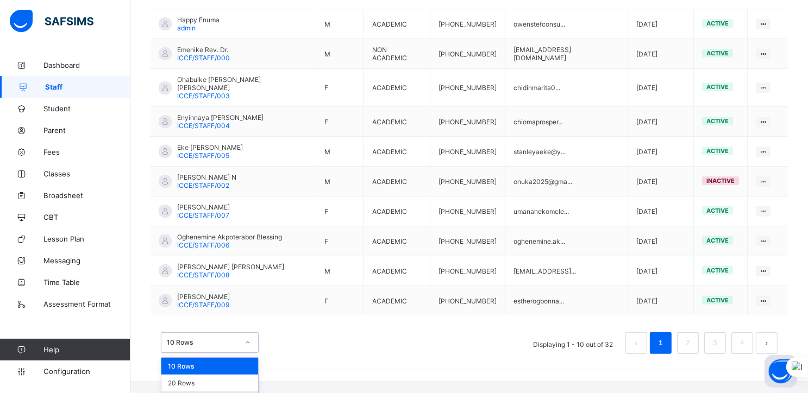
click at [205, 392] on div "50 Rows" at bounding box center [209, 400] width 97 height 17
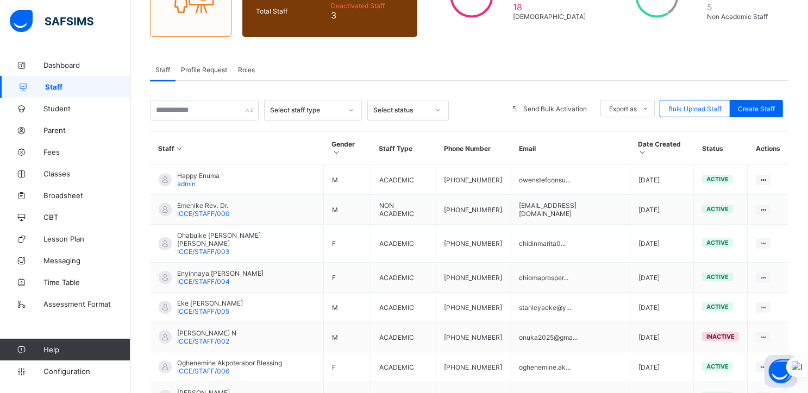
scroll to position [0, 0]
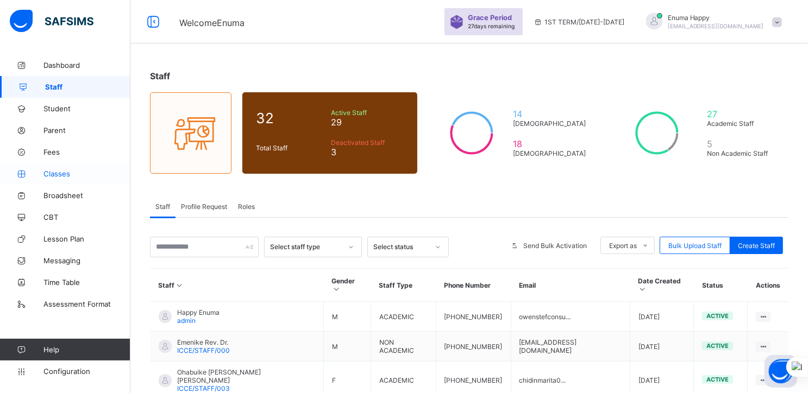
click at [57, 173] on span "Classes" at bounding box center [86, 173] width 87 height 9
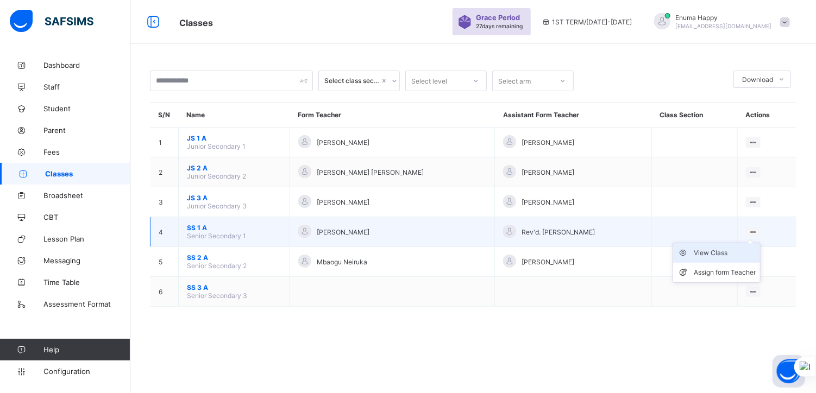
click at [717, 251] on div "View Class" at bounding box center [725, 253] width 62 height 11
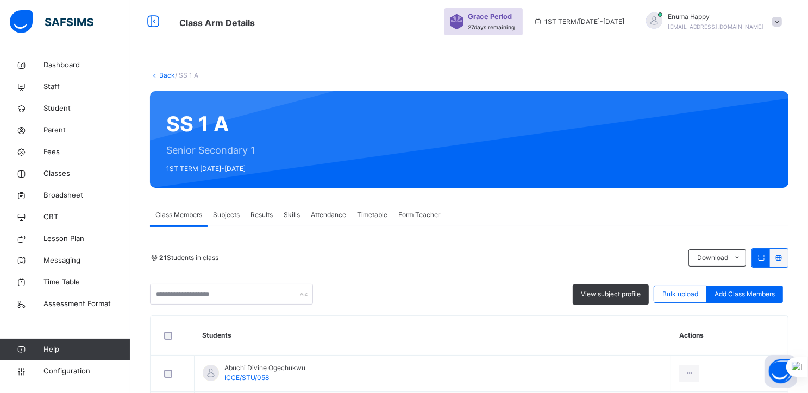
click at [421, 215] on span "Form Teacher" at bounding box center [419, 215] width 42 height 10
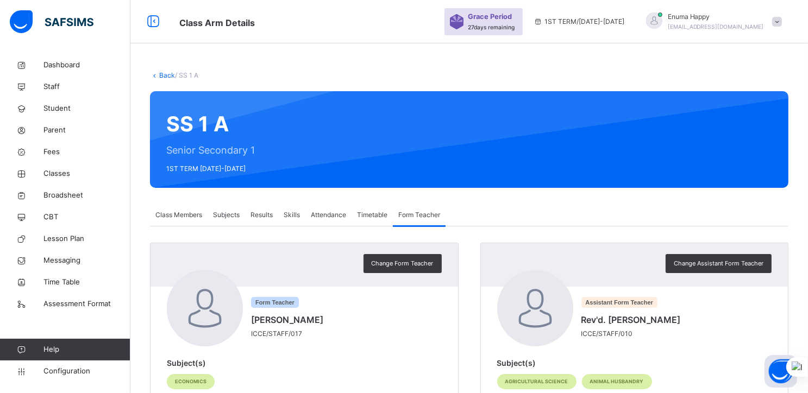
scroll to position [40, 0]
